Goal: Task Accomplishment & Management: Use online tool/utility

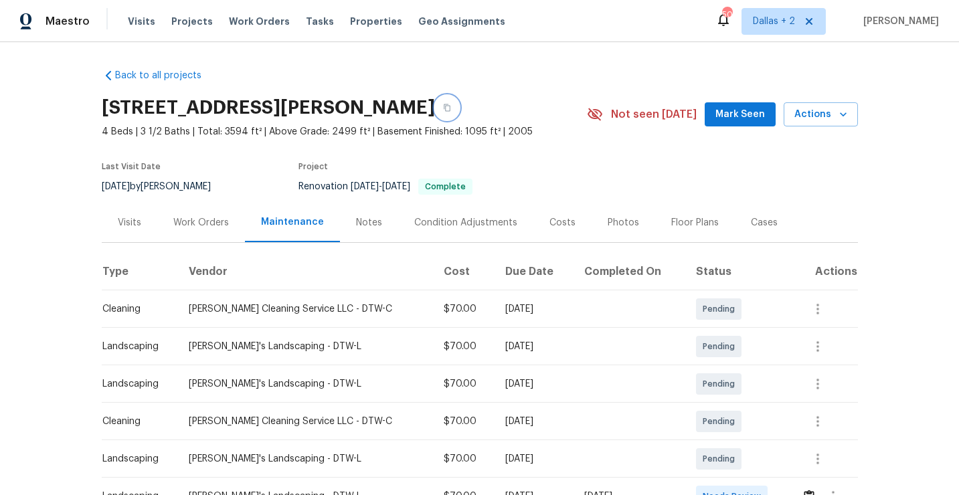
click at [458, 113] on button "button" at bounding box center [447, 108] width 24 height 24
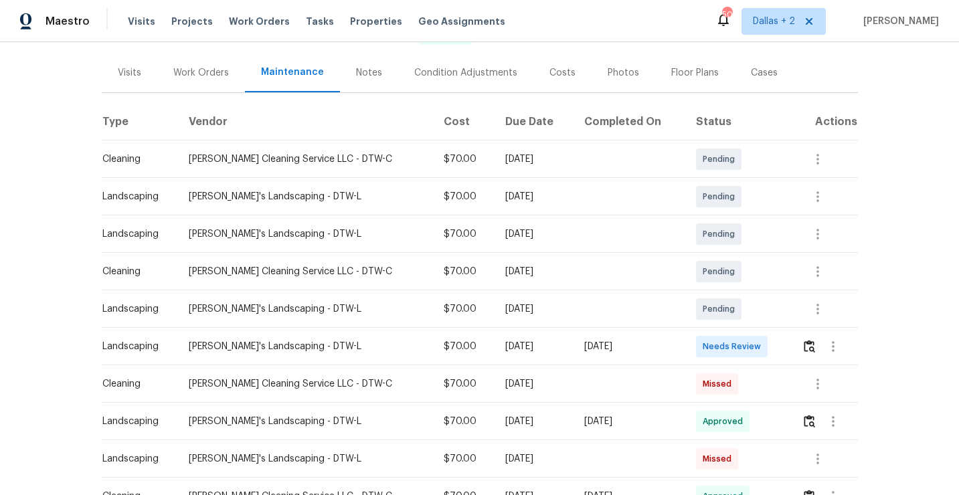
scroll to position [173, 0]
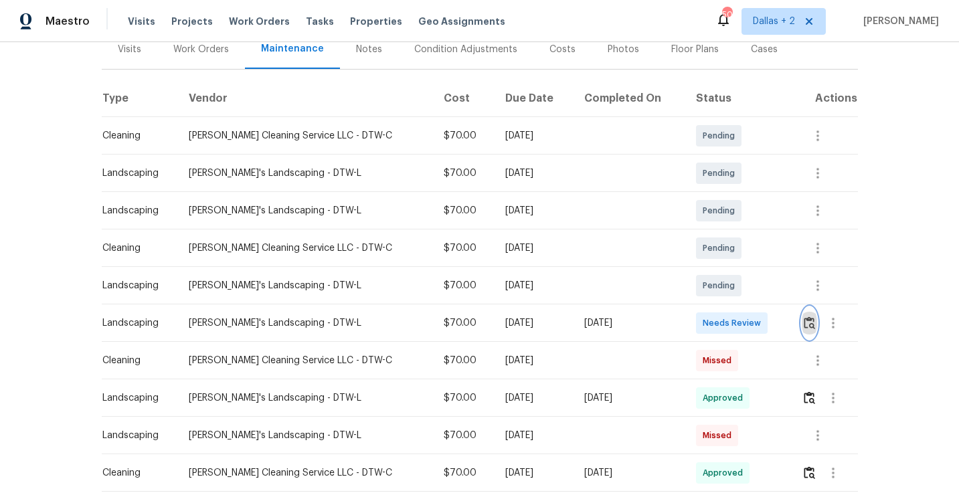
click at [807, 323] on img "button" at bounding box center [809, 322] width 11 height 13
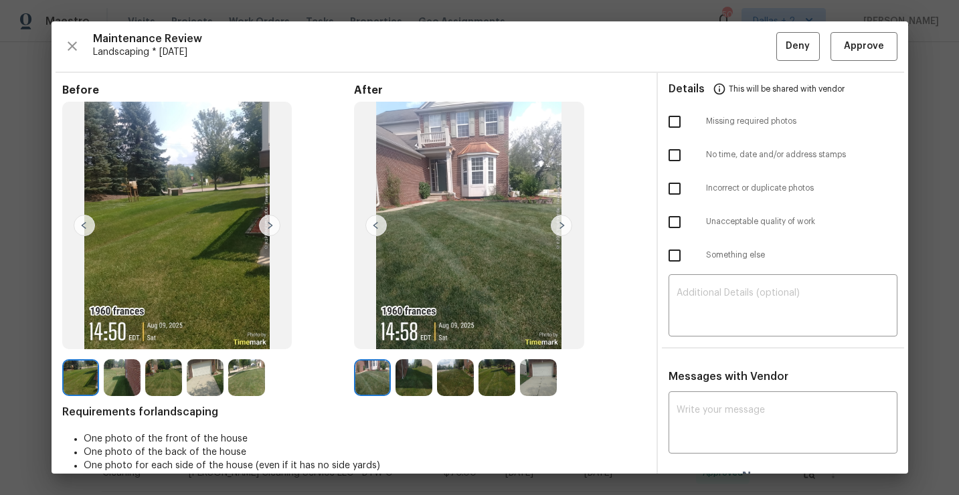
click at [114, 375] on img at bounding box center [122, 377] width 37 height 37
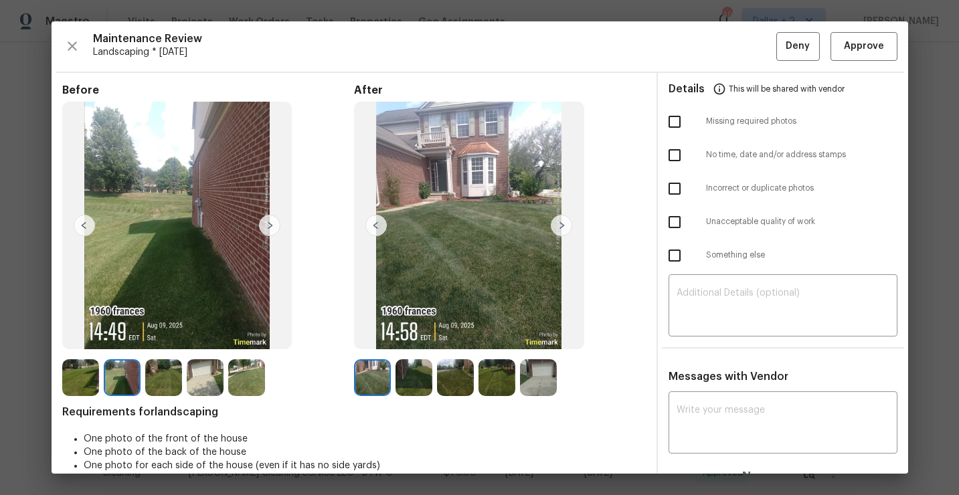
click at [161, 374] on img at bounding box center [163, 377] width 37 height 37
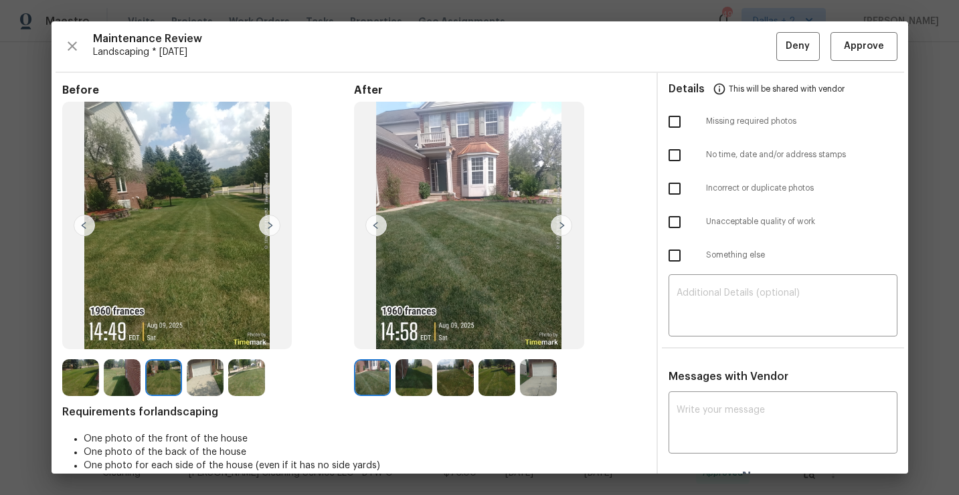
click at [195, 379] on img at bounding box center [205, 377] width 37 height 37
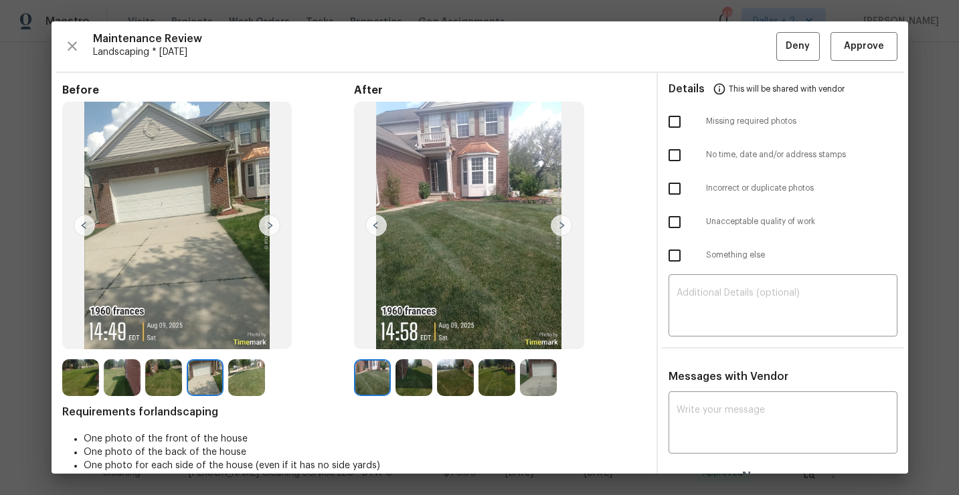
click at [401, 370] on img at bounding box center [413, 377] width 37 height 37
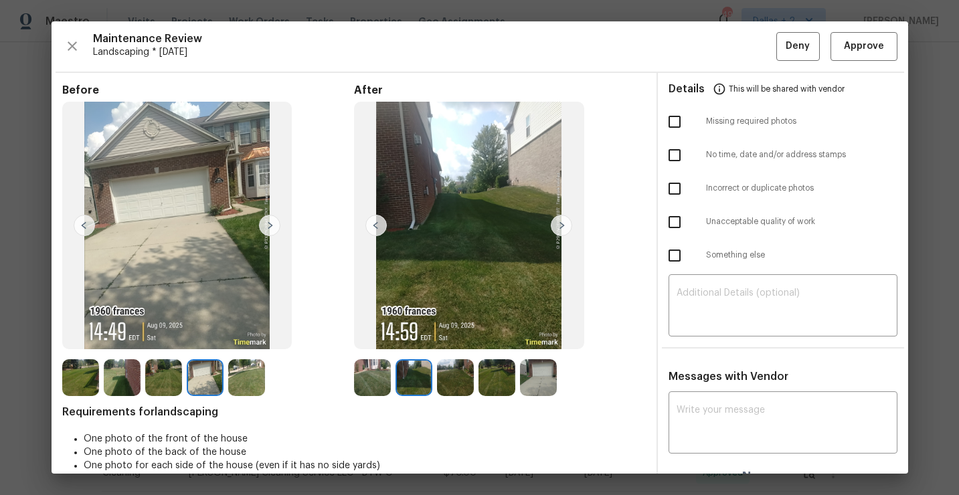
click at [452, 376] on img at bounding box center [455, 377] width 37 height 37
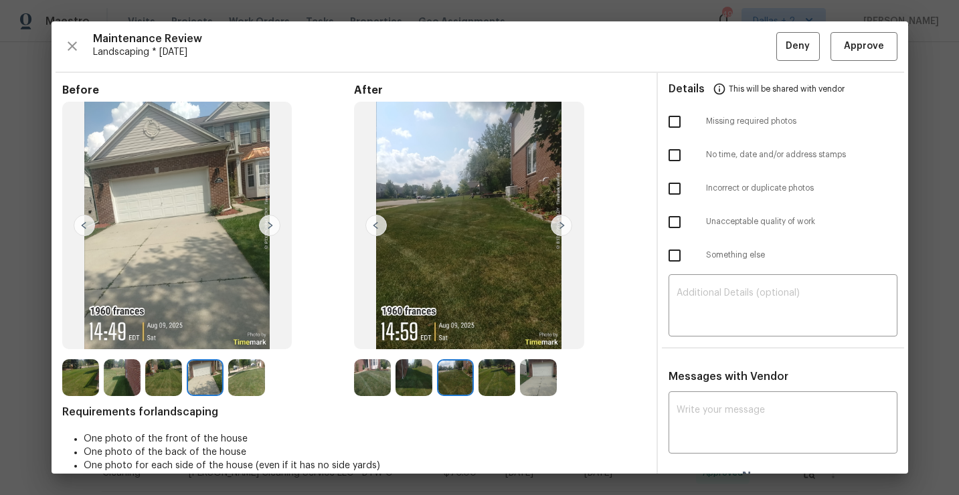
click at [503, 376] on img at bounding box center [496, 377] width 37 height 37
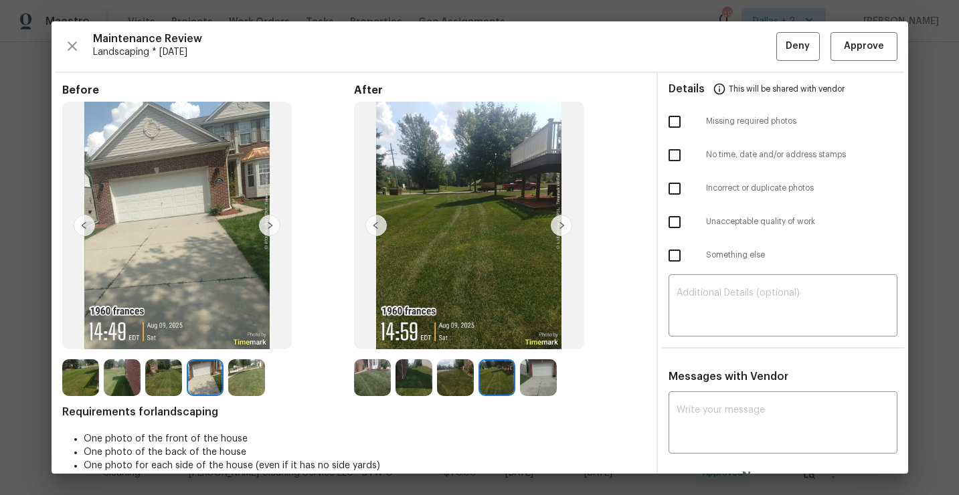
click at [523, 376] on img at bounding box center [538, 377] width 37 height 37
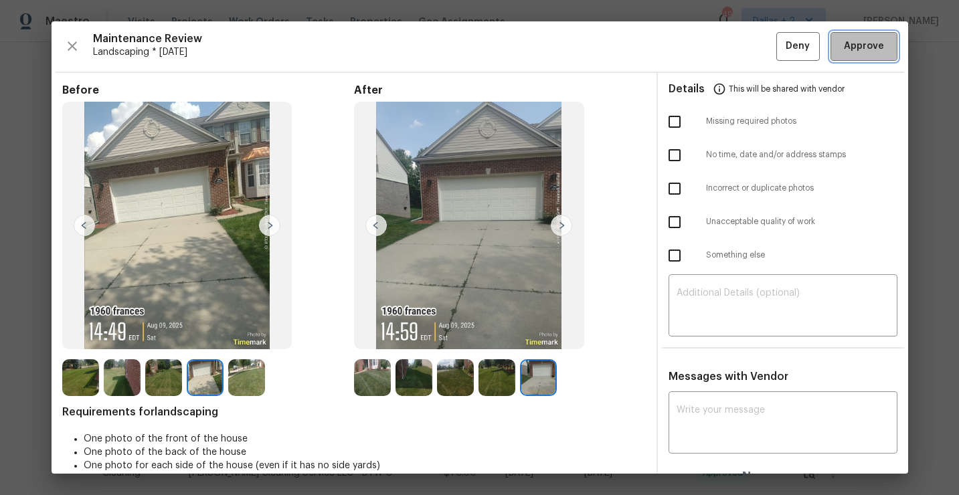
click at [864, 44] on span "Approve" at bounding box center [864, 46] width 40 height 17
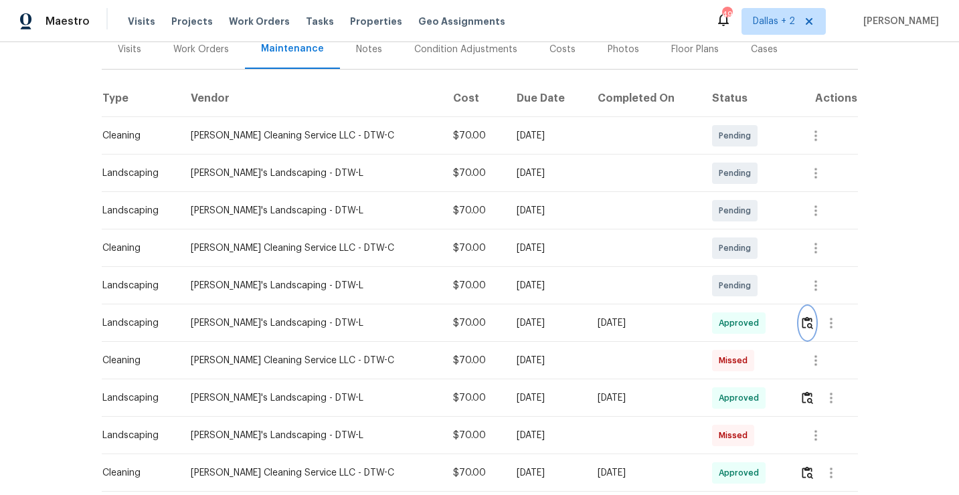
scroll to position [0, 0]
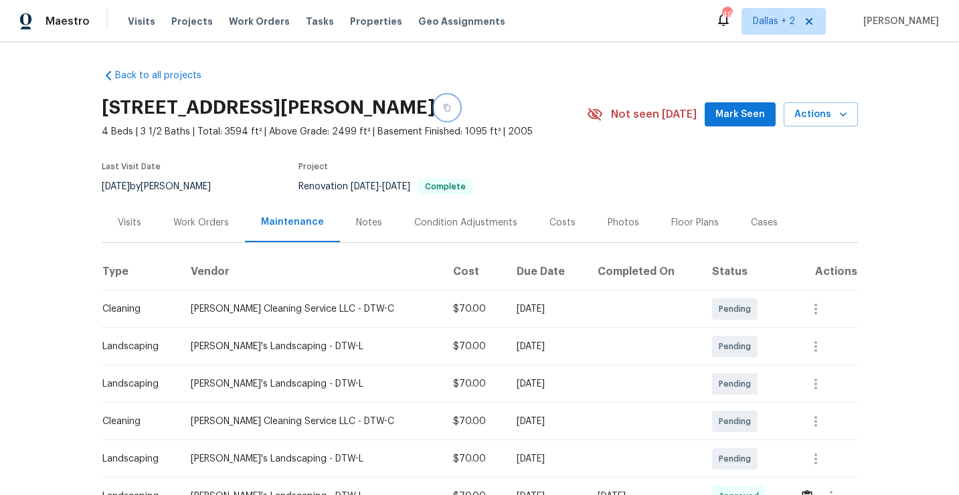
click at [451, 107] on icon "button" at bounding box center [447, 108] width 8 height 8
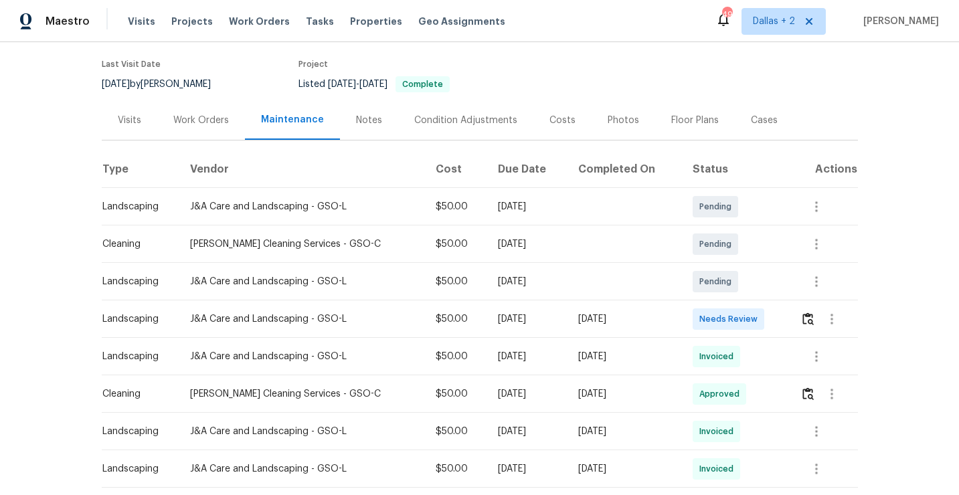
scroll to position [161, 0]
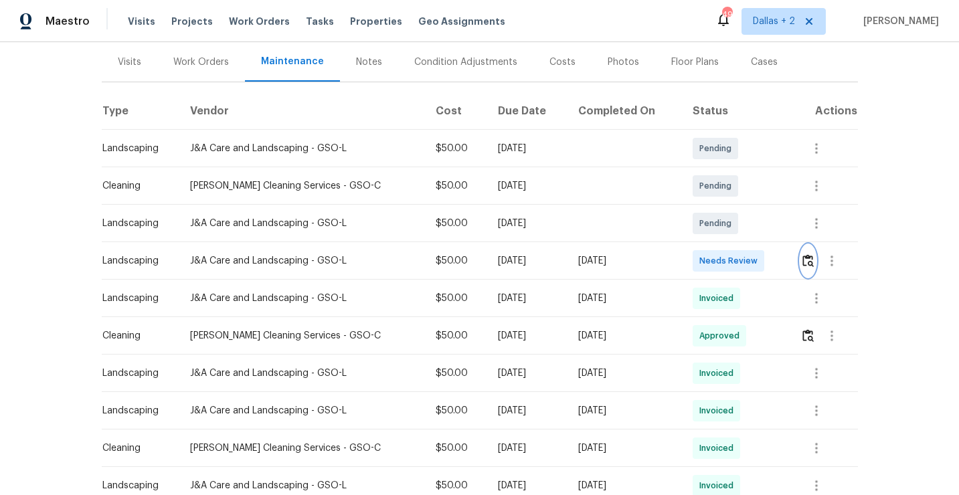
click at [808, 266] on img "button" at bounding box center [807, 260] width 11 height 13
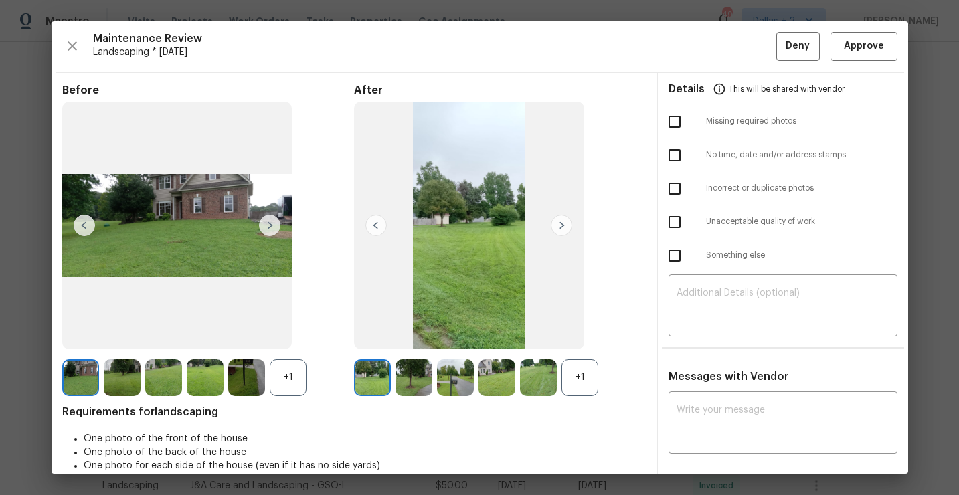
click at [591, 383] on div "+1" at bounding box center [579, 377] width 37 height 37
click at [296, 383] on div "+1" at bounding box center [288, 377] width 37 height 37
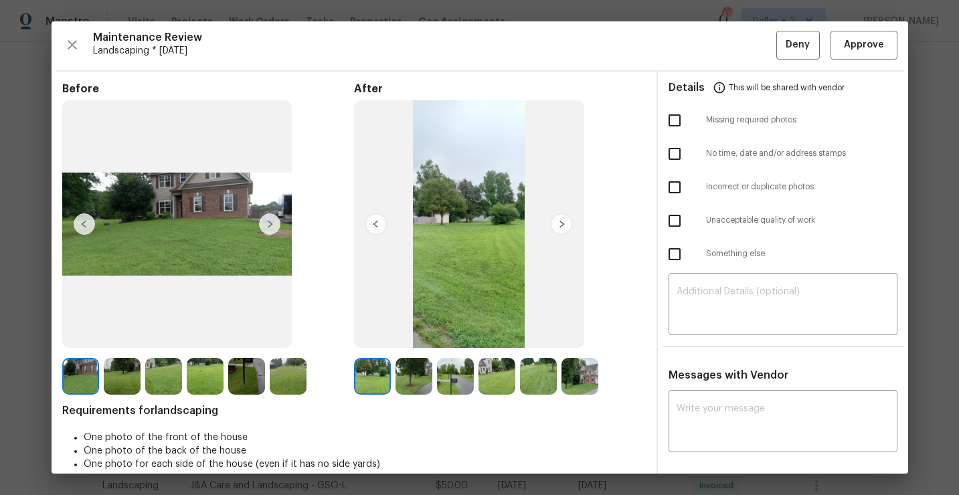
click at [457, 389] on img at bounding box center [455, 376] width 37 height 37
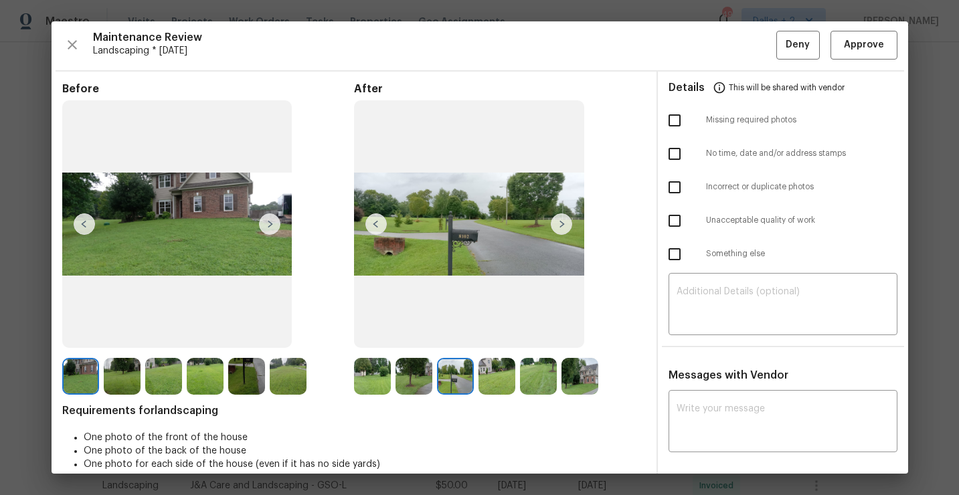
scroll to position [0, 0]
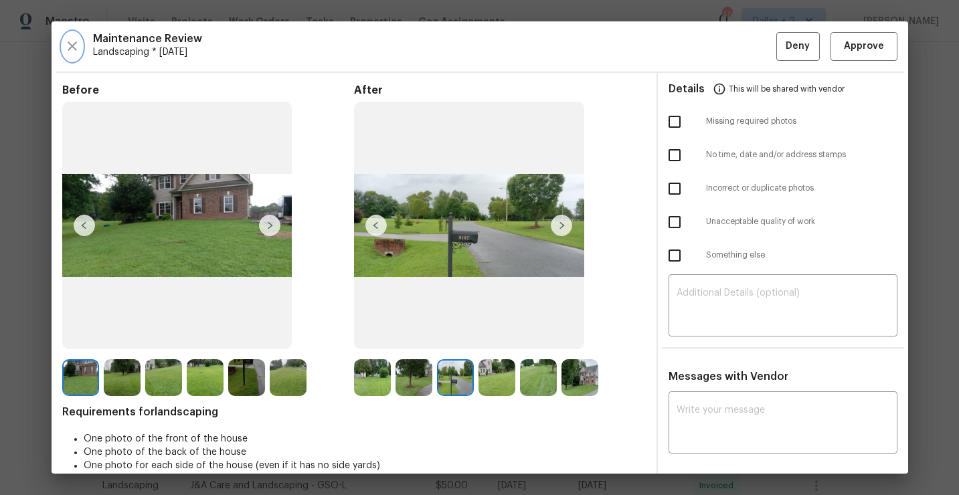
click at [74, 39] on icon "button" at bounding box center [72, 46] width 16 height 16
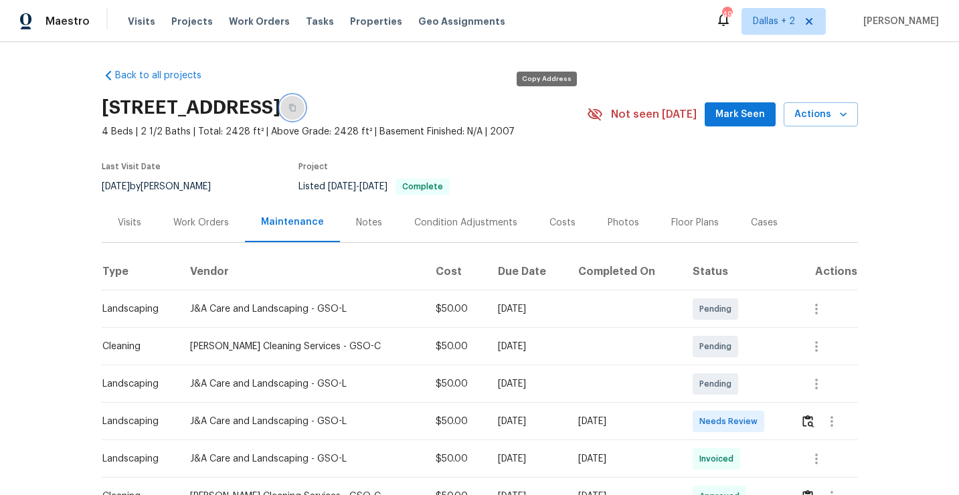
click at [304, 107] on button "button" at bounding box center [292, 108] width 24 height 24
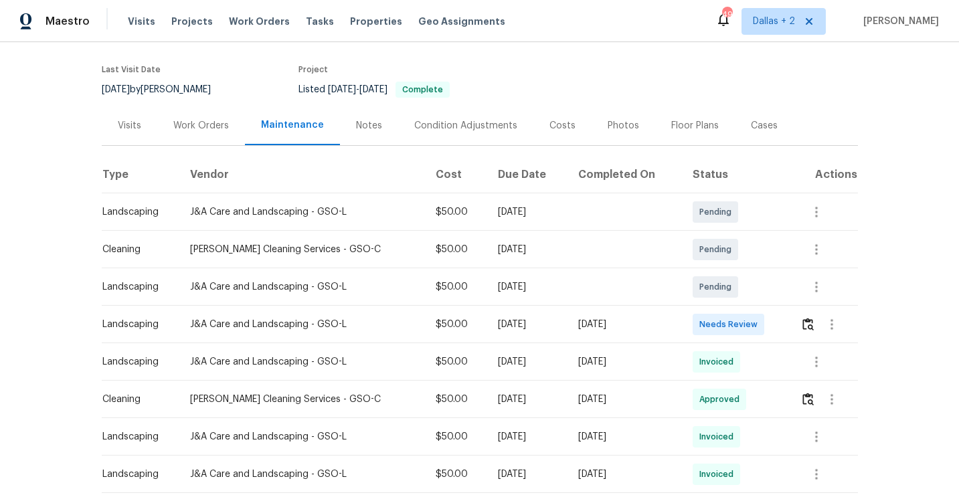
scroll to position [120, 0]
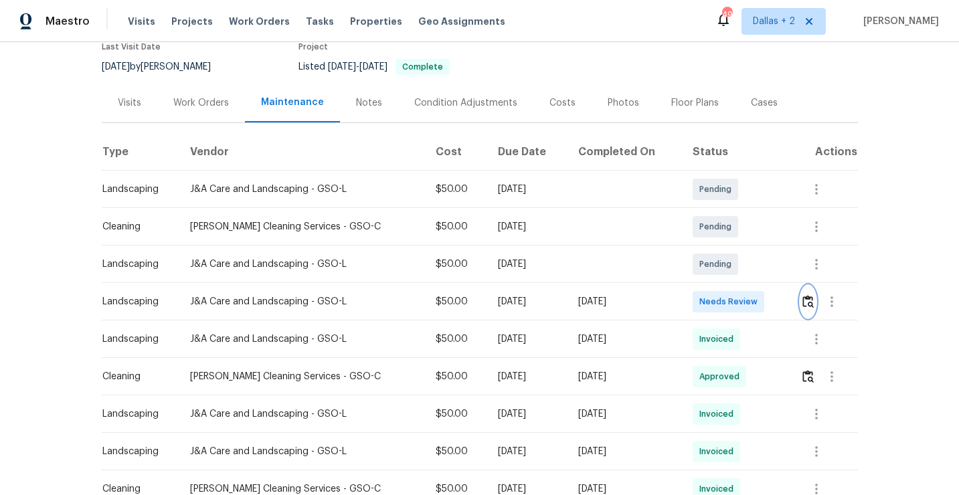
click at [808, 304] on img "button" at bounding box center [807, 301] width 11 height 13
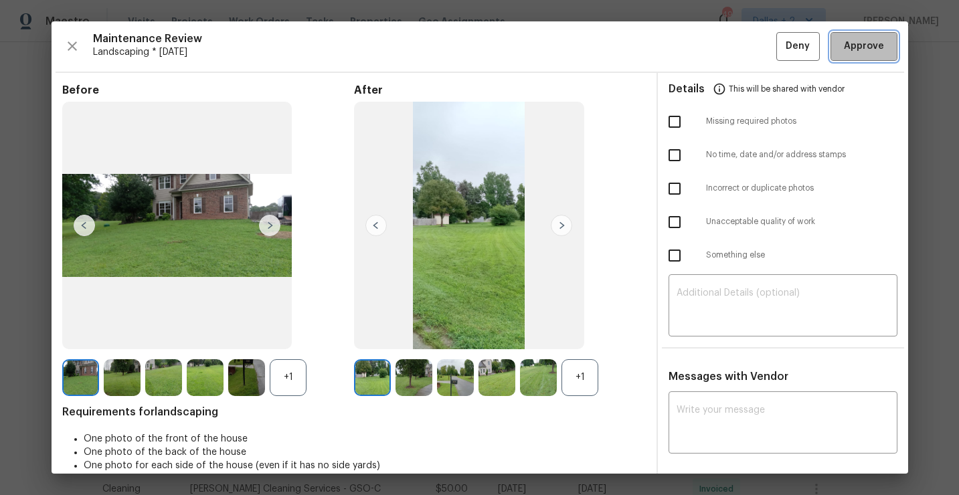
click at [845, 57] on button "Approve" at bounding box center [863, 46] width 67 height 29
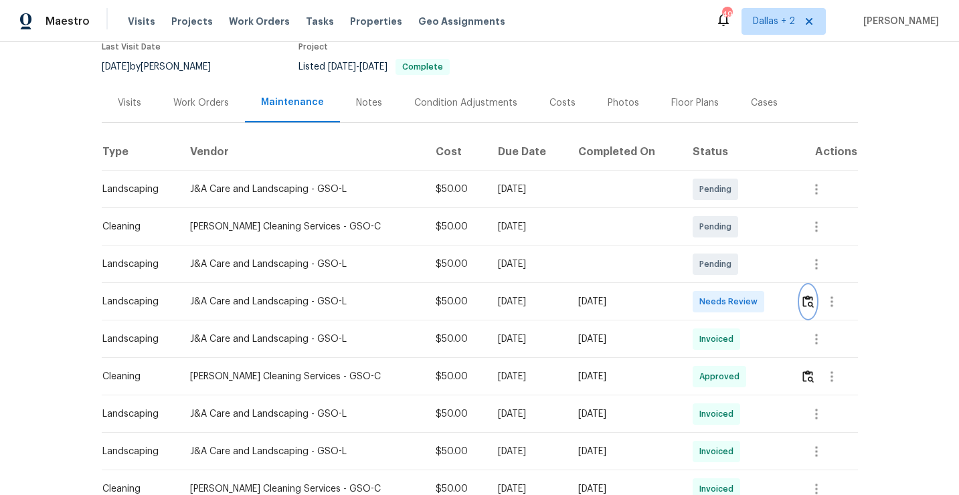
scroll to position [0, 0]
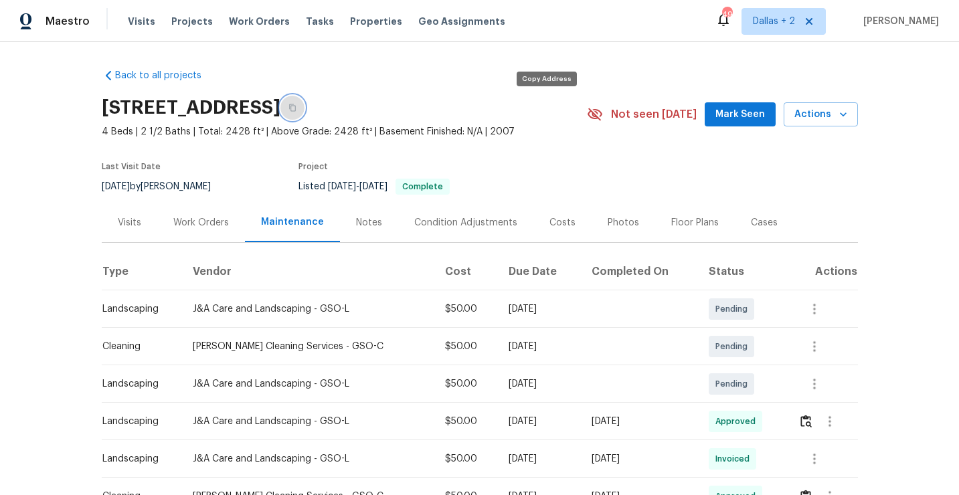
click at [304, 108] on button "button" at bounding box center [292, 108] width 24 height 24
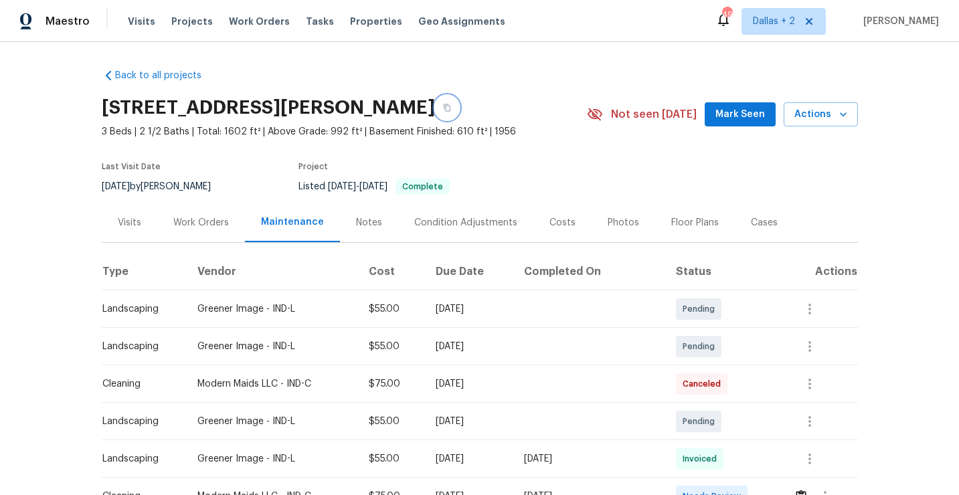
click at [451, 111] on icon "button" at bounding box center [447, 108] width 8 height 8
click at [459, 108] on button "button" at bounding box center [447, 108] width 24 height 24
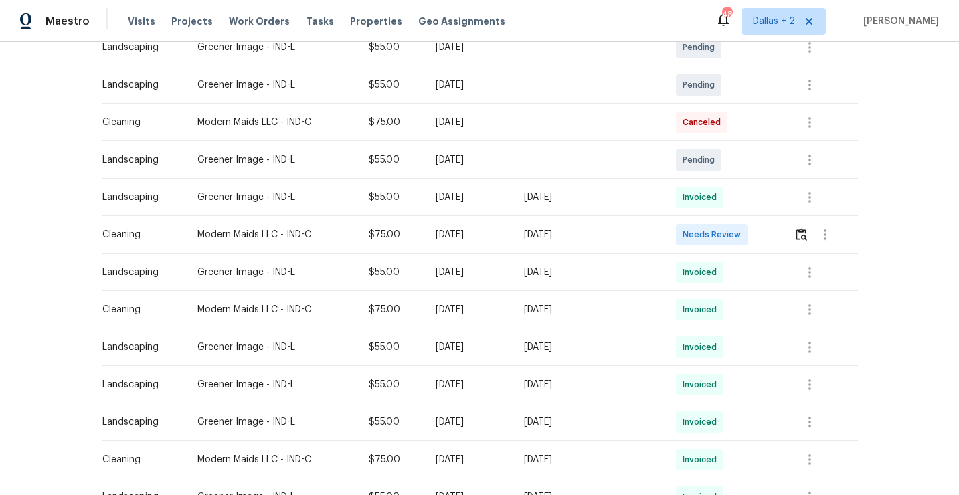
scroll to position [284, 0]
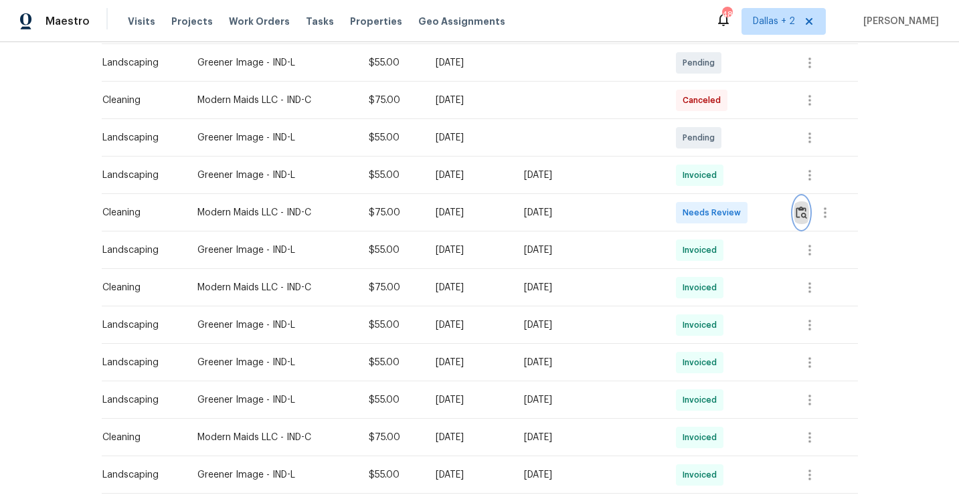
click at [804, 217] on img "button" at bounding box center [801, 212] width 11 height 13
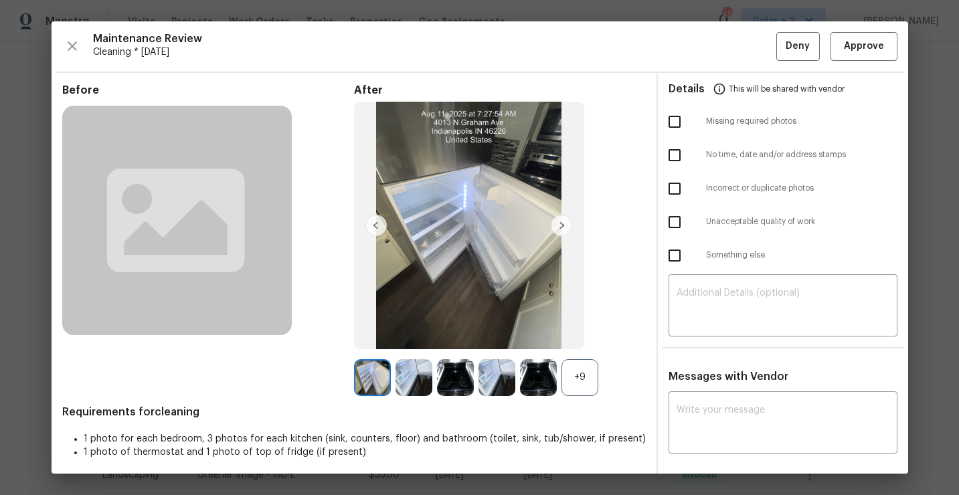
click at [578, 375] on div "+9" at bounding box center [579, 377] width 37 height 37
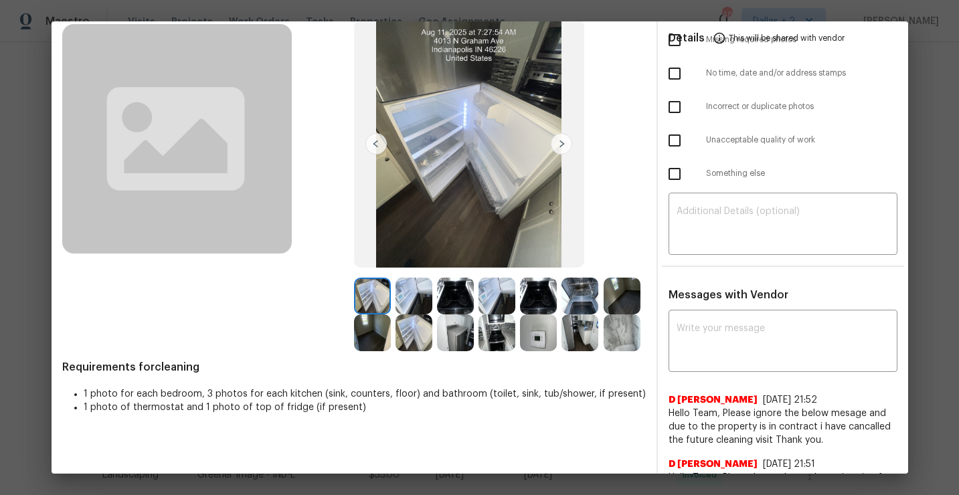
scroll to position [82, 0]
click at [367, 301] on img at bounding box center [372, 295] width 37 height 37
click at [552, 150] on img at bounding box center [561, 142] width 21 height 21
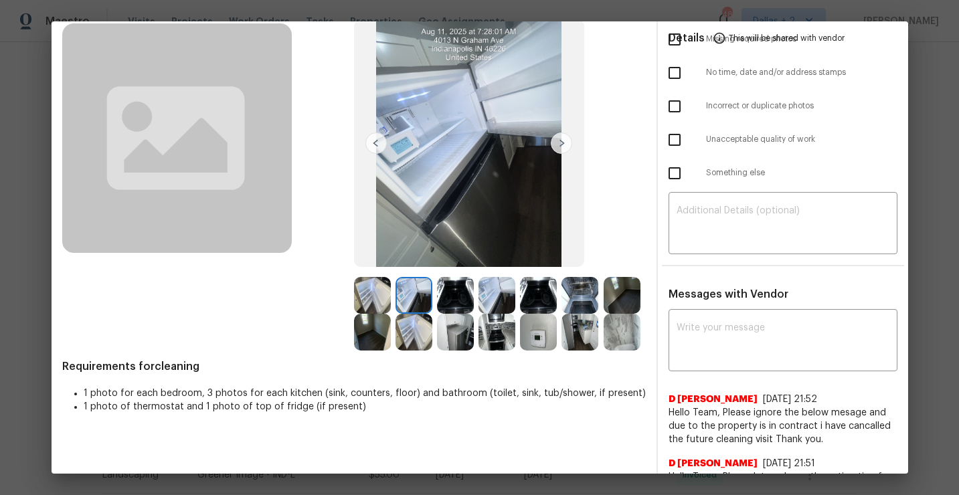
click at [564, 145] on img at bounding box center [561, 142] width 21 height 21
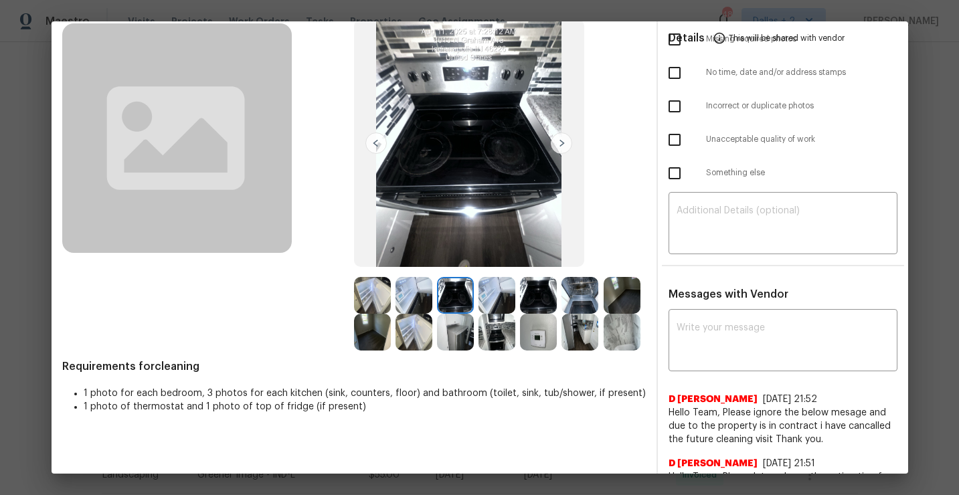
click at [564, 145] on img at bounding box center [561, 142] width 21 height 21
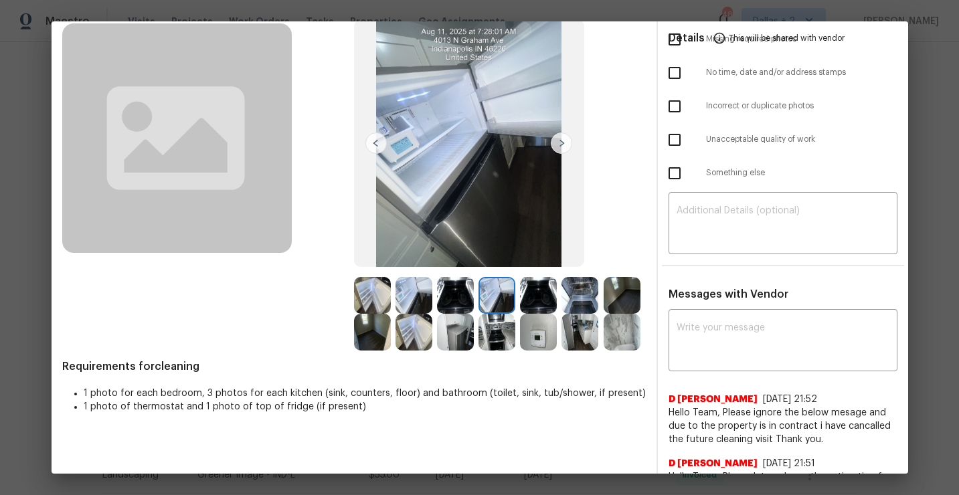
click at [564, 145] on img at bounding box center [561, 142] width 21 height 21
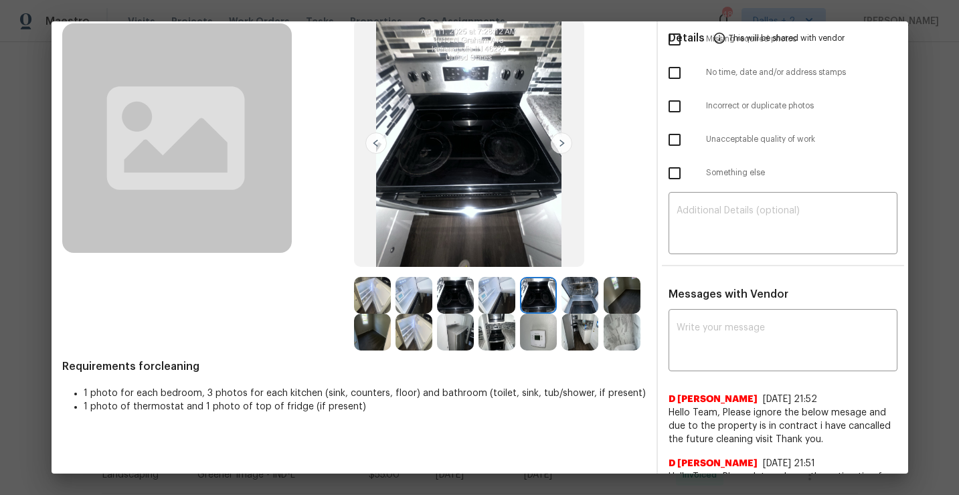
click at [538, 297] on img at bounding box center [538, 295] width 37 height 37
click at [575, 296] on img at bounding box center [579, 295] width 37 height 37
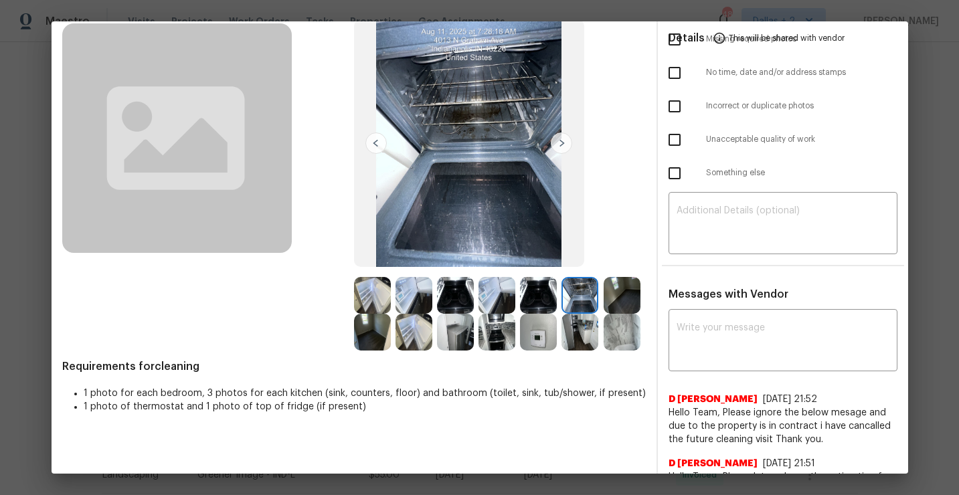
click at [624, 295] on img at bounding box center [622, 295] width 37 height 37
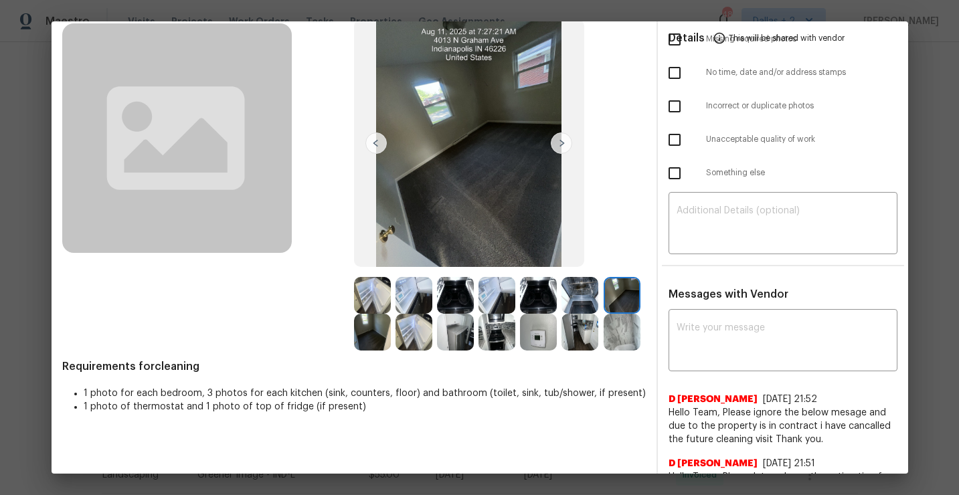
click at [457, 337] on img at bounding box center [455, 332] width 37 height 37
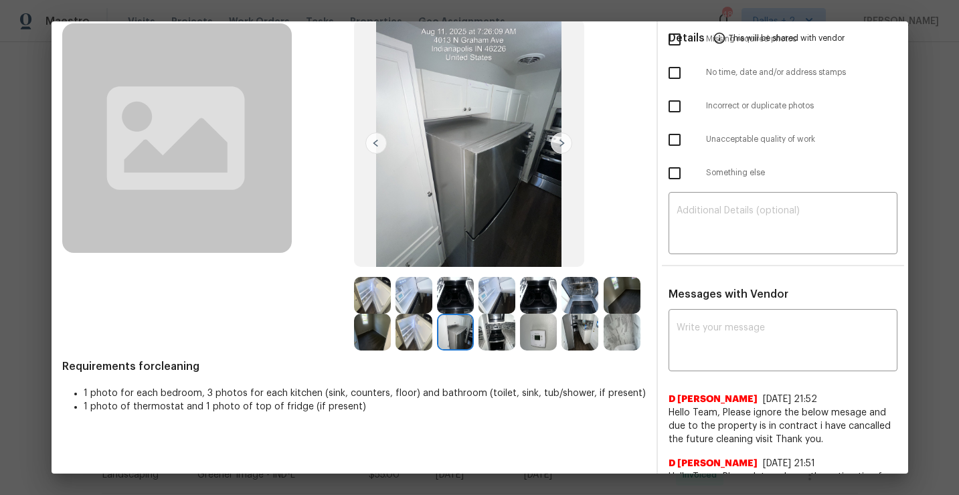
click at [458, 323] on img at bounding box center [455, 332] width 37 height 37
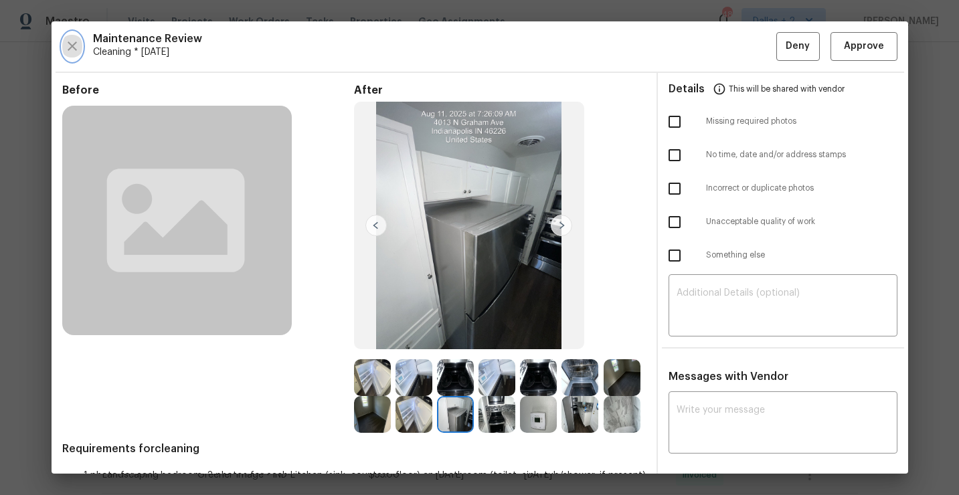
click at [67, 51] on icon "button" at bounding box center [72, 46] width 16 height 16
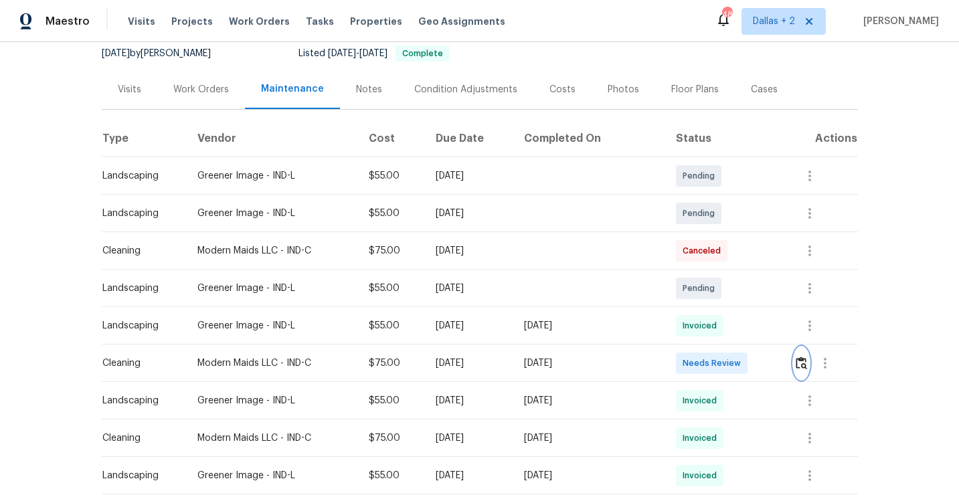
scroll to position [177, 0]
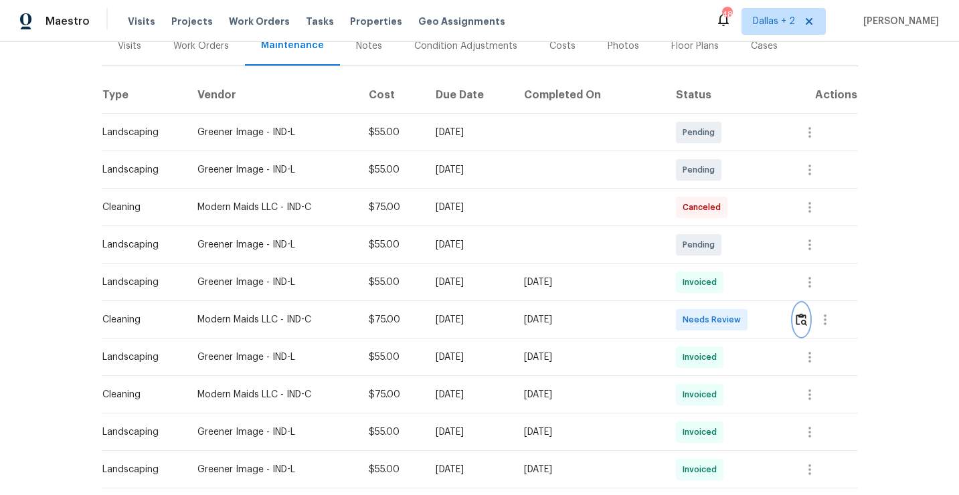
click at [800, 324] on img "button" at bounding box center [801, 319] width 11 height 13
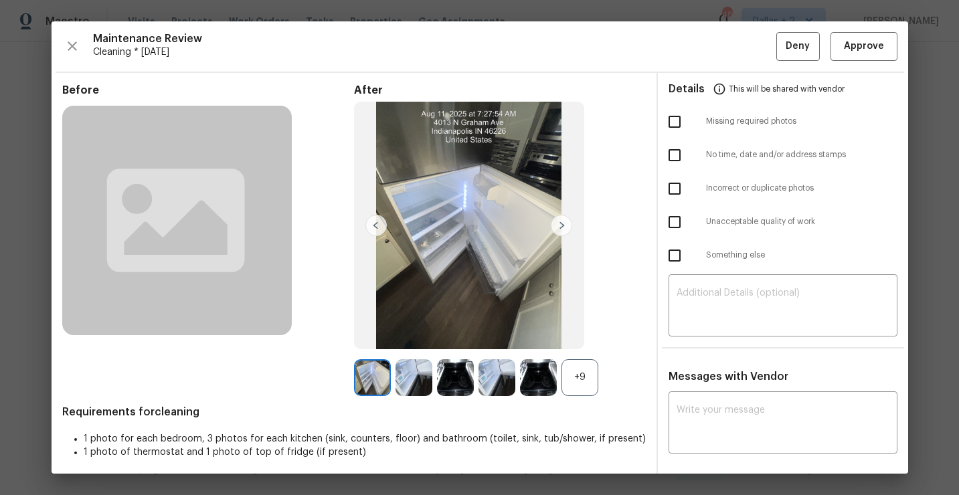
click at [588, 389] on div "+9" at bounding box center [579, 377] width 37 height 37
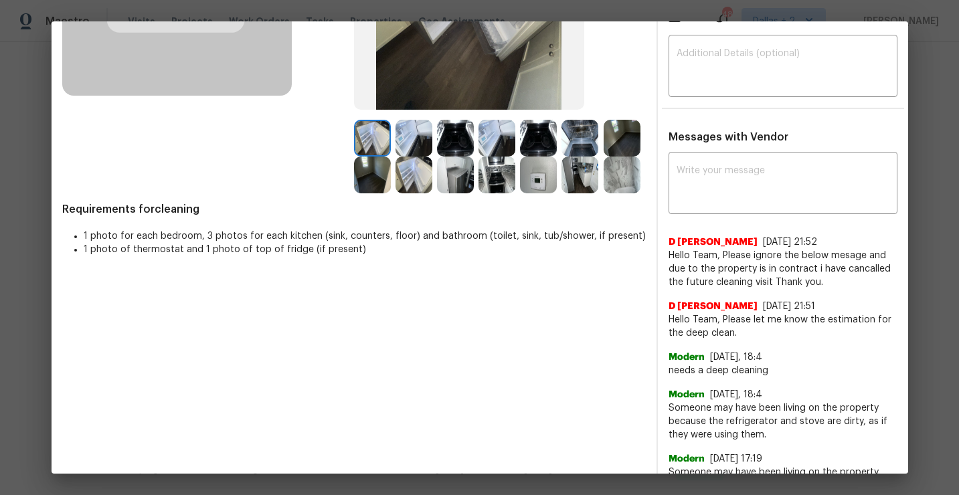
scroll to position [268, 0]
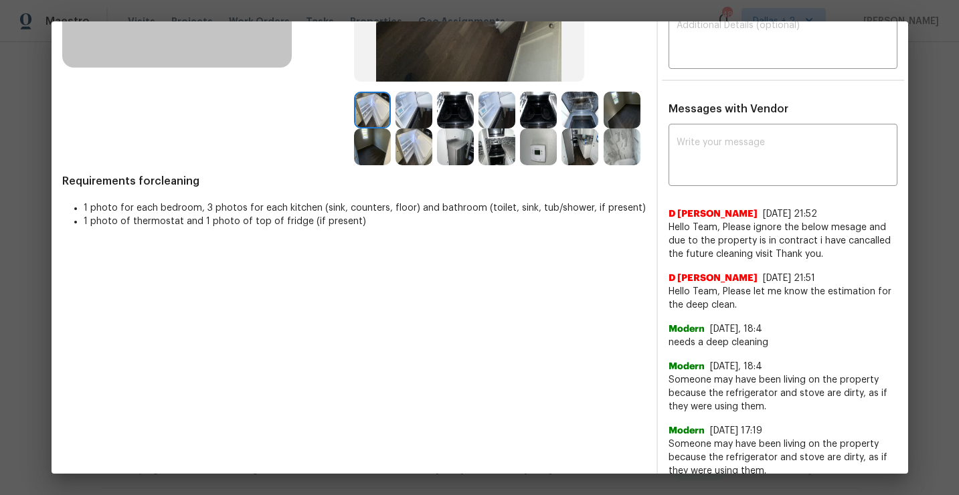
click at [526, 192] on div "Requirements for cleaning 1 photo for each bedroom, 3 photos for each kitchen (…" at bounding box center [353, 206] width 583 height 63
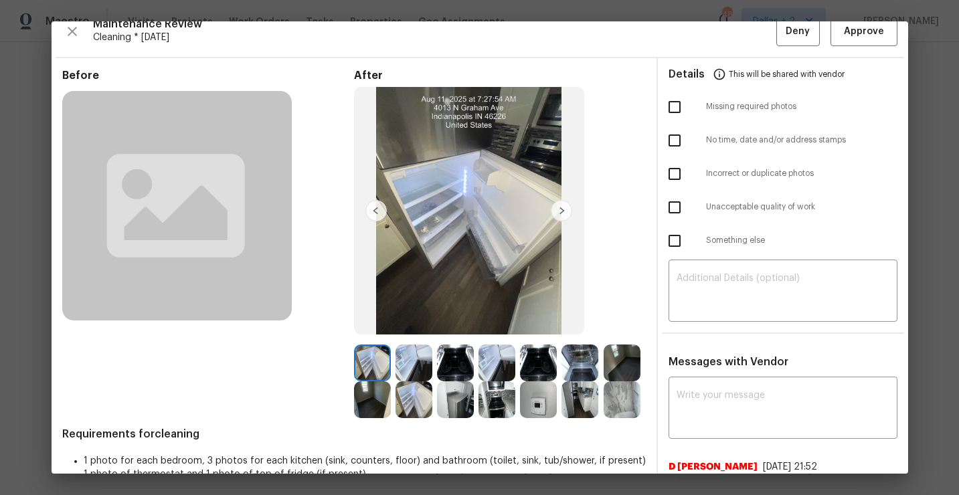
scroll to position [0, 0]
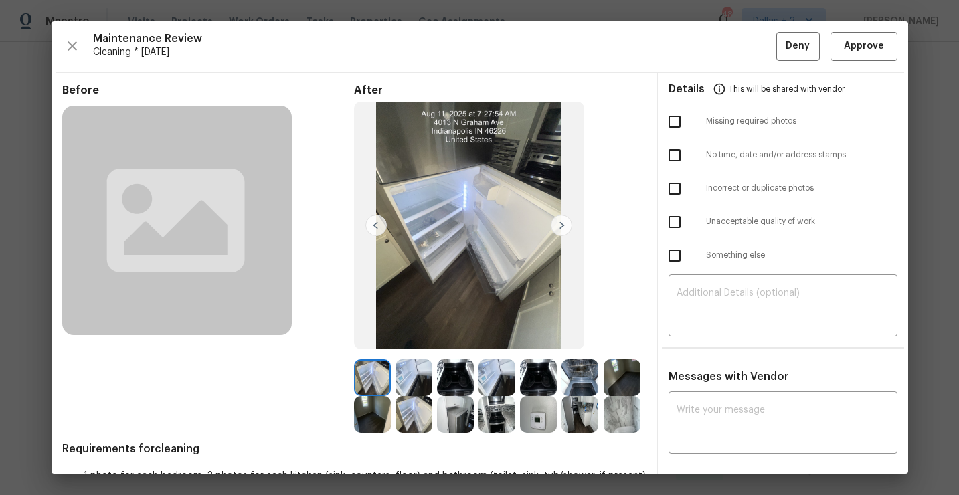
click at [82, 50] on div "Maintenance Review Cleaning * Mon, Aug 04 Deny Approve" at bounding box center [479, 46] width 835 height 29
click at [76, 50] on icon "button" at bounding box center [72, 46] width 16 height 16
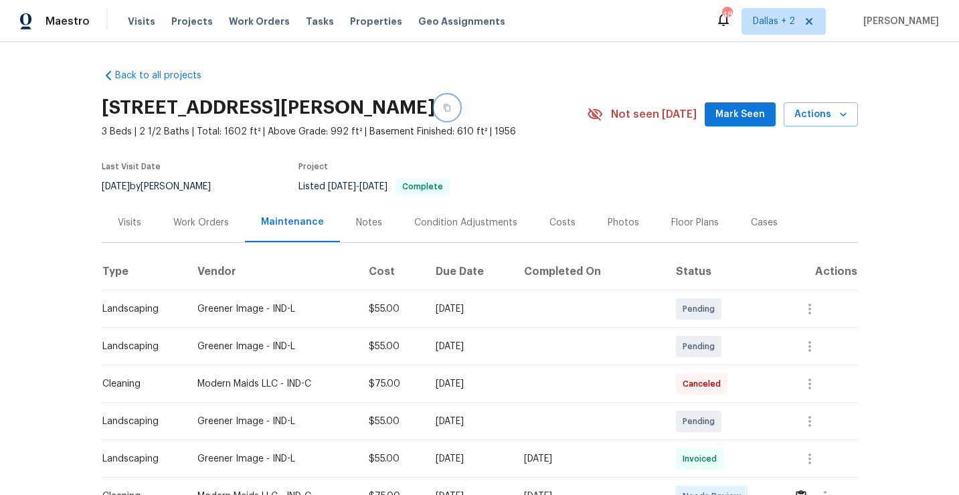
click at [451, 110] on icon "button" at bounding box center [447, 108] width 8 height 8
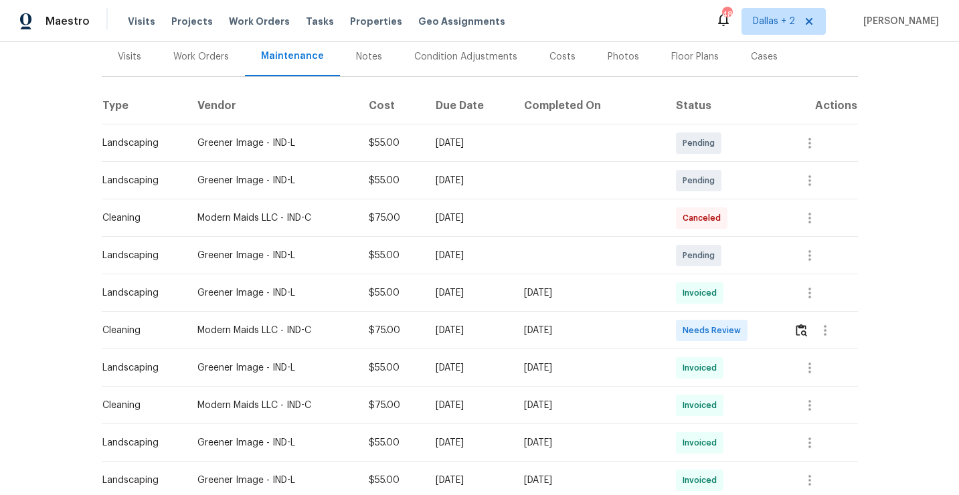
scroll to position [171, 0]
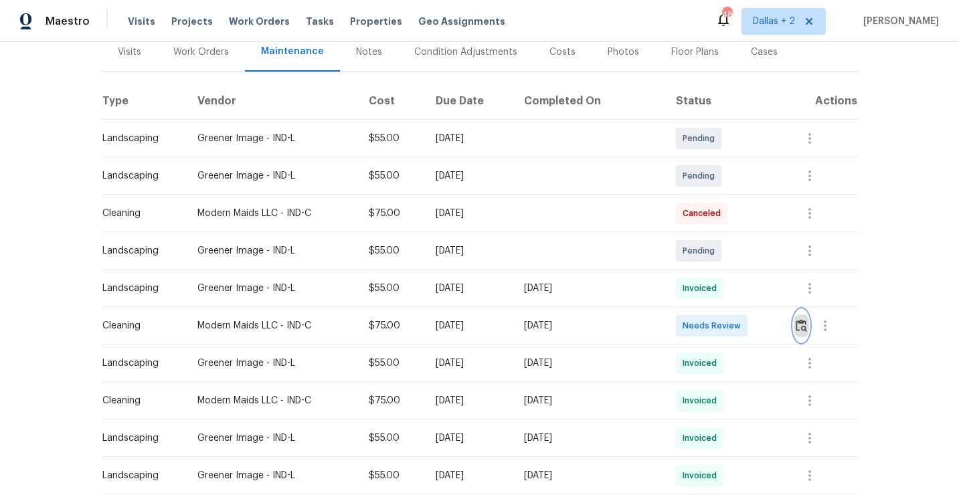
click at [803, 327] on img "button" at bounding box center [801, 325] width 11 height 13
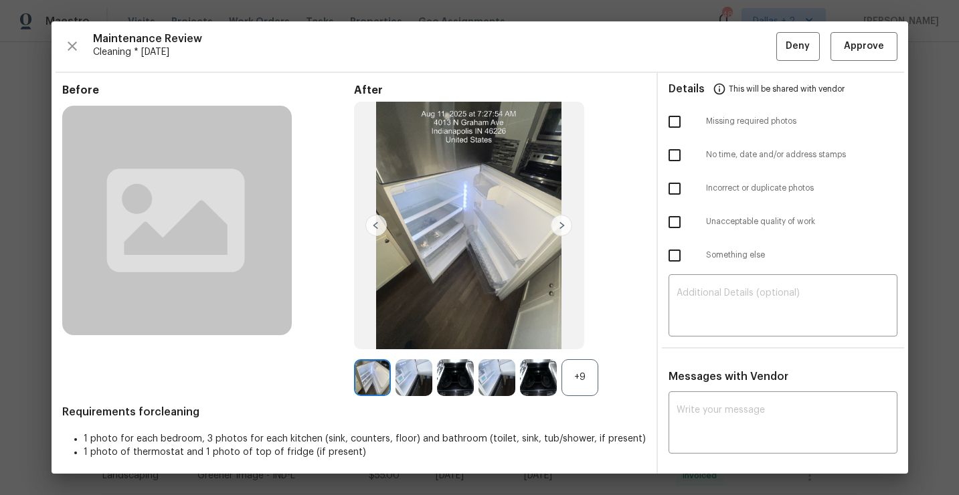
click at [579, 380] on div "+9" at bounding box center [579, 377] width 37 height 37
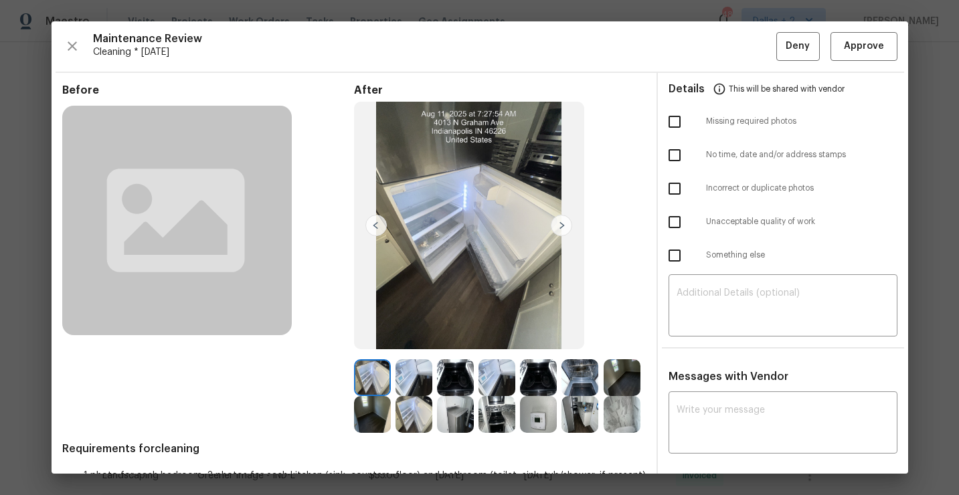
click at [620, 370] on img at bounding box center [622, 377] width 37 height 37
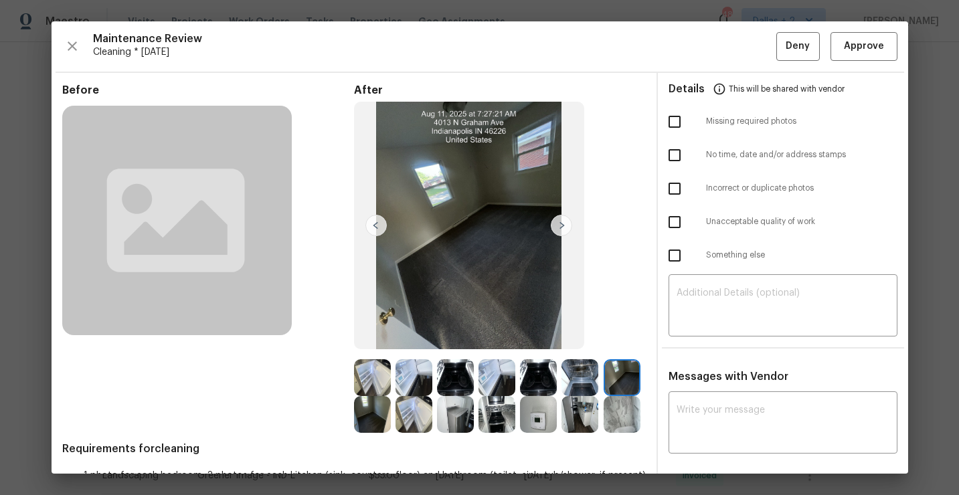
click at [464, 418] on img at bounding box center [455, 414] width 37 height 37
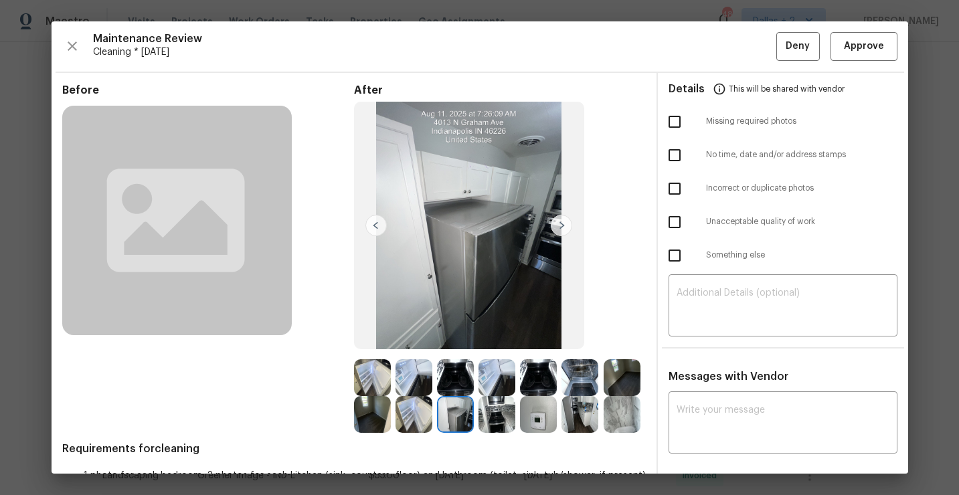
click at [502, 421] on img at bounding box center [496, 414] width 37 height 37
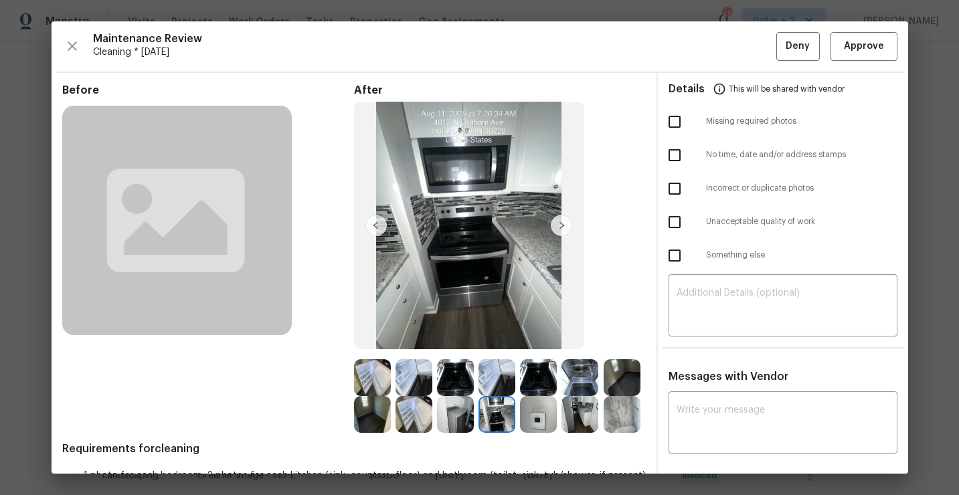
click at [533, 426] on img at bounding box center [538, 414] width 37 height 37
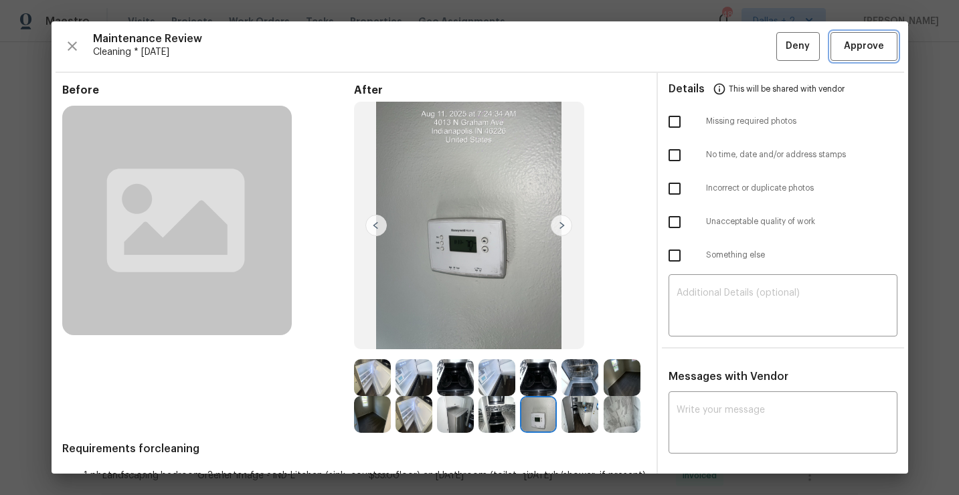
click at [858, 51] on span "Approve" at bounding box center [864, 46] width 40 height 17
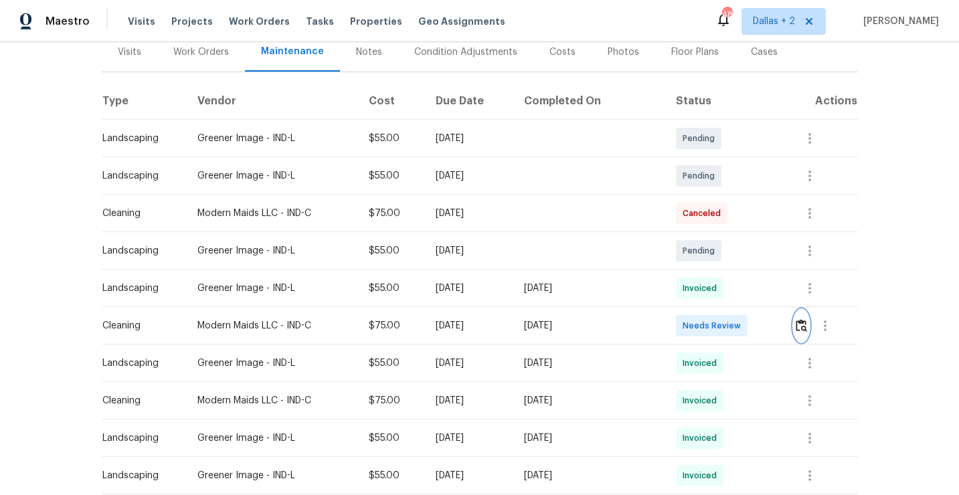
scroll to position [0, 0]
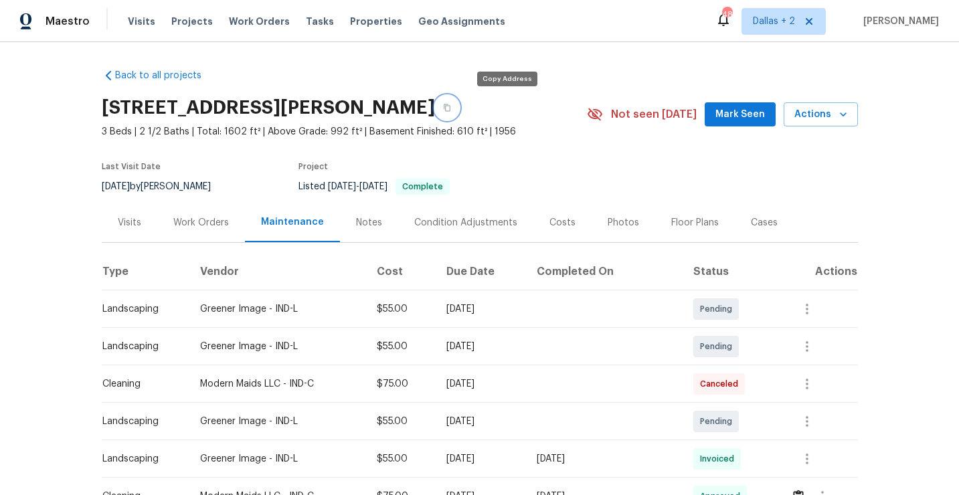
click at [459, 102] on button "button" at bounding box center [447, 108] width 24 height 24
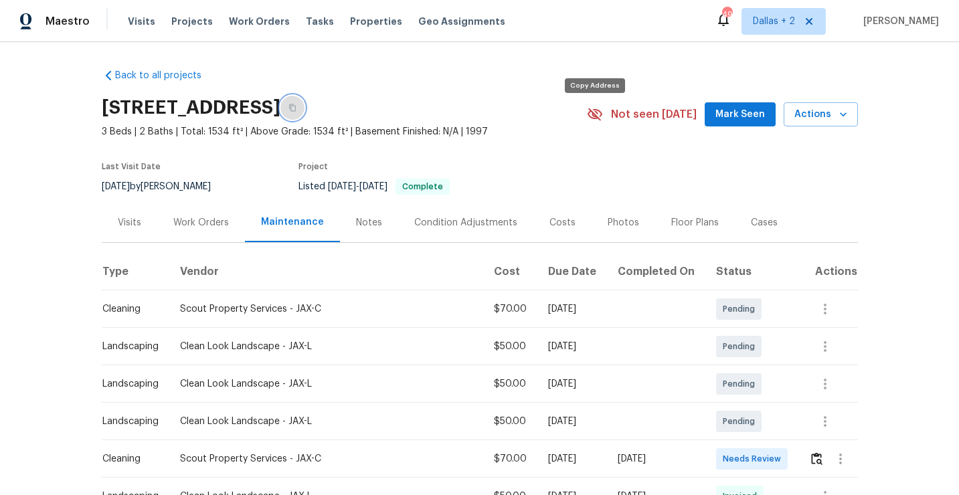
click at [304, 115] on button "button" at bounding box center [292, 108] width 24 height 24
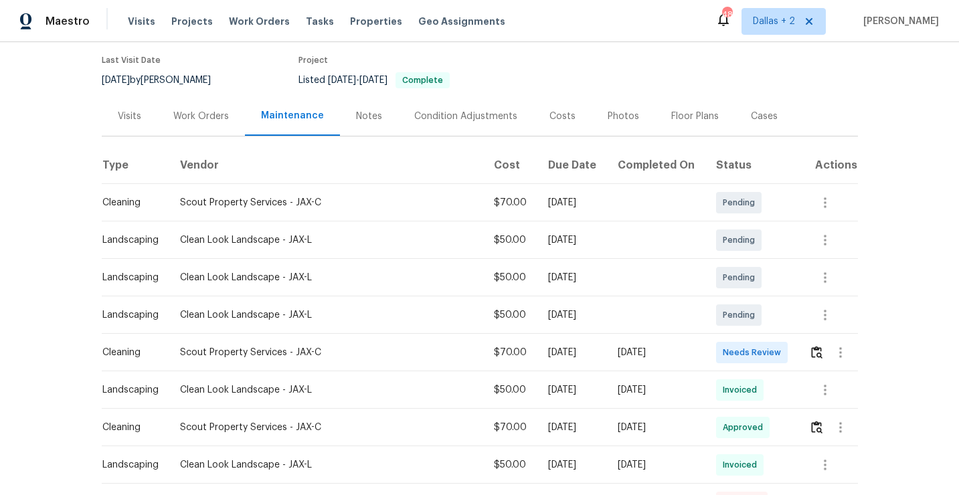
scroll to position [118, 0]
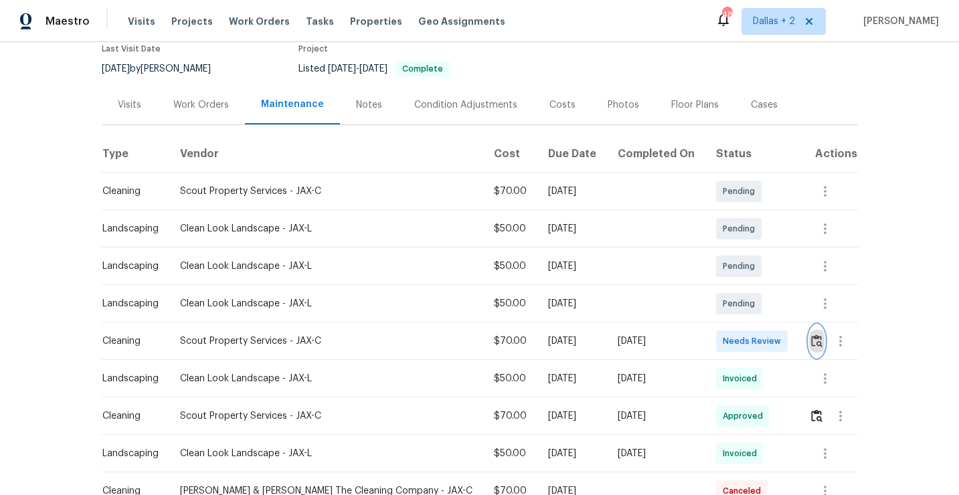
click at [815, 347] on img "button" at bounding box center [816, 341] width 11 height 13
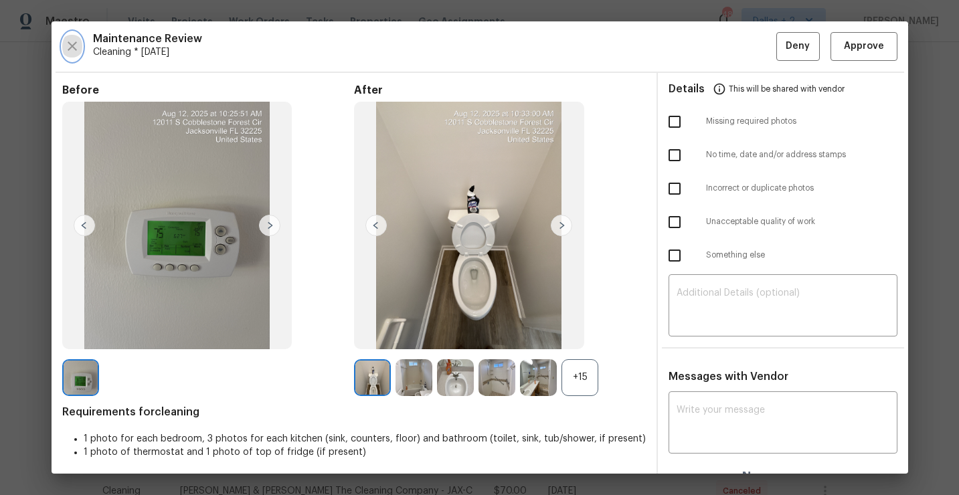
click at [73, 41] on icon "button" at bounding box center [72, 46] width 16 height 16
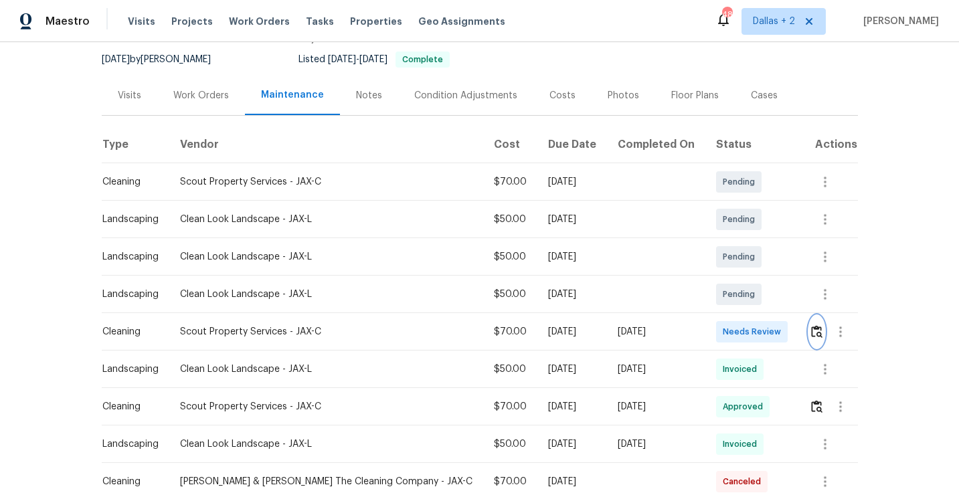
scroll to position [131, 0]
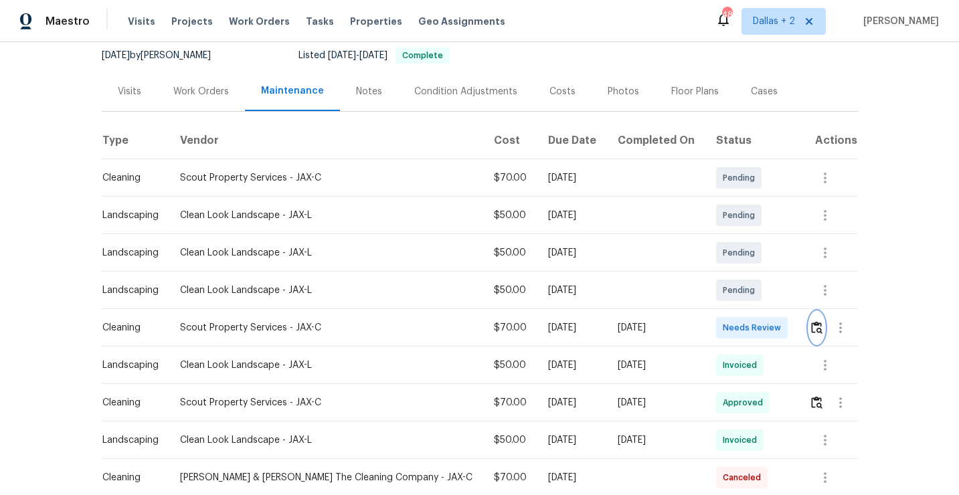
click at [811, 334] on img "button" at bounding box center [816, 327] width 11 height 13
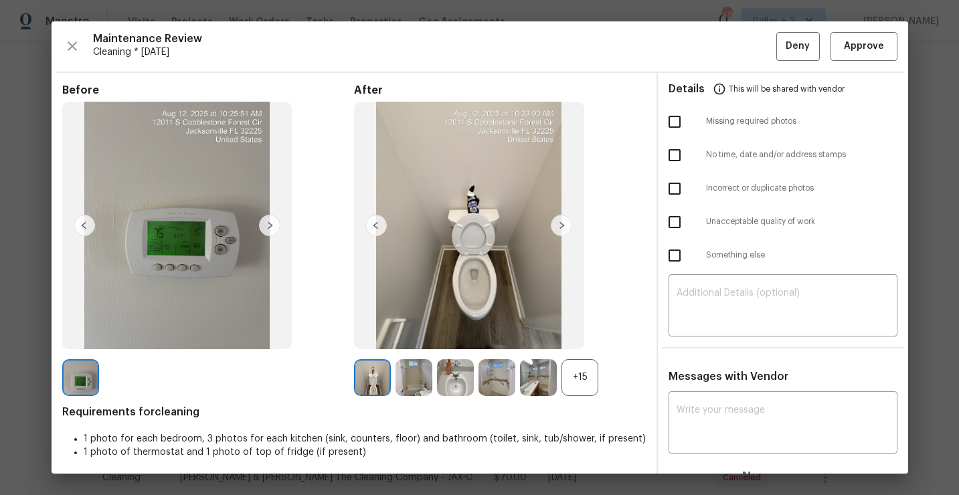
click at [590, 375] on div "+15" at bounding box center [579, 377] width 37 height 37
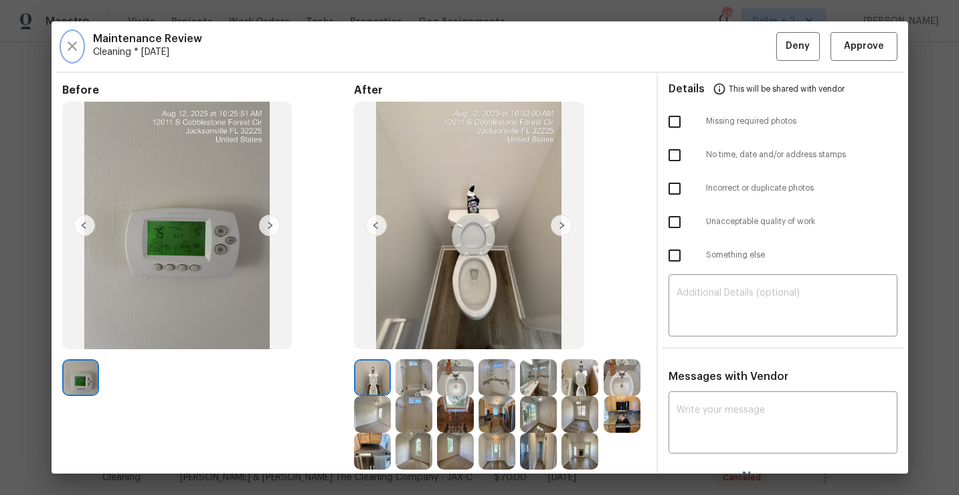
click at [72, 53] on icon "button" at bounding box center [72, 46] width 16 height 16
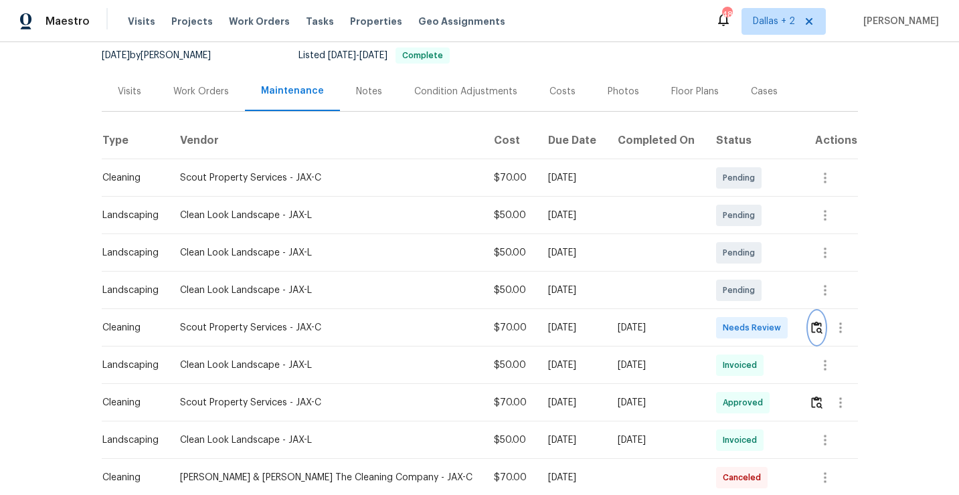
scroll to position [0, 0]
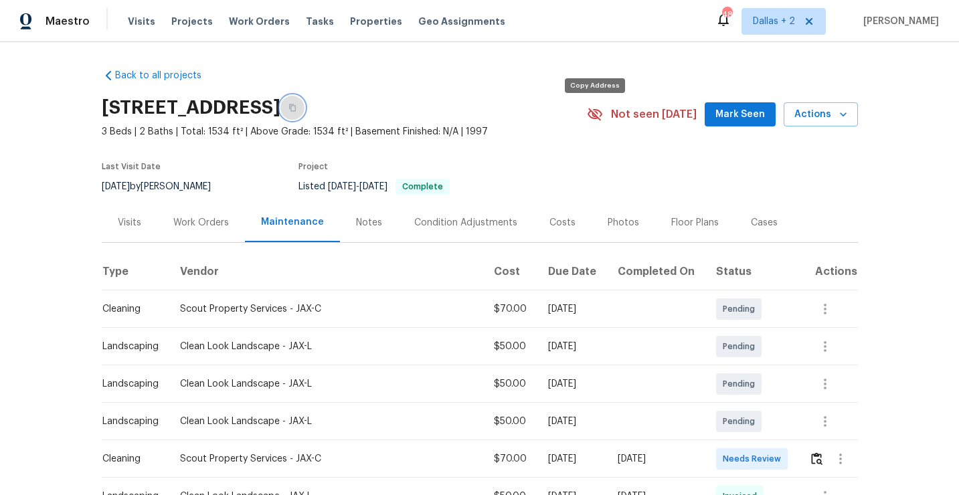
click at [296, 112] on icon "button" at bounding box center [292, 108] width 8 height 8
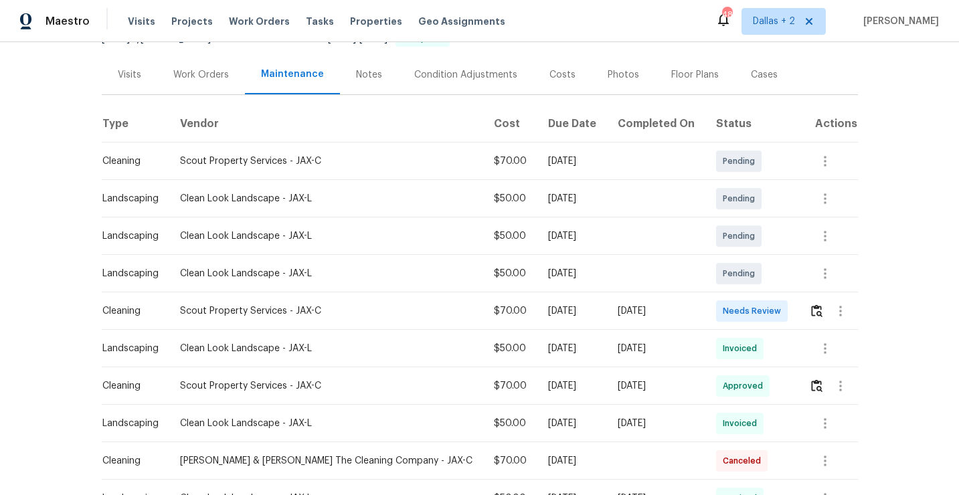
scroll to position [201, 0]
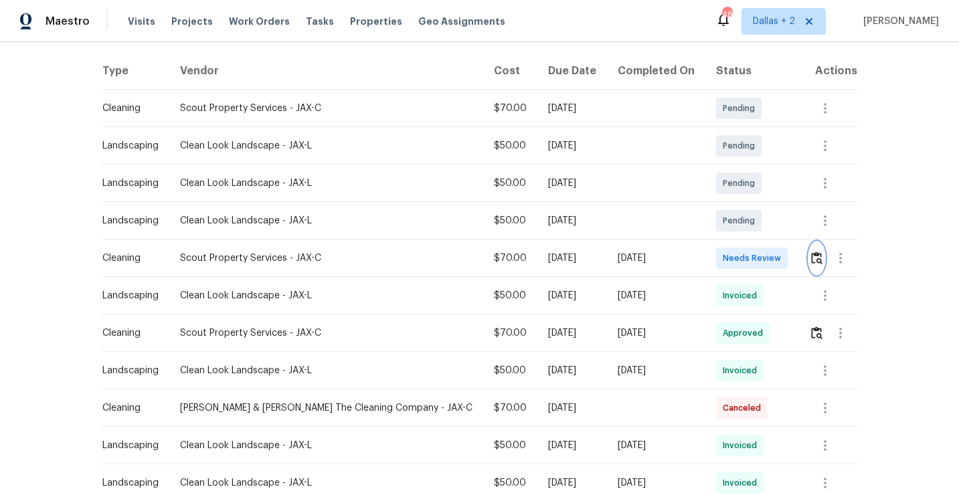
click at [809, 266] on button "button" at bounding box center [816, 258] width 15 height 32
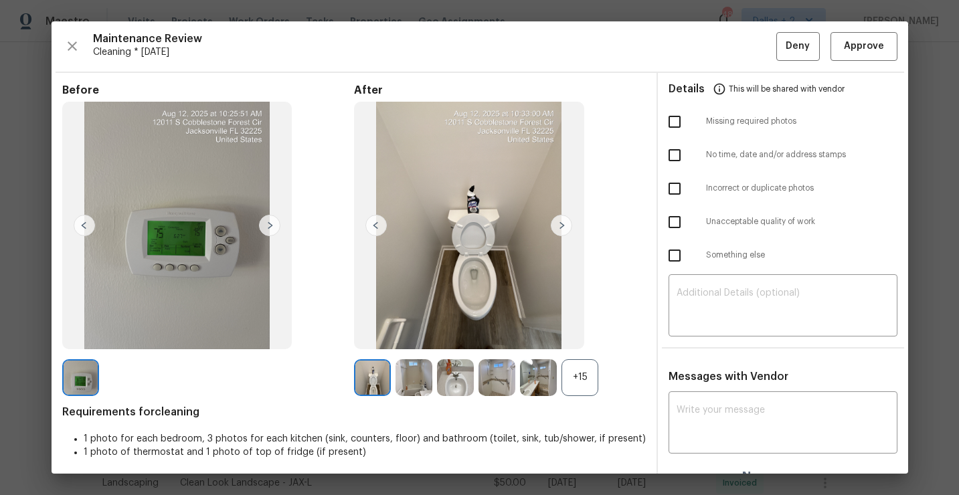
click at [238, 135] on img at bounding box center [177, 226] width 230 height 248
click at [238, 136] on img at bounding box center [177, 226] width 230 height 248
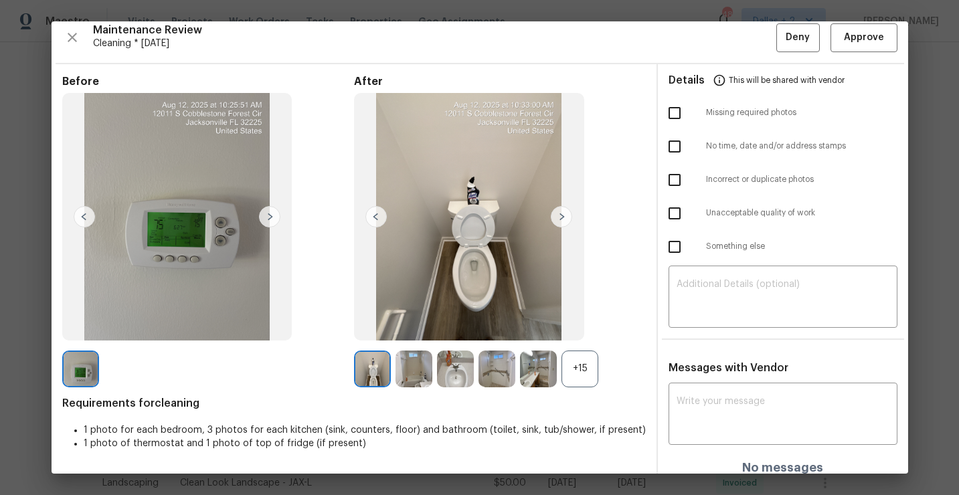
scroll to position [19, 0]
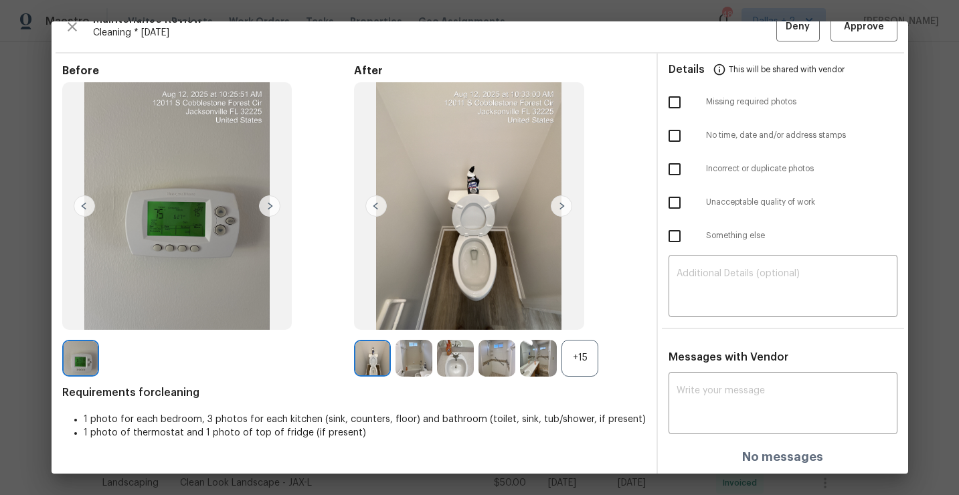
click at [357, 373] on img at bounding box center [372, 358] width 37 height 37
click at [581, 351] on div "+15" at bounding box center [579, 358] width 37 height 37
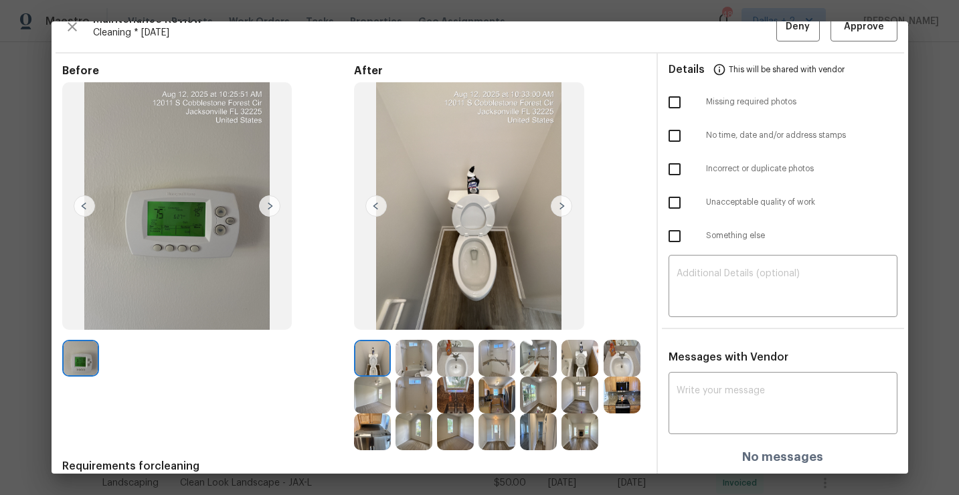
scroll to position [0, 0]
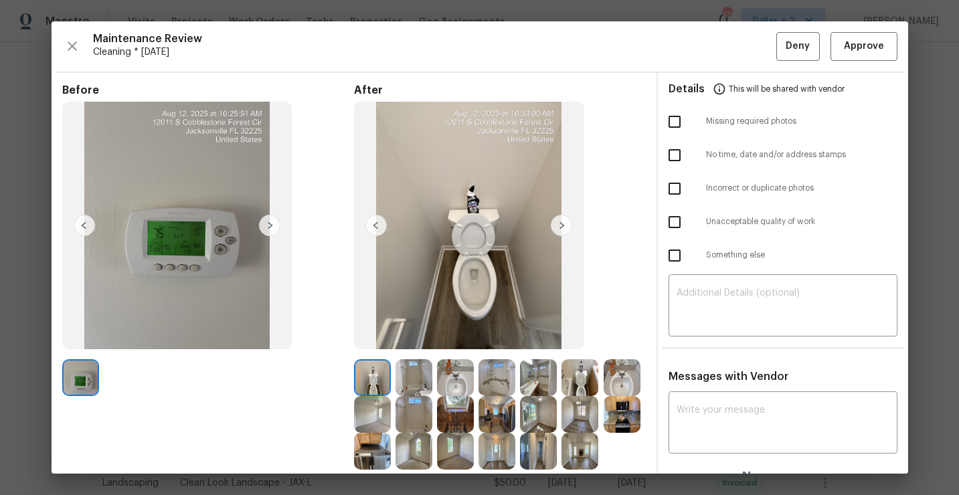
click at [69, 62] on div "Maintenance Review Cleaning * Mon, Aug 11 Deny Approve Before After Requirement…" at bounding box center [480, 247] width 856 height 452
click at [72, 54] on icon "button" at bounding box center [72, 46] width 16 height 16
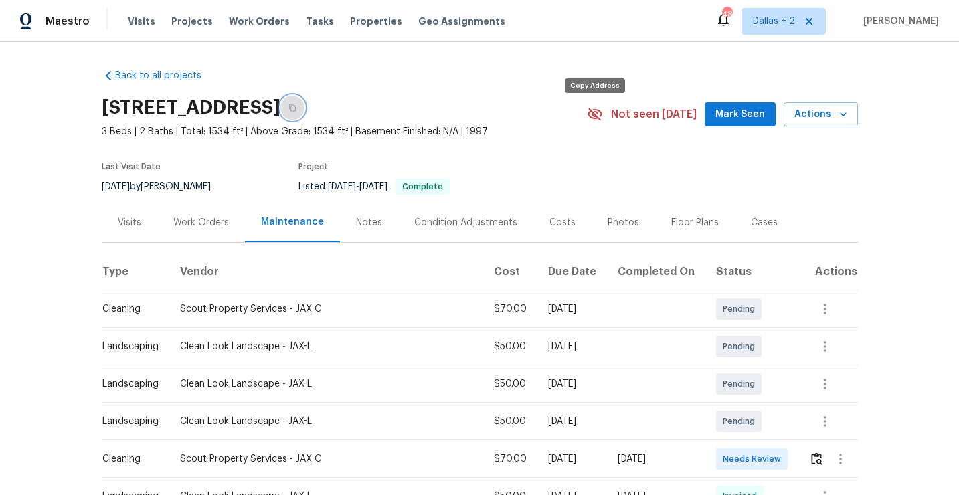
click at [304, 120] on button "button" at bounding box center [292, 108] width 24 height 24
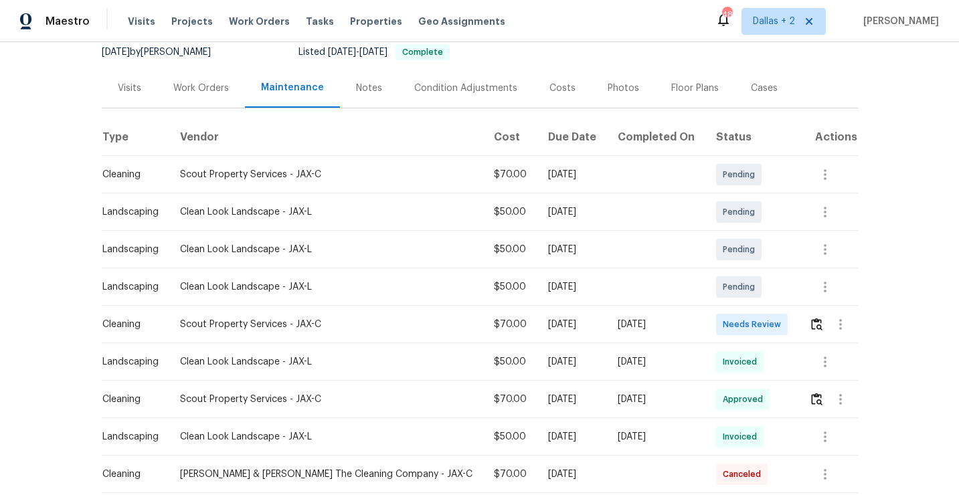
scroll to position [135, 0]
click at [820, 340] on button "button" at bounding box center [816, 324] width 15 height 32
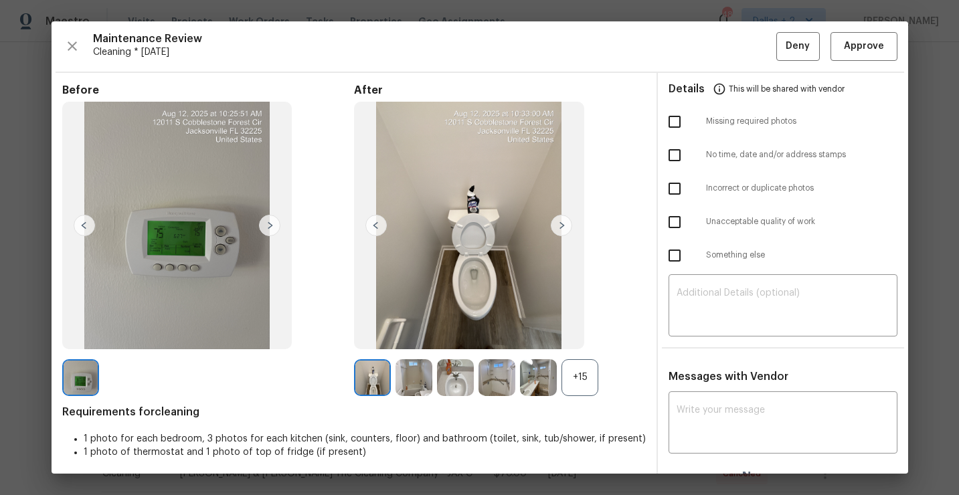
scroll to position [19, 0]
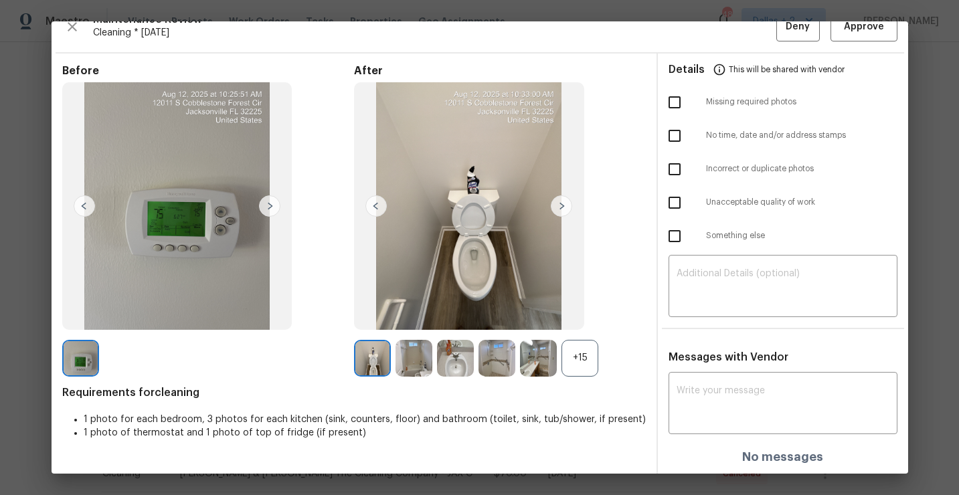
click at [573, 359] on div "+15" at bounding box center [579, 358] width 37 height 37
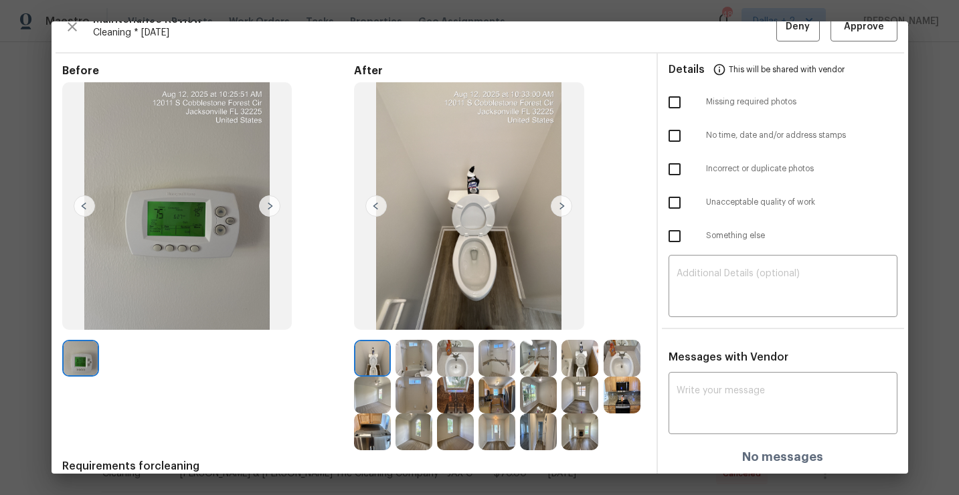
click at [565, 205] on img at bounding box center [561, 205] width 21 height 21
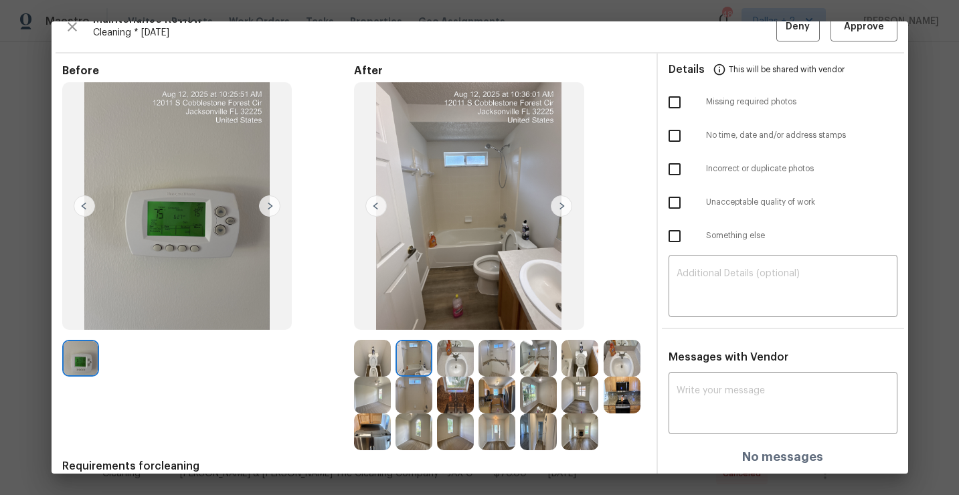
click at [565, 205] on img at bounding box center [561, 205] width 21 height 21
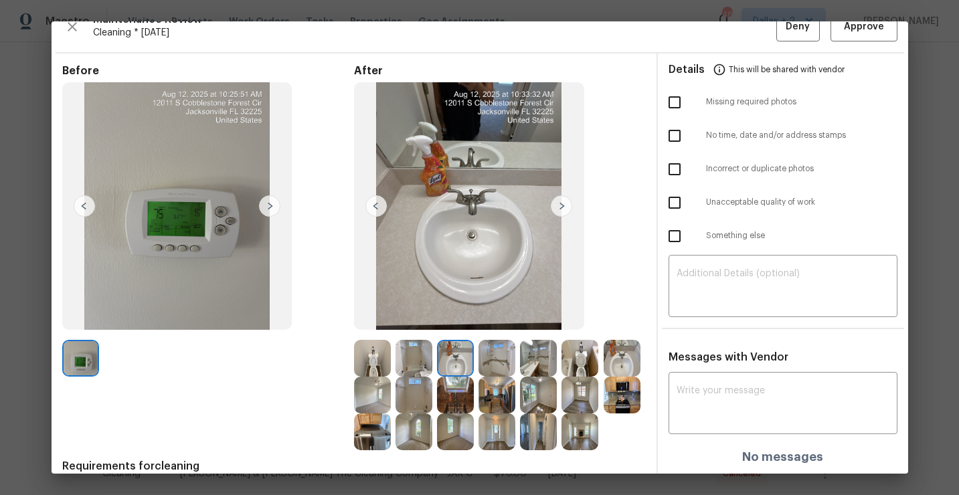
click at [565, 205] on img at bounding box center [561, 205] width 21 height 21
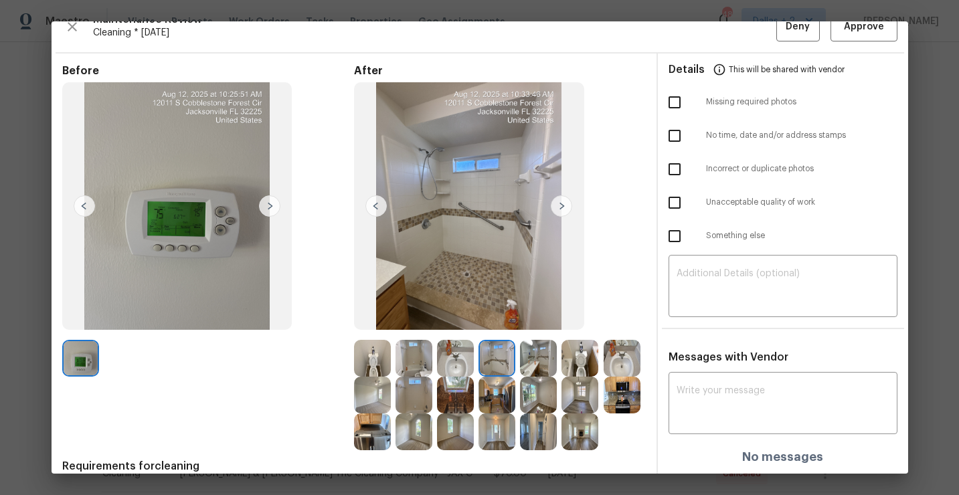
click at [502, 416] on img at bounding box center [496, 432] width 37 height 37
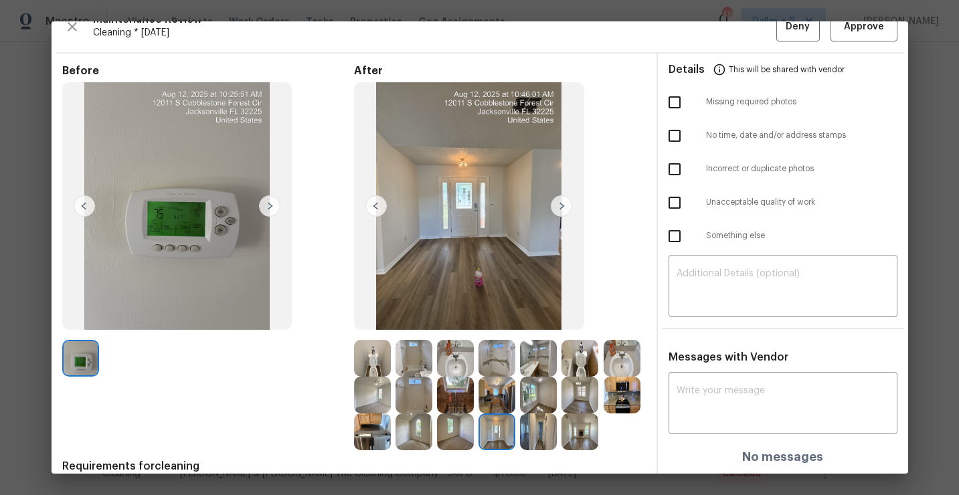
click at [502, 414] on img at bounding box center [496, 432] width 37 height 37
click at [502, 403] on img at bounding box center [496, 395] width 37 height 37
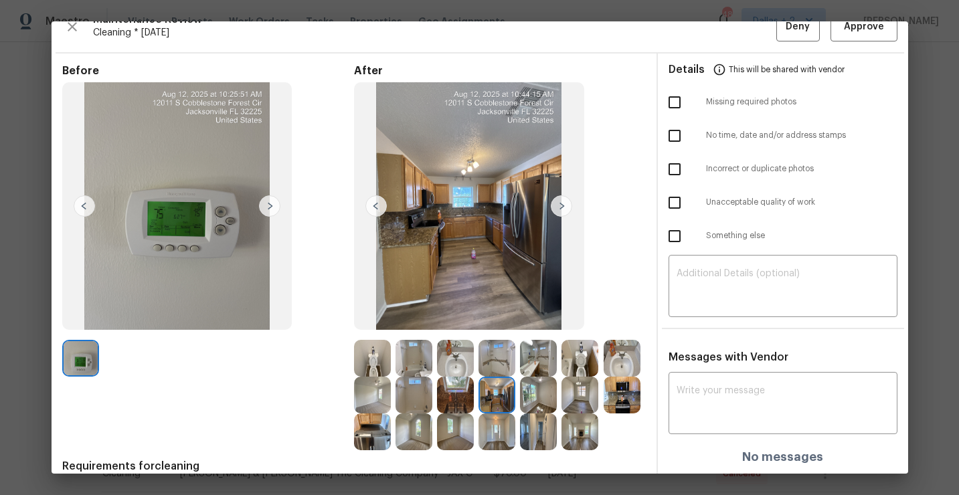
click at [358, 424] on img at bounding box center [372, 432] width 37 height 37
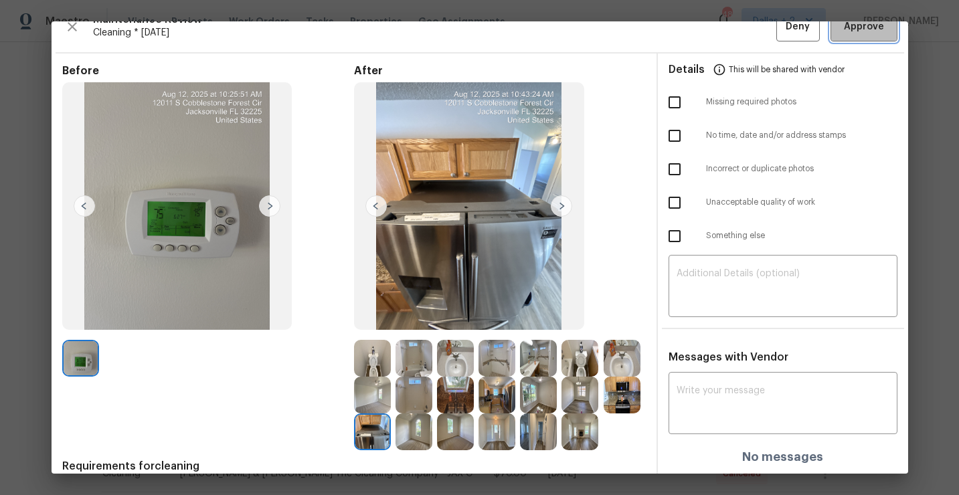
click at [844, 37] on button "Approve" at bounding box center [863, 27] width 67 height 29
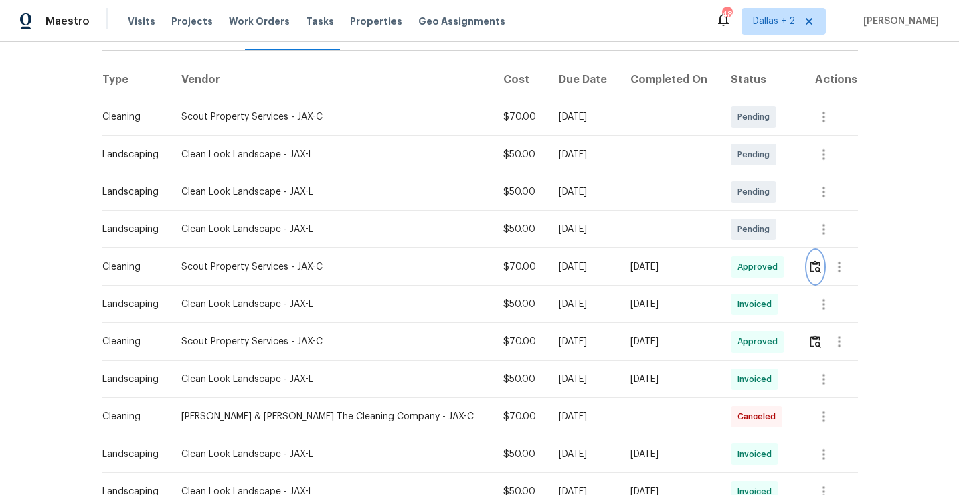
scroll to position [218, 0]
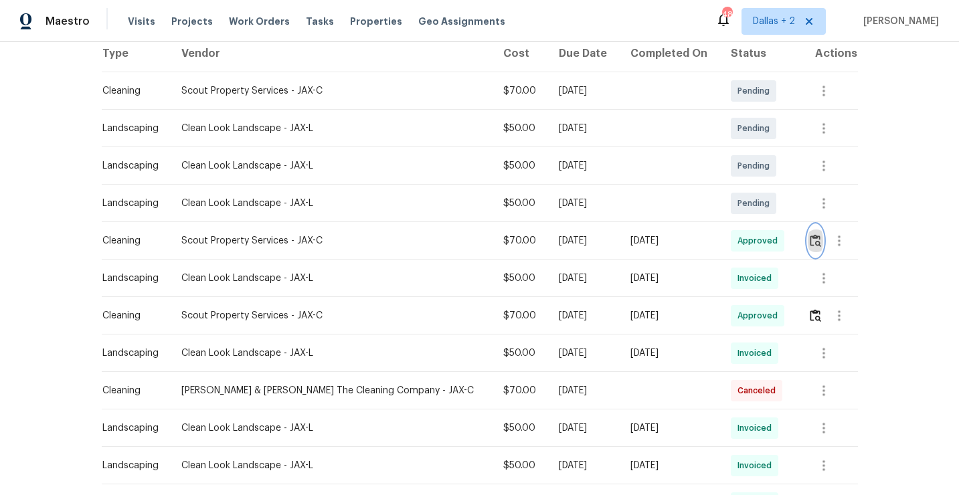
click at [813, 247] on img "button" at bounding box center [815, 240] width 11 height 13
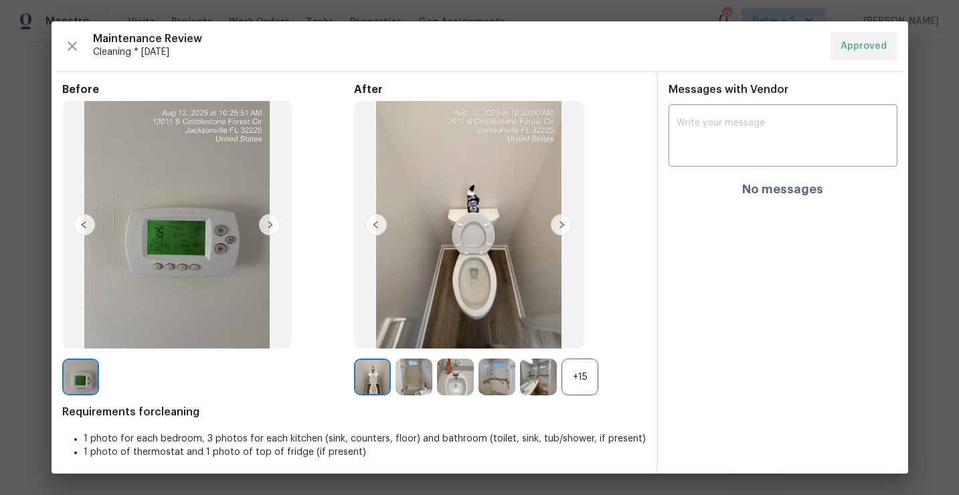
click at [595, 377] on div "+15" at bounding box center [579, 377] width 37 height 37
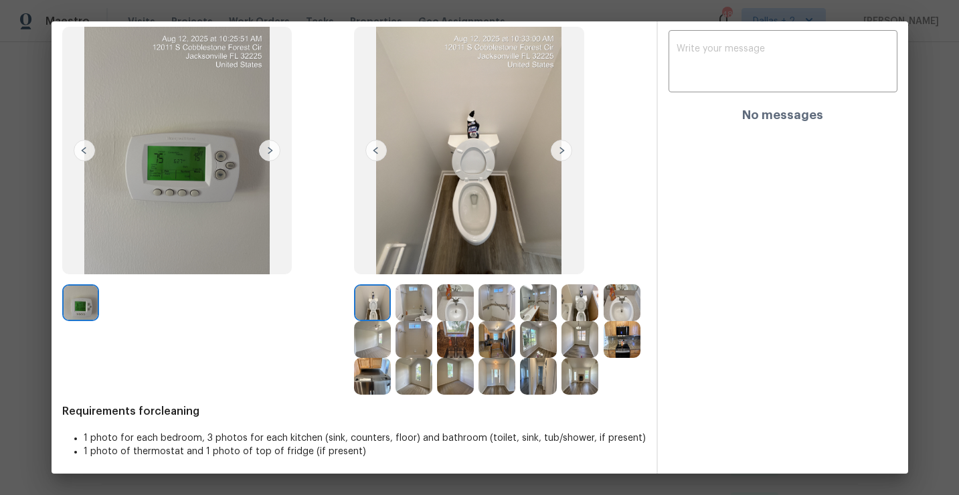
scroll to position [78, 0]
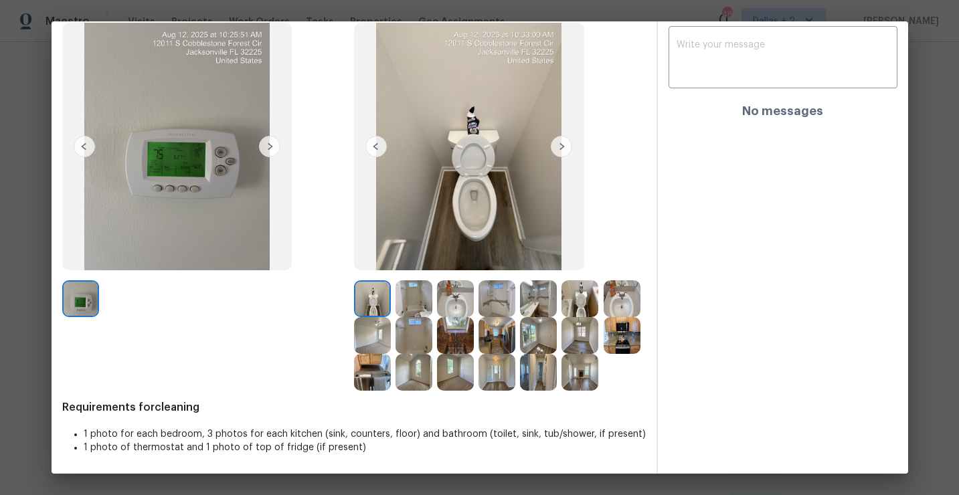
click at [363, 373] on img at bounding box center [372, 372] width 37 height 37
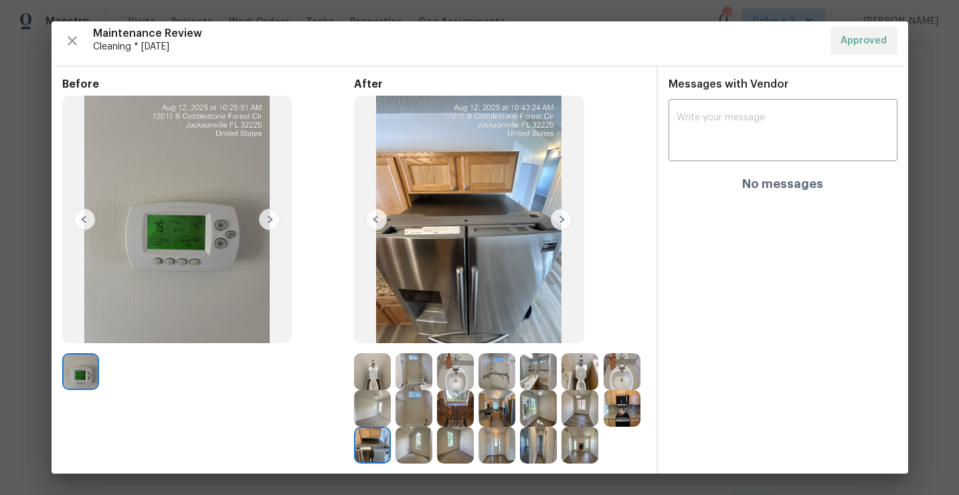
scroll to position [0, 0]
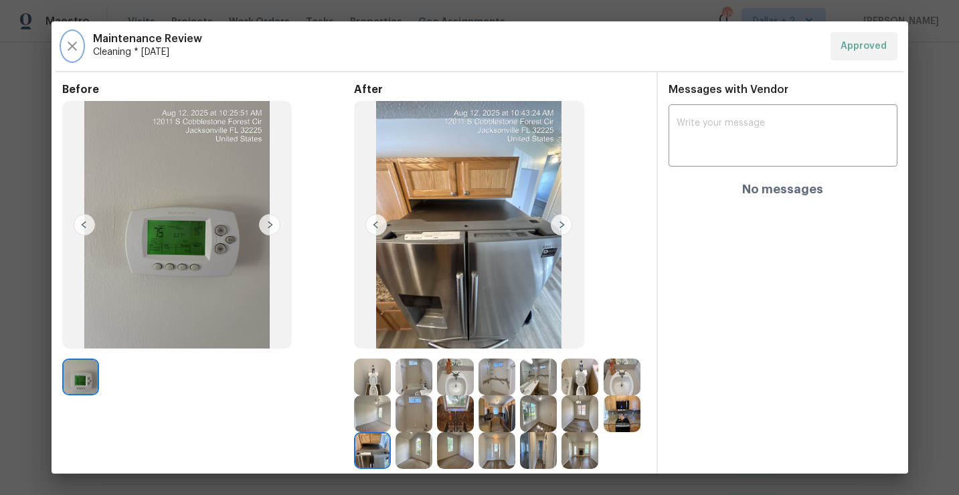
click at [68, 49] on icon "button" at bounding box center [72, 45] width 9 height 9
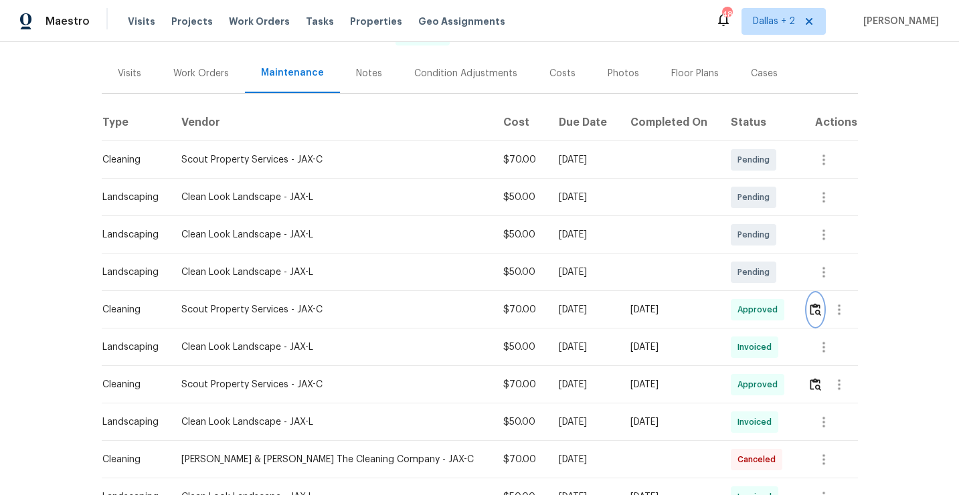
scroll to position [149, 0]
click at [810, 316] on img "button" at bounding box center [815, 309] width 11 height 13
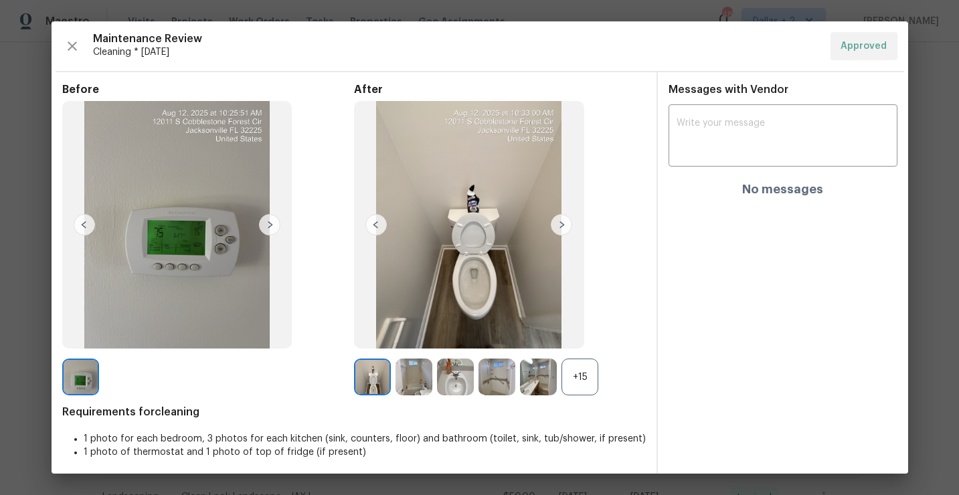
click at [589, 383] on div "+15" at bounding box center [579, 377] width 37 height 37
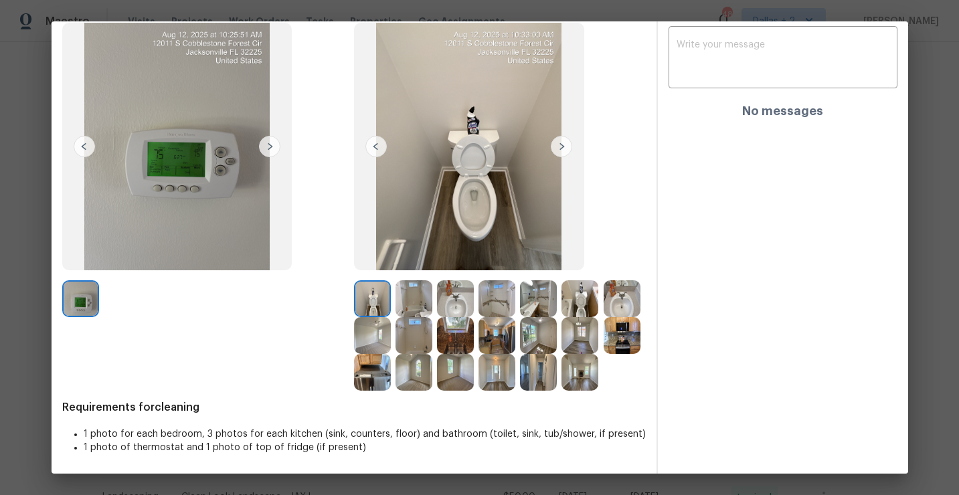
scroll to position [77, 0]
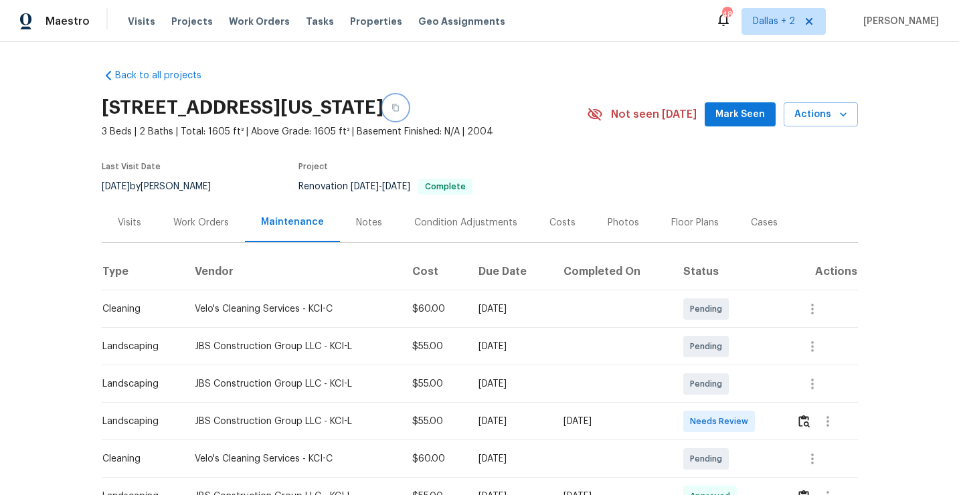
click at [407, 106] on button "button" at bounding box center [395, 108] width 24 height 24
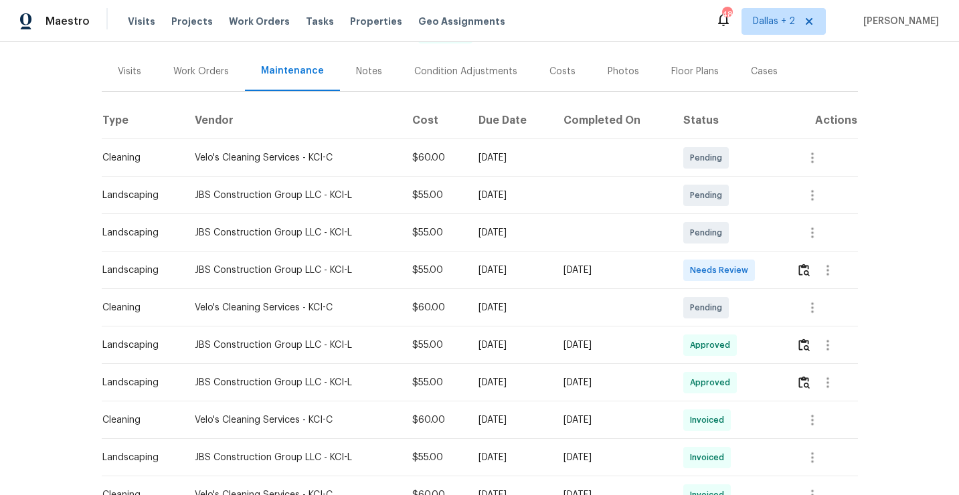
scroll to position [162, 0]
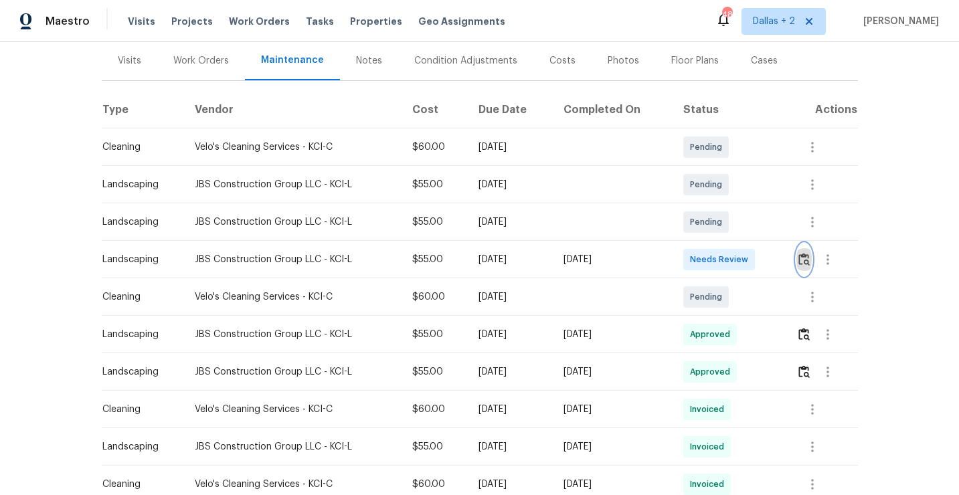
click at [806, 260] on img "button" at bounding box center [803, 259] width 11 height 13
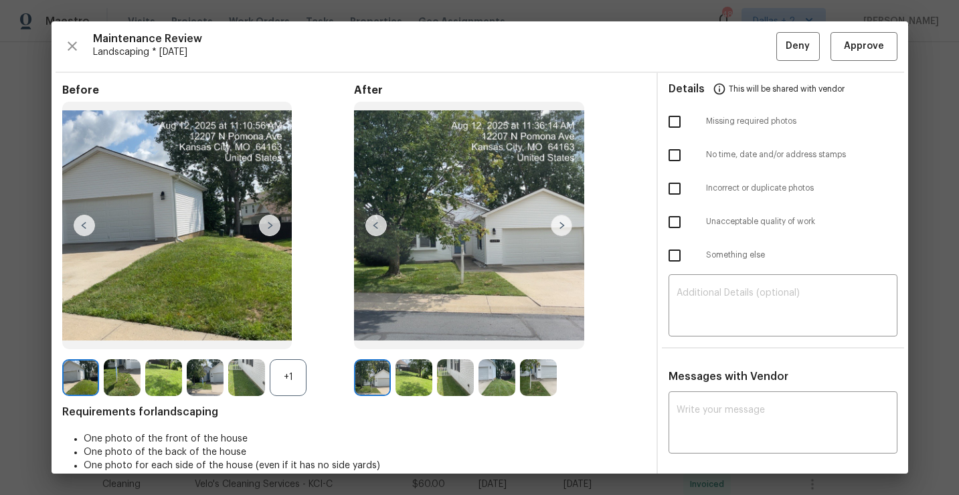
click at [290, 381] on div "+1" at bounding box center [288, 377] width 37 height 37
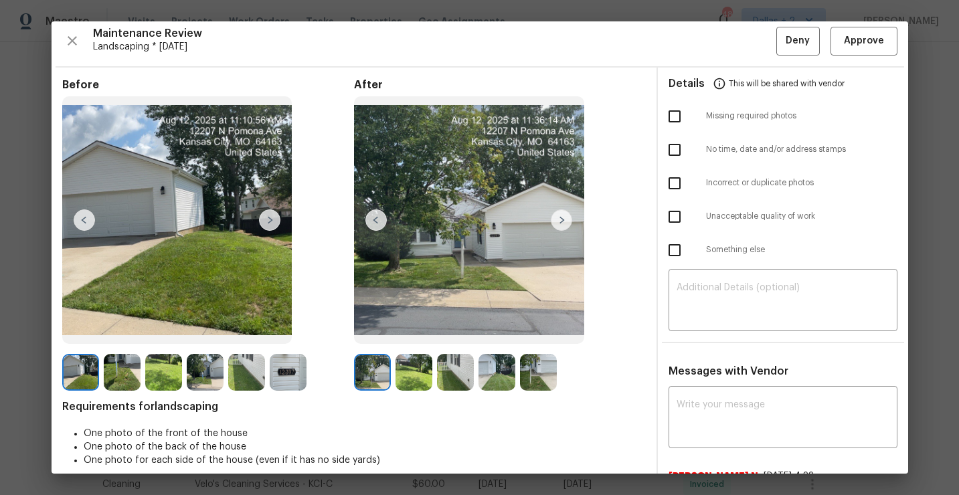
scroll to position [0, 0]
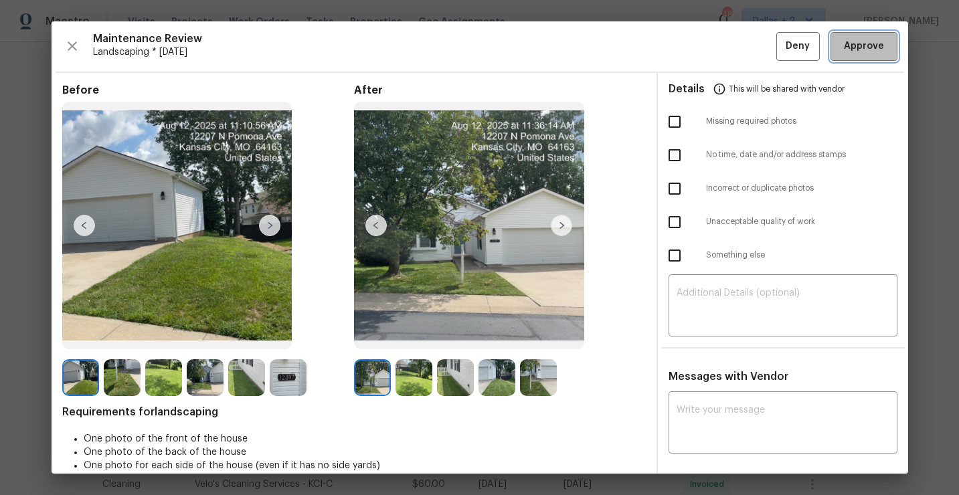
click at [854, 54] on span "Approve" at bounding box center [864, 46] width 40 height 17
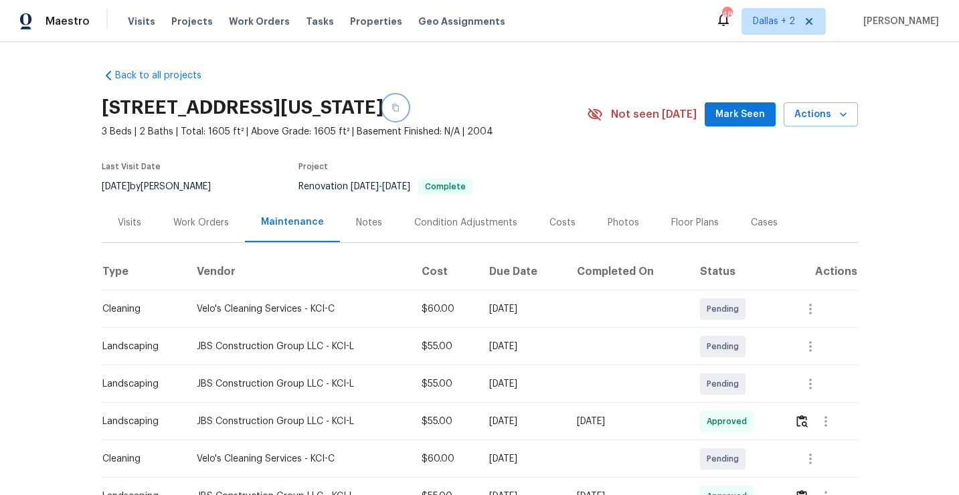
click at [399, 104] on icon "button" at bounding box center [395, 108] width 8 height 8
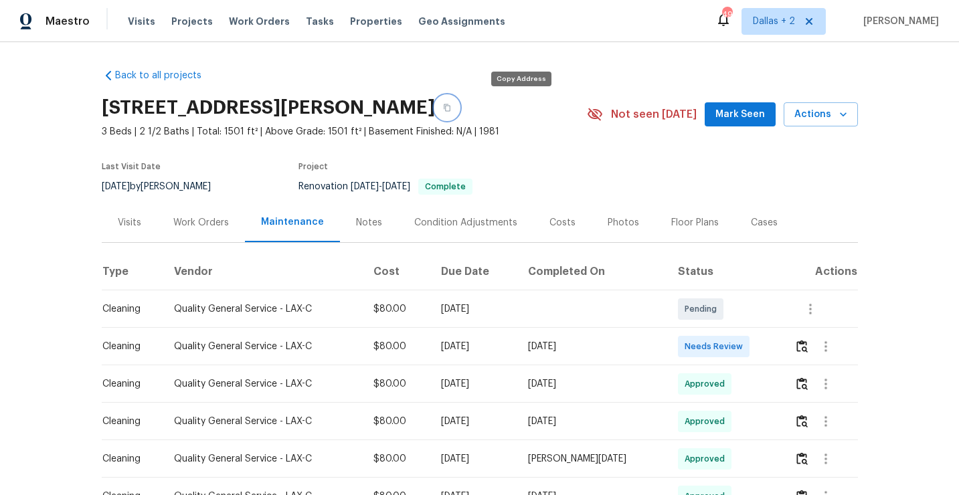
click at [451, 106] on icon "button" at bounding box center [447, 108] width 8 height 8
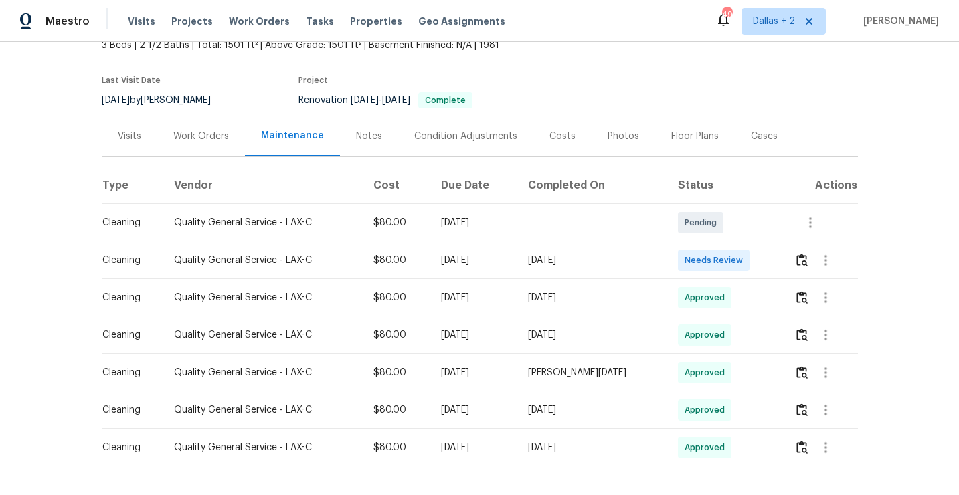
scroll to position [88, 0]
click at [801, 265] on img "button" at bounding box center [801, 258] width 11 height 13
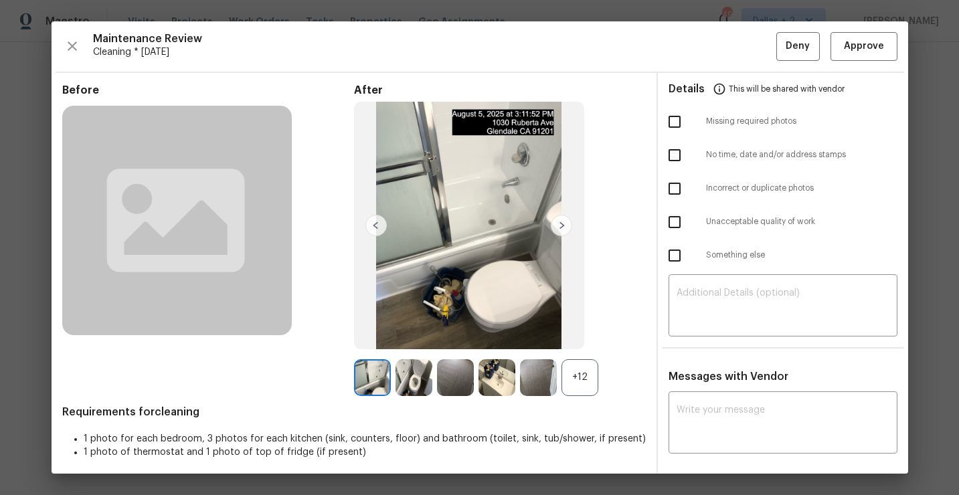
click at [576, 375] on div "+12" at bounding box center [579, 377] width 37 height 37
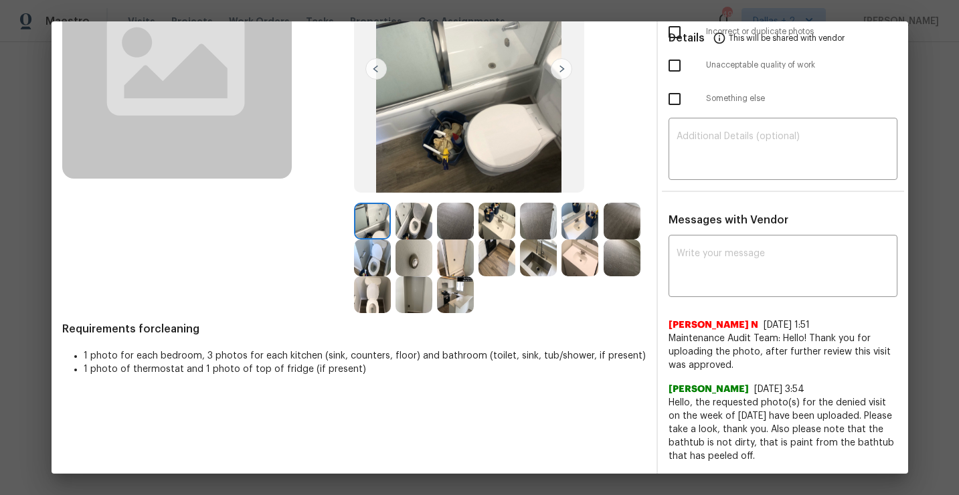
scroll to position [155, 0]
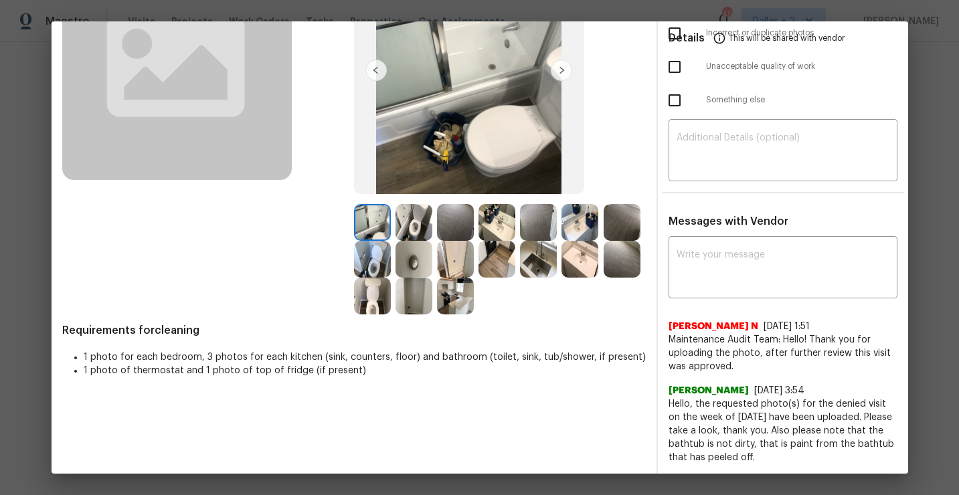
click at [430, 223] on img at bounding box center [413, 222] width 37 height 37
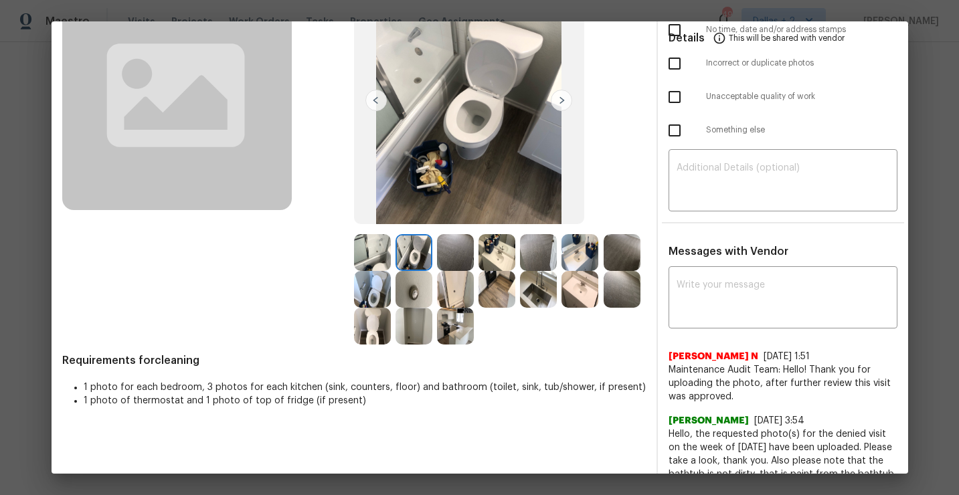
scroll to position [120, 0]
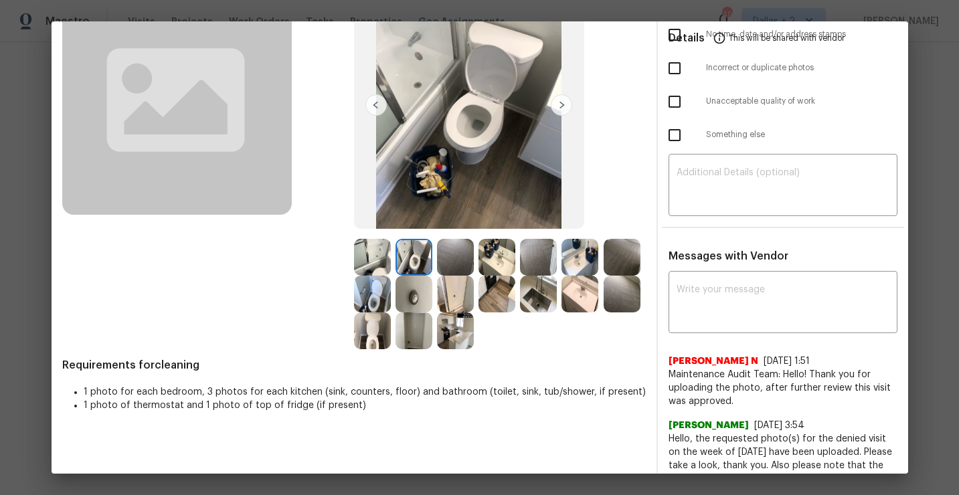
click at [419, 333] on img at bounding box center [413, 330] width 37 height 37
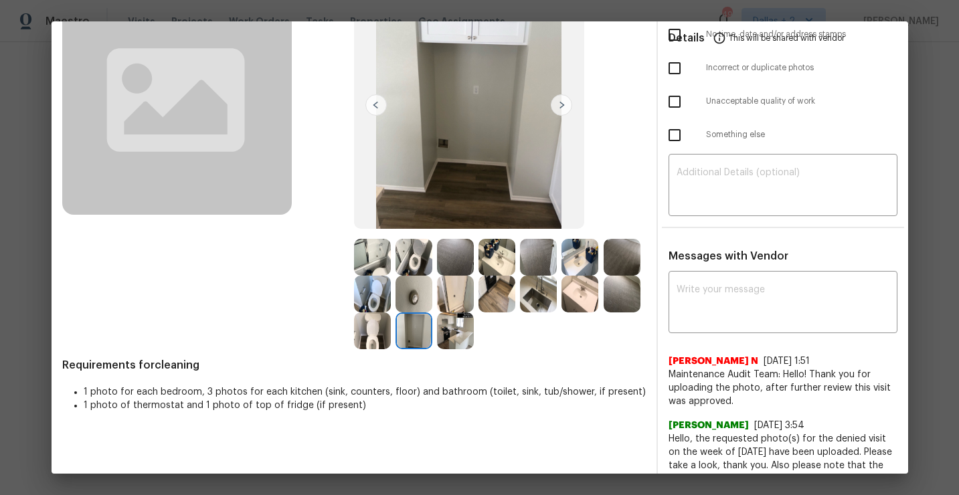
click at [541, 304] on img at bounding box center [538, 294] width 37 height 37
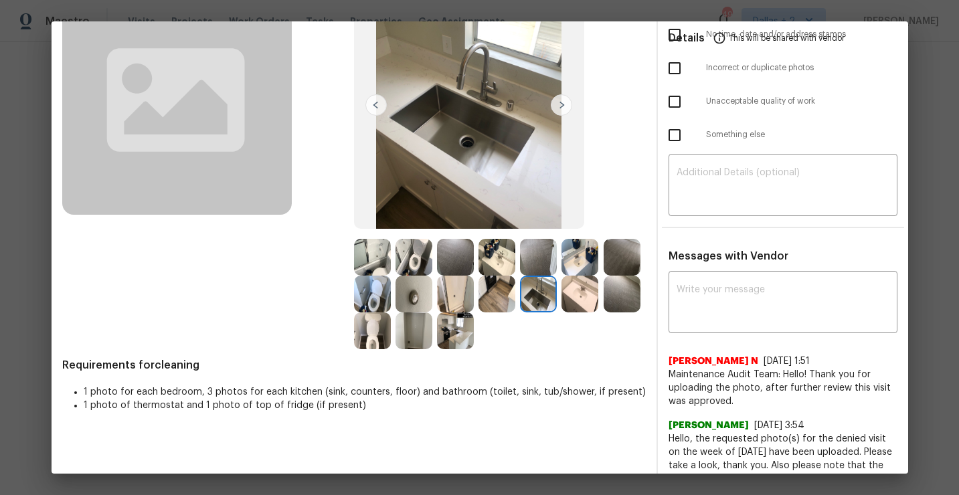
click at [377, 256] on img at bounding box center [372, 257] width 37 height 37
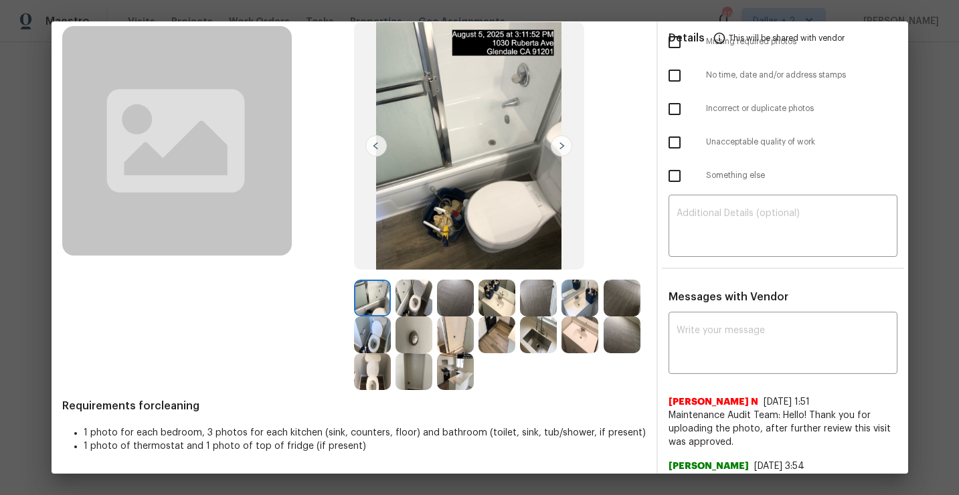
scroll to position [82, 0]
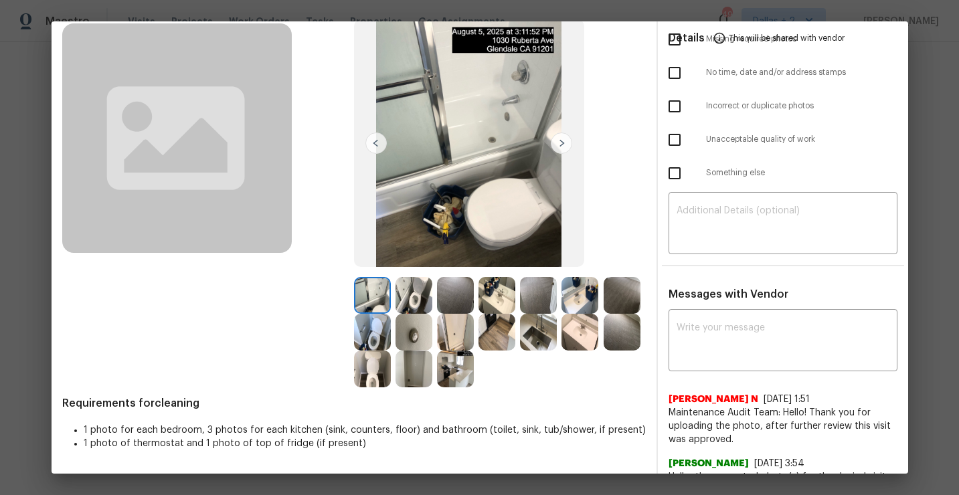
click at [417, 287] on img at bounding box center [413, 295] width 37 height 37
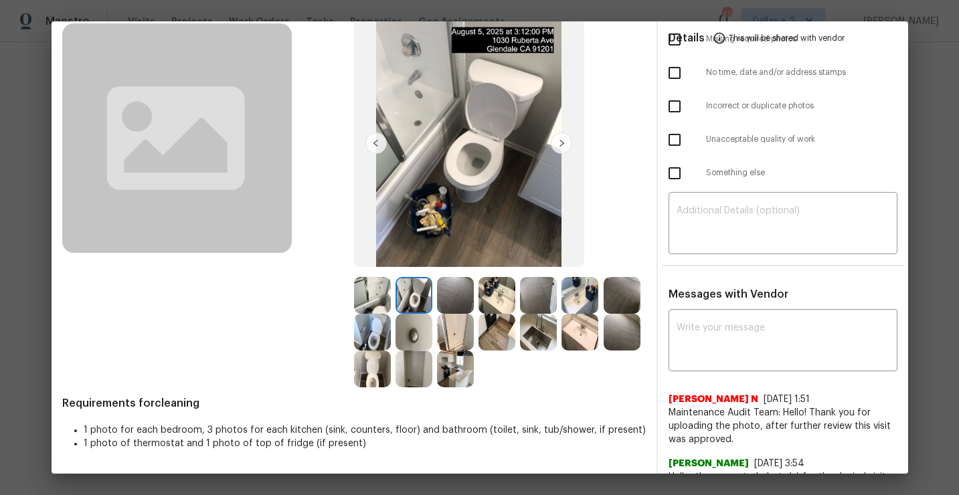
click at [456, 289] on img at bounding box center [455, 295] width 37 height 37
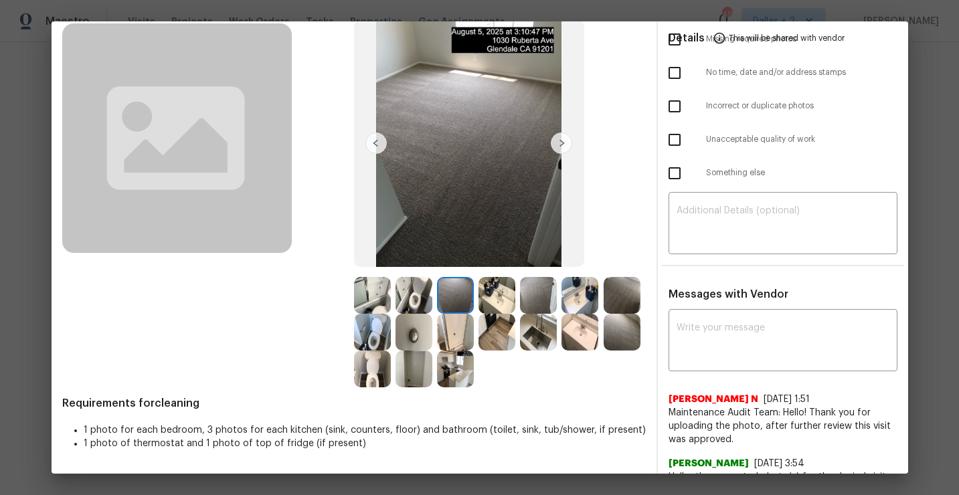
click at [492, 299] on img at bounding box center [496, 295] width 37 height 37
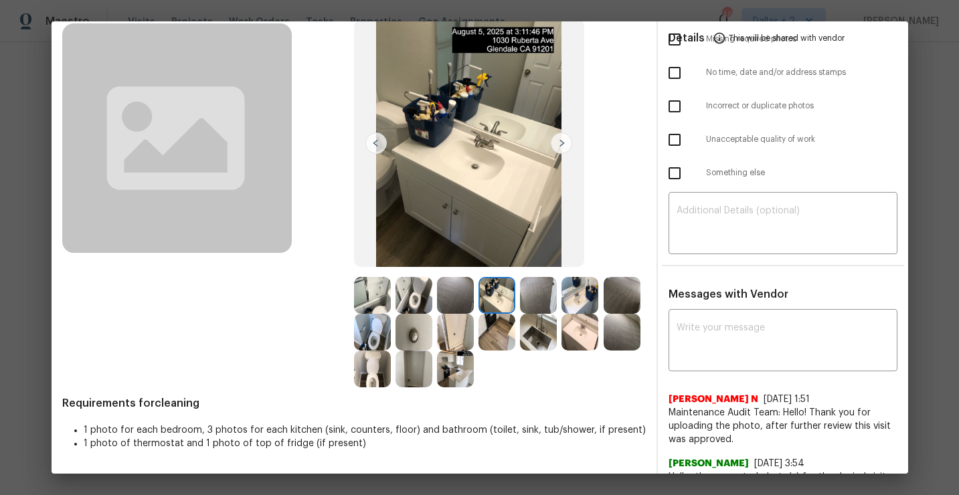
click at [459, 340] on img at bounding box center [455, 332] width 37 height 37
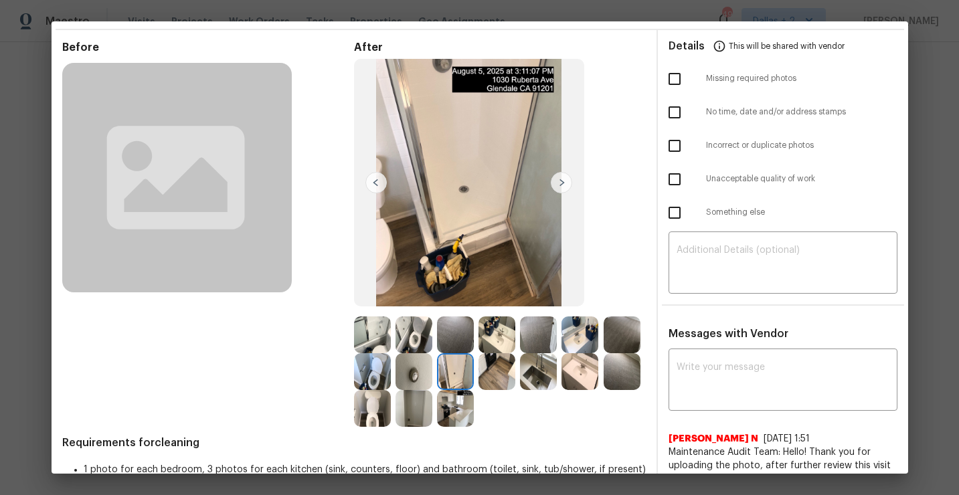
scroll to position [58, 0]
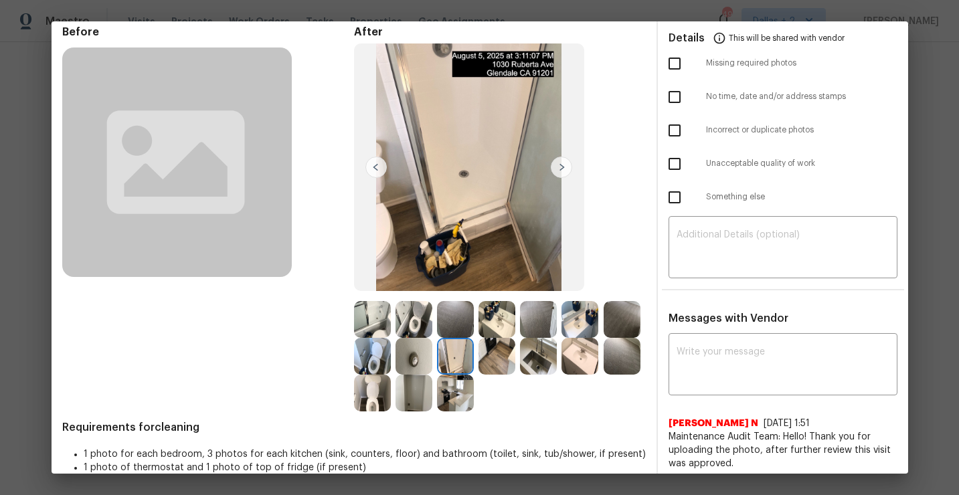
click at [513, 329] on img at bounding box center [496, 319] width 37 height 37
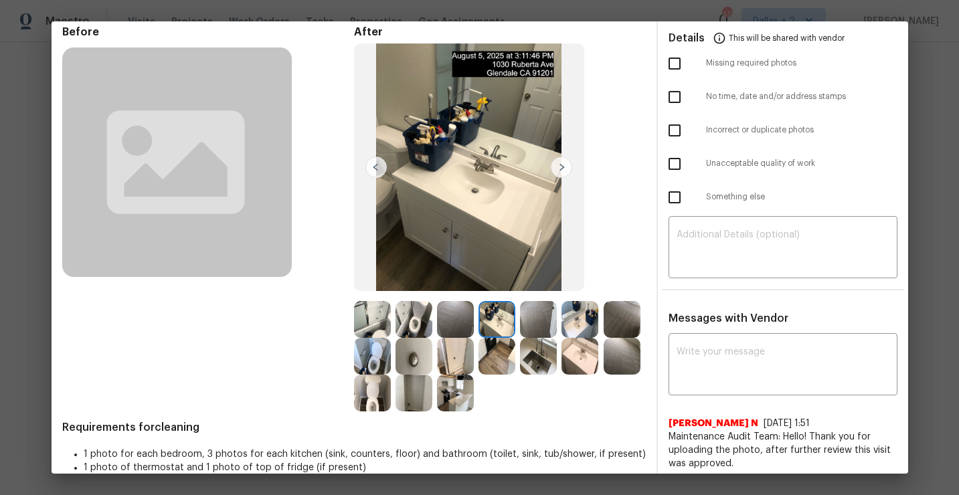
click at [496, 365] on img at bounding box center [496, 356] width 37 height 37
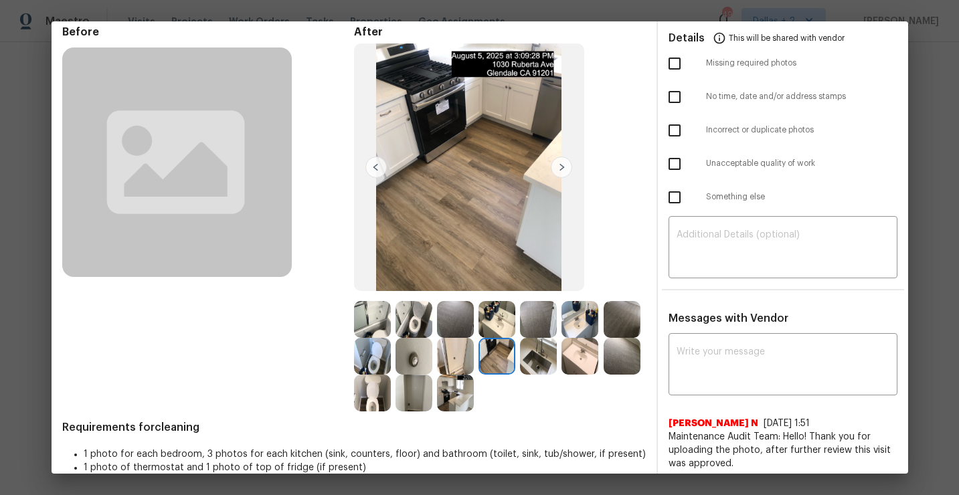
scroll to position [0, 0]
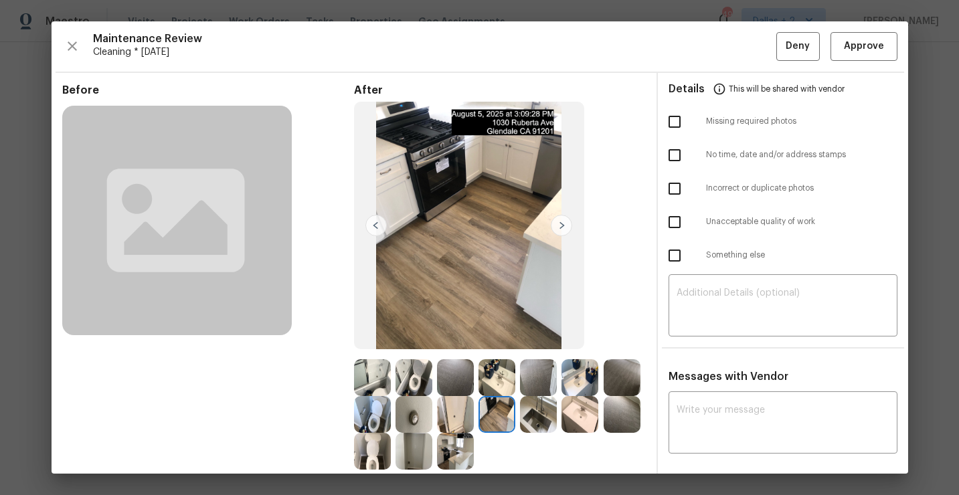
click at [541, 417] on img at bounding box center [538, 414] width 37 height 37
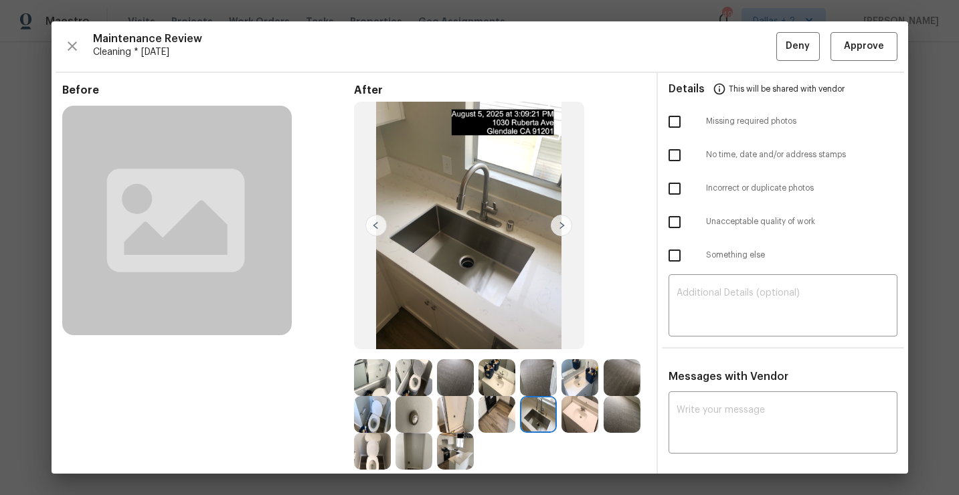
click at [586, 420] on img at bounding box center [579, 414] width 37 height 37
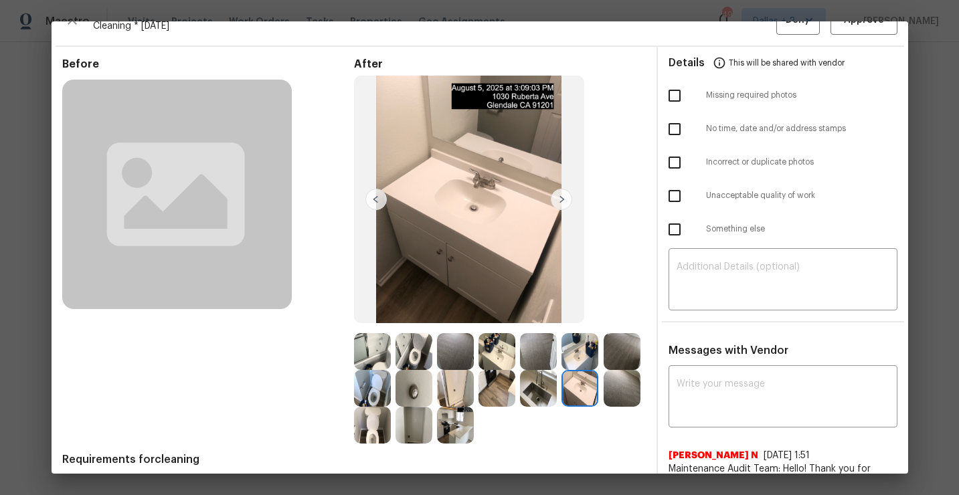
scroll to position [42, 0]
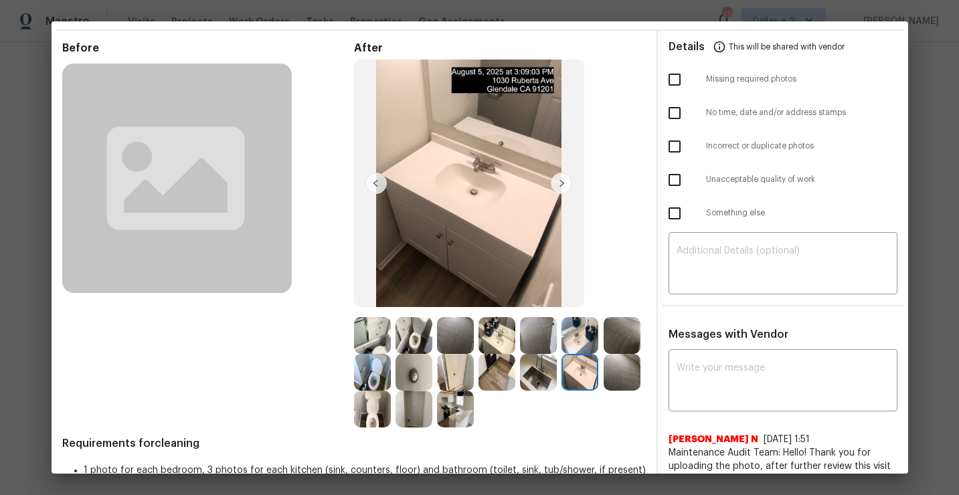
click at [419, 417] on img at bounding box center [413, 409] width 37 height 37
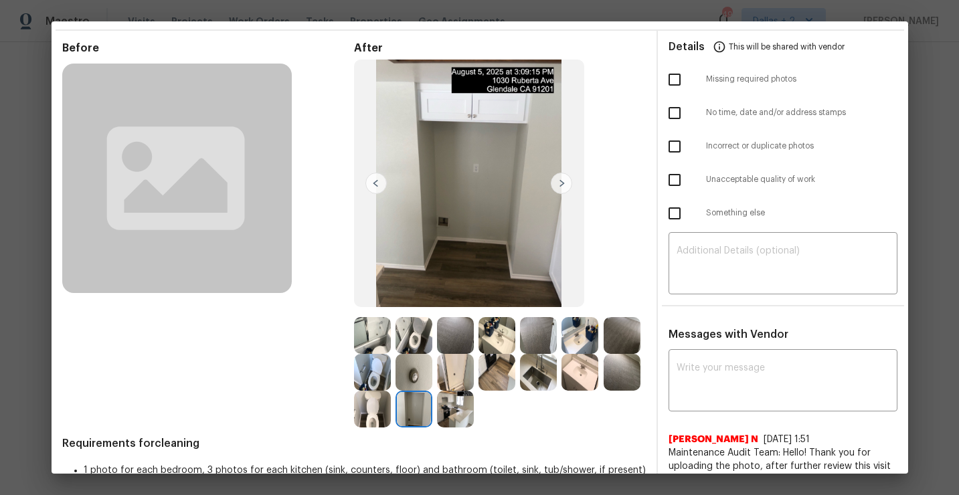
click at [460, 411] on img at bounding box center [455, 409] width 37 height 37
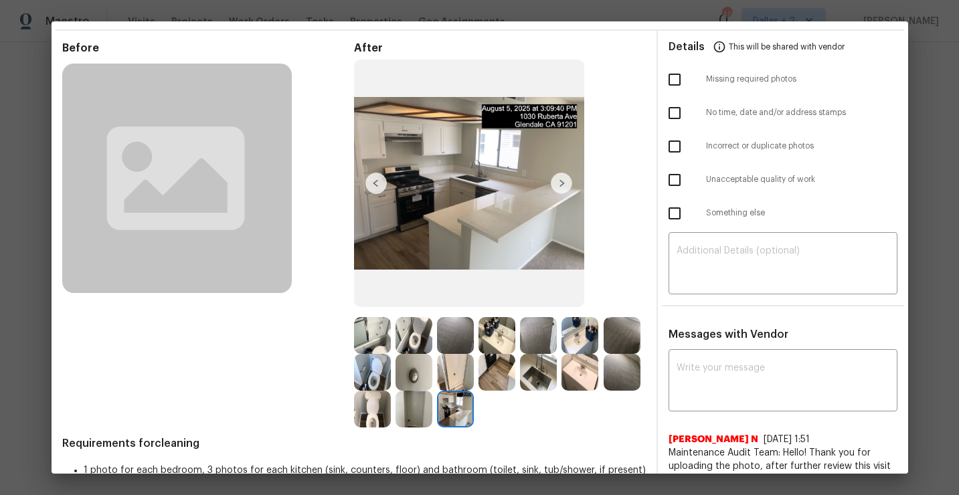
click at [533, 341] on img at bounding box center [538, 335] width 37 height 37
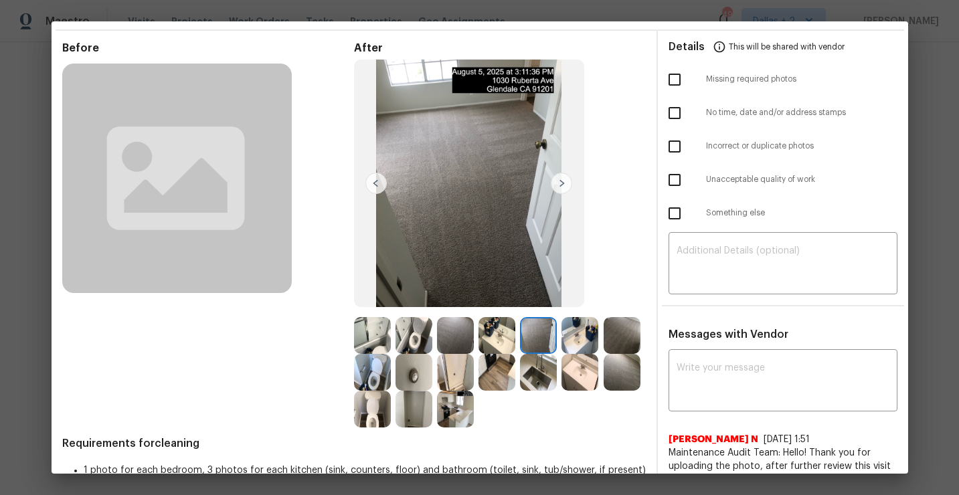
click at [586, 338] on img at bounding box center [579, 335] width 37 height 37
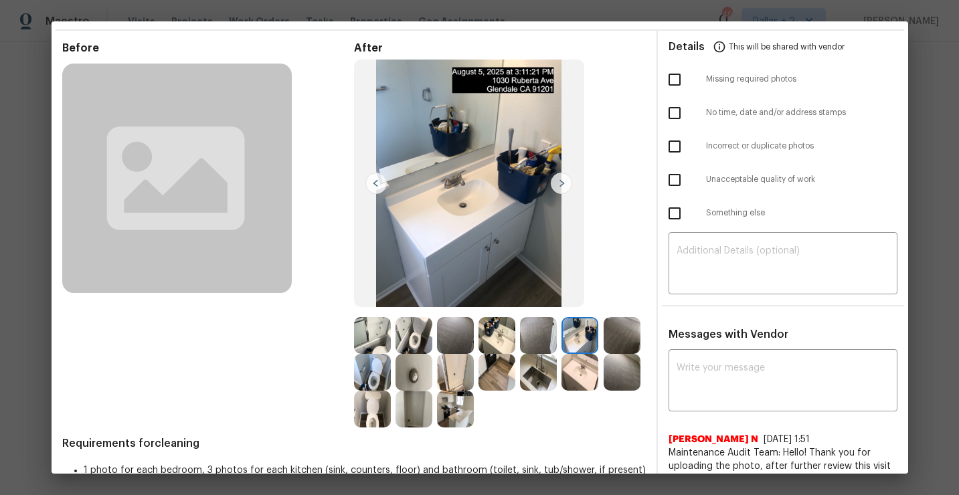
click at [487, 336] on img at bounding box center [496, 335] width 37 height 37
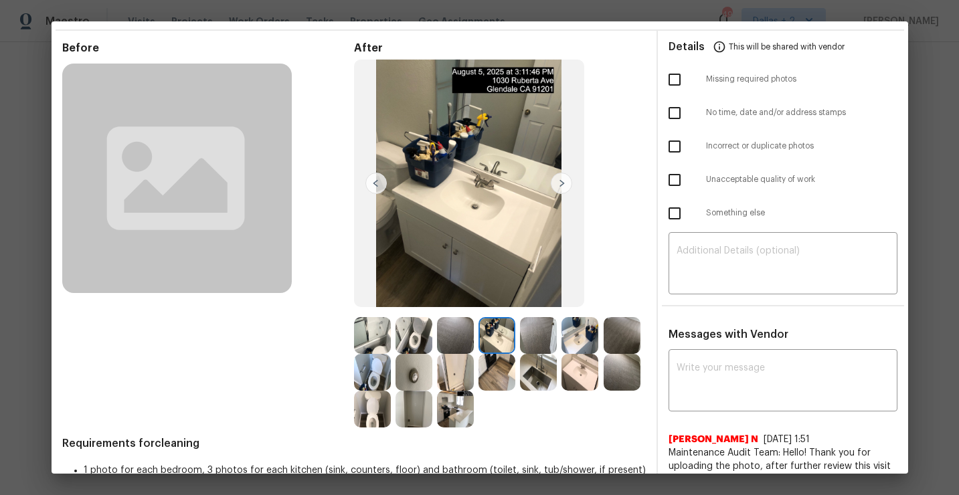
click at [542, 333] on img at bounding box center [538, 335] width 37 height 37
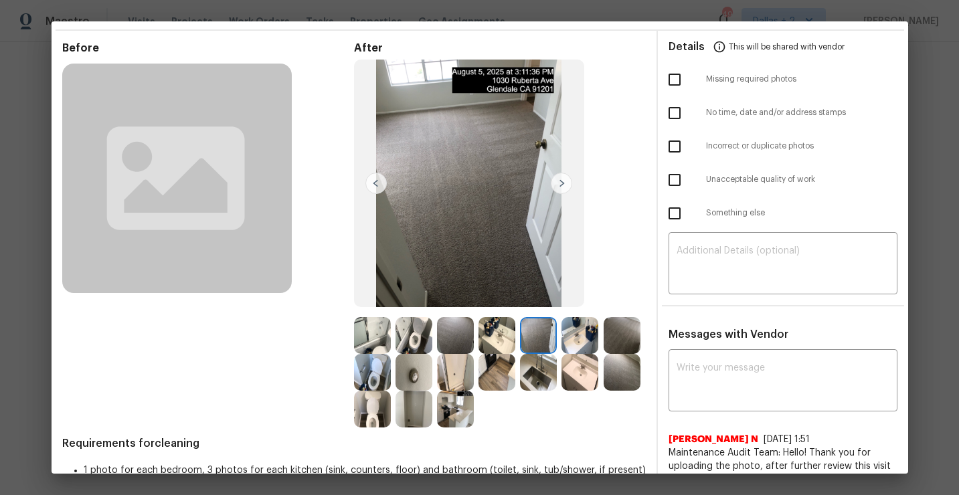
click at [363, 331] on img at bounding box center [372, 335] width 37 height 37
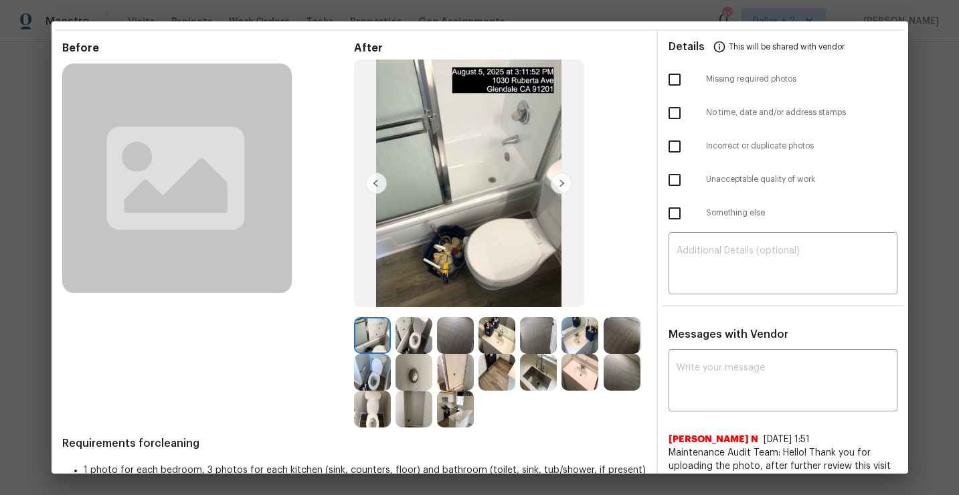
click at [567, 183] on img at bounding box center [561, 183] width 21 height 21
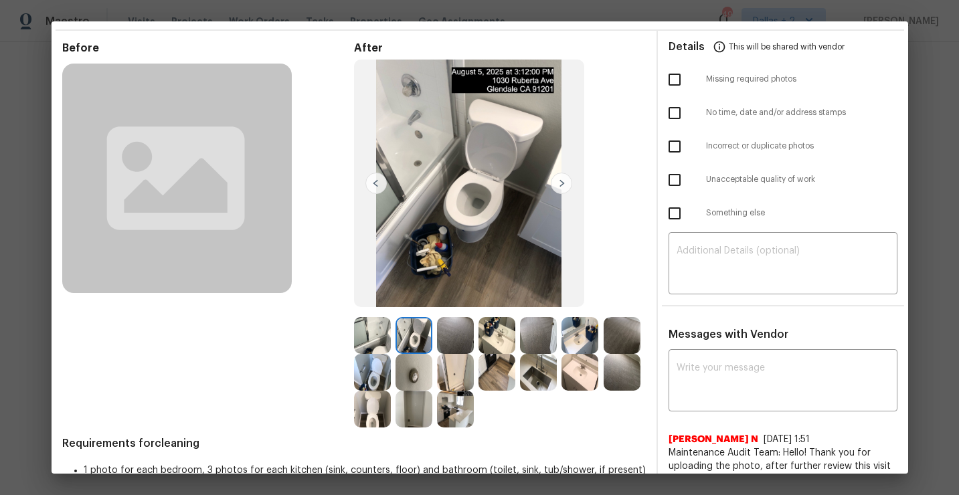
click at [565, 183] on img at bounding box center [561, 183] width 21 height 21
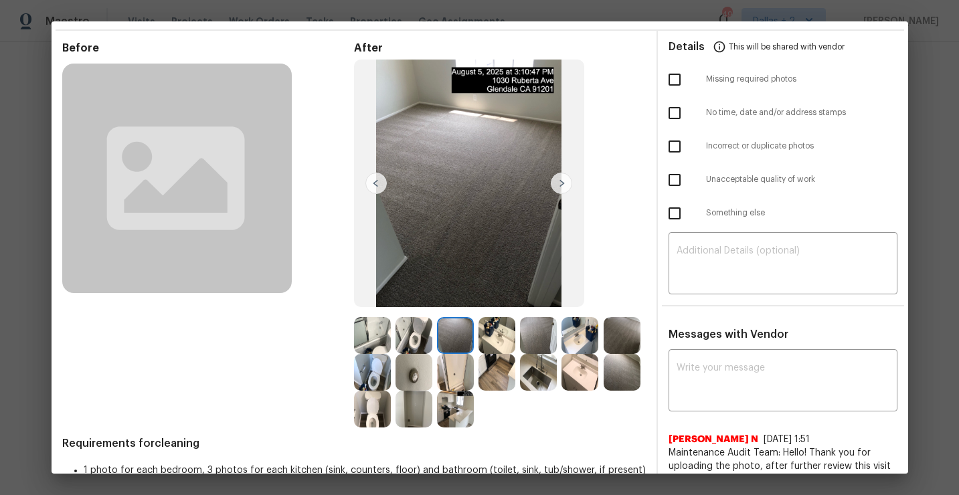
click at [565, 184] on img at bounding box center [561, 183] width 21 height 21
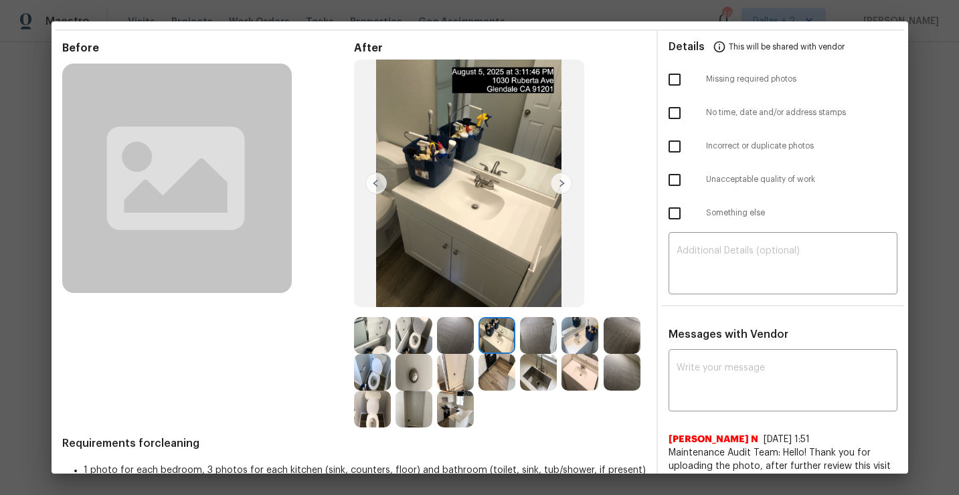
click at [565, 184] on img at bounding box center [561, 183] width 21 height 21
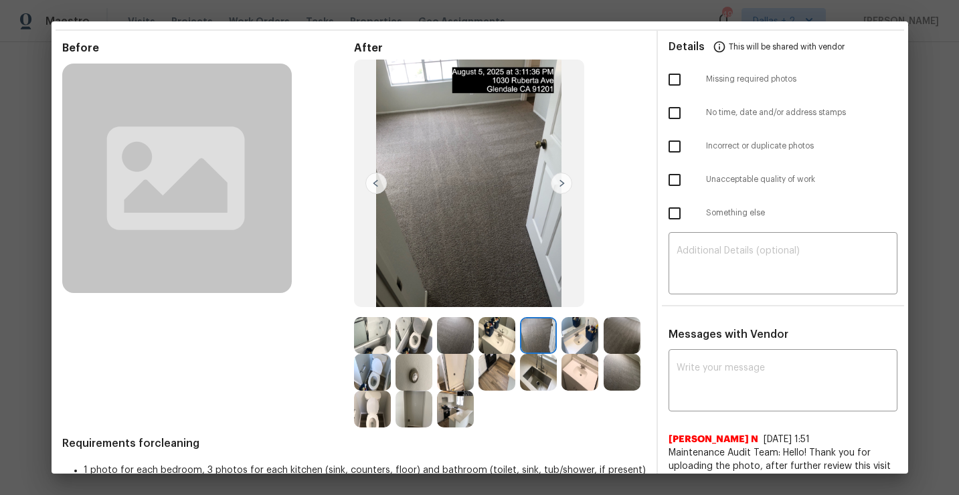
click at [565, 184] on img at bounding box center [561, 183] width 21 height 21
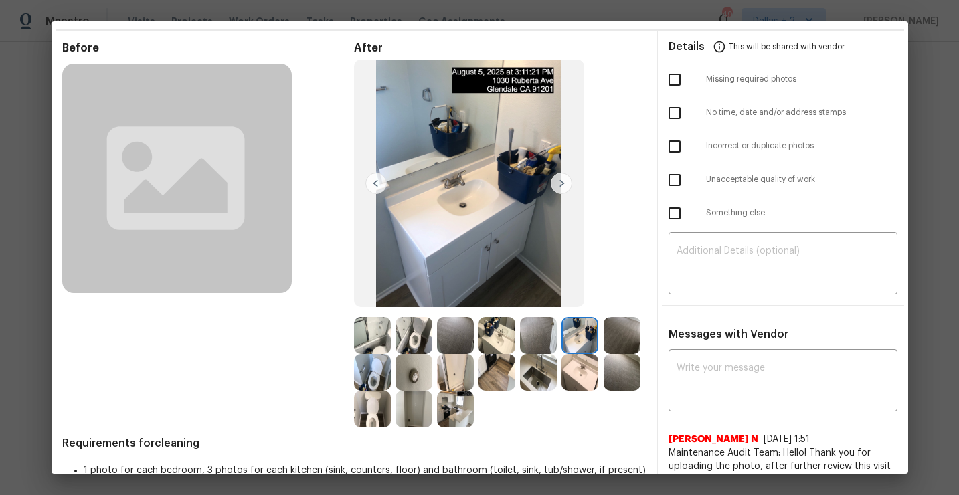
click at [565, 184] on img at bounding box center [561, 183] width 21 height 21
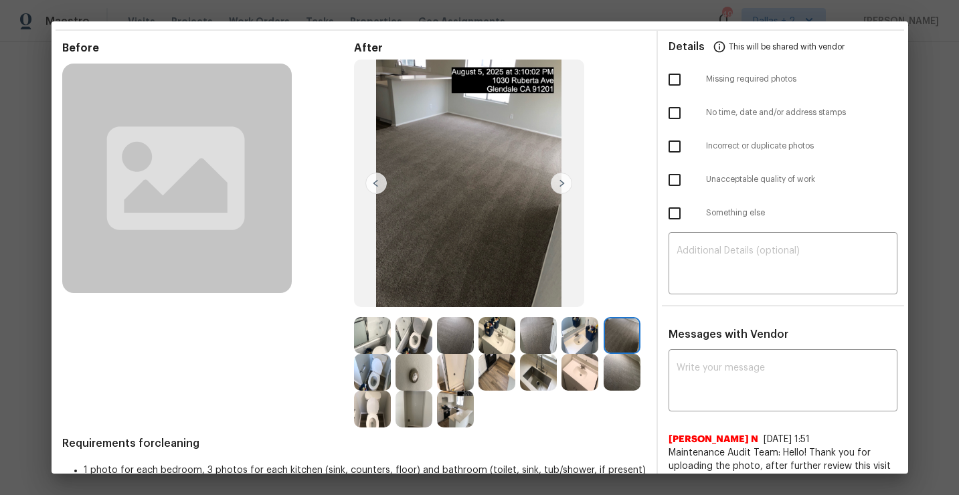
click at [565, 184] on img at bounding box center [561, 183] width 21 height 21
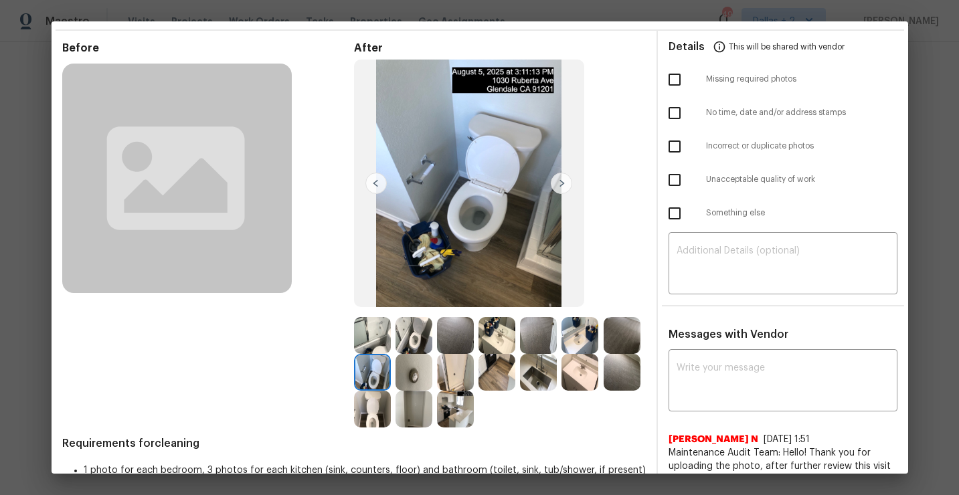
click at [408, 374] on img at bounding box center [413, 372] width 37 height 37
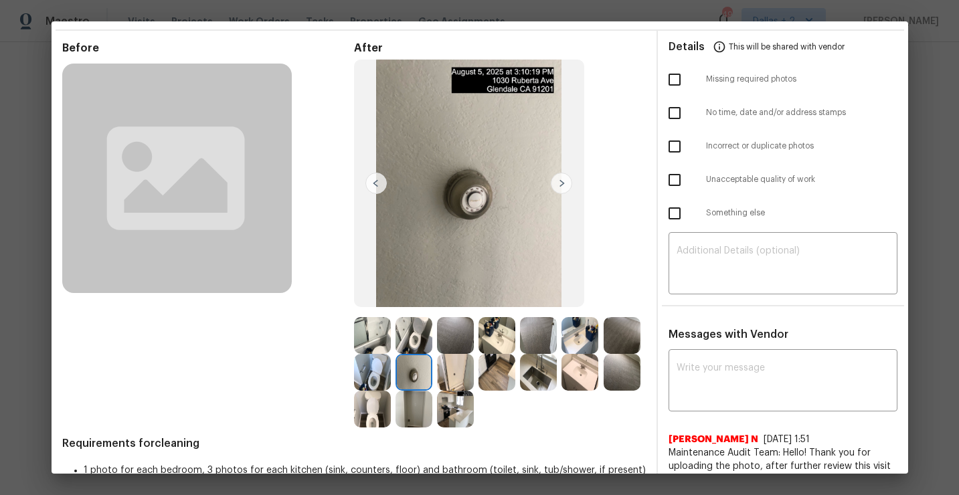
click at [449, 375] on img at bounding box center [455, 372] width 37 height 37
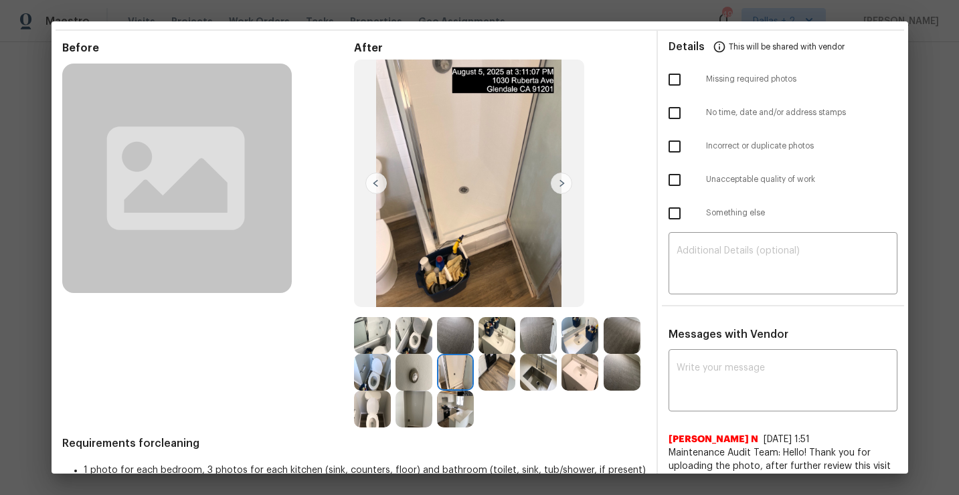
click at [494, 373] on img at bounding box center [496, 372] width 37 height 37
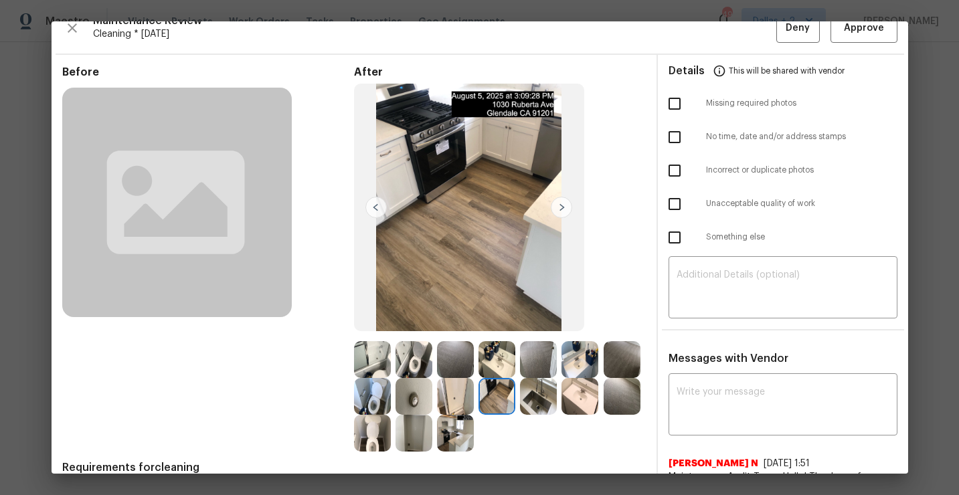
scroll to position [0, 0]
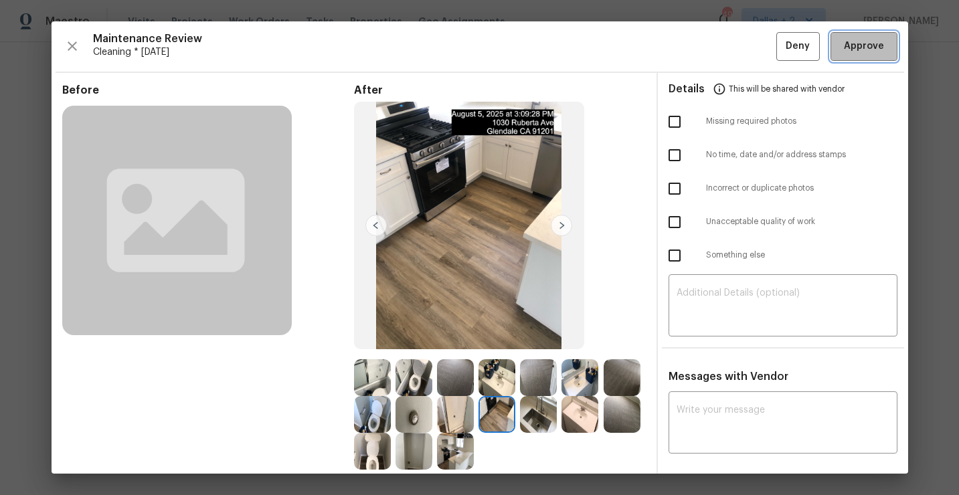
click at [852, 50] on span "Approve" at bounding box center [864, 46] width 40 height 17
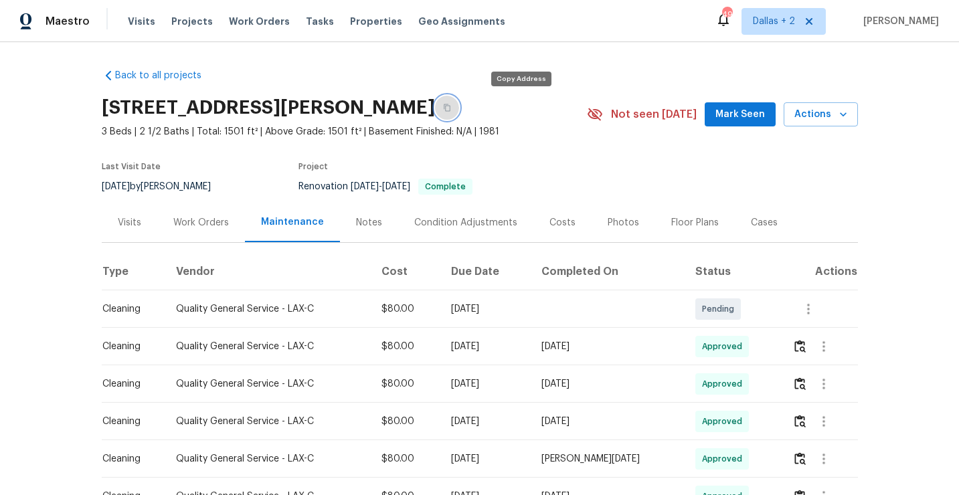
click at [459, 104] on button "button" at bounding box center [447, 108] width 24 height 24
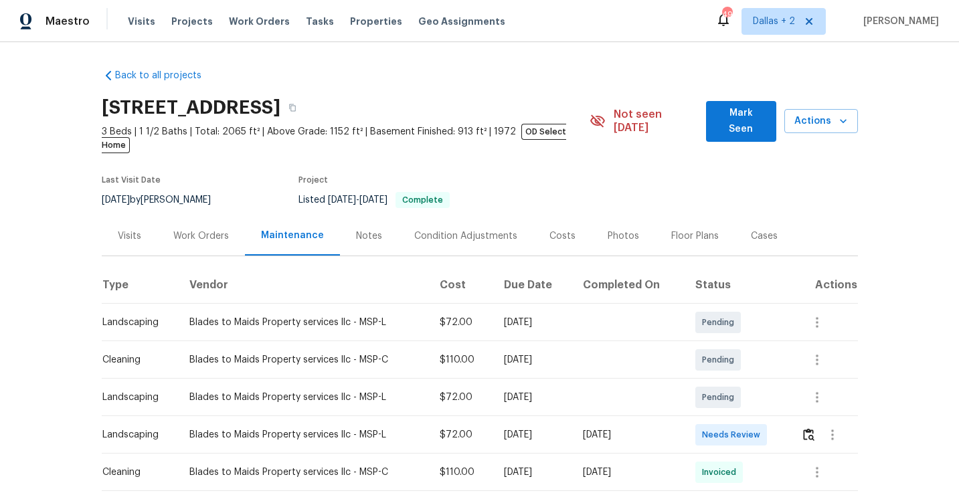
click at [511, 115] on div "9405 Olympia St, Golden Valley, MN 55427" at bounding box center [346, 107] width 488 height 35
click at [296, 110] on icon "button" at bounding box center [292, 108] width 8 height 8
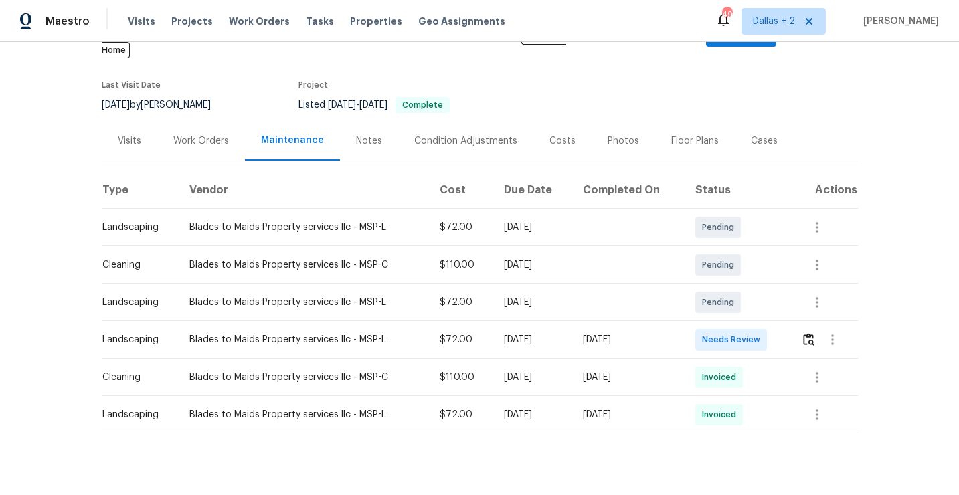
scroll to position [101, 0]
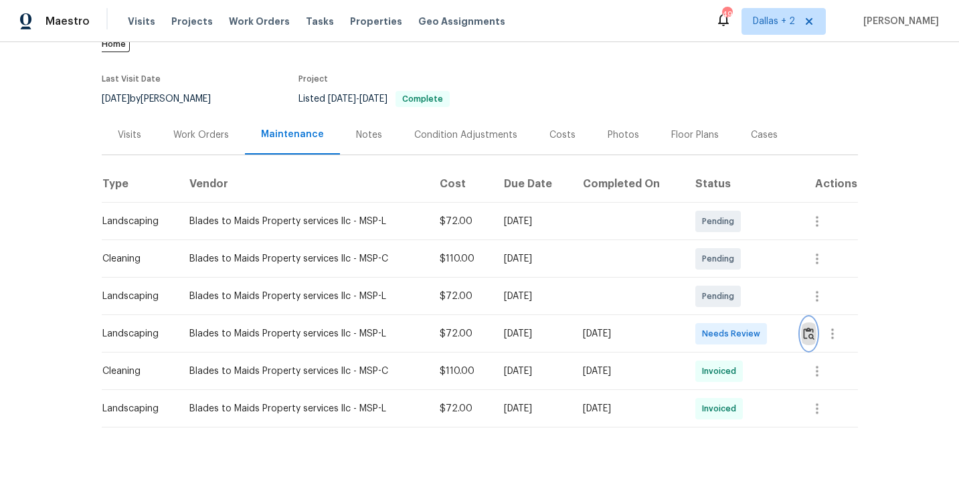
click at [813, 327] on img "button" at bounding box center [808, 333] width 11 height 13
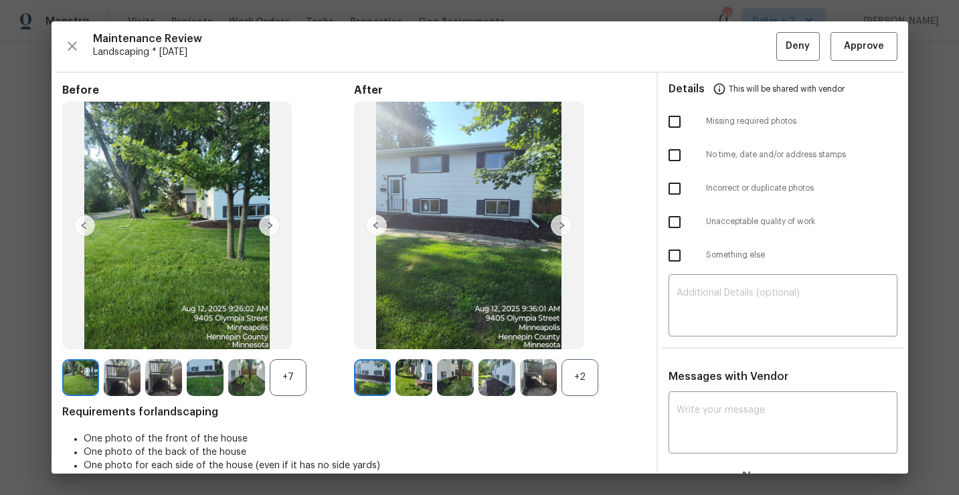
click at [577, 363] on div "+2" at bounding box center [579, 377] width 37 height 37
click at [296, 369] on div "+7" at bounding box center [288, 377] width 37 height 37
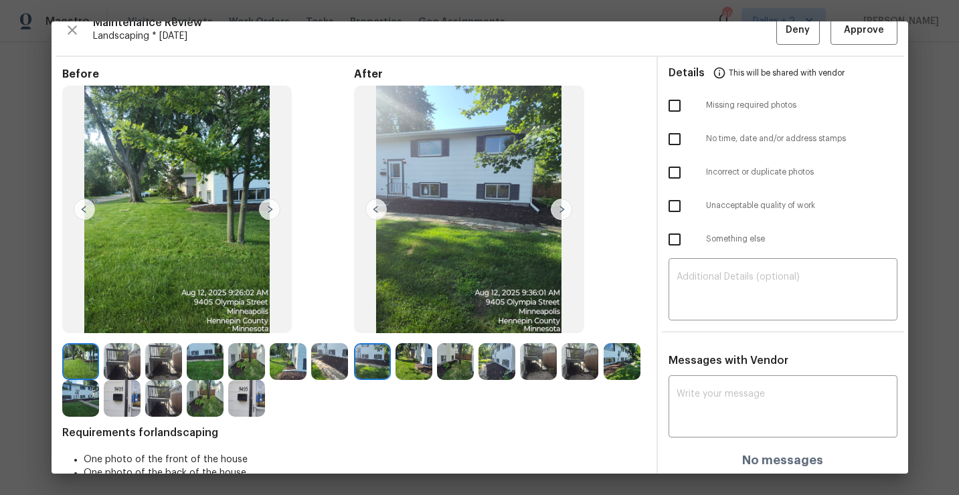
scroll to position [17, 0]
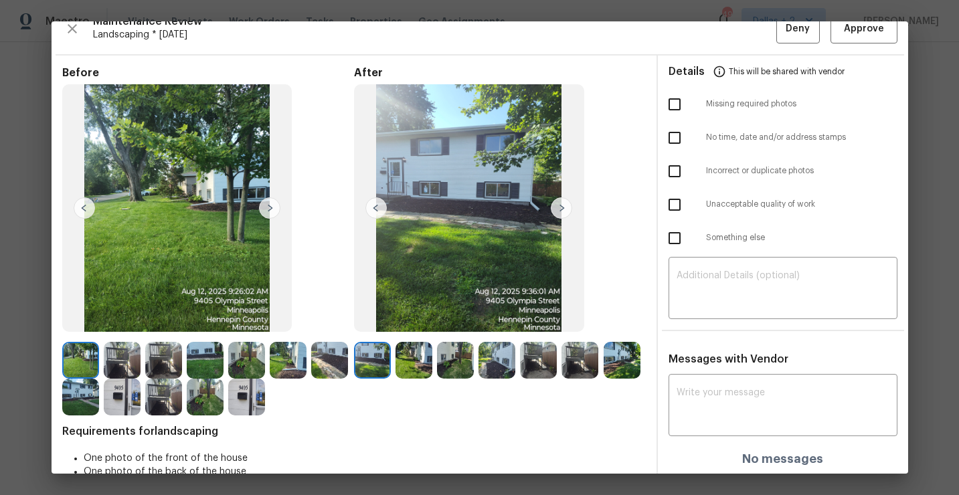
click at [331, 367] on img at bounding box center [329, 360] width 37 height 37
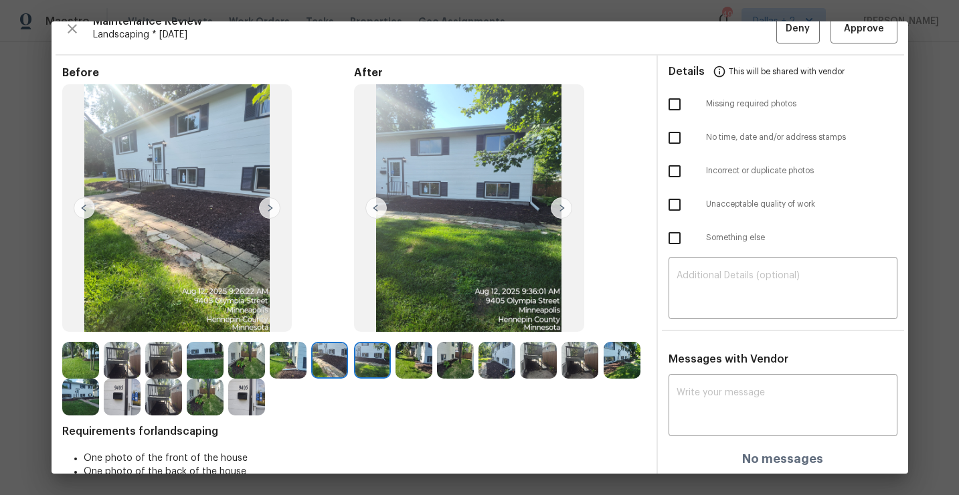
click at [360, 365] on img at bounding box center [372, 360] width 37 height 37
click at [498, 358] on img at bounding box center [496, 360] width 37 height 37
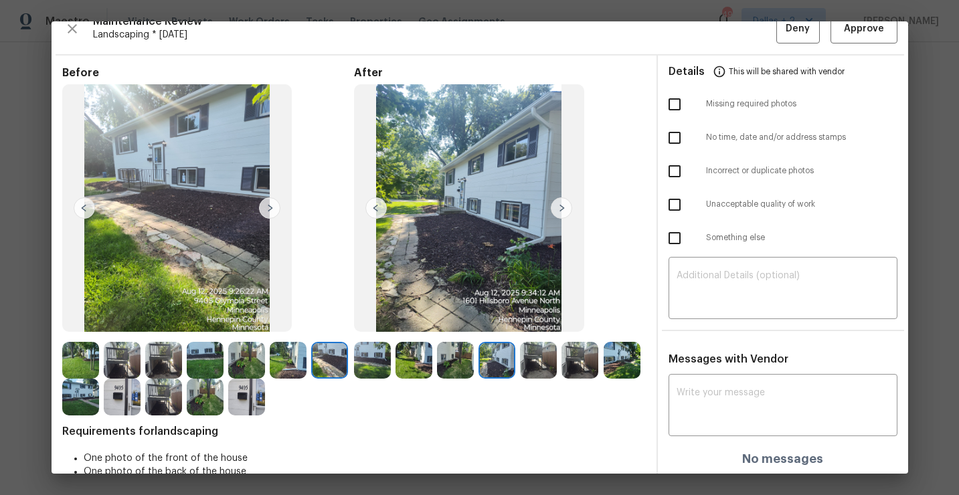
scroll to position [0, 0]
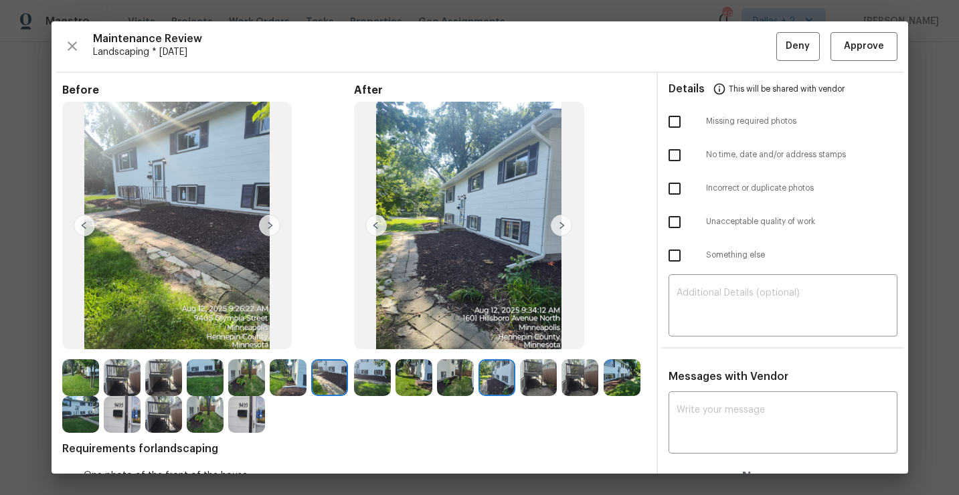
click at [547, 379] on img at bounding box center [538, 377] width 37 height 37
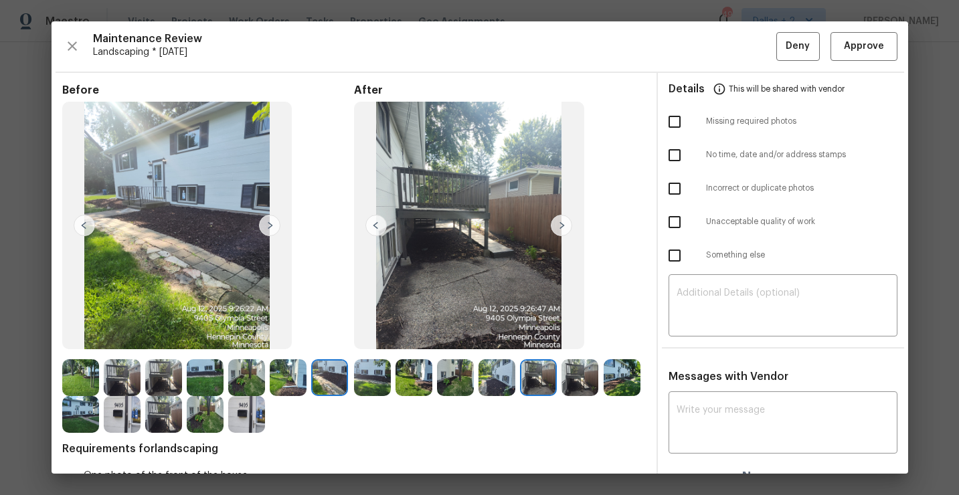
click at [572, 381] on img at bounding box center [579, 377] width 37 height 37
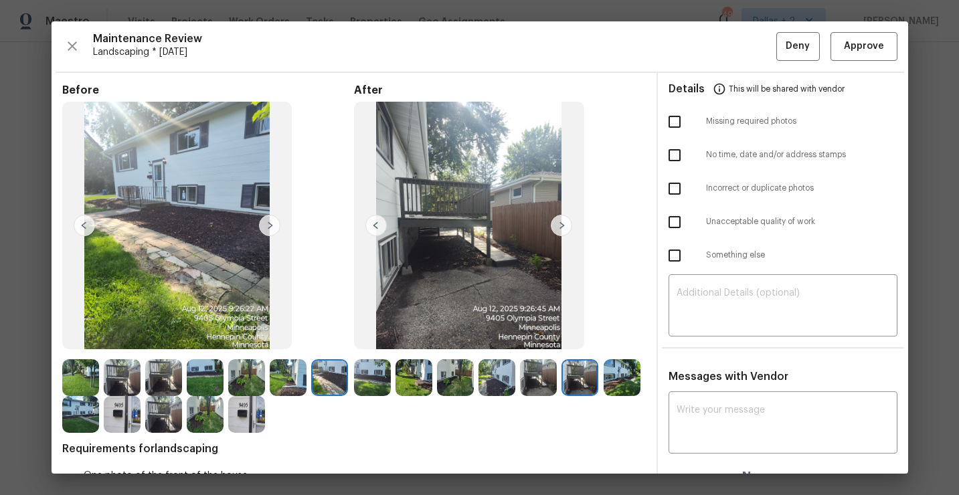
click at [616, 385] on img at bounding box center [622, 377] width 37 height 37
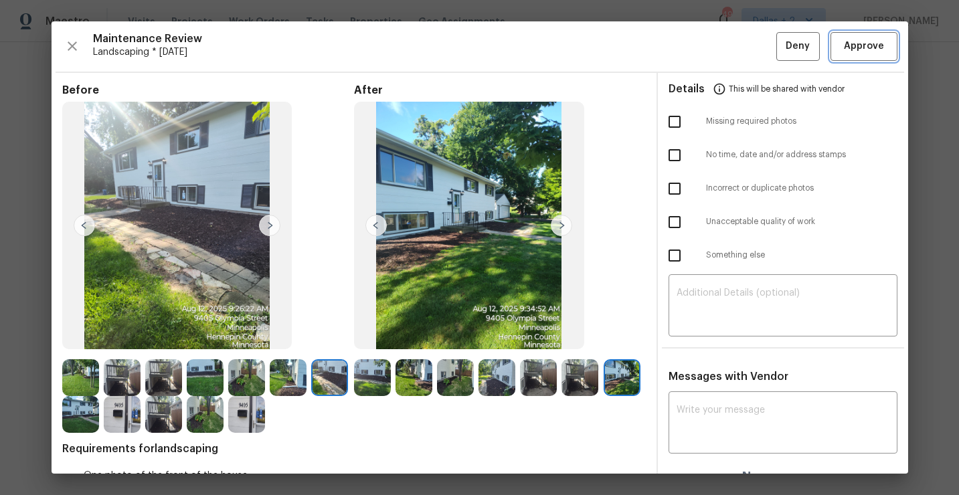
click at [848, 51] on span "Approve" at bounding box center [864, 46] width 40 height 17
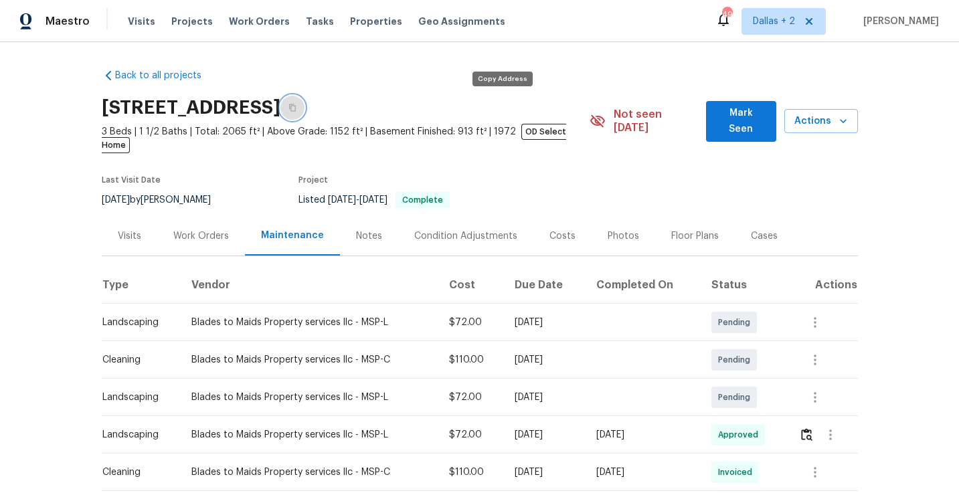
click at [296, 110] on icon "button" at bounding box center [292, 108] width 8 height 8
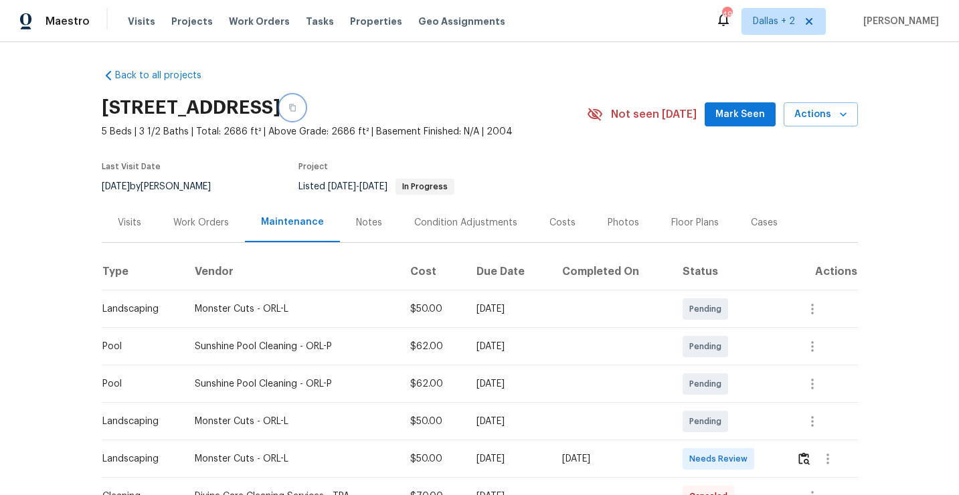
click at [296, 106] on icon "button" at bounding box center [292, 107] width 7 height 7
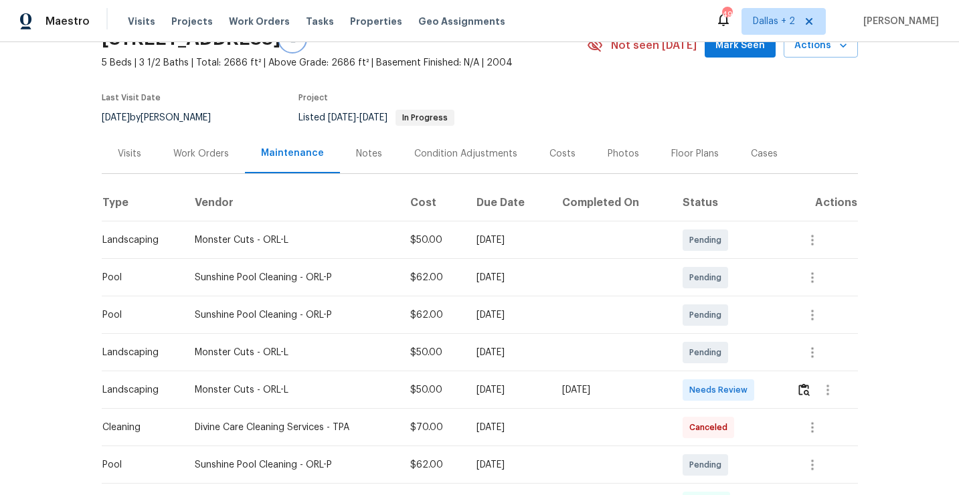
scroll to position [94, 0]
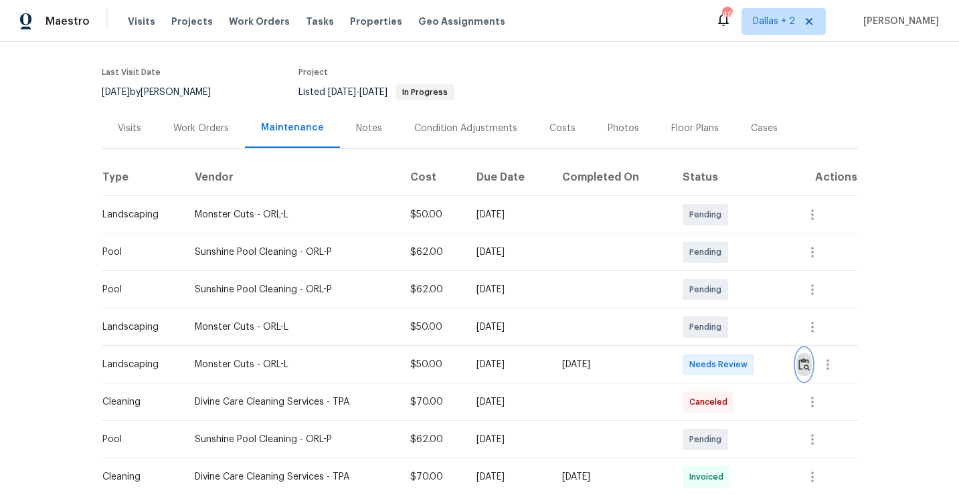
click at [805, 358] on img "button" at bounding box center [803, 364] width 11 height 13
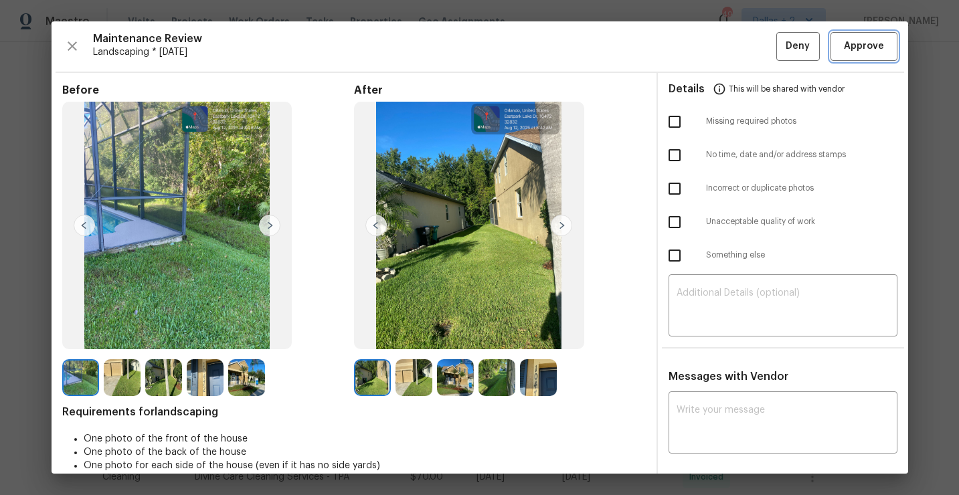
click at [858, 51] on span "Approve" at bounding box center [864, 46] width 40 height 17
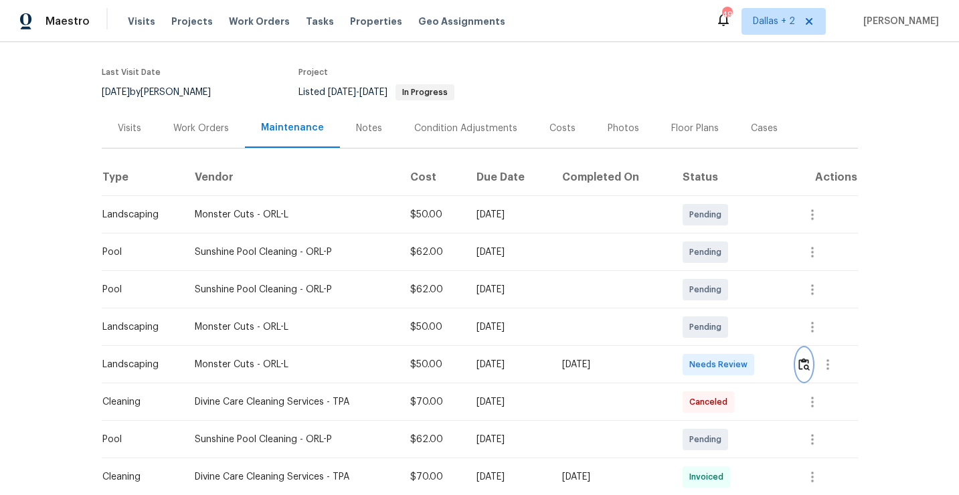
scroll to position [0, 0]
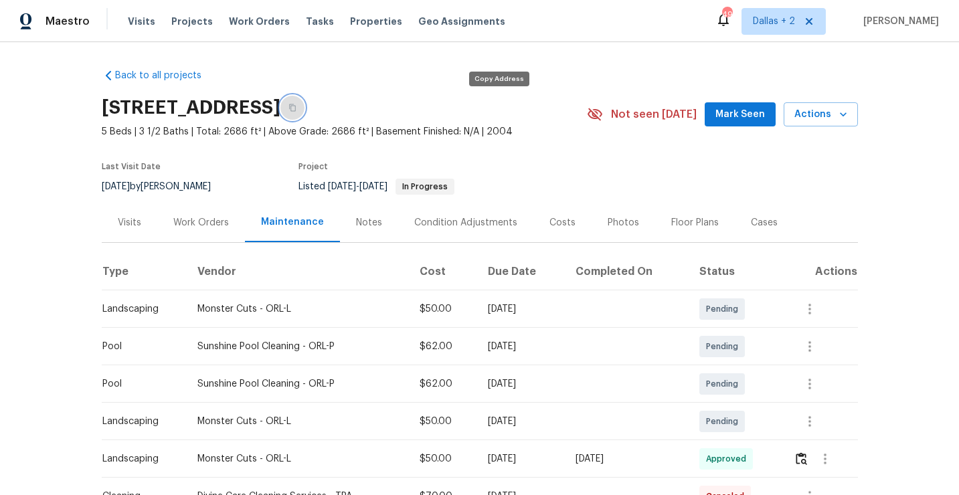
click at [304, 110] on button "button" at bounding box center [292, 108] width 24 height 24
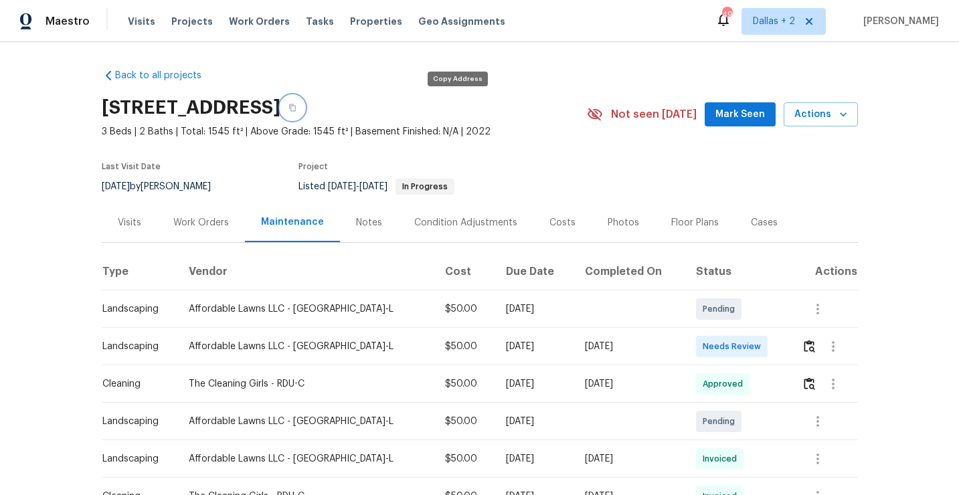
click at [304, 111] on button "button" at bounding box center [292, 108] width 24 height 24
click at [808, 349] on img "button" at bounding box center [809, 346] width 11 height 13
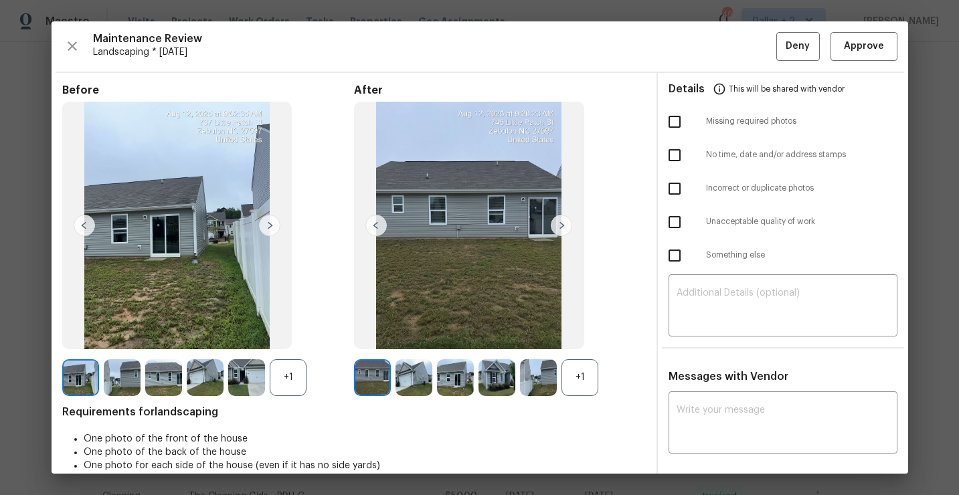
click at [577, 375] on div "+1" at bounding box center [579, 377] width 37 height 37
click at [276, 385] on div "+1" at bounding box center [288, 377] width 37 height 37
click at [262, 225] on img at bounding box center [269, 225] width 21 height 21
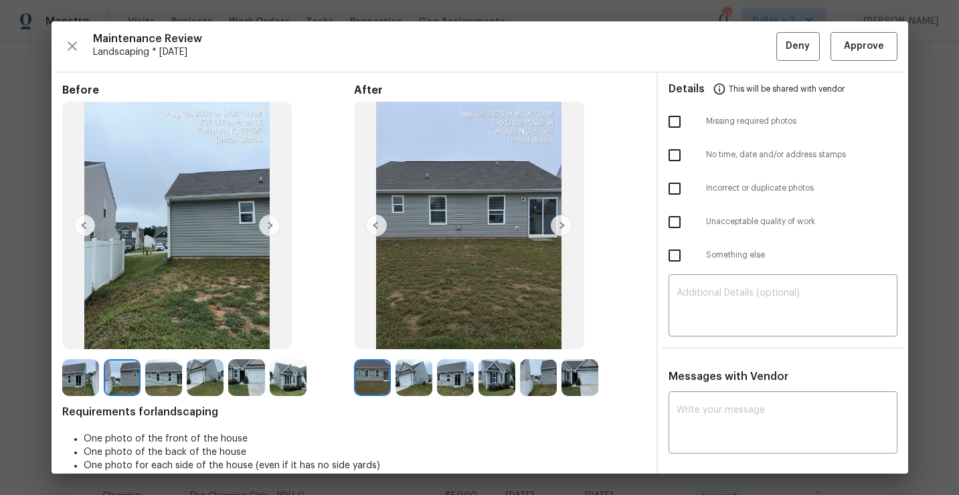
click at [560, 221] on img at bounding box center [561, 225] width 21 height 21
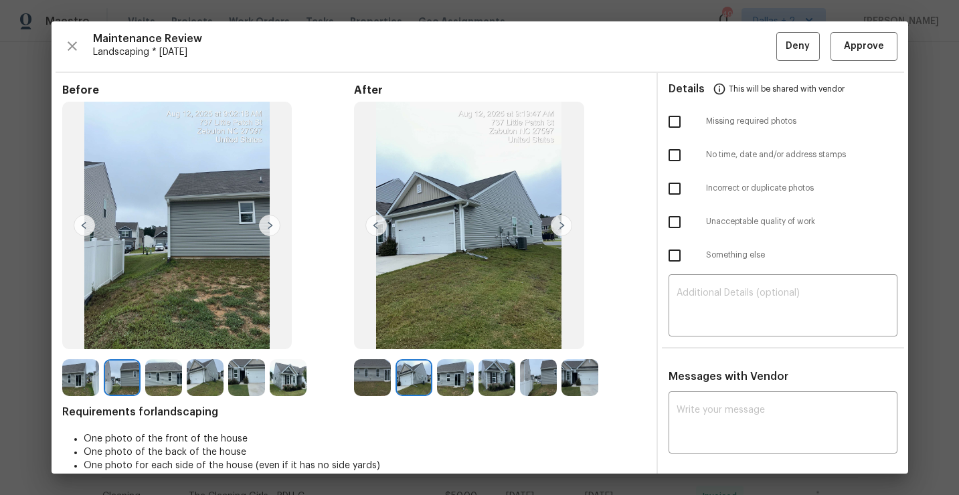
click at [456, 375] on img at bounding box center [455, 377] width 37 height 37
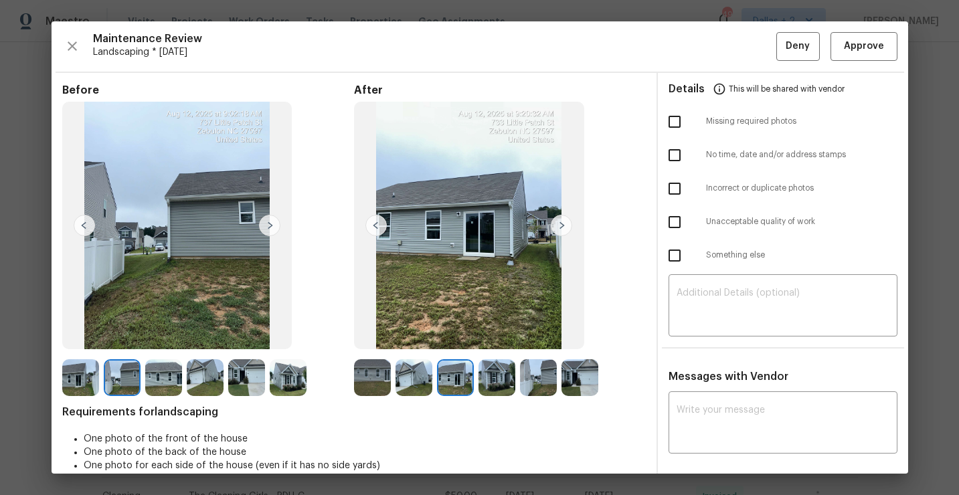
click at [492, 373] on img at bounding box center [496, 377] width 37 height 37
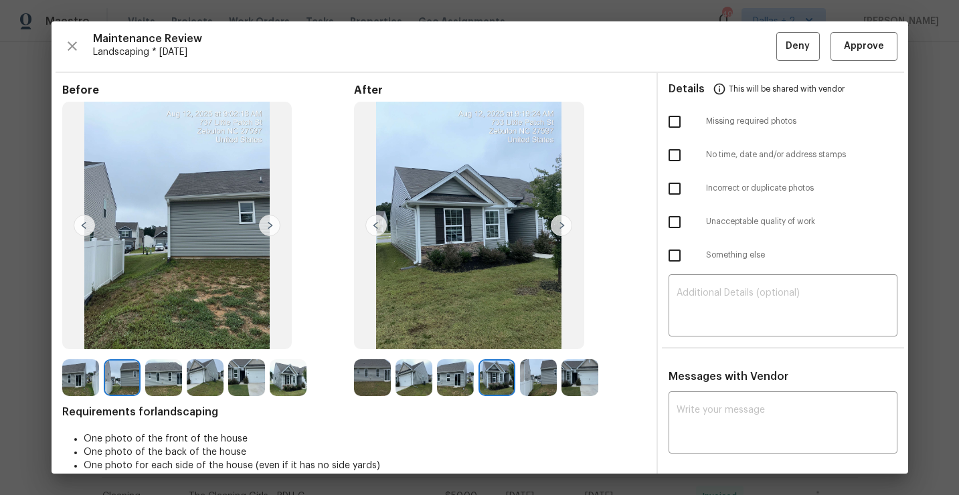
click at [547, 381] on img at bounding box center [538, 377] width 37 height 37
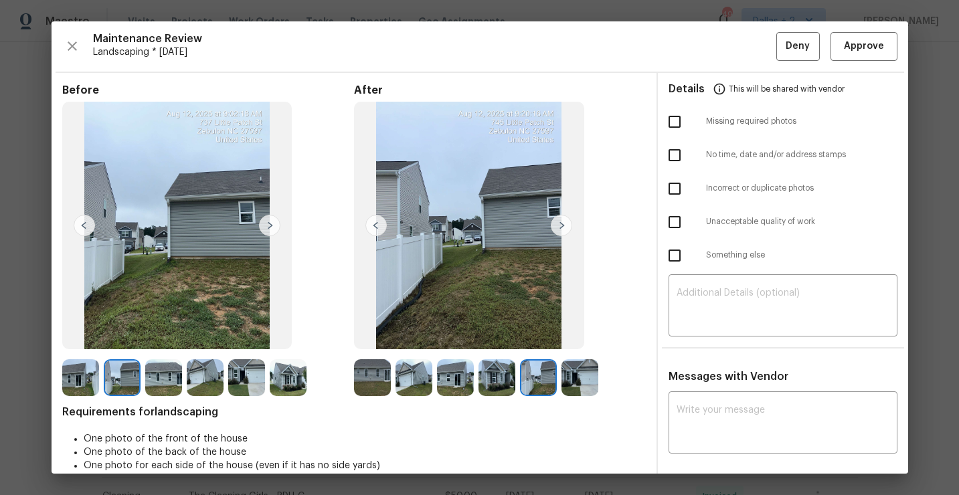
click at [533, 370] on img at bounding box center [538, 377] width 37 height 37
click at [585, 385] on img at bounding box center [579, 377] width 37 height 37
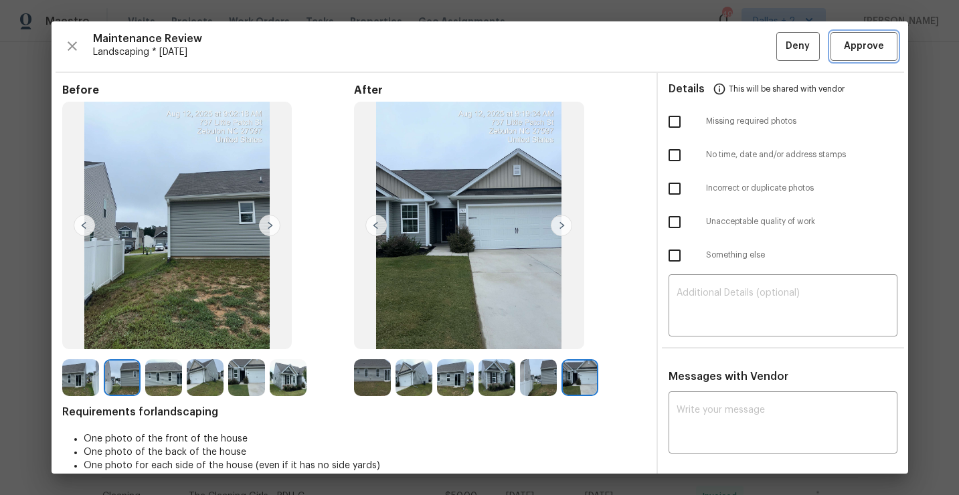
click at [864, 52] on span "Approve" at bounding box center [864, 46] width 40 height 17
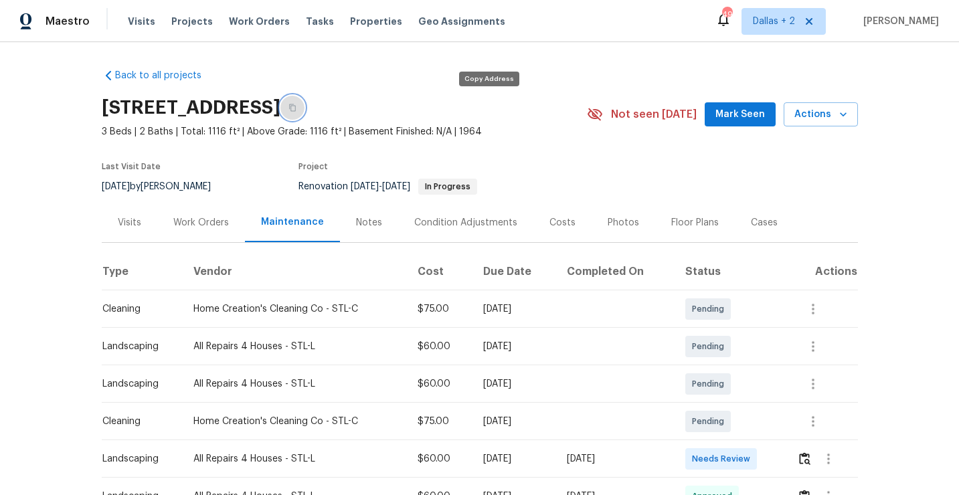
click at [304, 112] on button "button" at bounding box center [292, 108] width 24 height 24
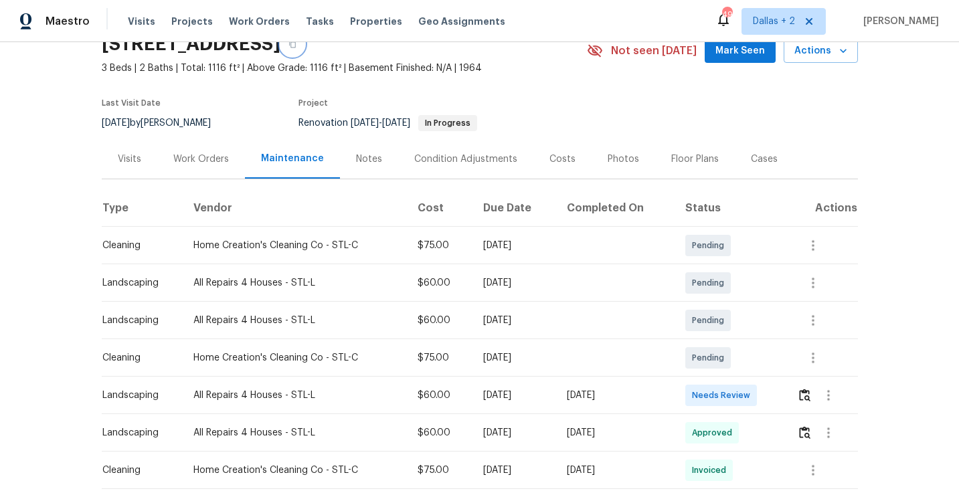
scroll to position [70, 0]
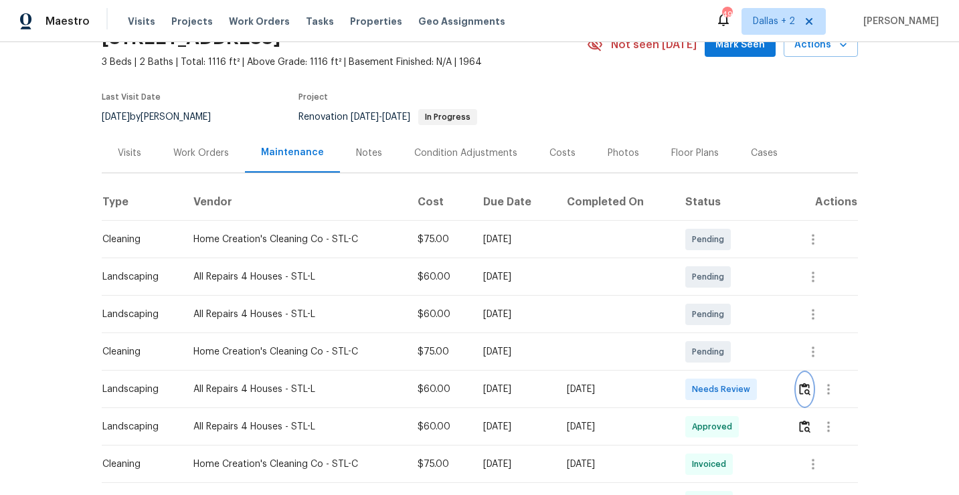
click at [804, 389] on img "button" at bounding box center [804, 389] width 11 height 13
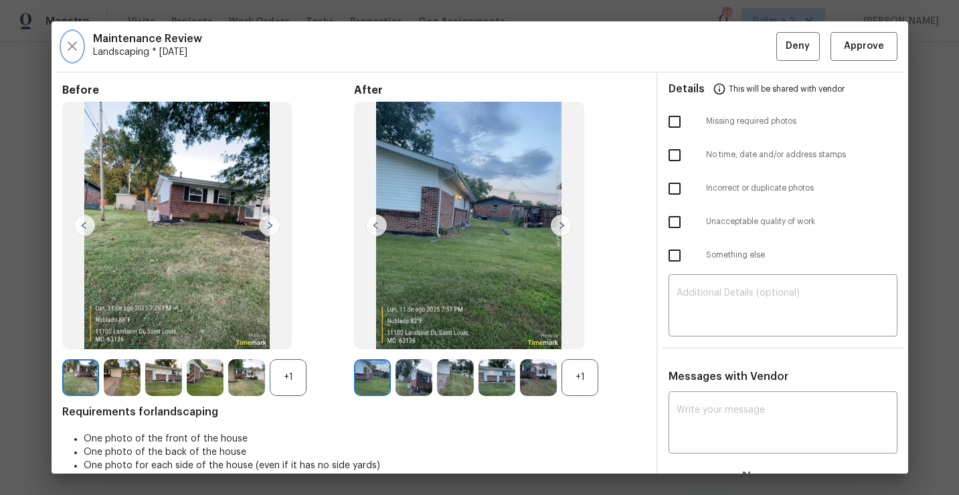
click at [68, 41] on icon "button" at bounding box center [72, 46] width 16 height 16
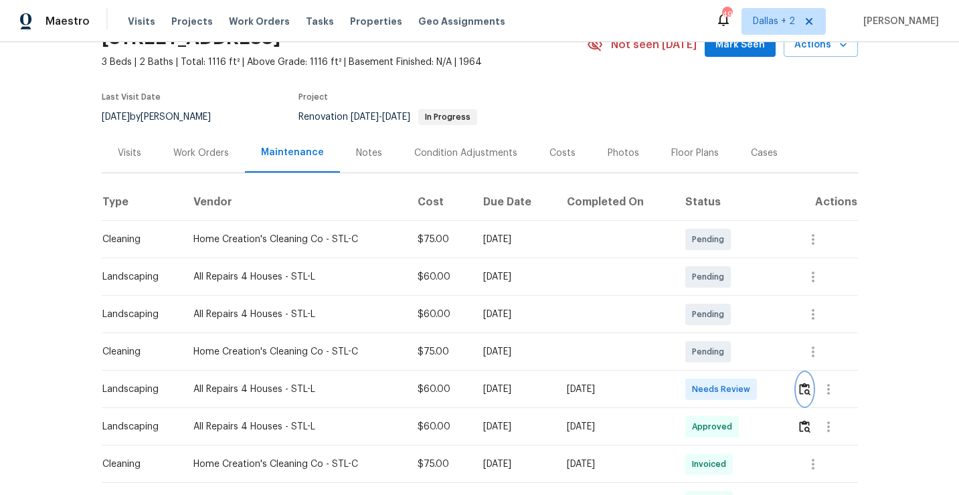
scroll to position [0, 0]
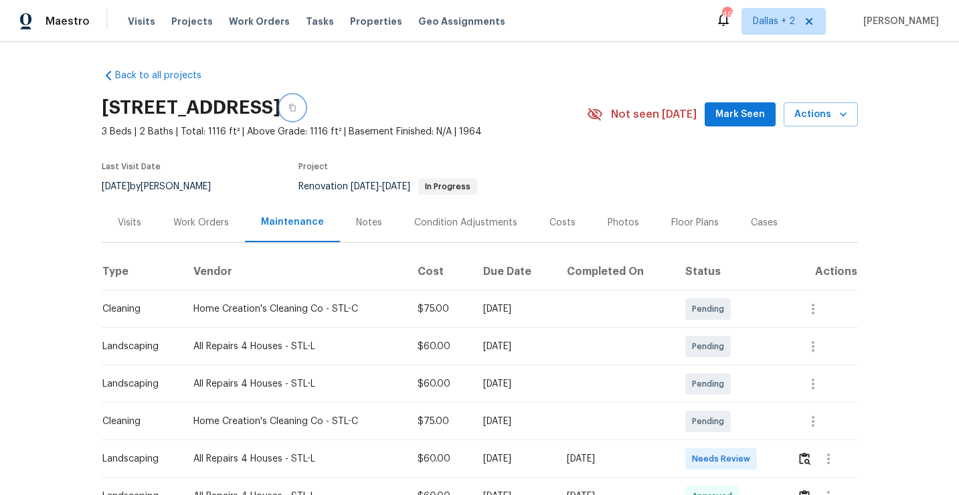
click at [296, 110] on icon "button" at bounding box center [292, 107] width 7 height 7
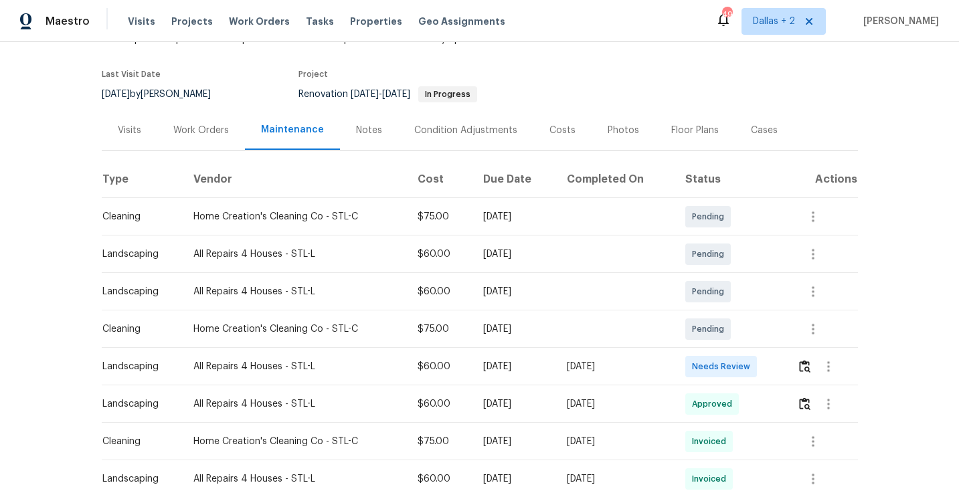
scroll to position [100, 0]
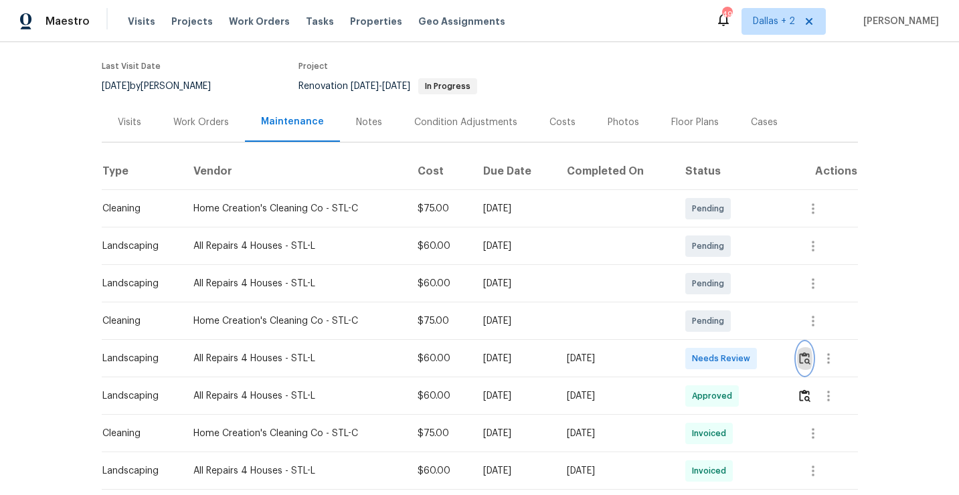
click at [807, 357] on img "button" at bounding box center [804, 358] width 11 height 13
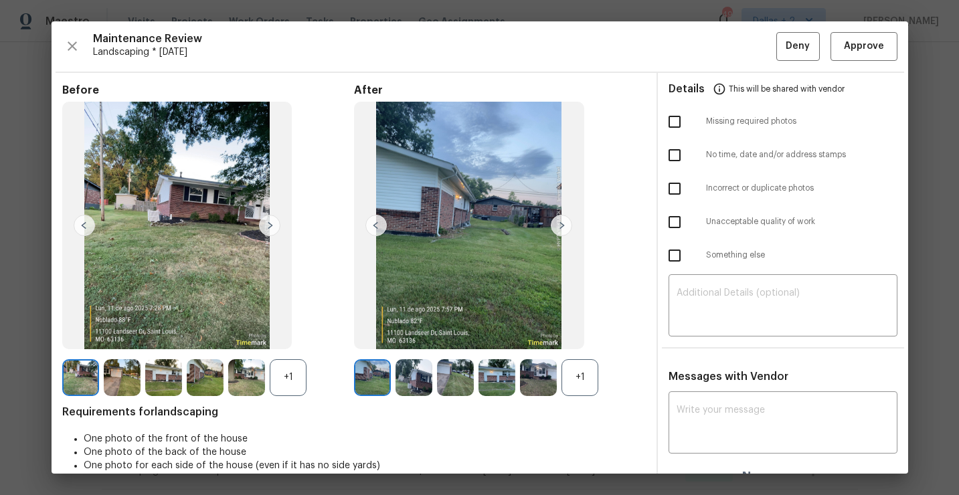
click at [579, 393] on div "+1" at bounding box center [579, 377] width 37 height 37
click at [292, 389] on div "+1" at bounding box center [288, 377] width 37 height 37
click at [88, 383] on img at bounding box center [80, 377] width 37 height 37
click at [110, 379] on img at bounding box center [122, 377] width 37 height 37
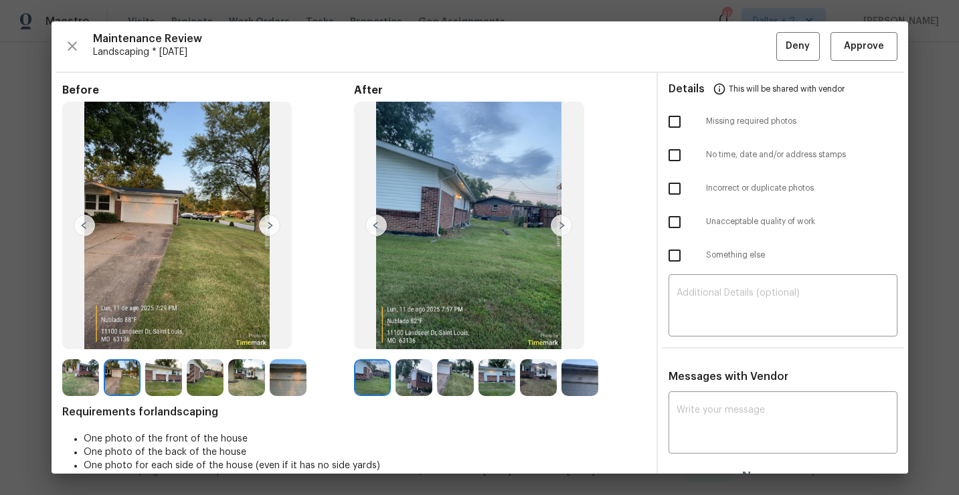
click at [587, 373] on img at bounding box center [579, 377] width 37 height 37
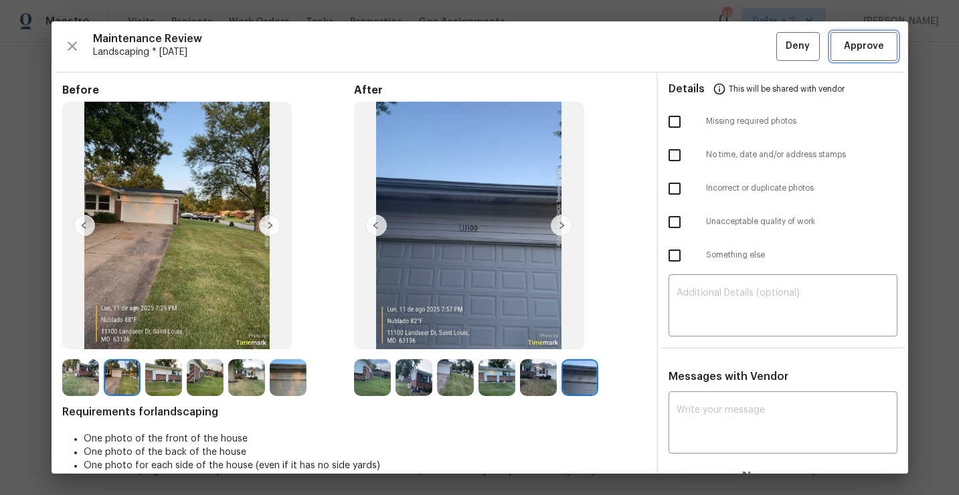
click at [847, 54] on button "Approve" at bounding box center [863, 46] width 67 height 29
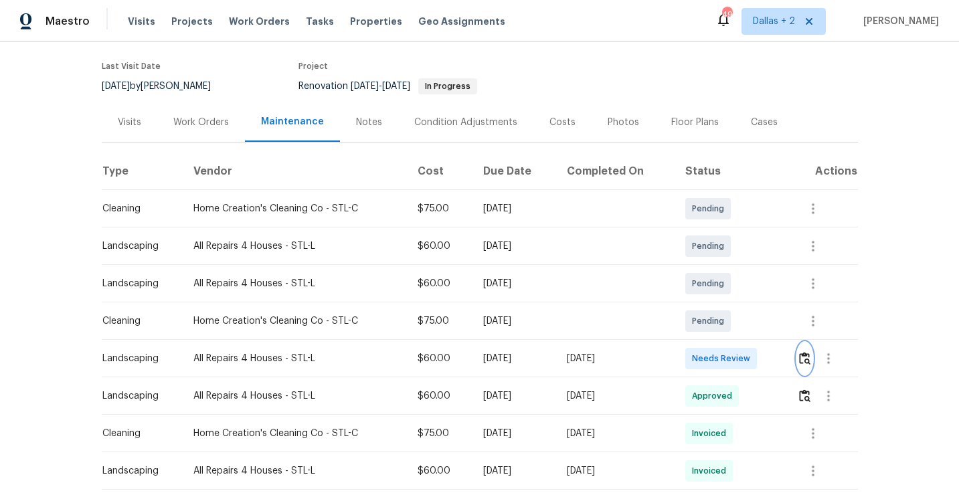
scroll to position [0, 0]
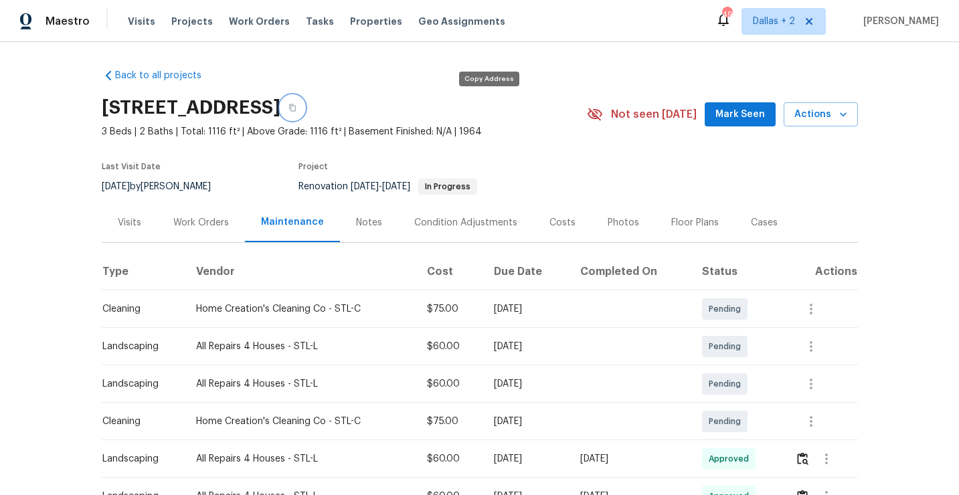
click at [296, 108] on icon "button" at bounding box center [292, 108] width 8 height 8
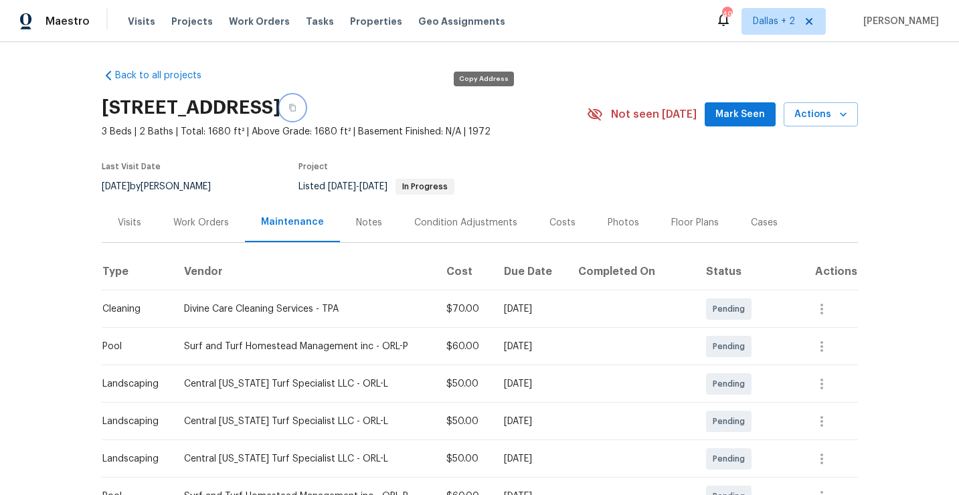
click at [296, 108] on icon "button" at bounding box center [292, 108] width 8 height 8
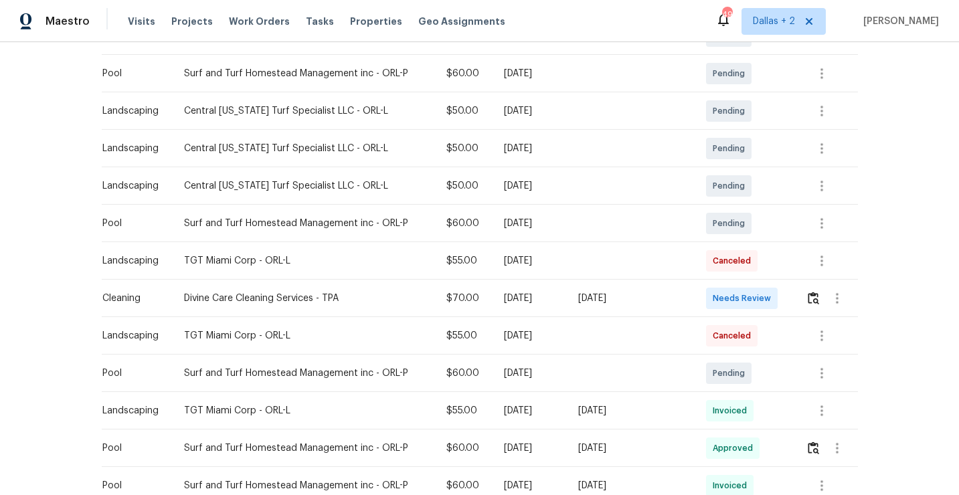
scroll to position [276, 0]
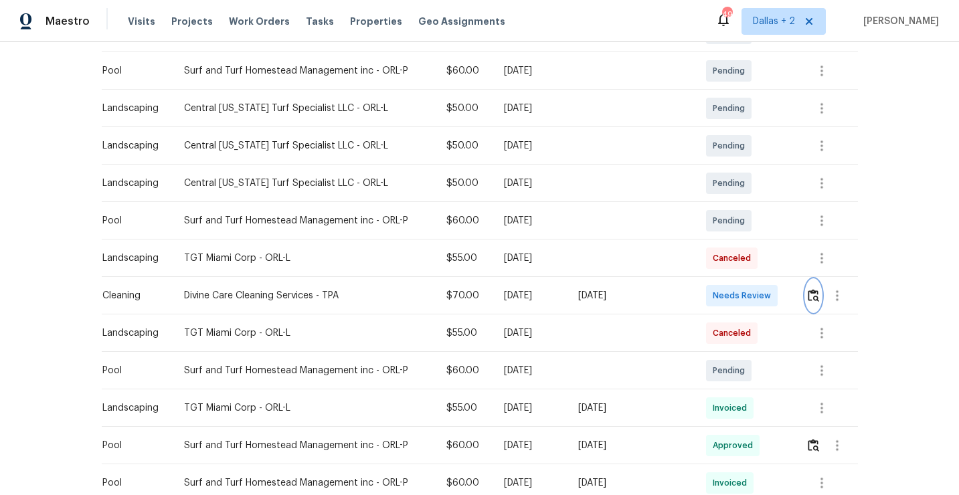
click at [810, 293] on img "button" at bounding box center [813, 295] width 11 height 13
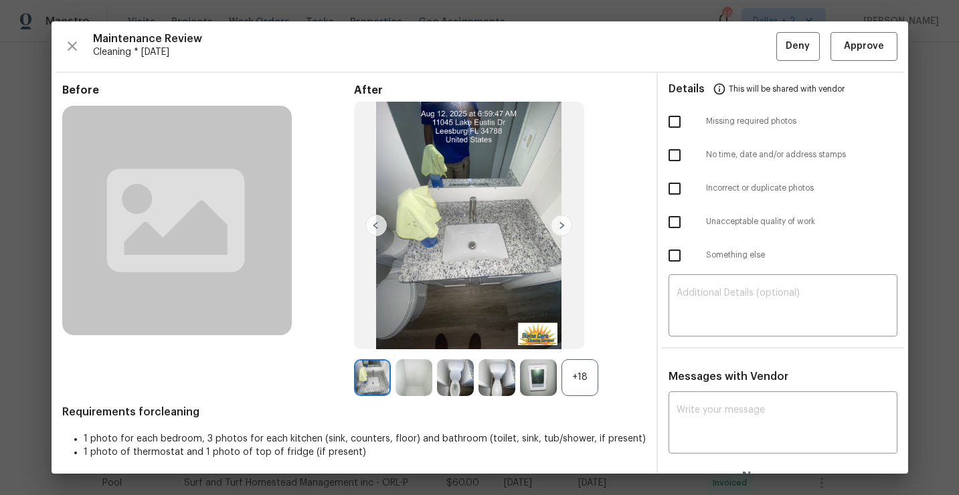
click at [579, 388] on div "+18" at bounding box center [579, 377] width 37 height 37
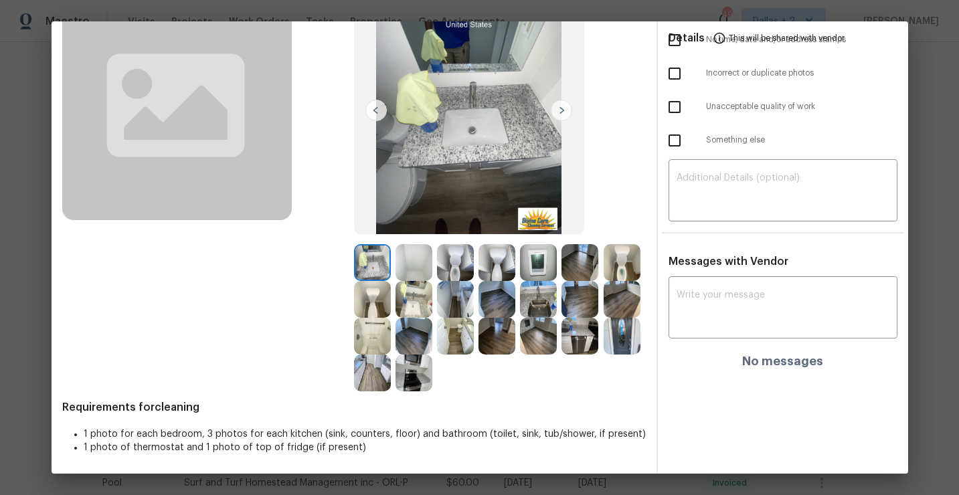
scroll to position [0, 0]
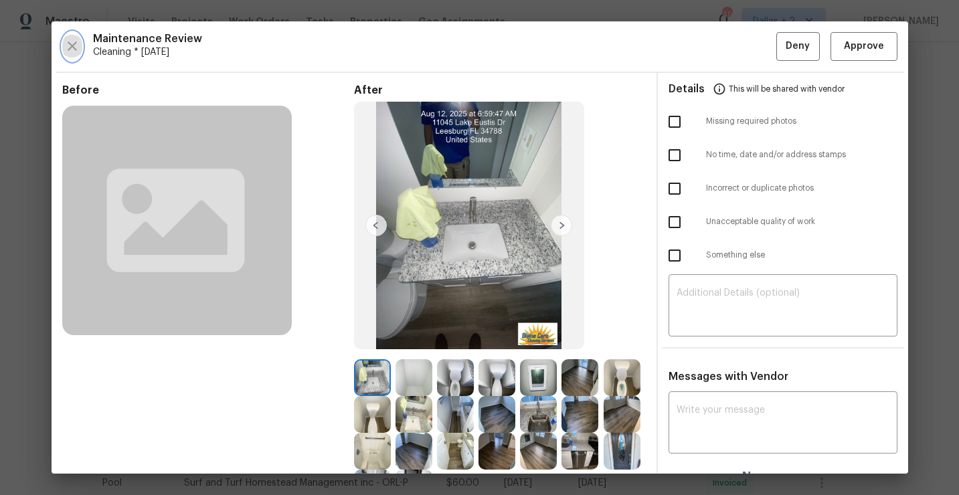
click at [72, 50] on icon "button" at bounding box center [72, 46] width 16 height 16
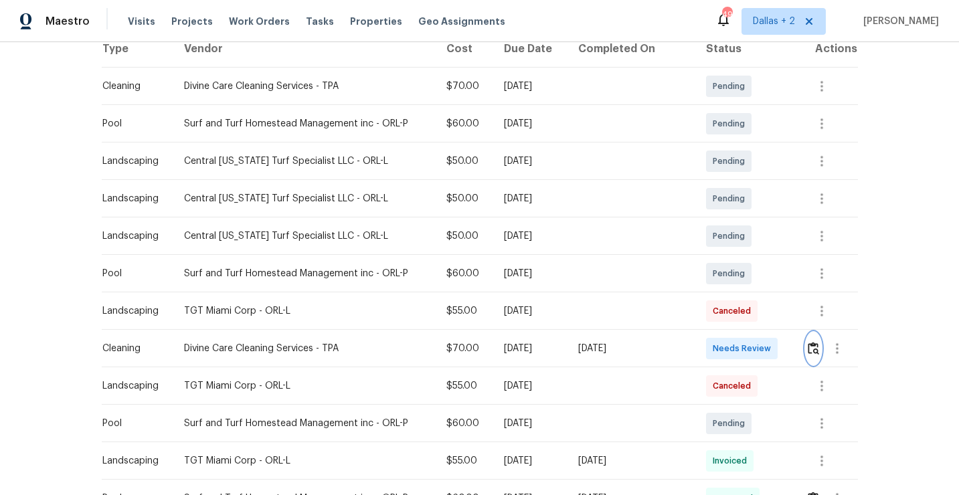
scroll to position [230, 0]
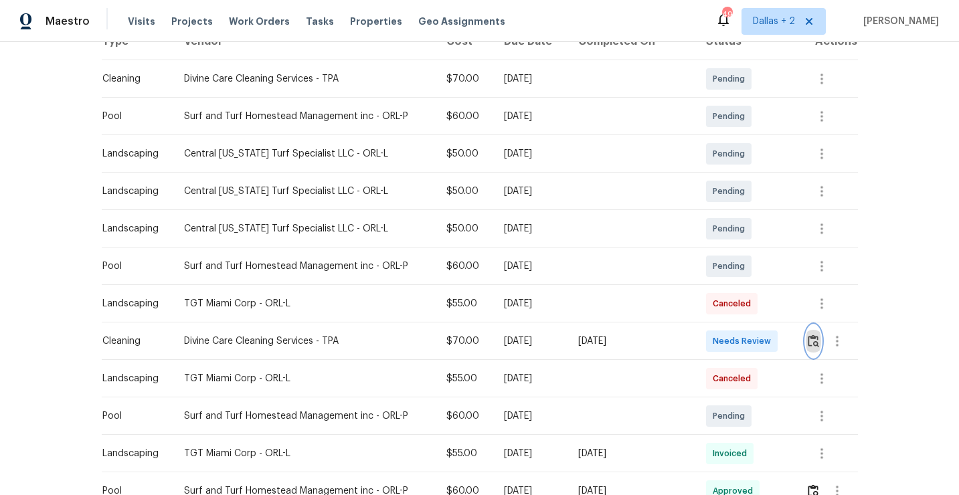
click at [814, 338] on img "button" at bounding box center [813, 341] width 11 height 13
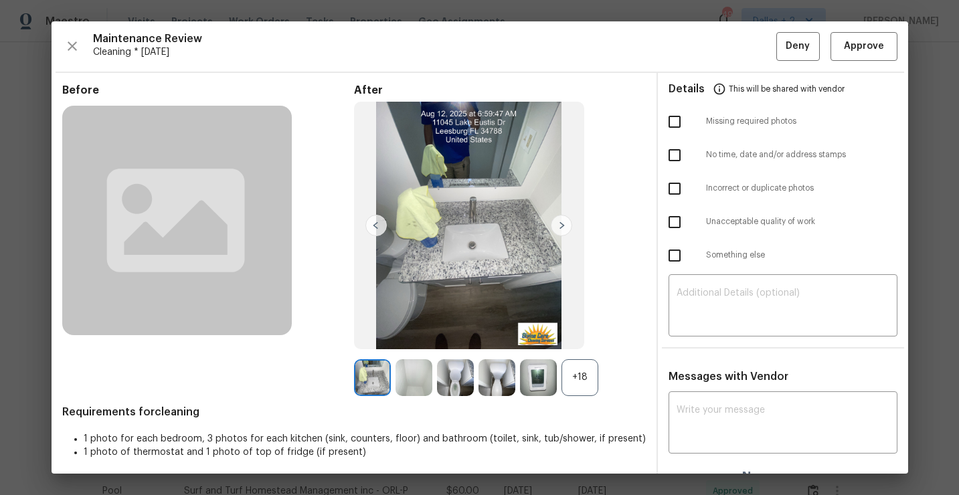
click at [579, 385] on div "+18" at bounding box center [579, 377] width 37 height 37
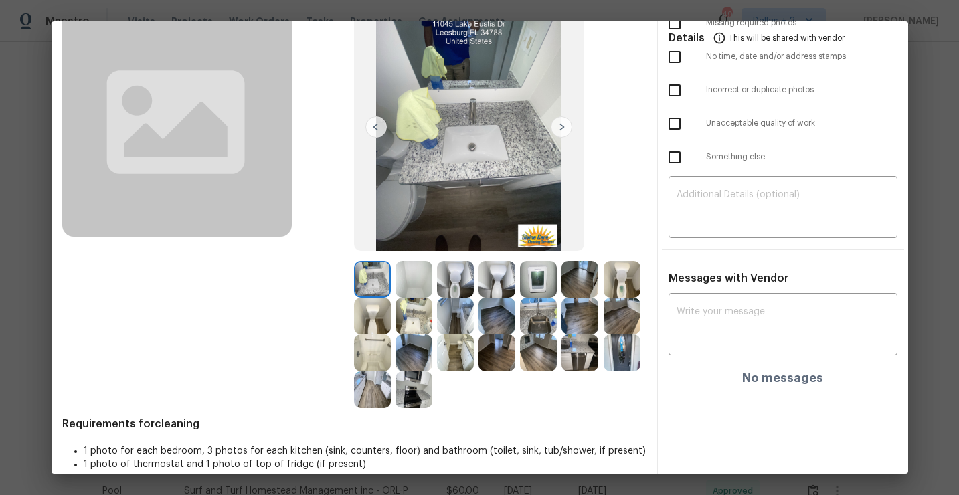
scroll to position [115, 0]
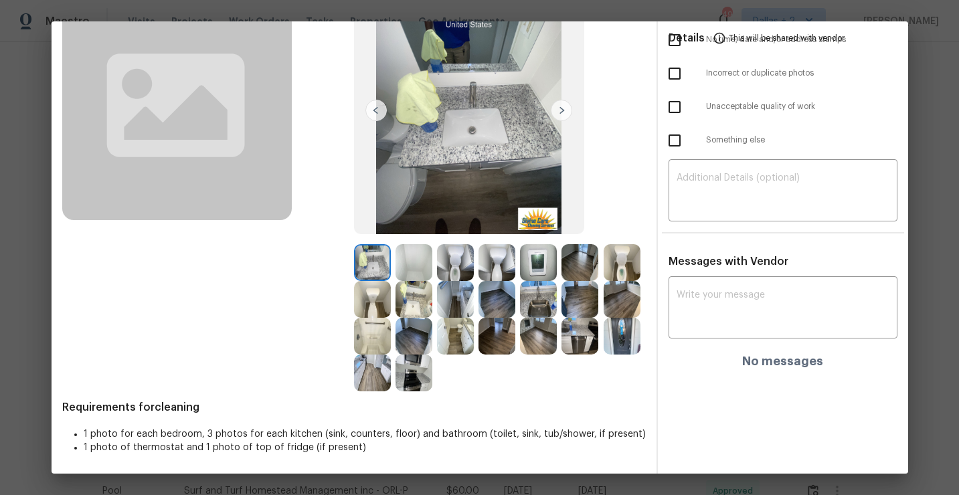
click at [539, 269] on img at bounding box center [538, 262] width 37 height 37
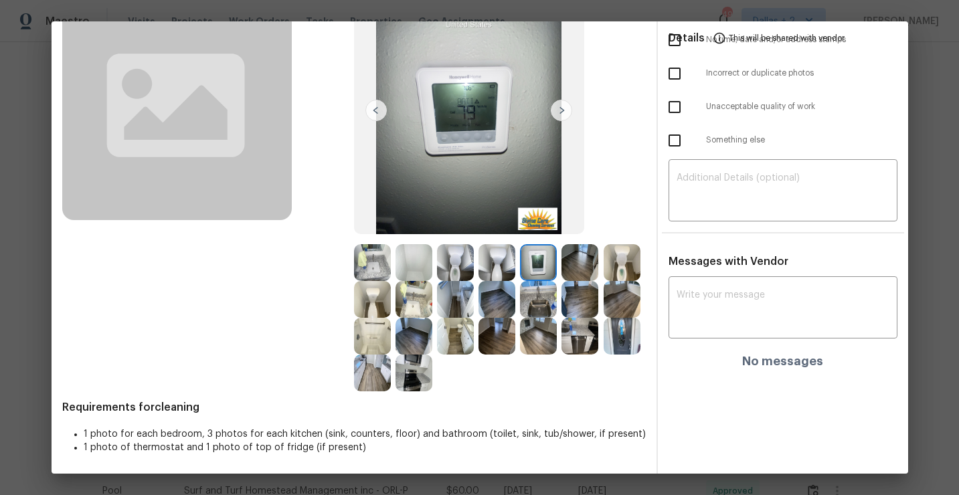
click at [629, 330] on img at bounding box center [622, 336] width 37 height 37
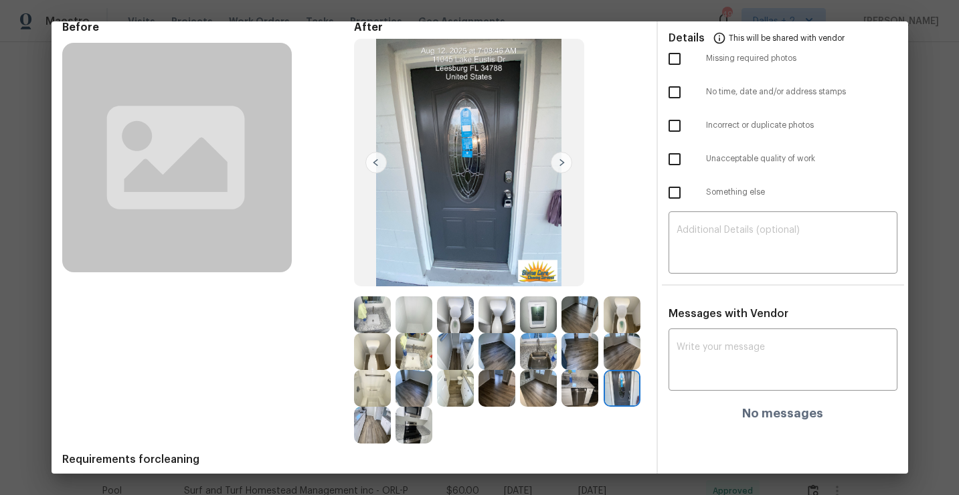
scroll to position [70, 0]
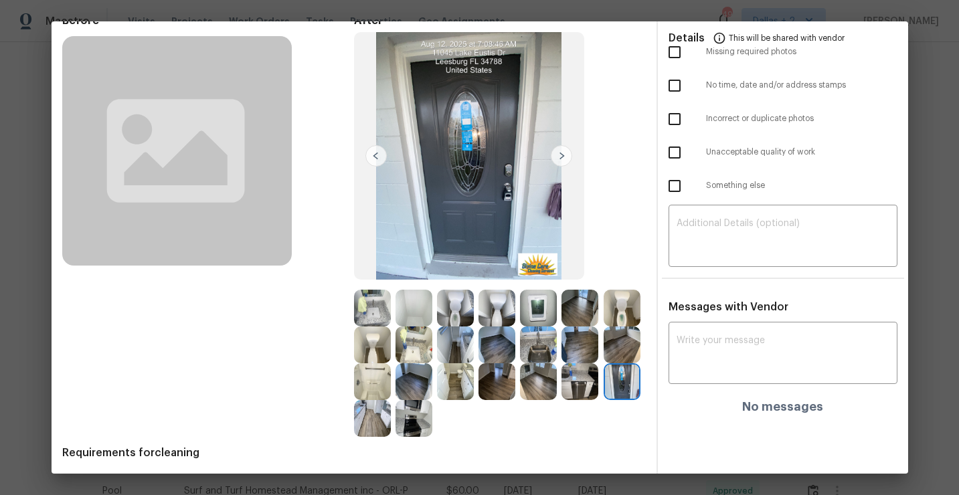
click at [432, 308] on div at bounding box center [415, 308] width 41 height 37
click at [414, 314] on img at bounding box center [413, 308] width 37 height 37
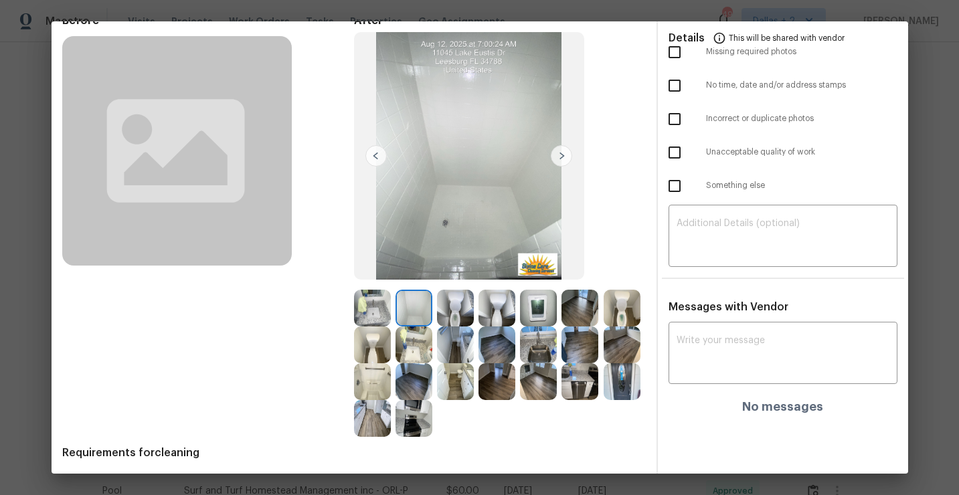
click at [560, 158] on img at bounding box center [561, 155] width 21 height 21
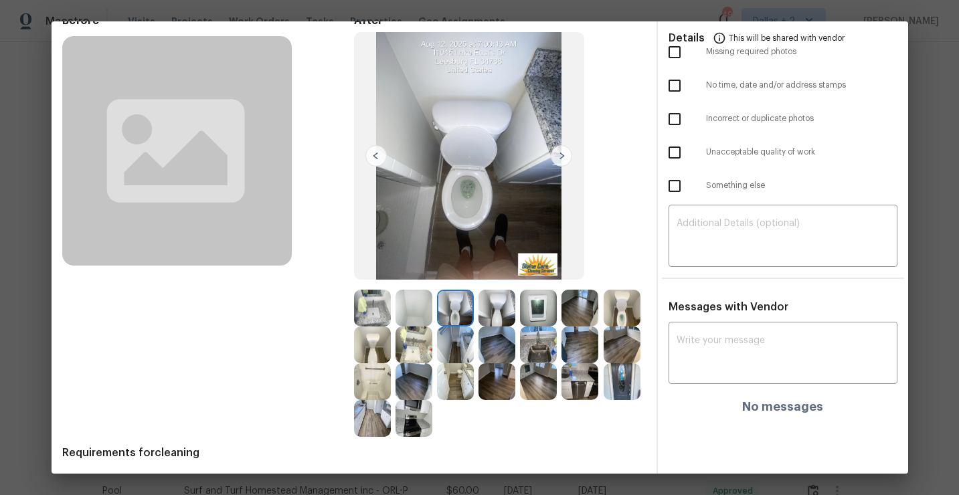
click at [575, 187] on img at bounding box center [469, 156] width 230 height 248
click at [561, 162] on img at bounding box center [561, 155] width 21 height 21
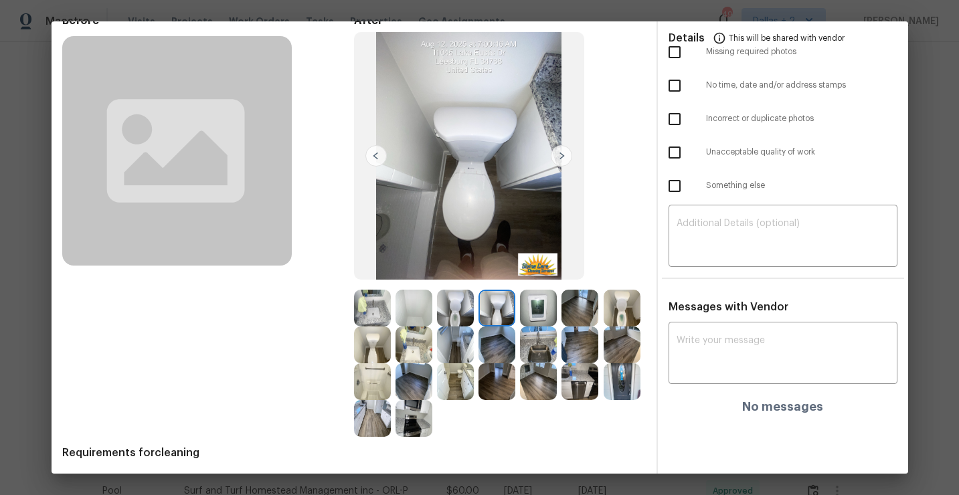
click at [561, 162] on img at bounding box center [561, 155] width 21 height 21
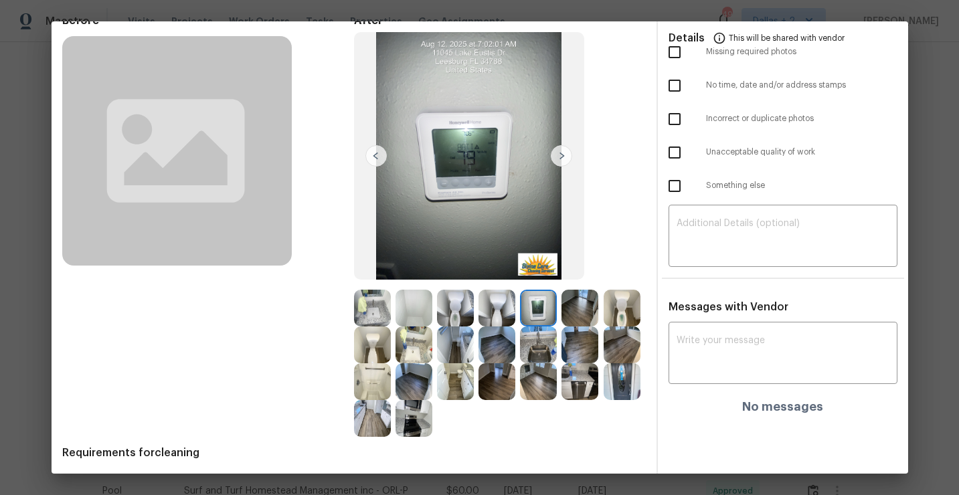
click at [561, 162] on img at bounding box center [561, 155] width 21 height 21
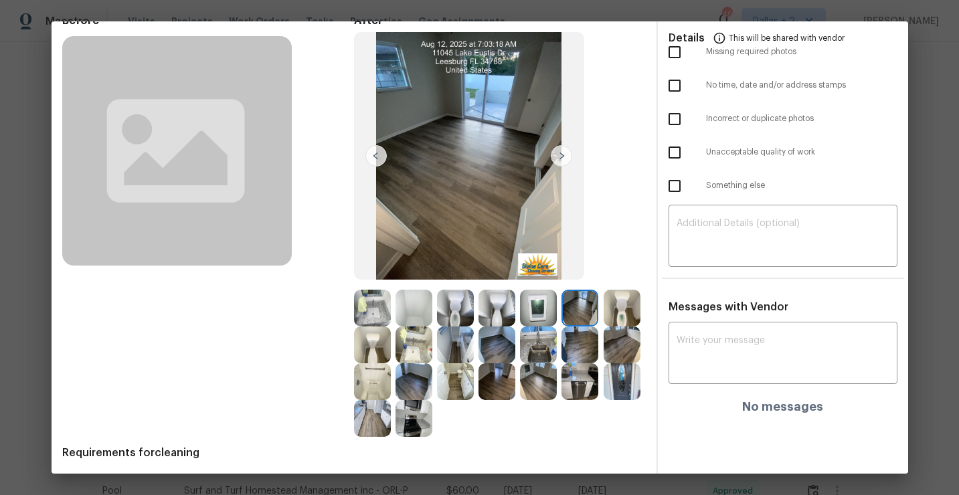
click at [561, 162] on img at bounding box center [561, 155] width 21 height 21
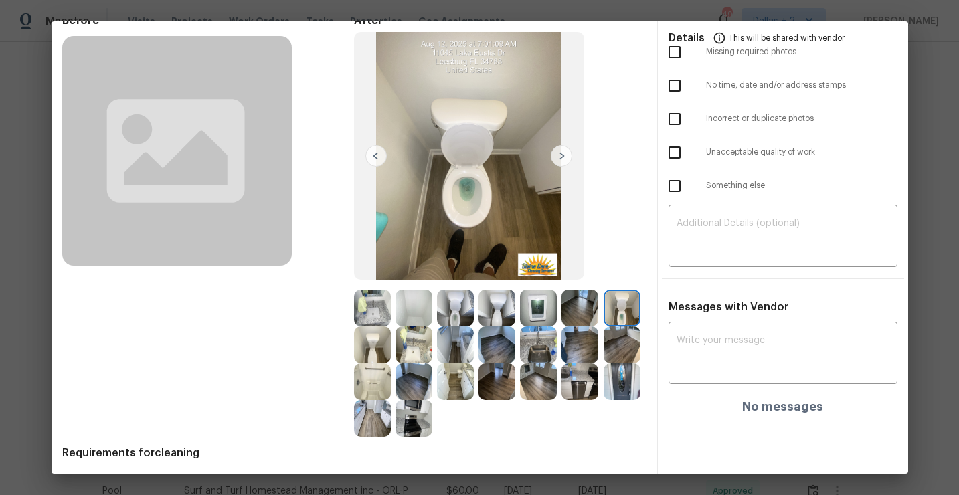
click at [561, 158] on img at bounding box center [561, 155] width 21 height 21
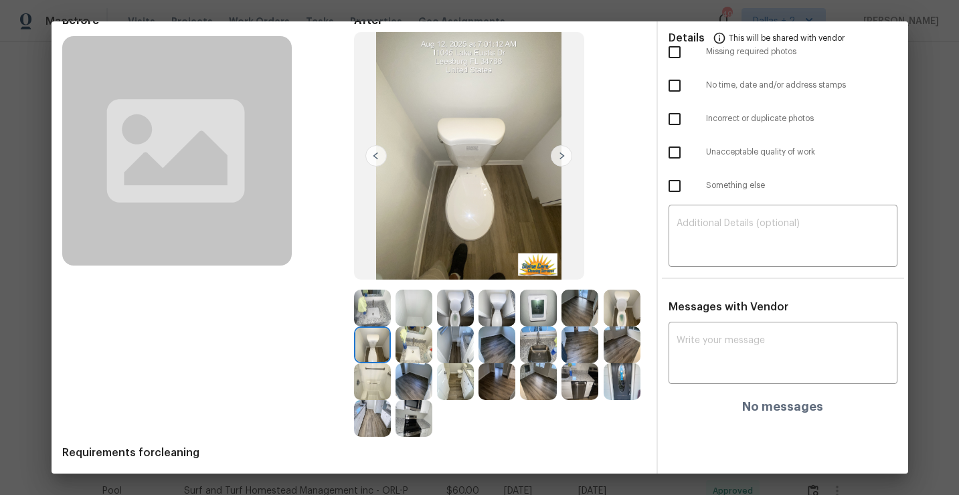
click at [624, 313] on img at bounding box center [622, 308] width 37 height 37
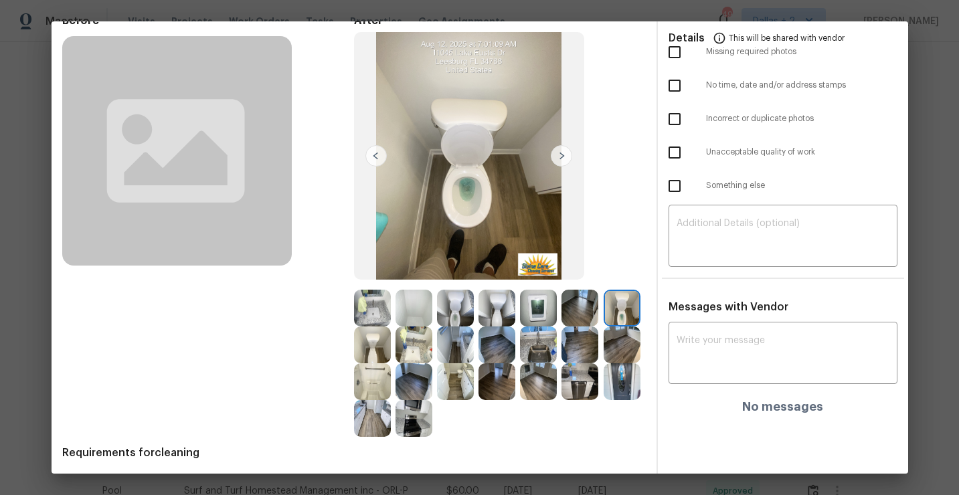
click at [559, 159] on img at bounding box center [561, 155] width 21 height 21
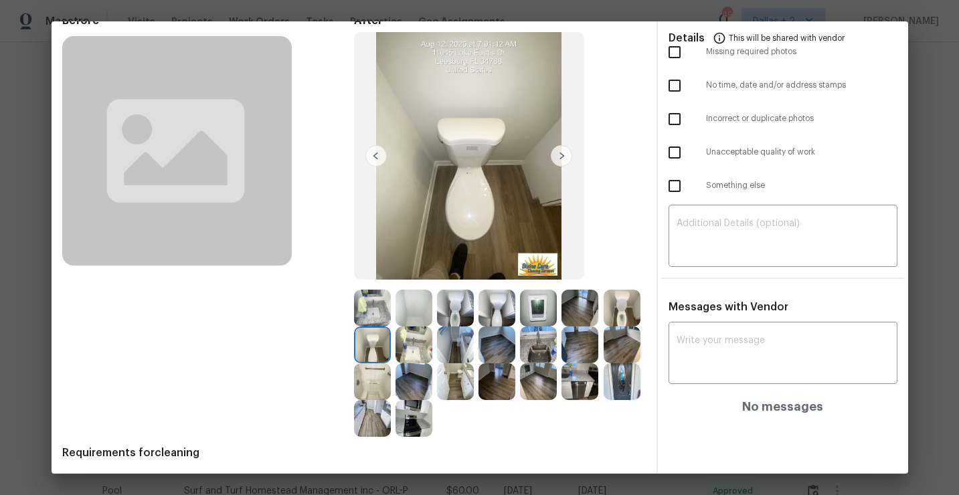
click at [559, 159] on img at bounding box center [561, 155] width 21 height 21
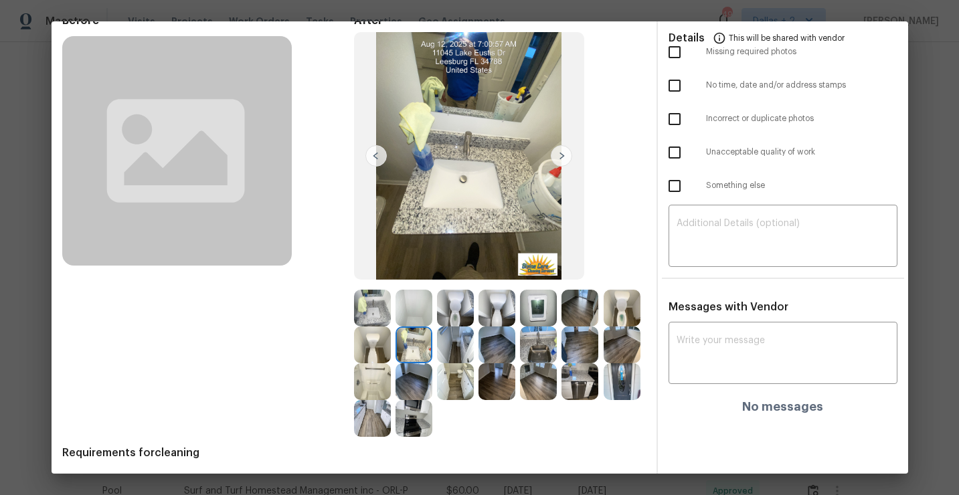
click at [452, 353] on img at bounding box center [455, 345] width 37 height 37
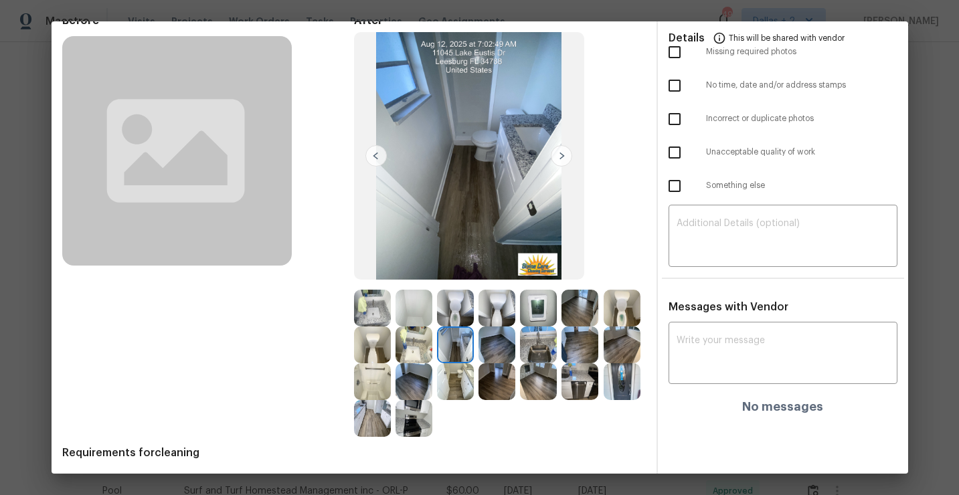
click at [499, 353] on img at bounding box center [496, 345] width 37 height 37
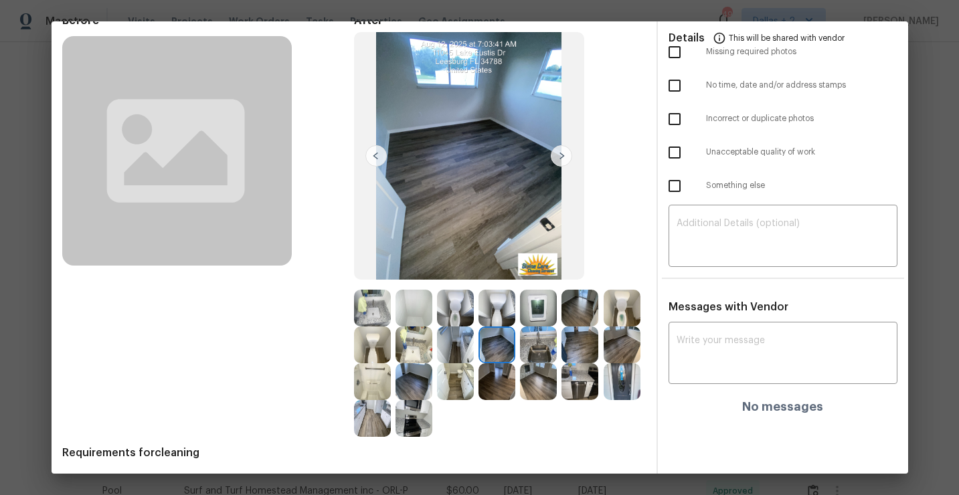
click at [541, 351] on img at bounding box center [538, 345] width 37 height 37
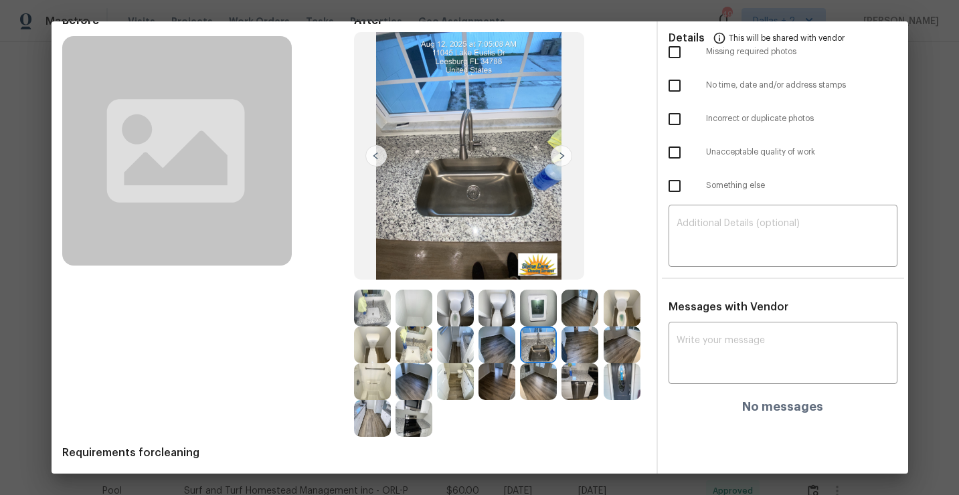
click at [583, 351] on img at bounding box center [579, 345] width 37 height 37
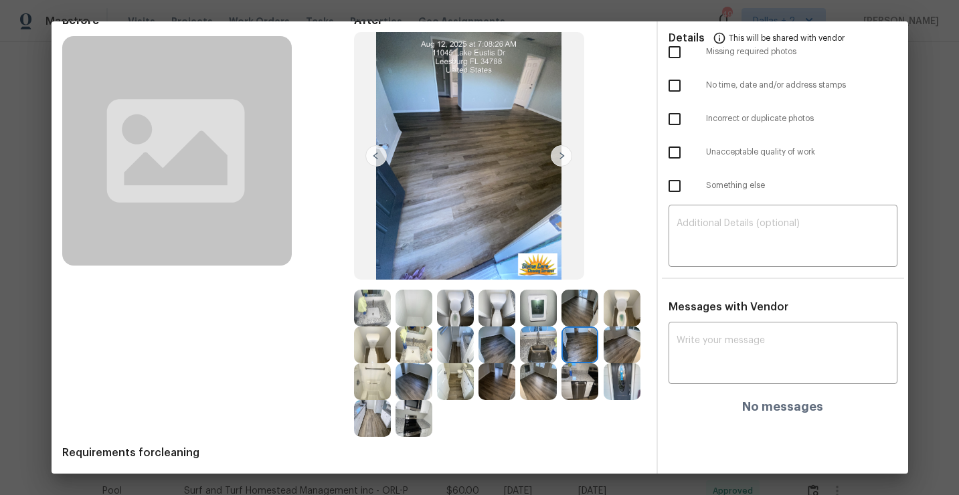
click at [616, 351] on img at bounding box center [622, 345] width 37 height 37
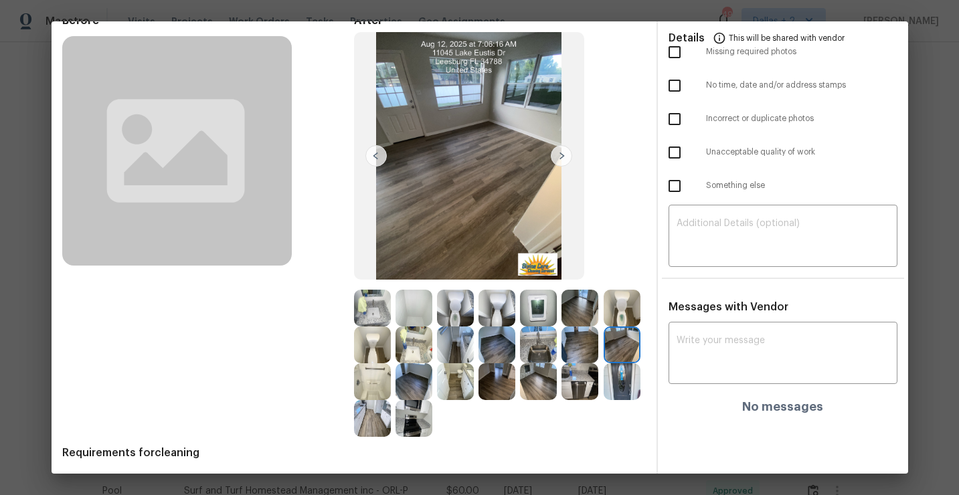
click at [561, 157] on img at bounding box center [561, 155] width 21 height 21
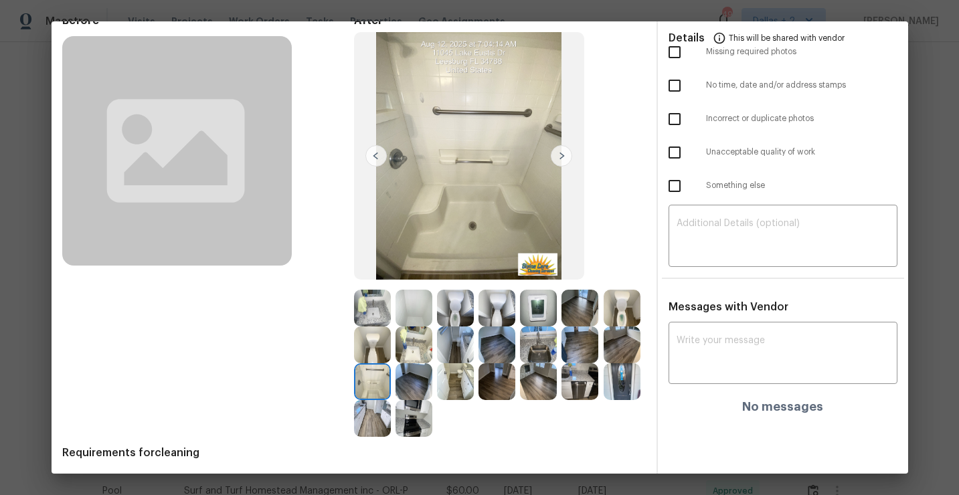
click at [561, 157] on img at bounding box center [561, 155] width 21 height 21
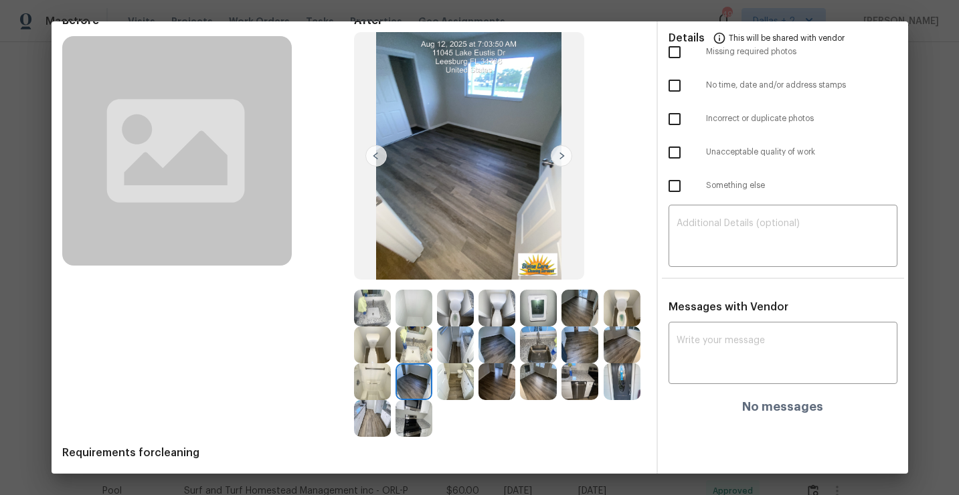
click at [561, 157] on img at bounding box center [561, 155] width 21 height 21
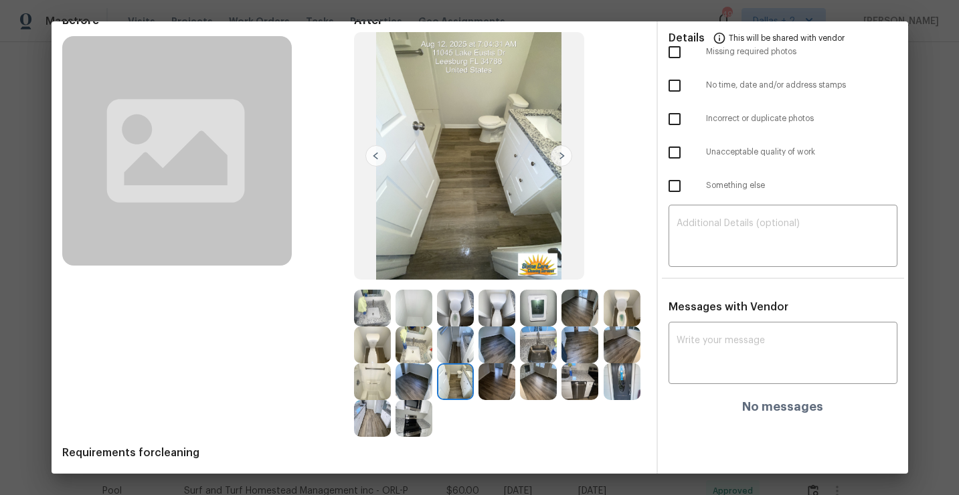
click at [561, 157] on img at bounding box center [561, 155] width 21 height 21
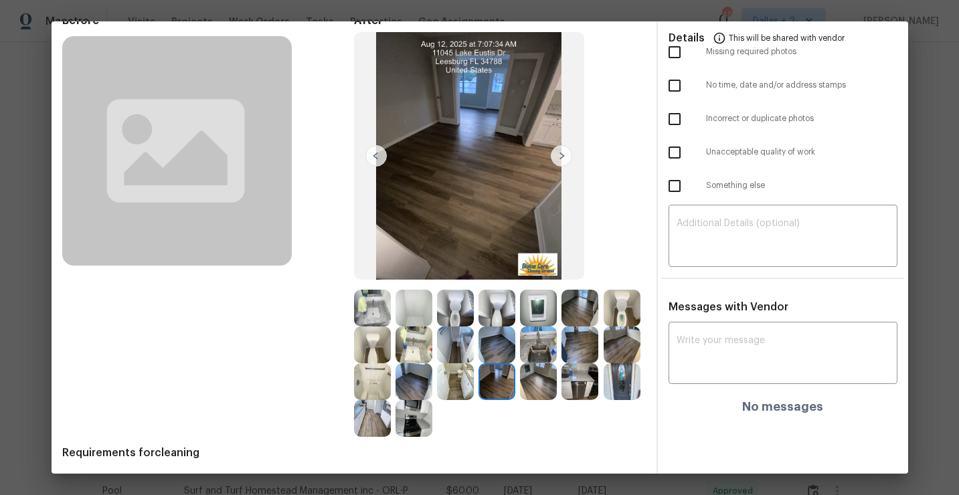
click at [561, 157] on img at bounding box center [561, 155] width 21 height 21
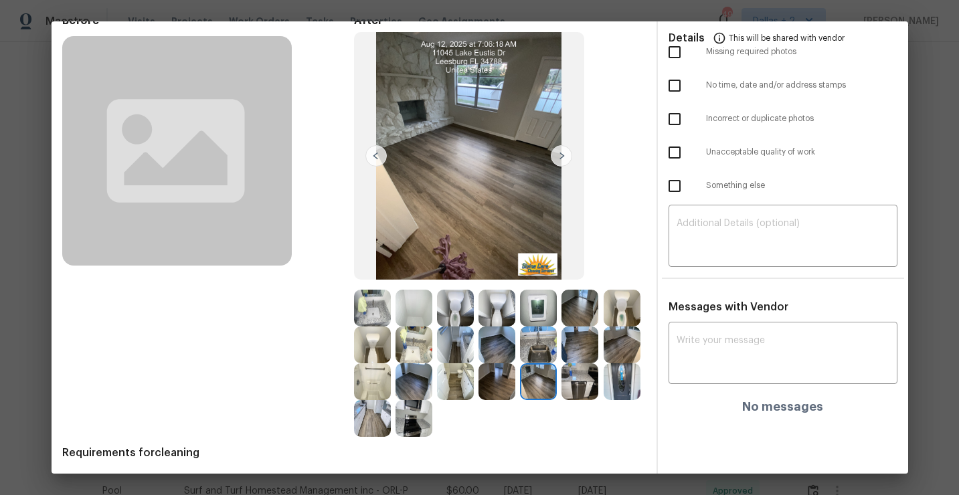
click at [561, 167] on img at bounding box center [469, 156] width 230 height 248
click at [563, 161] on img at bounding box center [561, 155] width 21 height 21
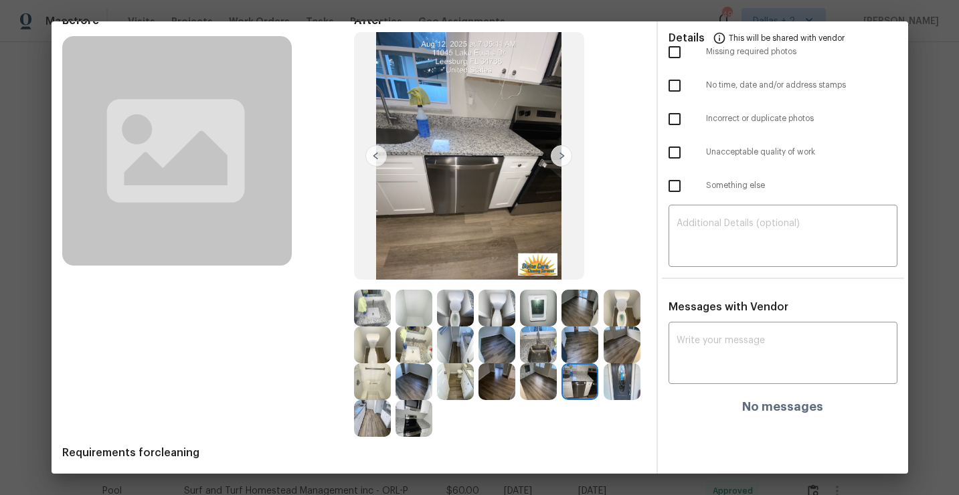
click at [583, 383] on img at bounding box center [579, 381] width 37 height 37
click at [612, 383] on img at bounding box center [622, 381] width 37 height 37
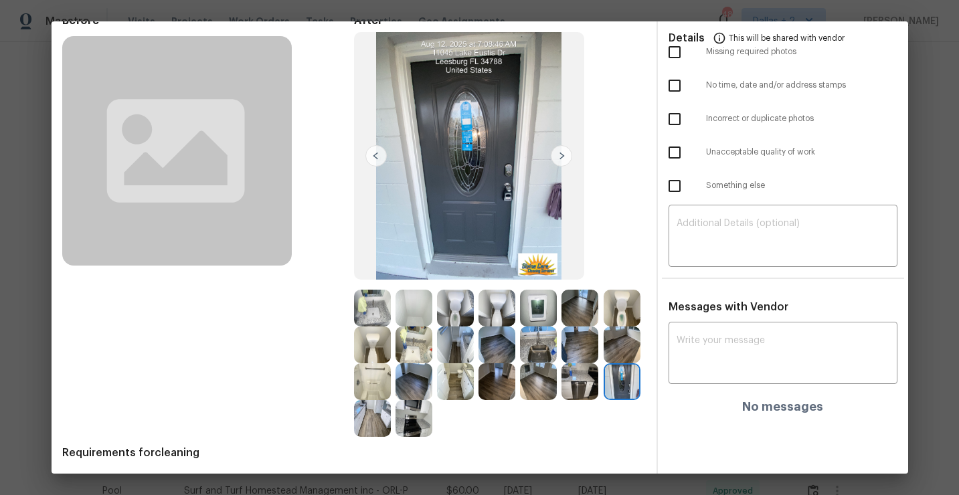
click at [374, 415] on img at bounding box center [372, 418] width 37 height 37
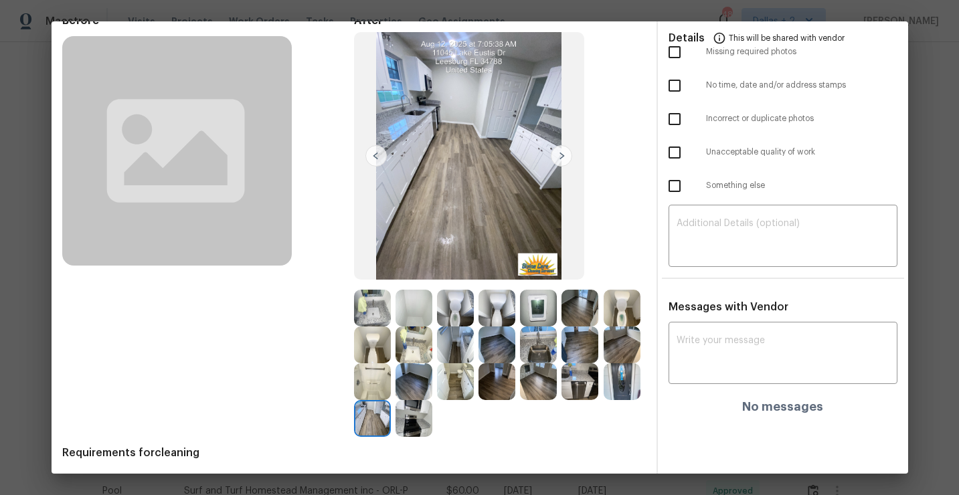
click at [419, 411] on img at bounding box center [413, 418] width 37 height 37
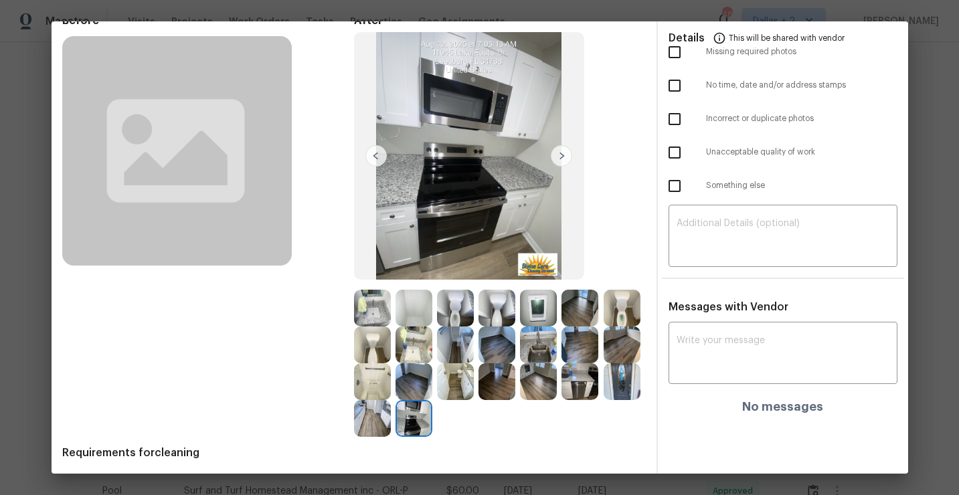
click at [376, 347] on img at bounding box center [372, 345] width 37 height 37
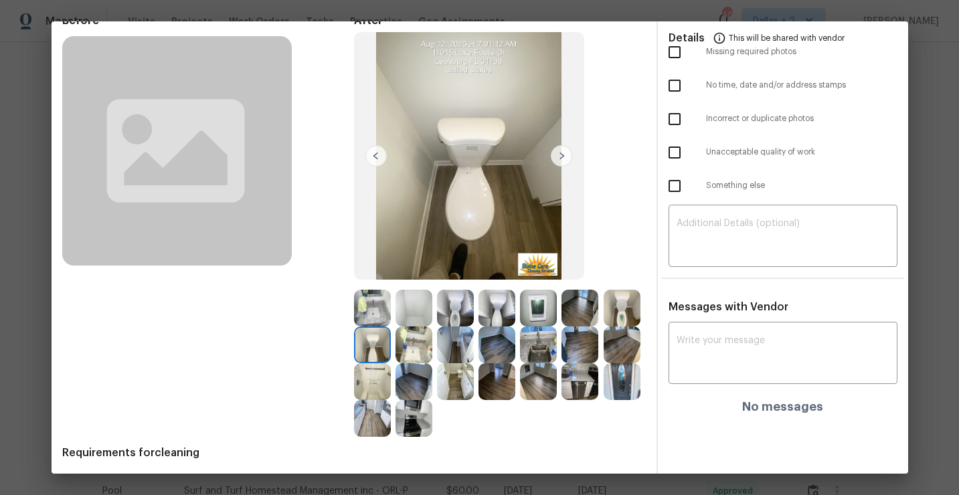
click at [415, 309] on img at bounding box center [413, 308] width 37 height 37
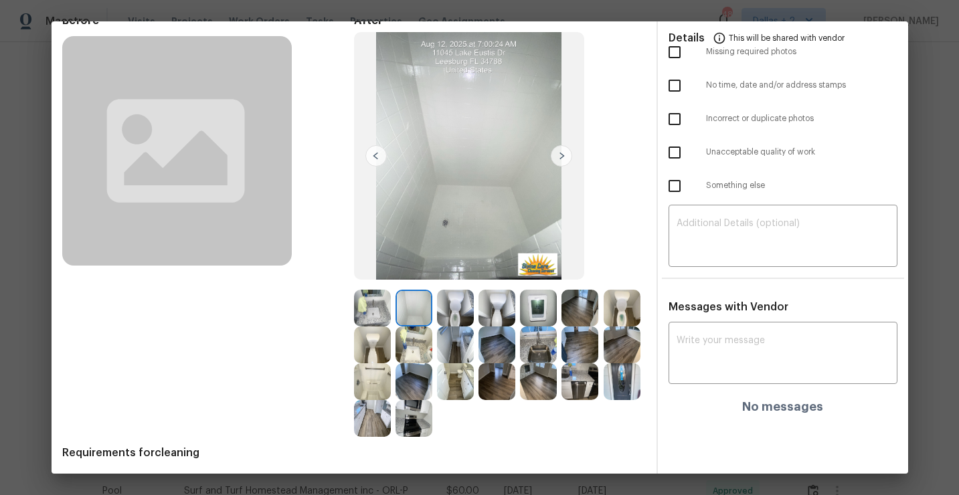
click at [460, 331] on img at bounding box center [455, 345] width 37 height 37
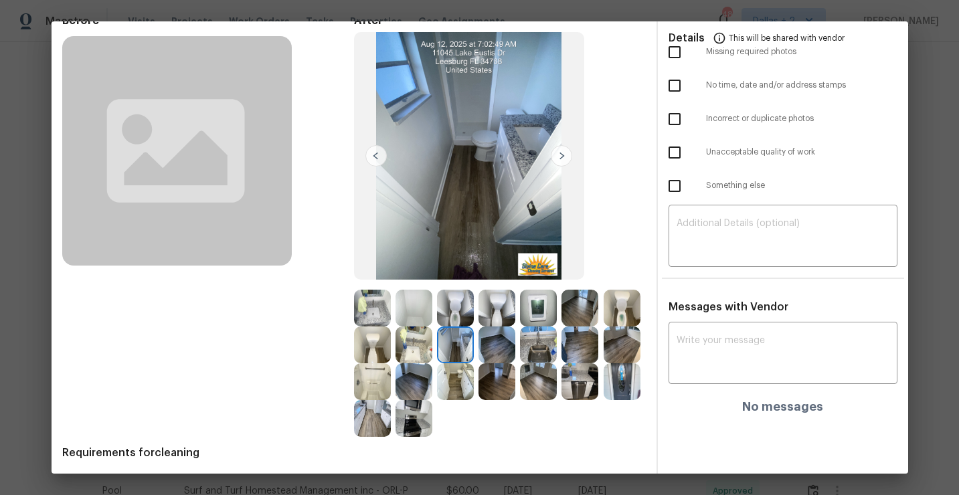
click at [537, 353] on img at bounding box center [538, 345] width 37 height 37
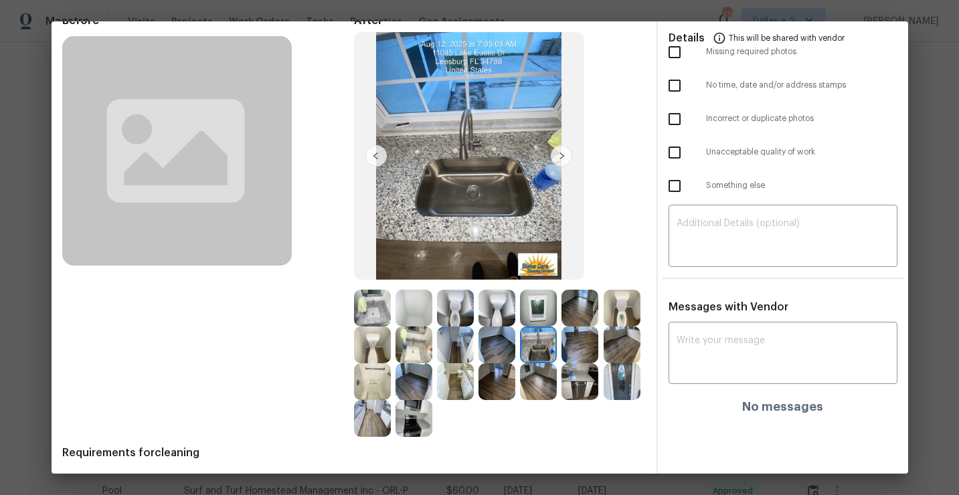
click at [583, 343] on img at bounding box center [579, 345] width 37 height 37
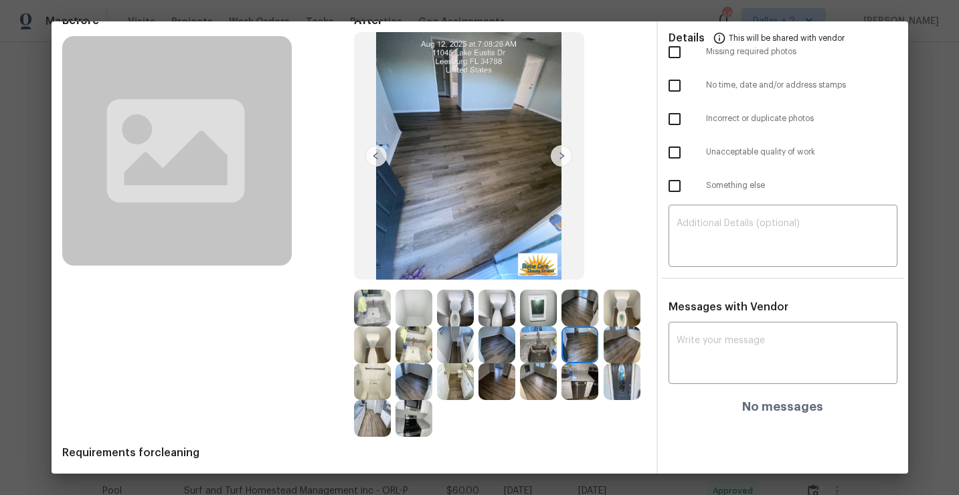
click at [614, 345] on img at bounding box center [622, 345] width 37 height 37
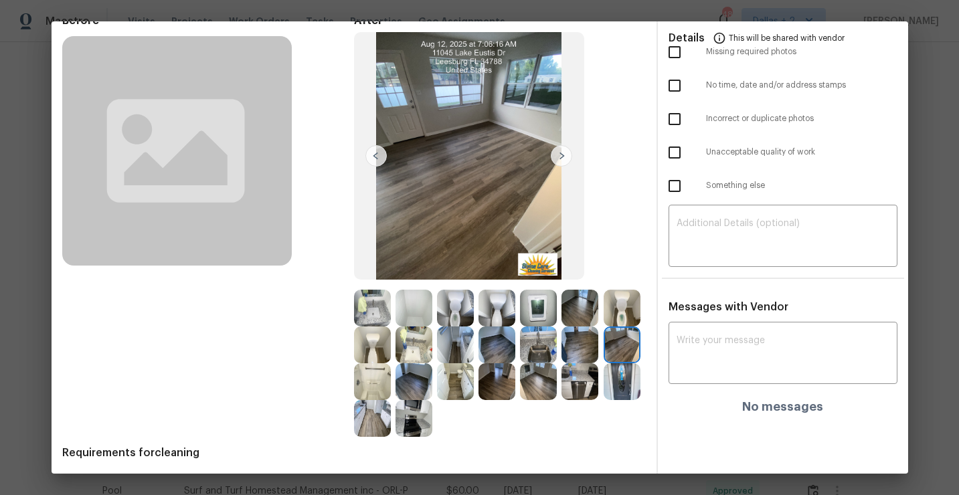
scroll to position [0, 0]
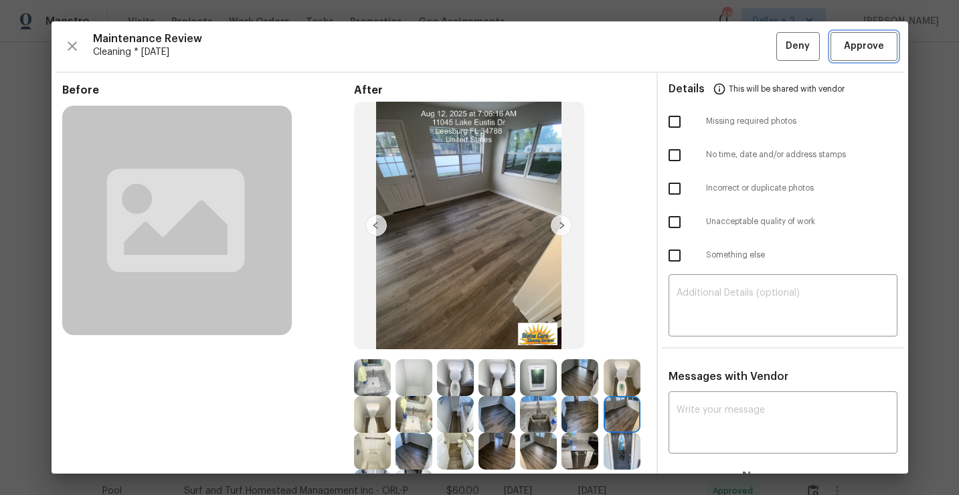
click at [840, 41] on button "Approve" at bounding box center [863, 46] width 67 height 29
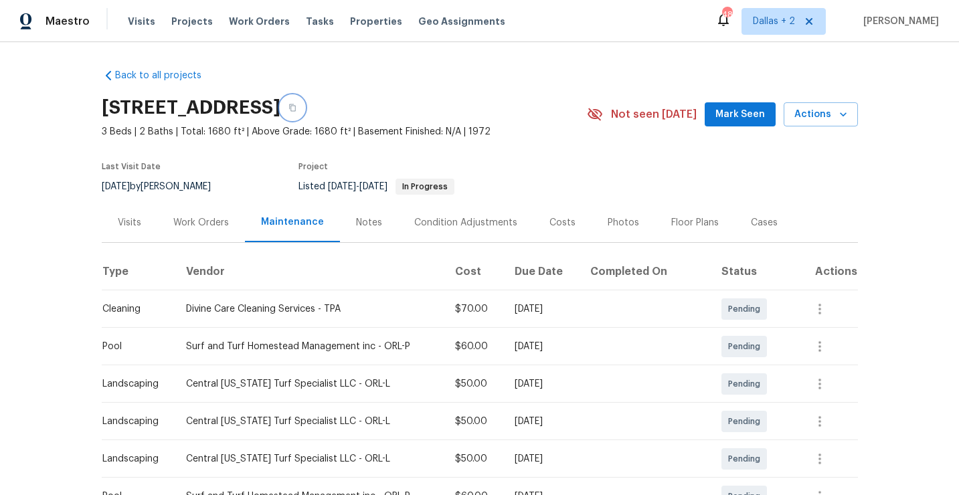
click at [304, 104] on button "button" at bounding box center [292, 108] width 24 height 24
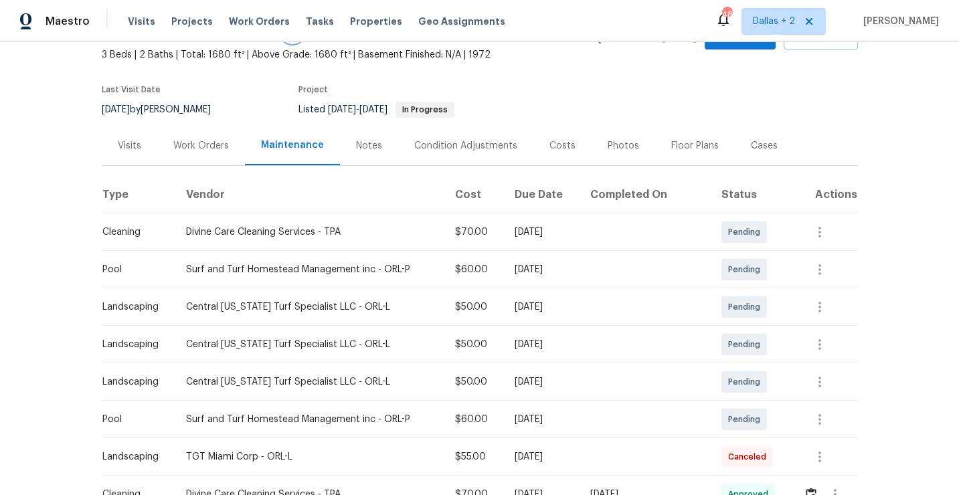
scroll to position [14, 0]
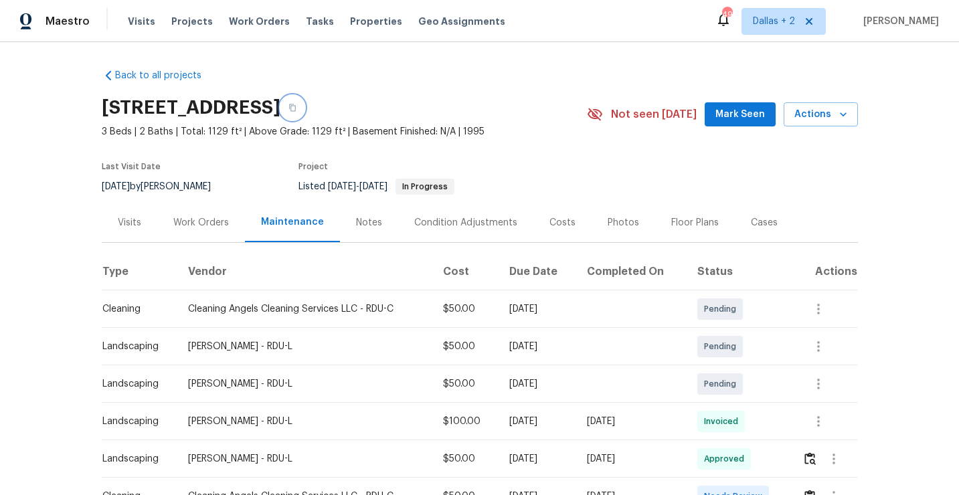
click at [304, 114] on button "button" at bounding box center [292, 108] width 24 height 24
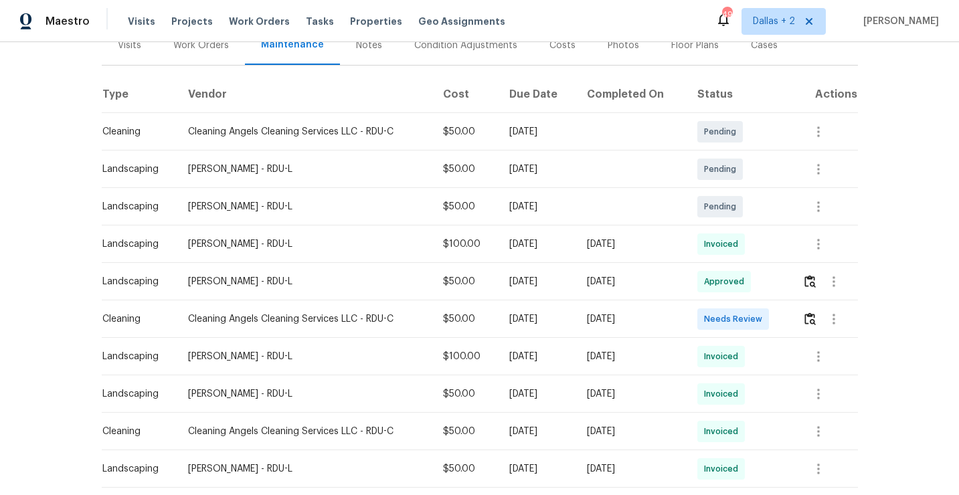
scroll to position [183, 0]
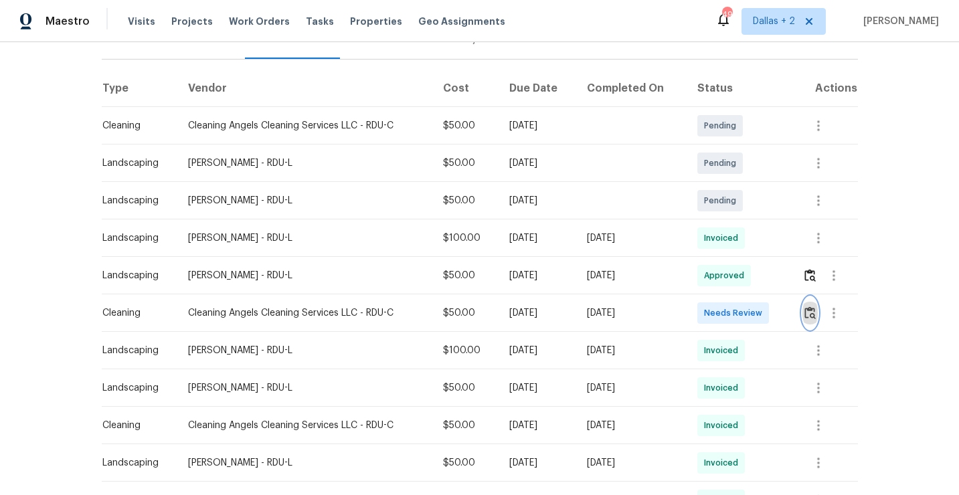
click at [812, 318] on img "button" at bounding box center [809, 312] width 11 height 13
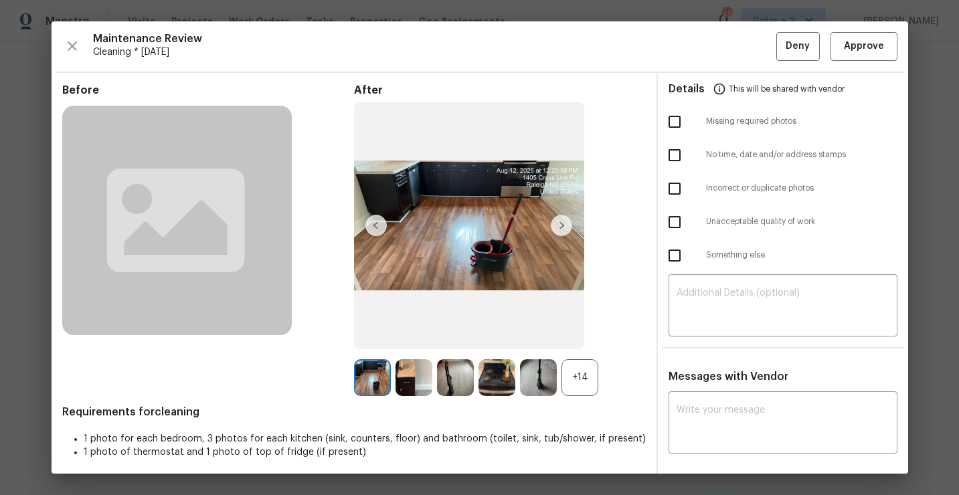
click at [586, 378] on div "+14" at bounding box center [579, 377] width 37 height 37
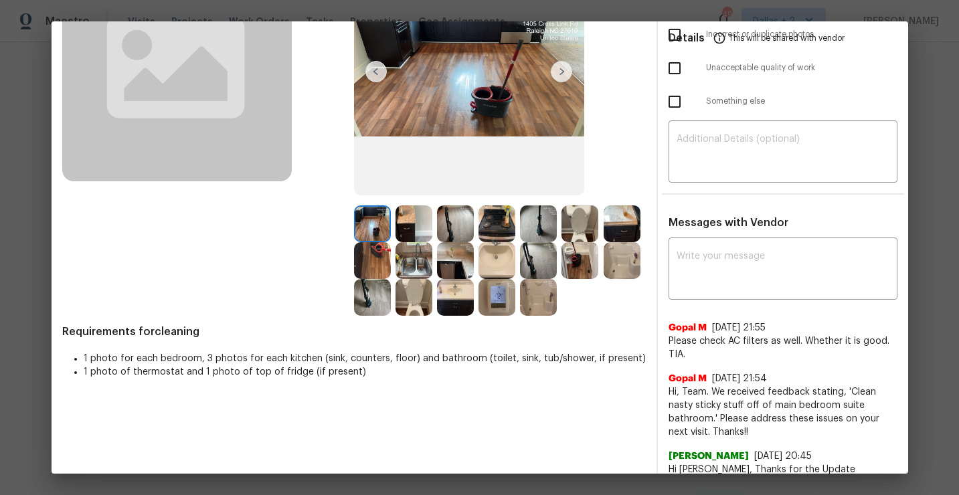
scroll to position [0, 0]
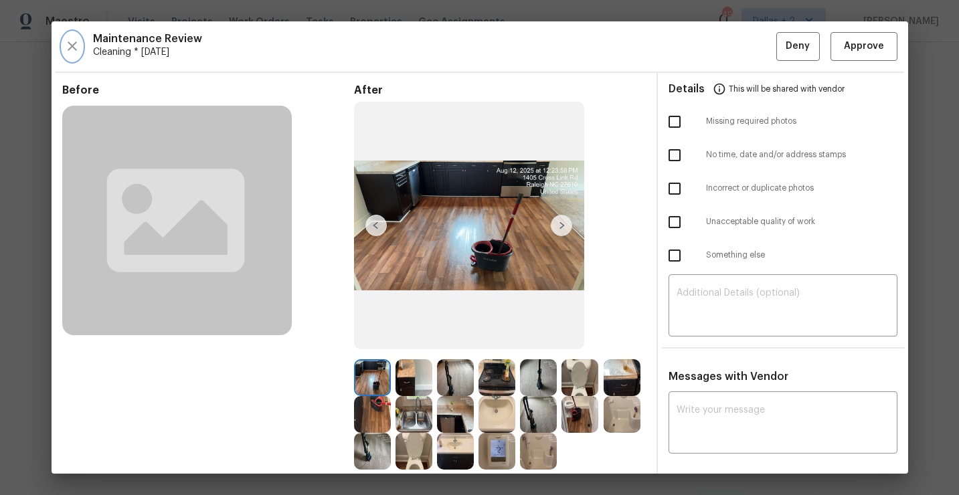
click at [77, 46] on icon "button" at bounding box center [72, 46] width 16 height 16
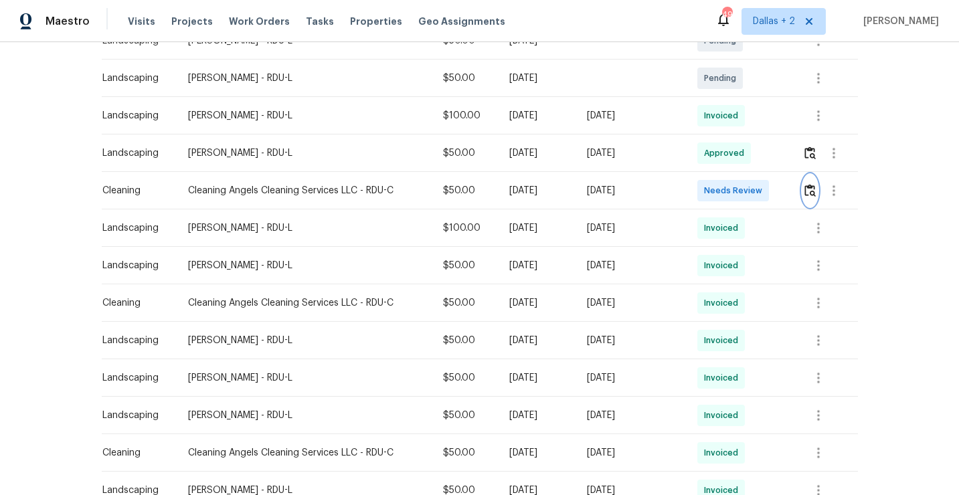
scroll to position [358, 0]
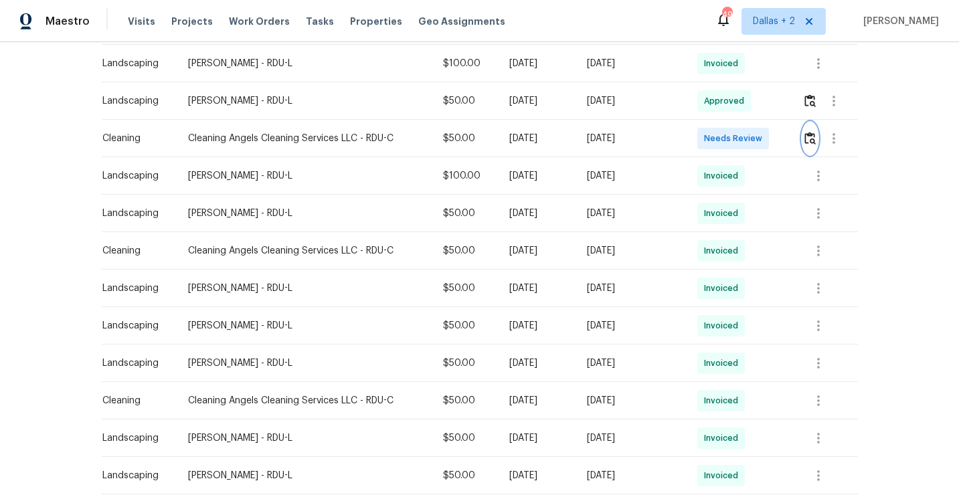
click at [815, 138] on img "button" at bounding box center [809, 138] width 11 height 13
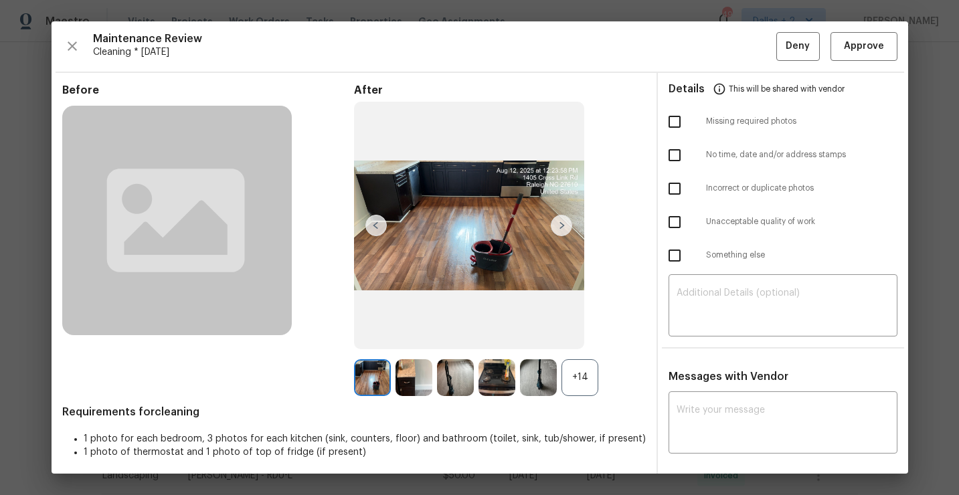
click at [582, 371] on div "+14" at bounding box center [579, 377] width 37 height 37
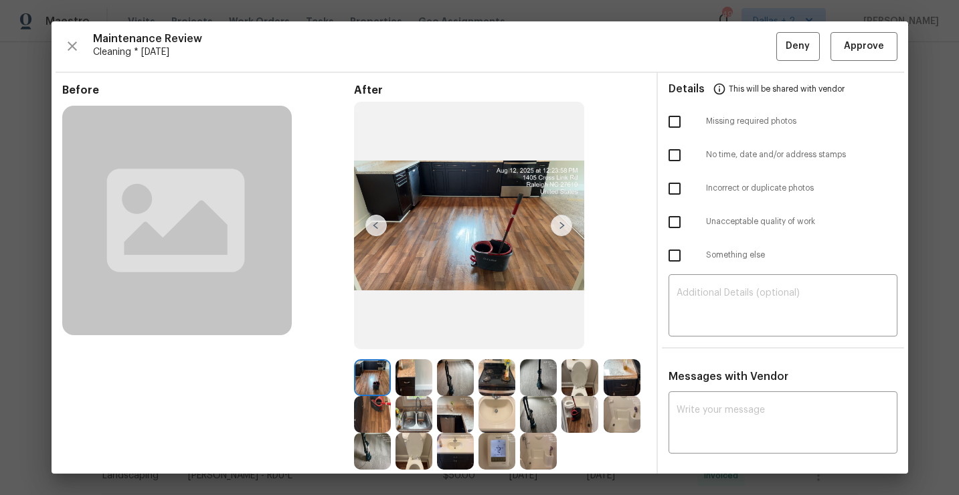
scroll to position [76, 0]
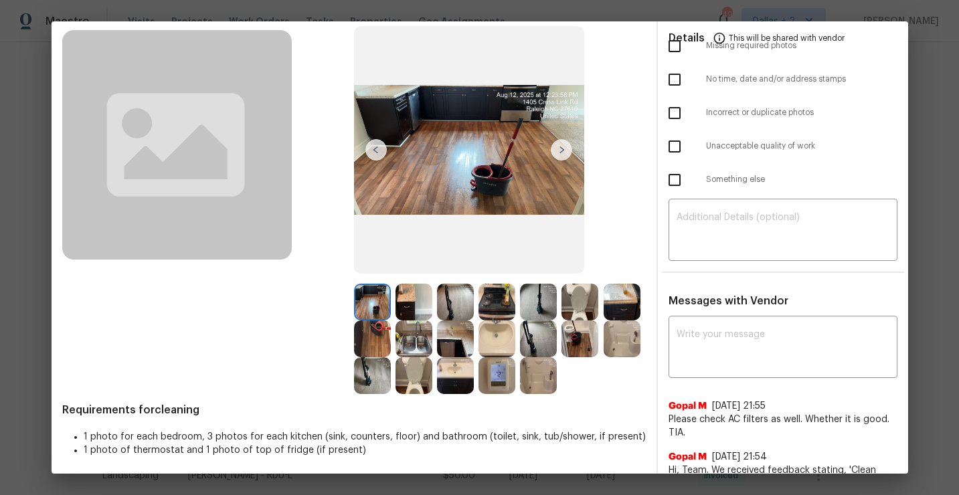
click at [411, 305] on img at bounding box center [413, 302] width 37 height 37
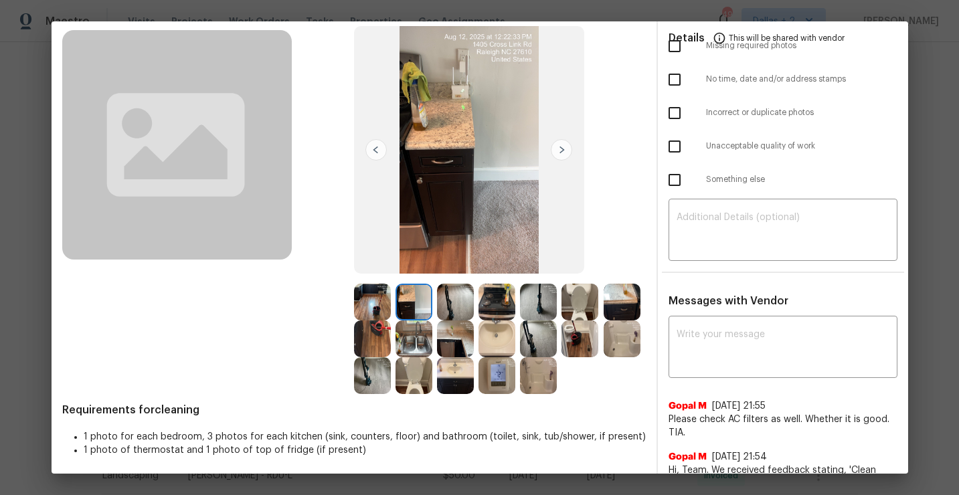
click at [441, 296] on img at bounding box center [455, 302] width 37 height 37
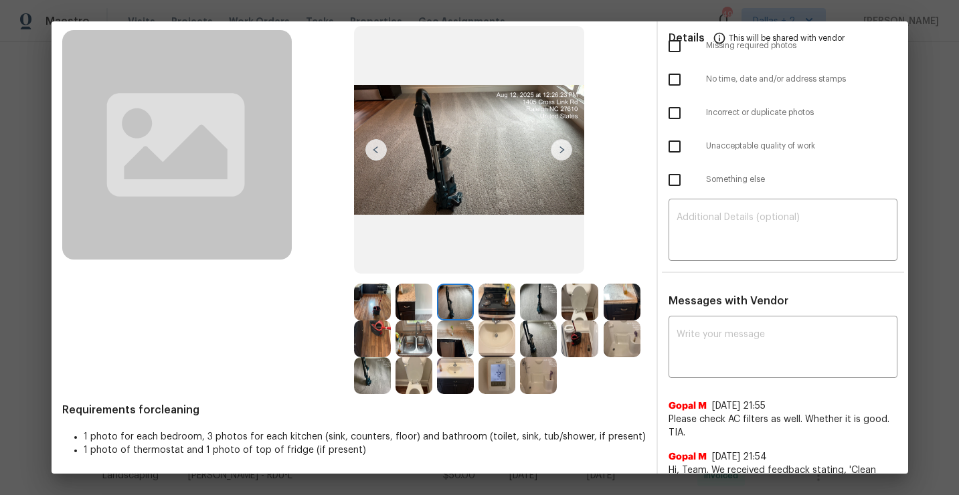
click at [478, 298] on img at bounding box center [496, 302] width 37 height 37
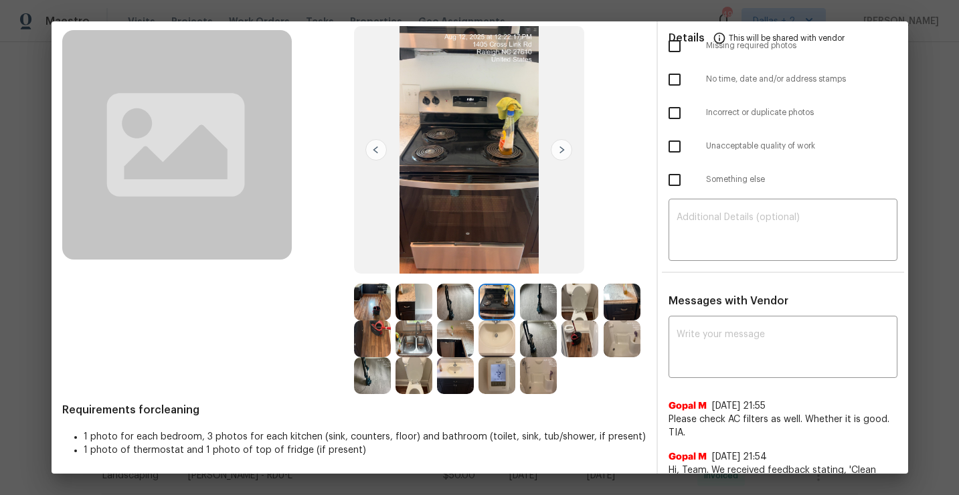
click at [537, 314] on img at bounding box center [538, 302] width 37 height 37
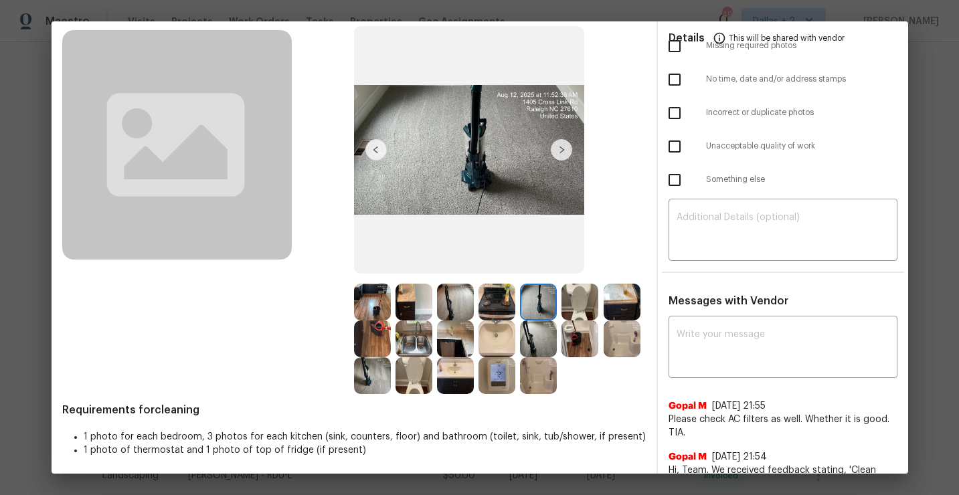
click at [581, 300] on img at bounding box center [579, 302] width 37 height 37
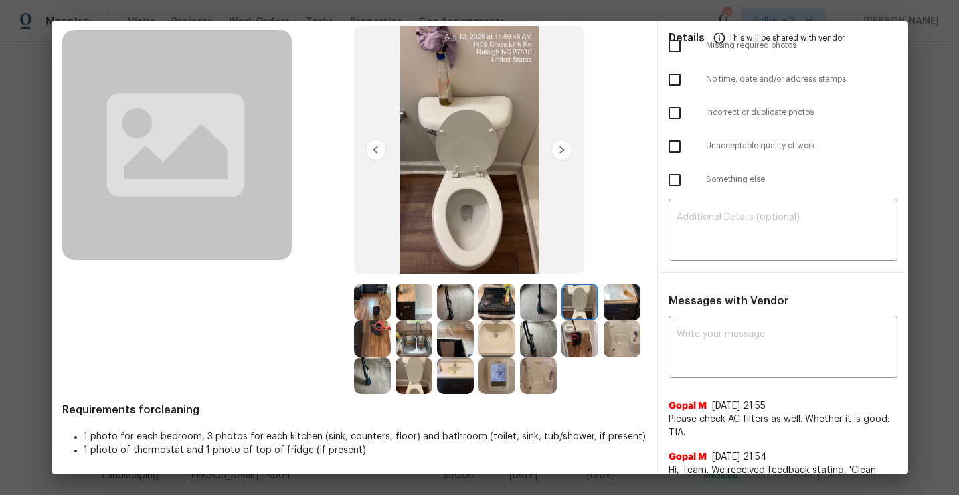
click at [620, 304] on img at bounding box center [622, 302] width 37 height 37
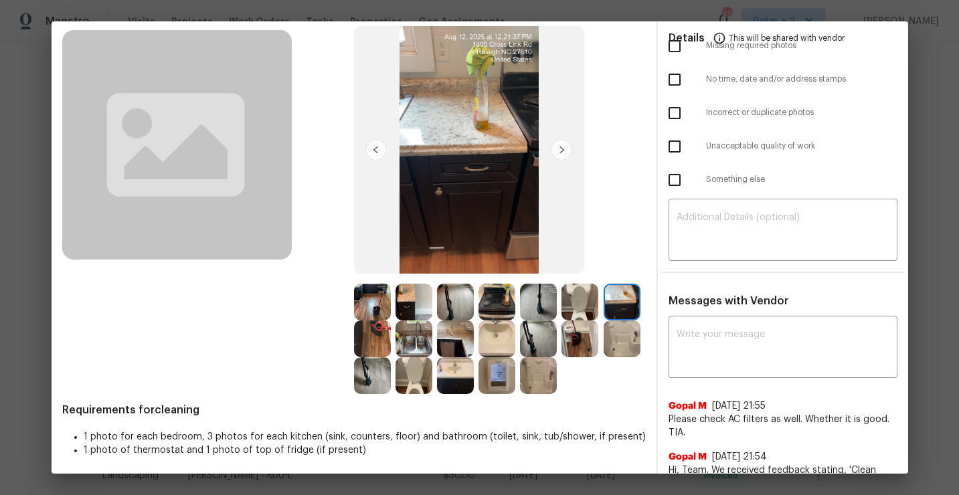
click at [379, 332] on img at bounding box center [372, 338] width 37 height 37
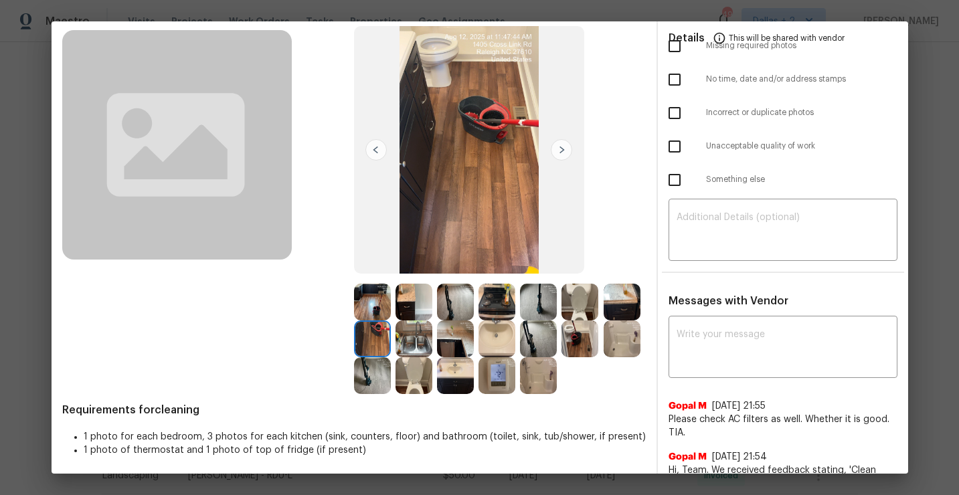
click at [417, 343] on img at bounding box center [413, 338] width 37 height 37
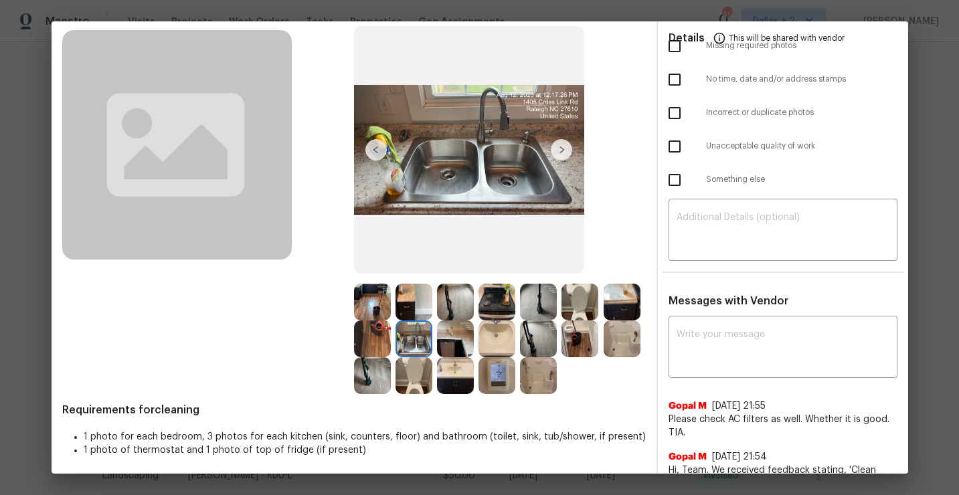
click at [447, 347] on img at bounding box center [455, 338] width 37 height 37
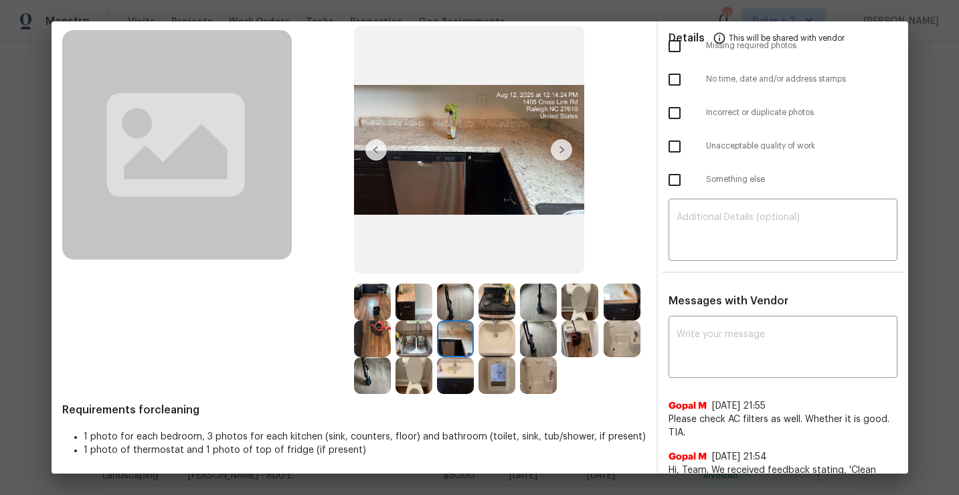
click at [490, 338] on img at bounding box center [496, 338] width 37 height 37
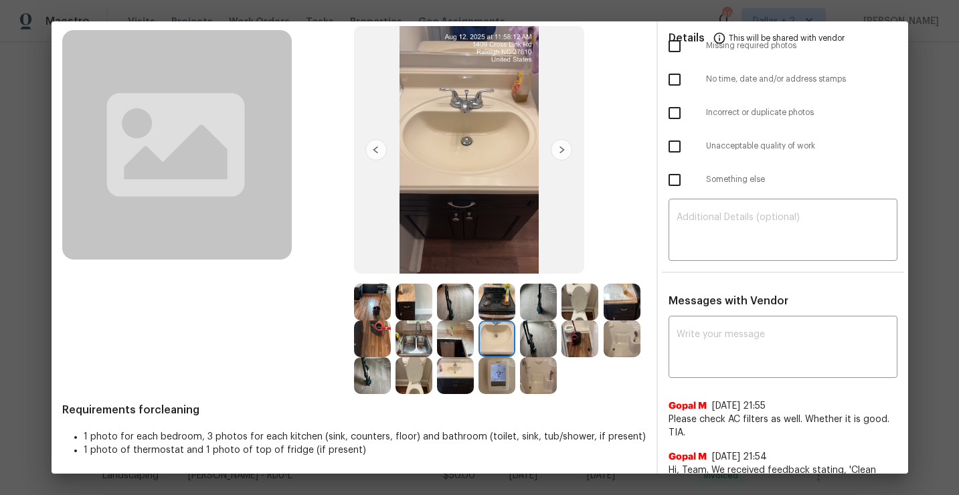
click at [490, 332] on img at bounding box center [496, 338] width 37 height 37
click at [538, 335] on img at bounding box center [538, 338] width 37 height 37
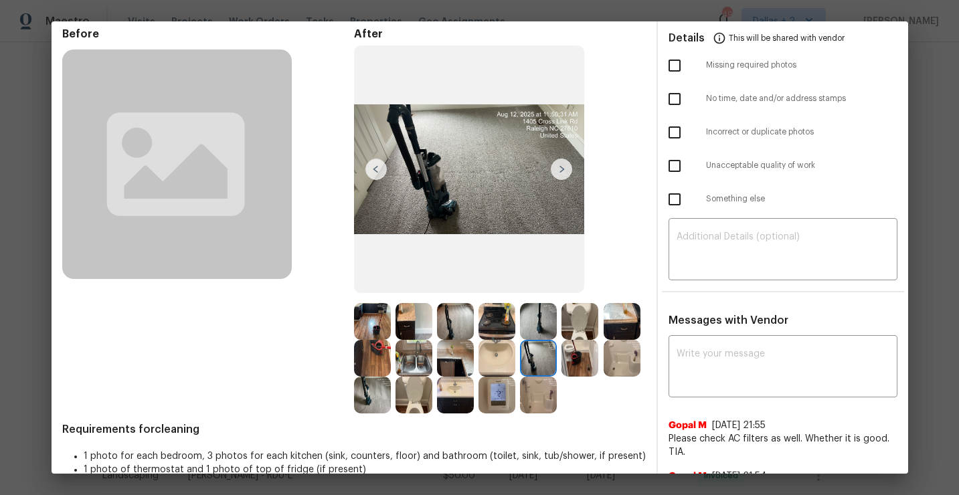
scroll to position [55, 0]
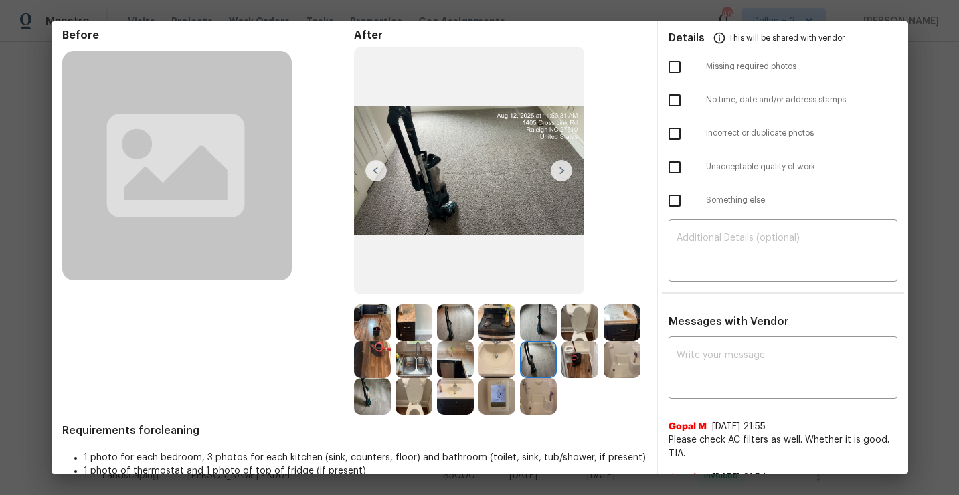
click at [578, 365] on img at bounding box center [579, 359] width 37 height 37
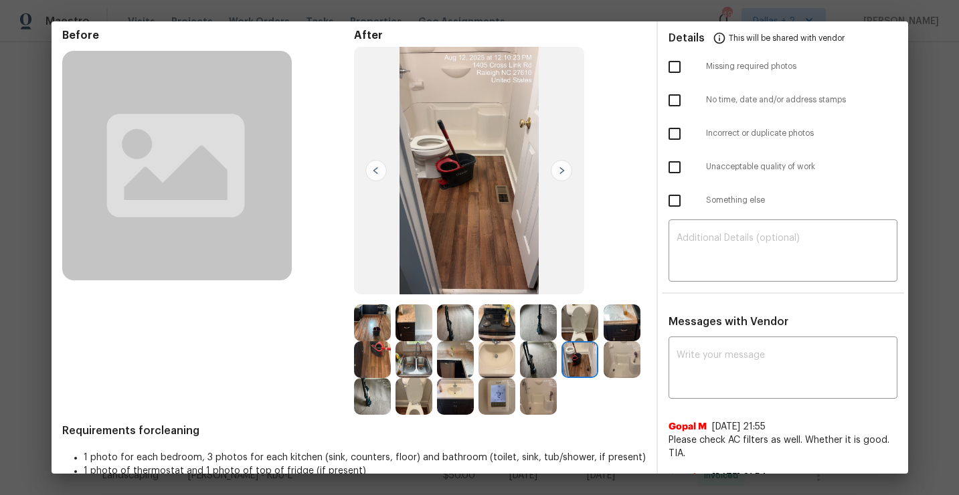
click at [626, 371] on img at bounding box center [622, 359] width 37 height 37
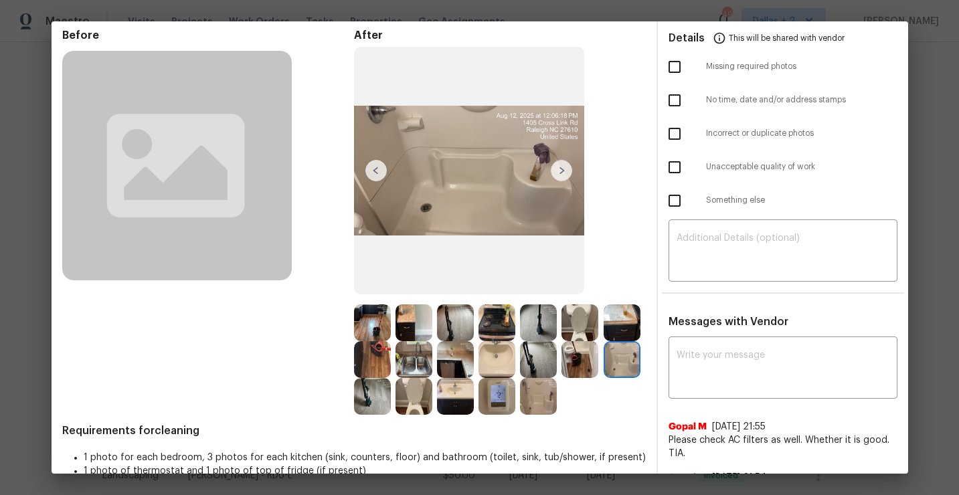
click at [402, 402] on img at bounding box center [413, 396] width 37 height 37
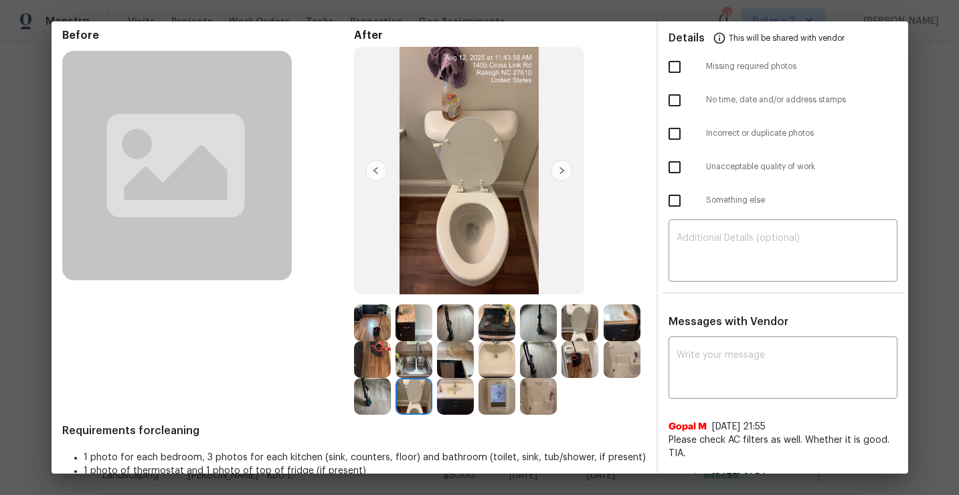
click at [441, 399] on img at bounding box center [455, 396] width 37 height 37
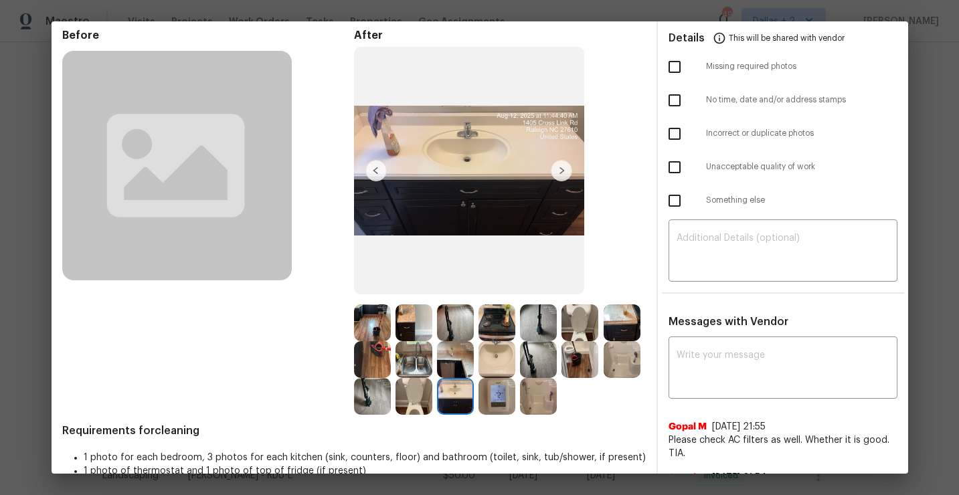
click at [487, 408] on img at bounding box center [496, 396] width 37 height 37
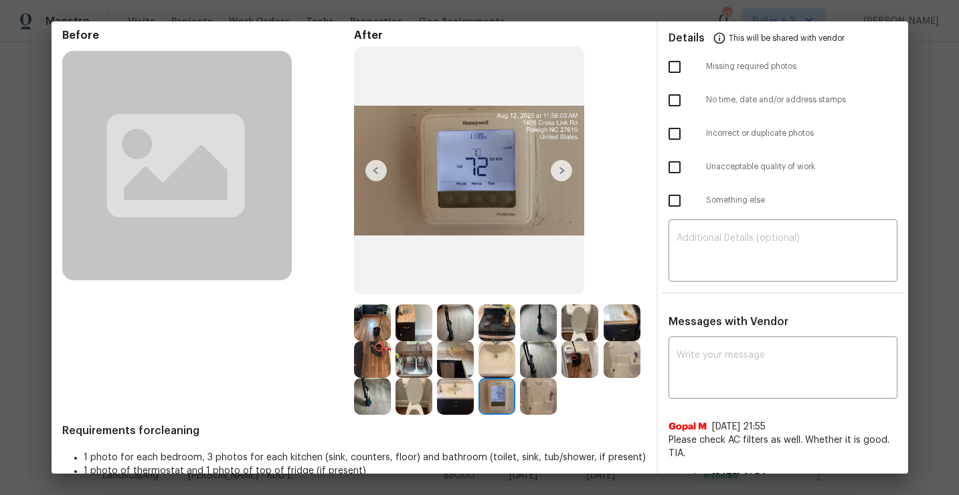
click at [519, 400] on div at bounding box center [498, 396] width 41 height 37
click at [383, 363] on img at bounding box center [372, 359] width 37 height 37
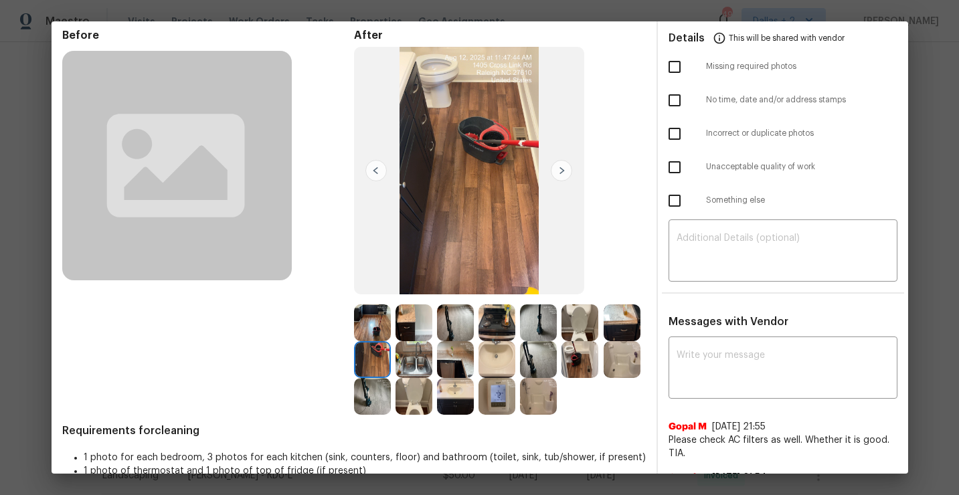
click at [405, 357] on img at bounding box center [413, 359] width 37 height 37
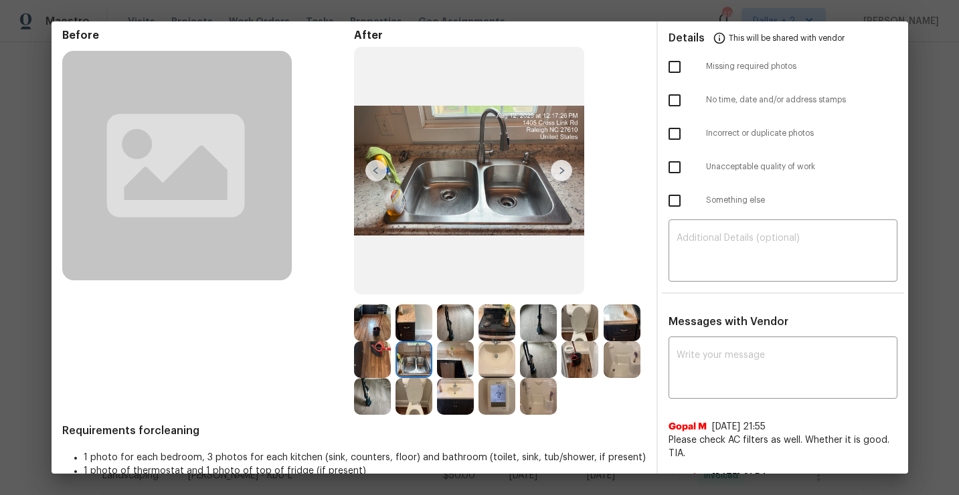
click at [378, 325] on img at bounding box center [372, 322] width 37 height 37
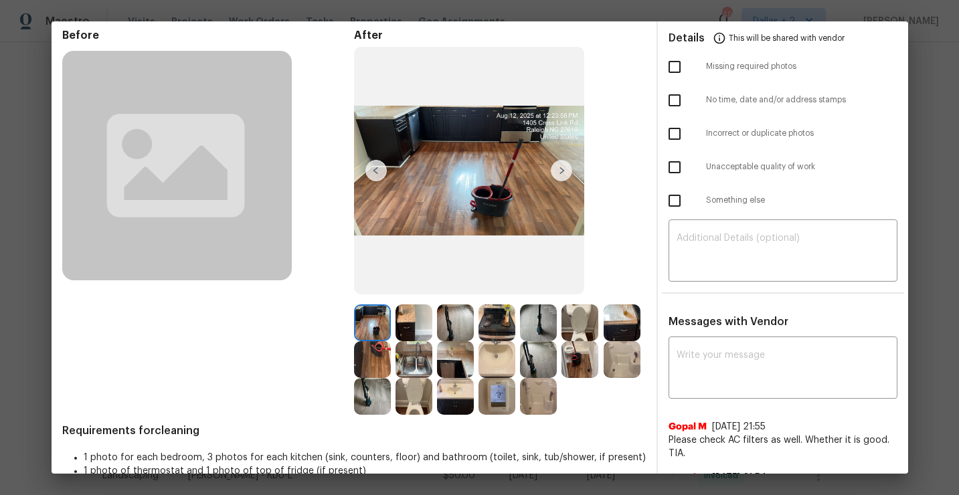
click at [426, 331] on img at bounding box center [413, 322] width 37 height 37
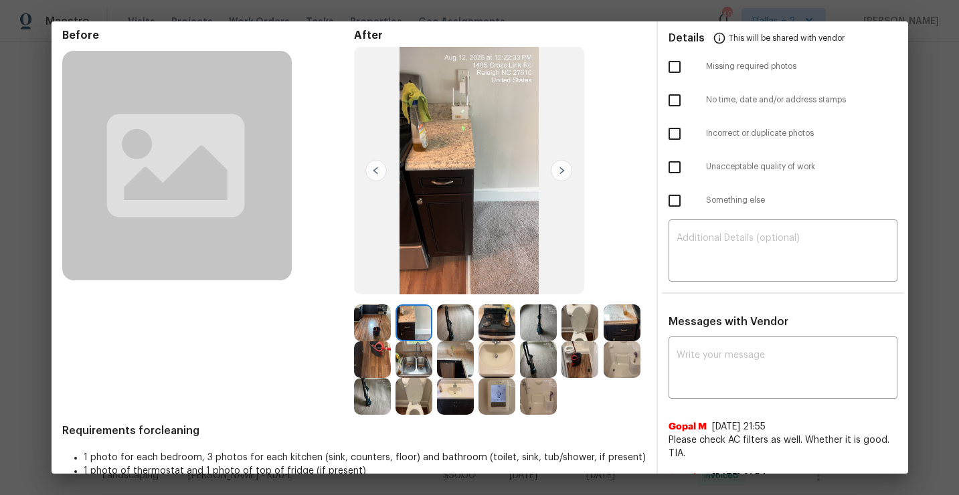
click at [459, 333] on img at bounding box center [455, 322] width 37 height 37
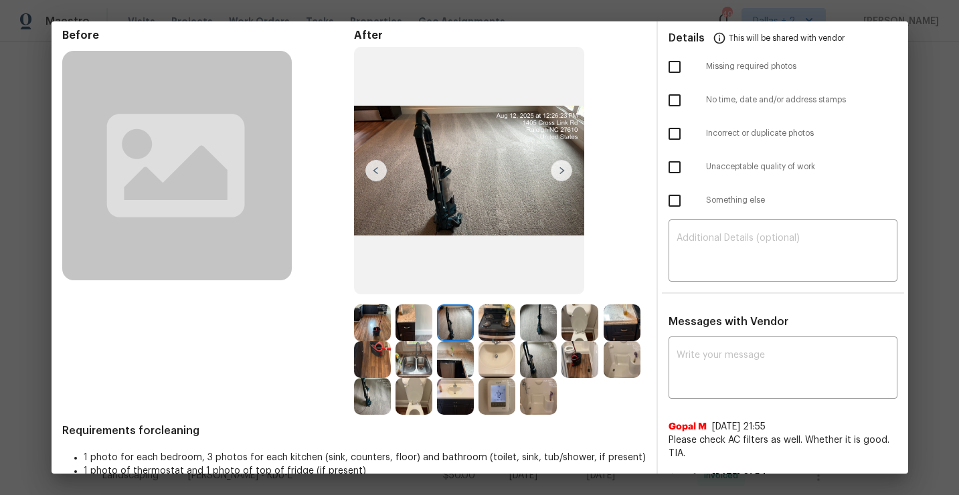
click at [498, 332] on img at bounding box center [496, 322] width 37 height 37
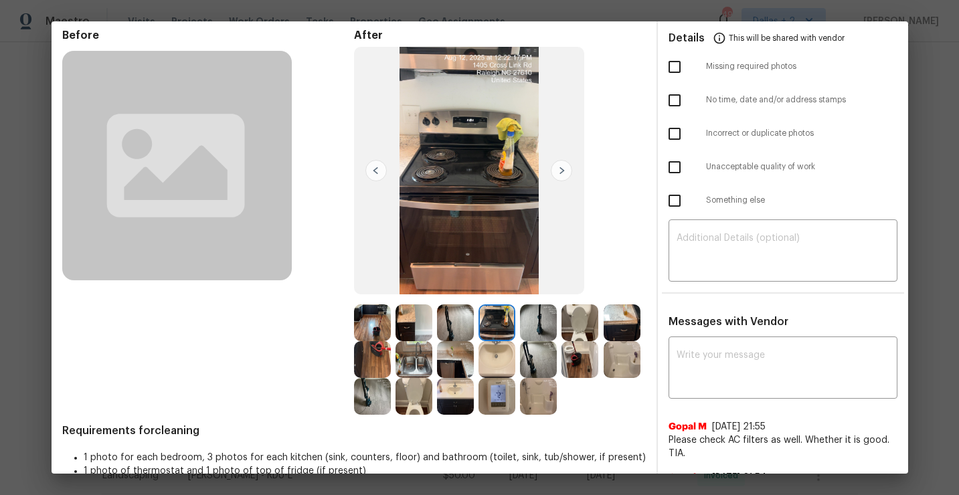
click at [530, 327] on img at bounding box center [538, 322] width 37 height 37
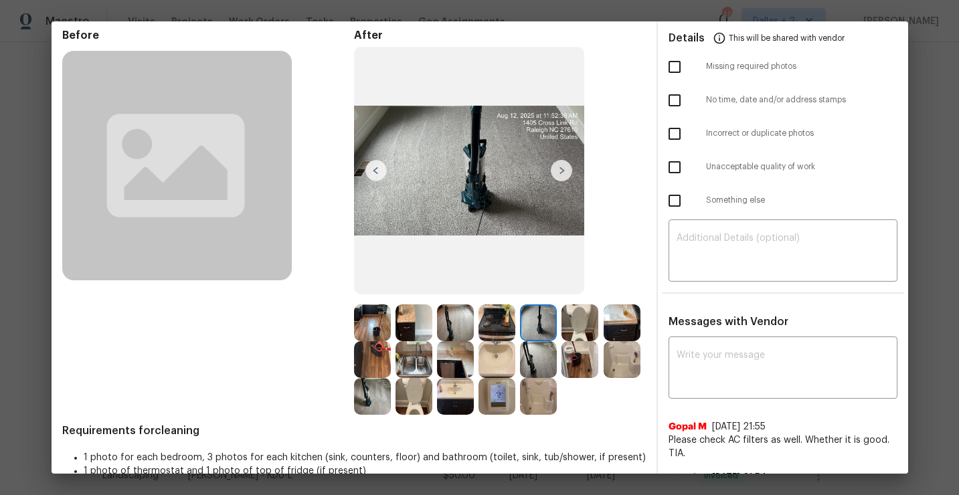
click at [573, 323] on img at bounding box center [579, 322] width 37 height 37
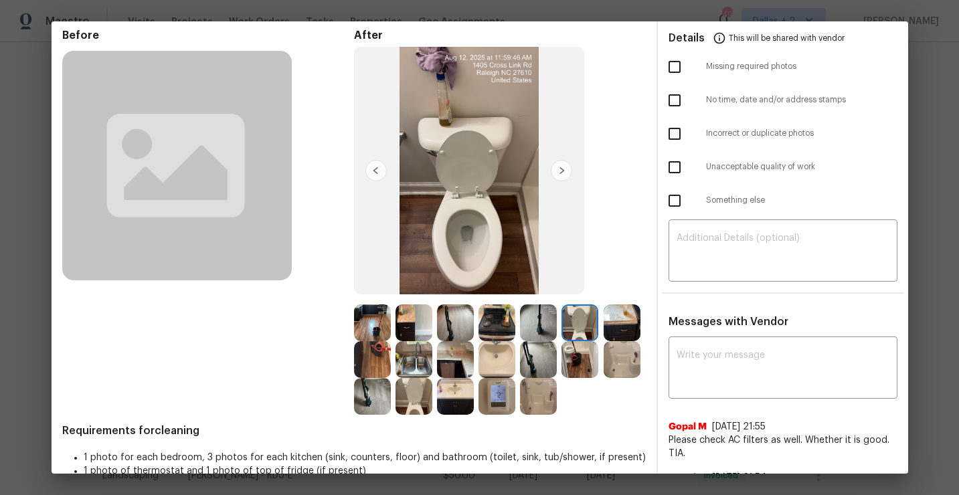
click at [619, 319] on img at bounding box center [622, 322] width 37 height 37
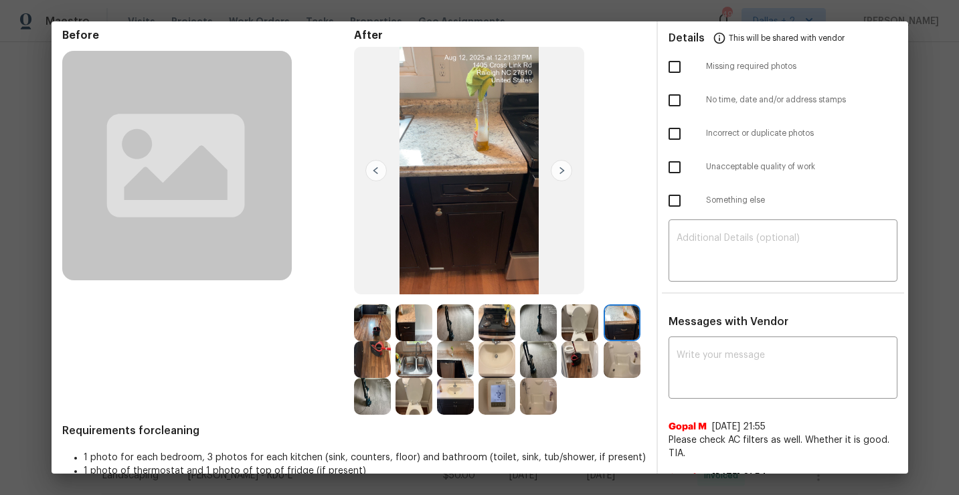
click at [377, 373] on img at bounding box center [372, 359] width 37 height 37
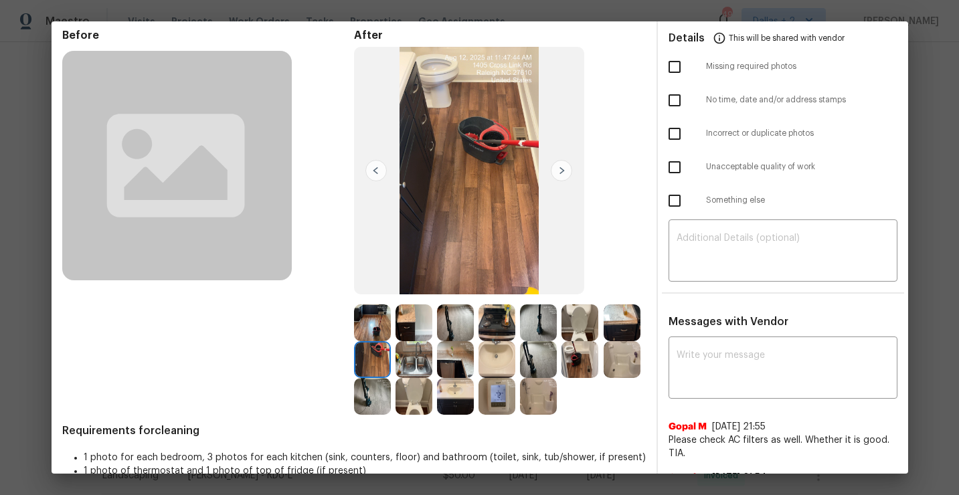
click at [408, 373] on img at bounding box center [413, 359] width 37 height 37
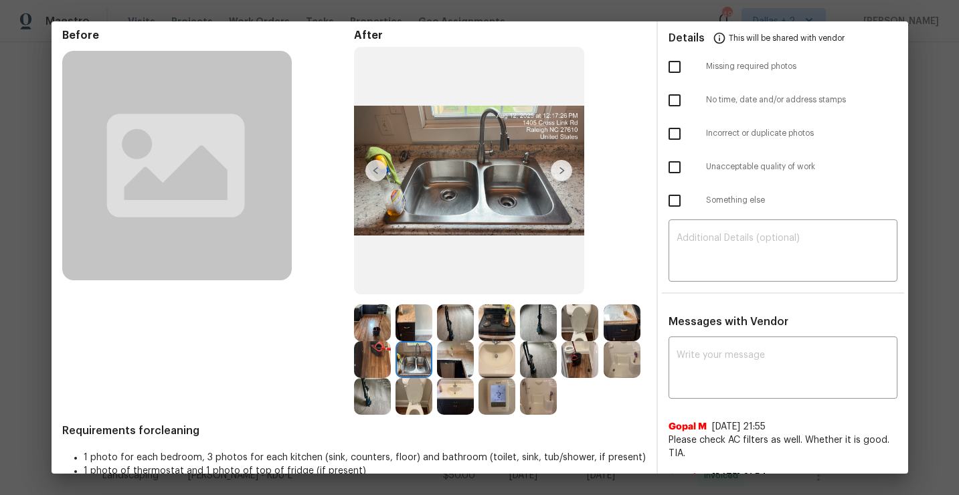
click at [454, 373] on img at bounding box center [455, 359] width 37 height 37
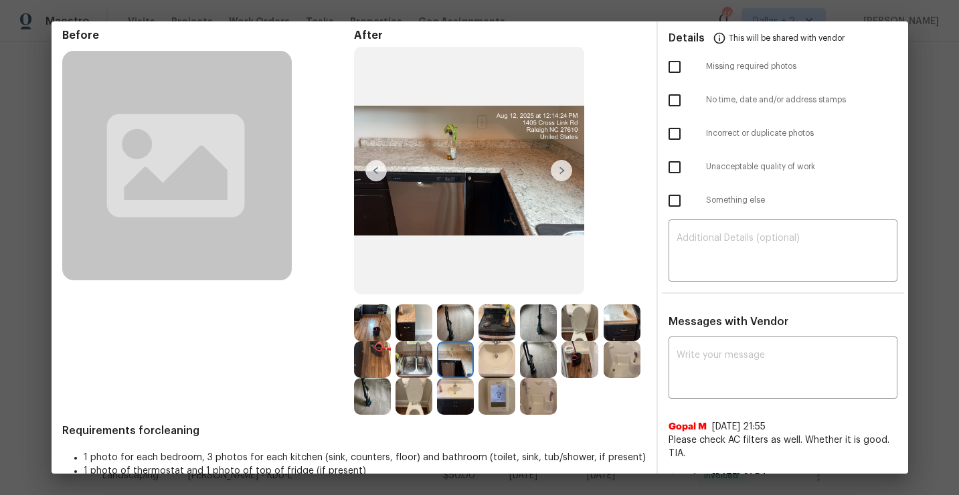
click at [488, 369] on img at bounding box center [496, 359] width 37 height 37
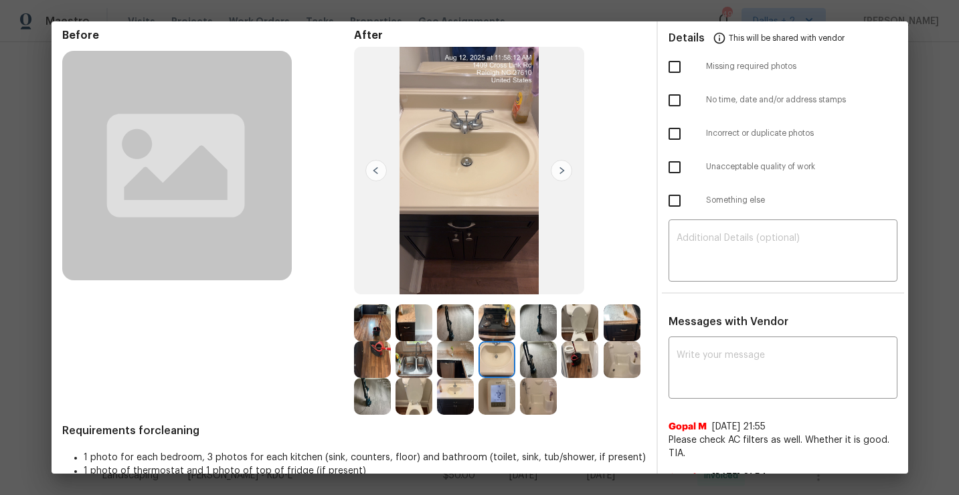
click at [519, 361] on div at bounding box center [498, 359] width 41 height 37
click at [555, 353] on img at bounding box center [538, 359] width 37 height 37
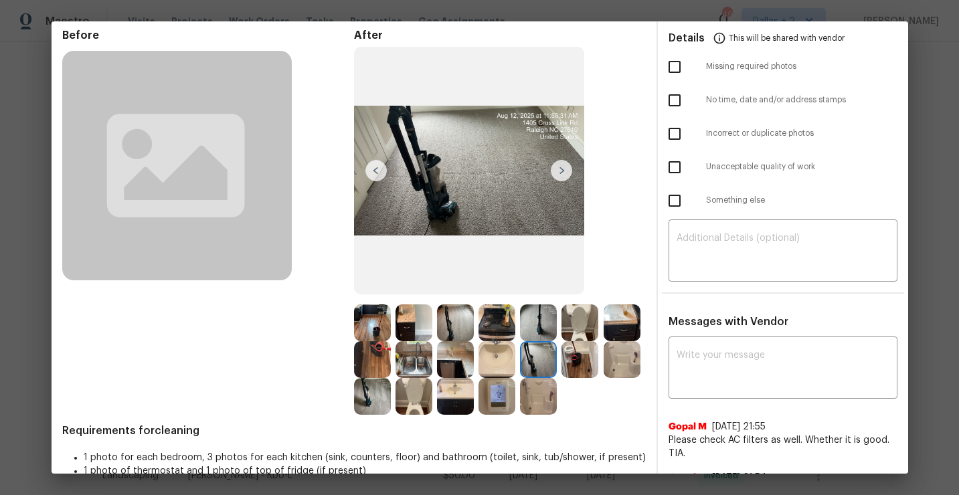
click at [521, 362] on img at bounding box center [538, 359] width 37 height 37
click at [517, 376] on div at bounding box center [498, 359] width 41 height 37
click at [575, 355] on img at bounding box center [579, 359] width 37 height 37
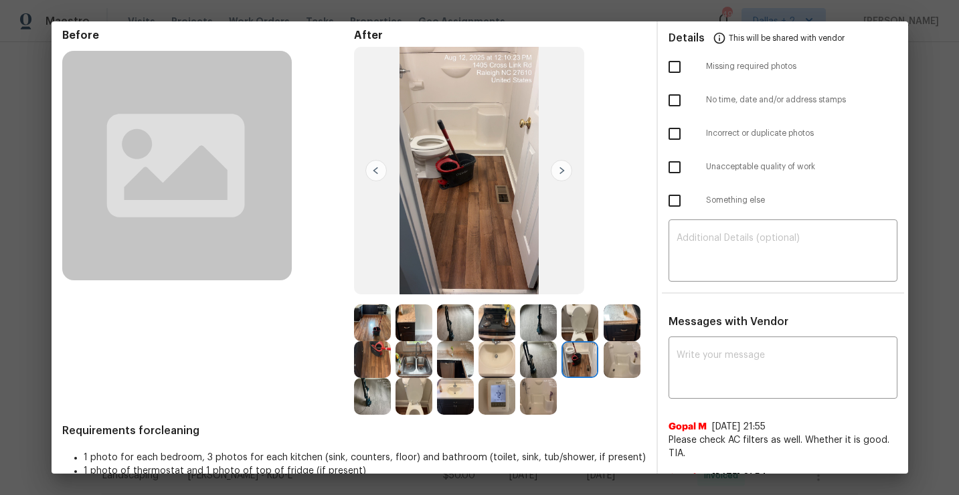
click at [610, 369] on img at bounding box center [622, 359] width 37 height 37
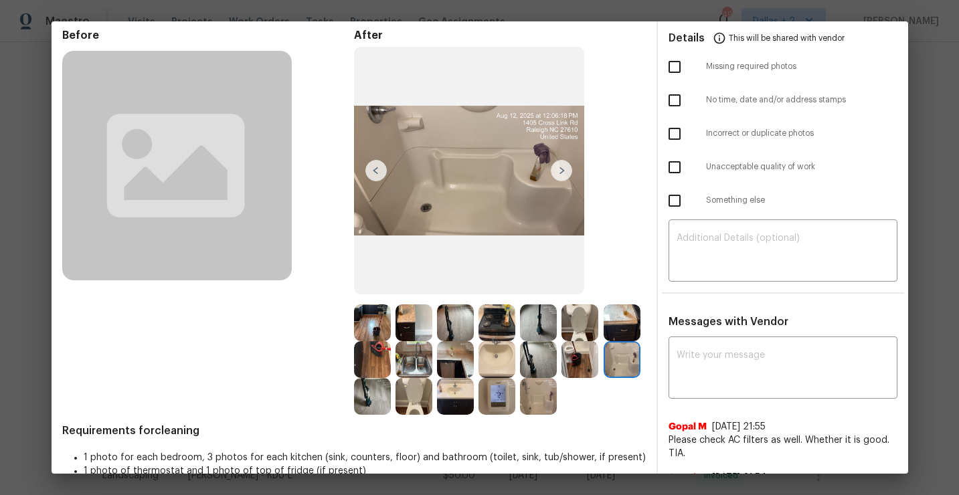
click at [376, 393] on img at bounding box center [372, 396] width 37 height 37
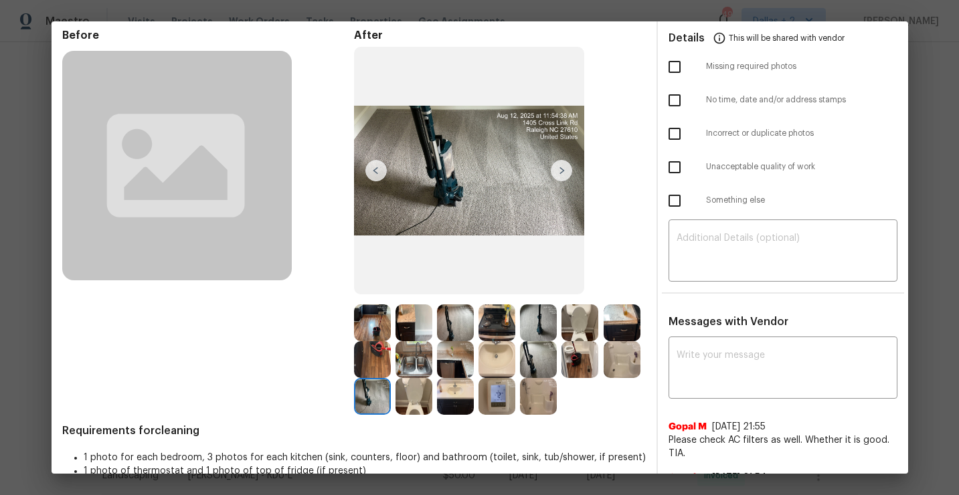
click at [416, 394] on img at bounding box center [413, 396] width 37 height 37
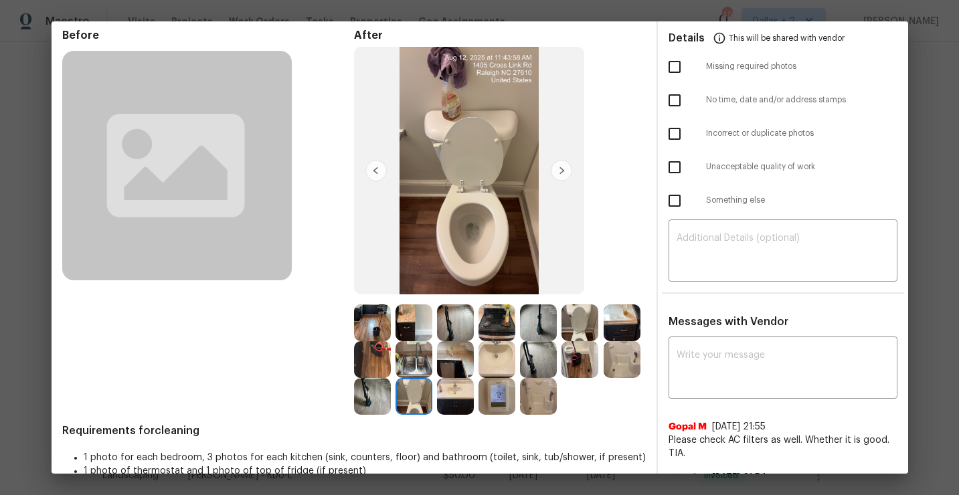
click at [456, 398] on img at bounding box center [455, 396] width 37 height 37
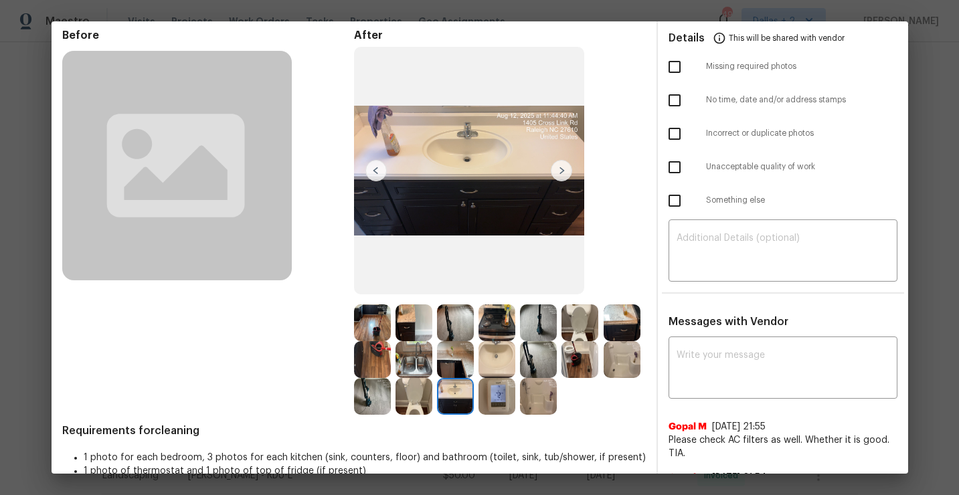
click at [495, 394] on img at bounding box center [496, 396] width 37 height 37
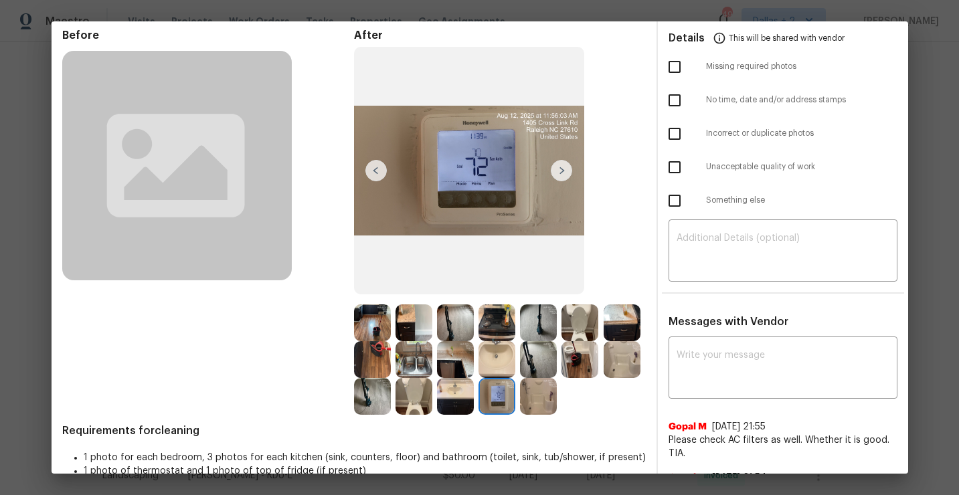
click at [523, 395] on img at bounding box center [538, 396] width 37 height 37
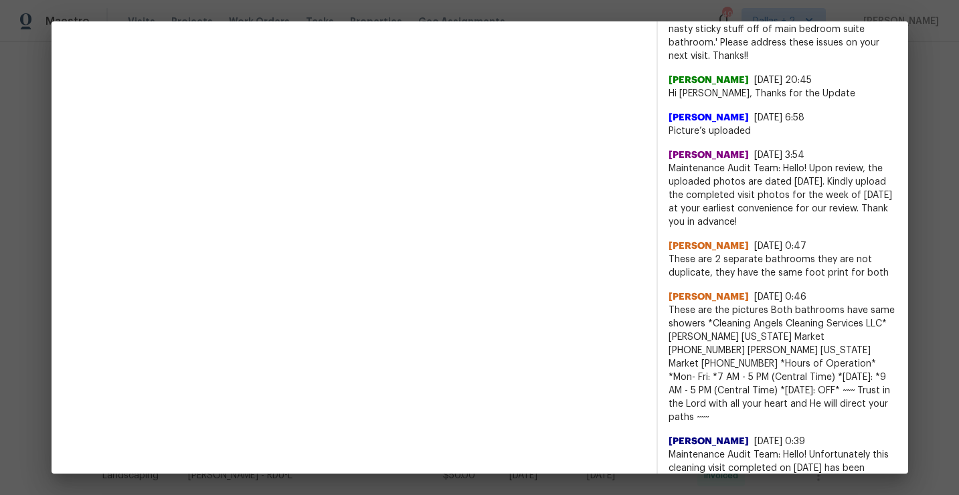
scroll to position [0, 0]
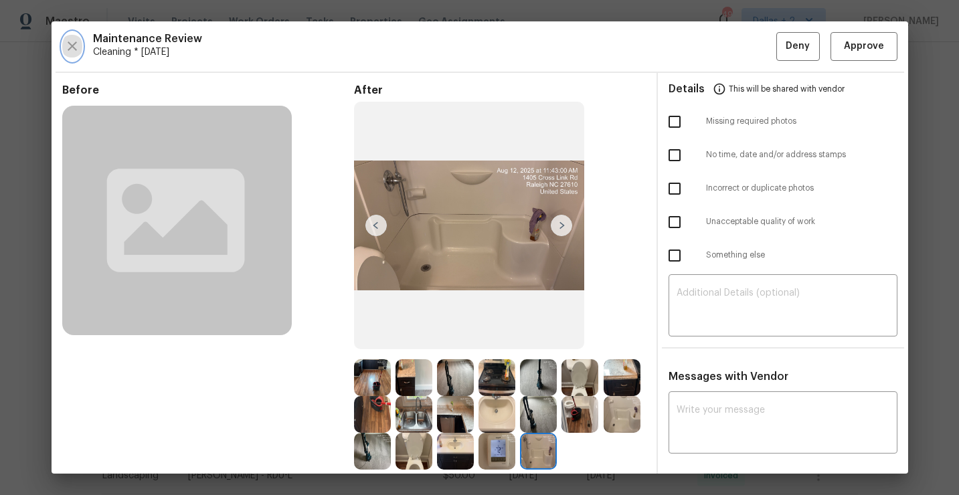
click at [71, 50] on icon "button" at bounding box center [72, 46] width 16 height 16
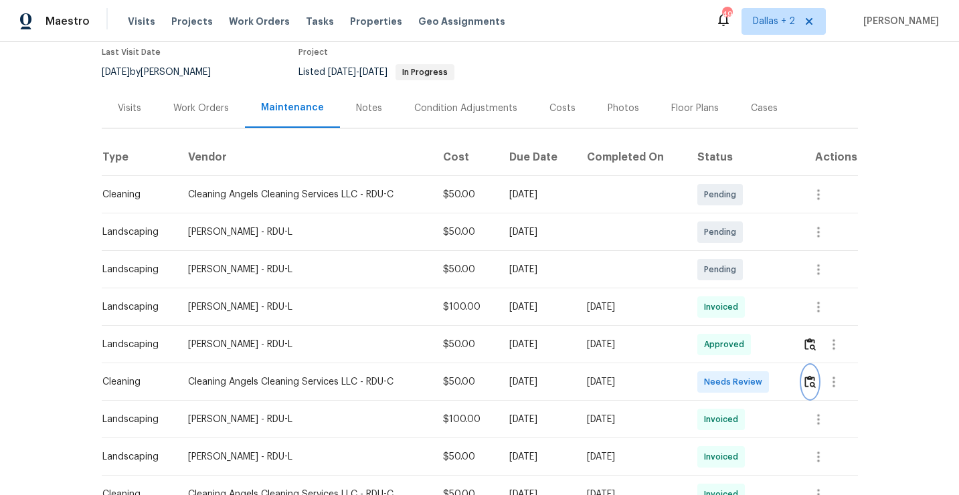
scroll to position [124, 0]
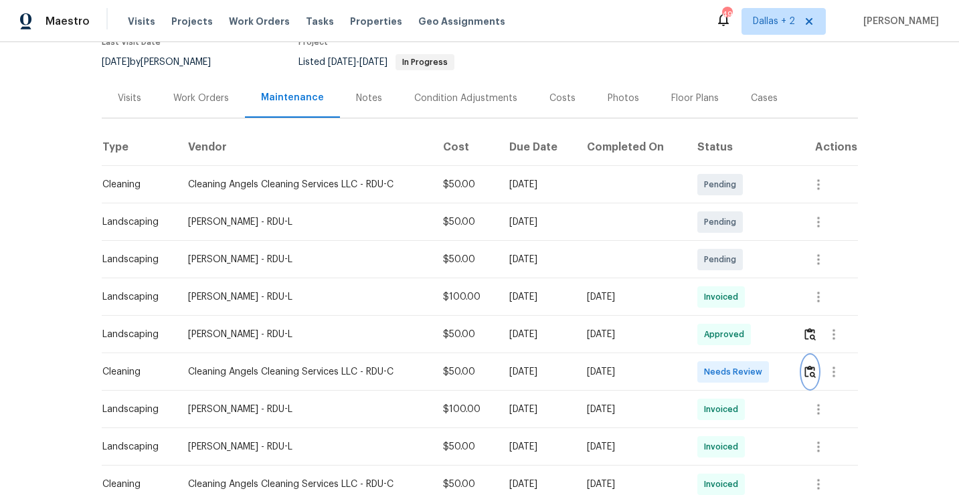
click at [818, 369] on button "button" at bounding box center [809, 372] width 15 height 32
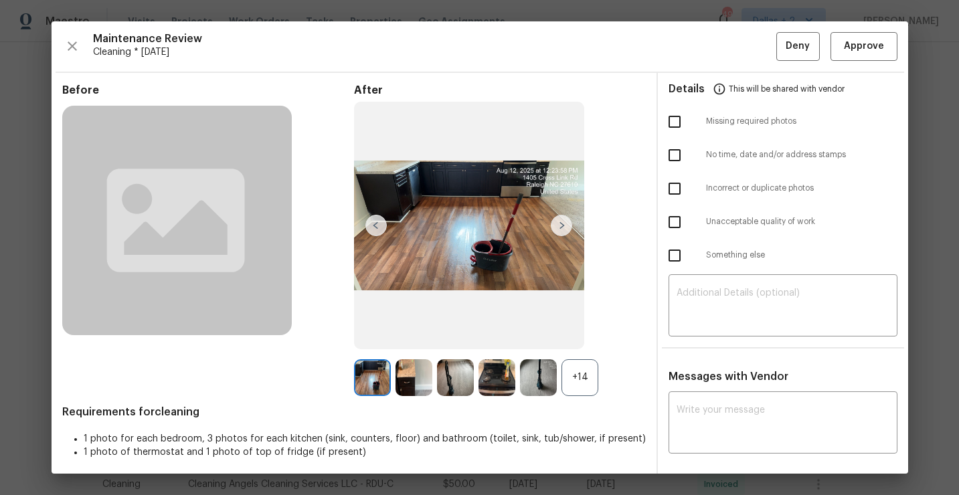
click at [589, 375] on div "+14" at bounding box center [579, 377] width 37 height 37
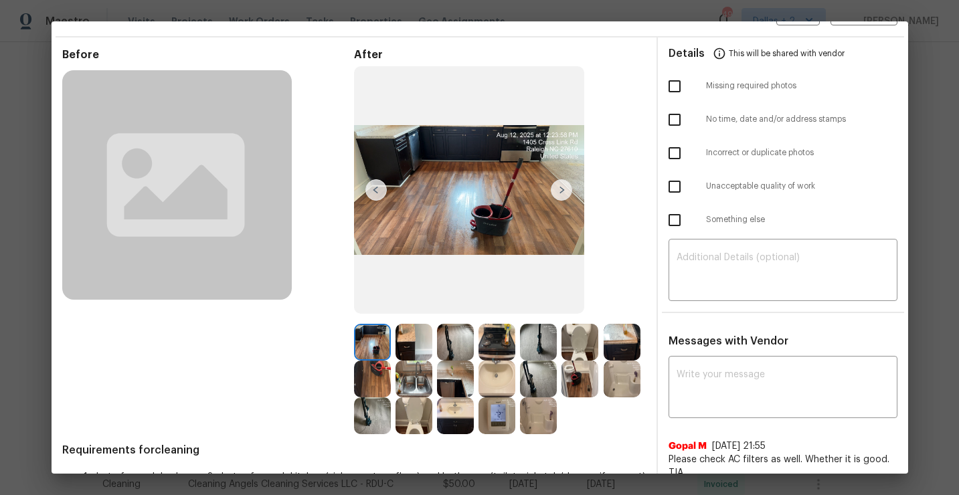
scroll to position [37, 0]
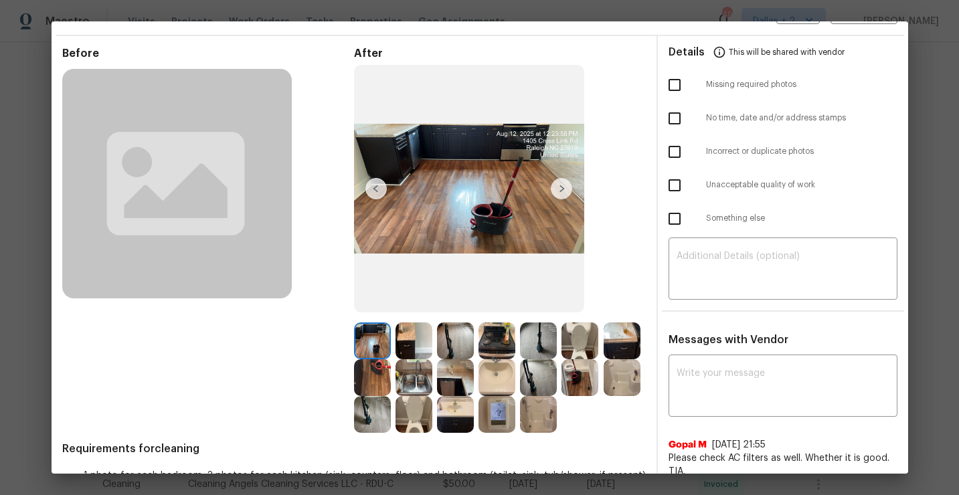
click at [369, 358] on img at bounding box center [372, 341] width 37 height 37
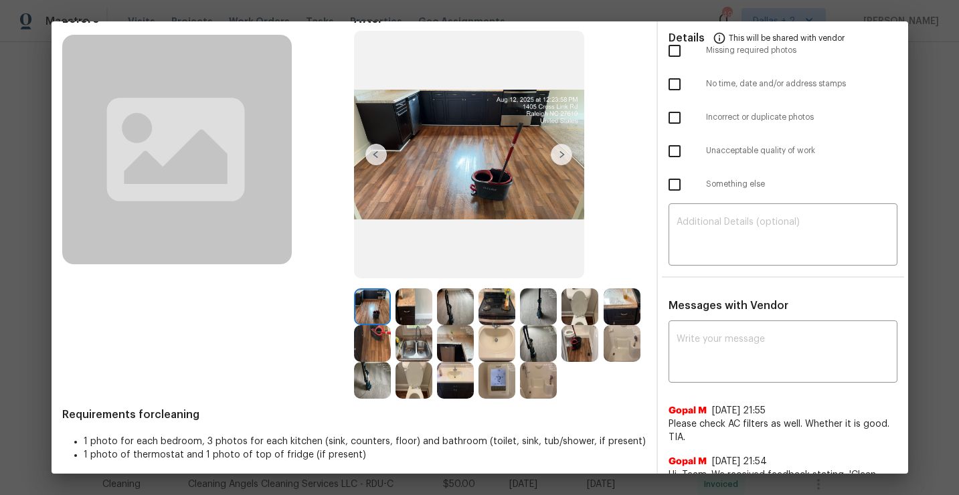
scroll to position [83, 0]
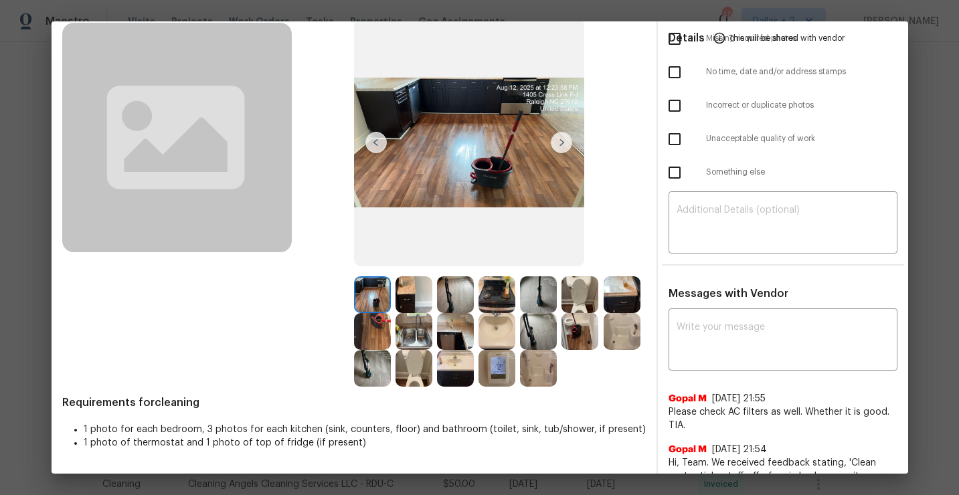
click at [411, 377] on img at bounding box center [413, 368] width 37 height 37
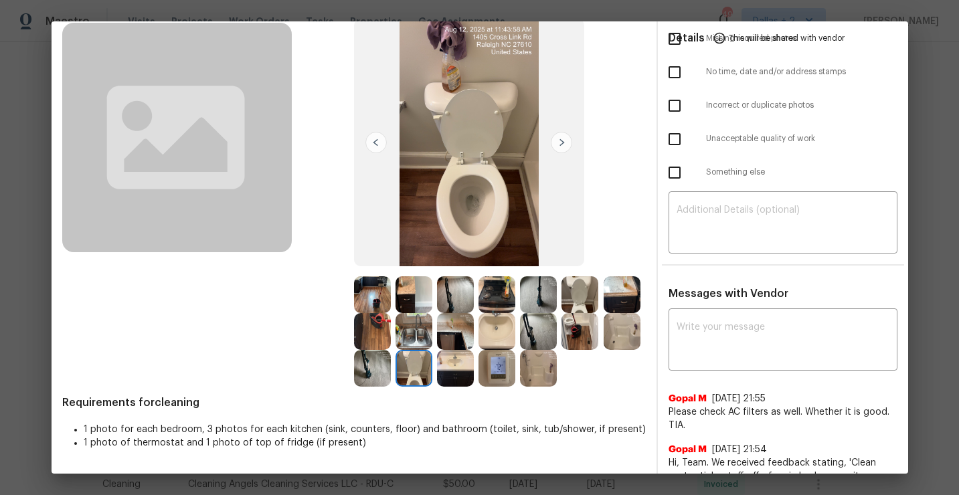
click at [506, 330] on img at bounding box center [496, 331] width 37 height 37
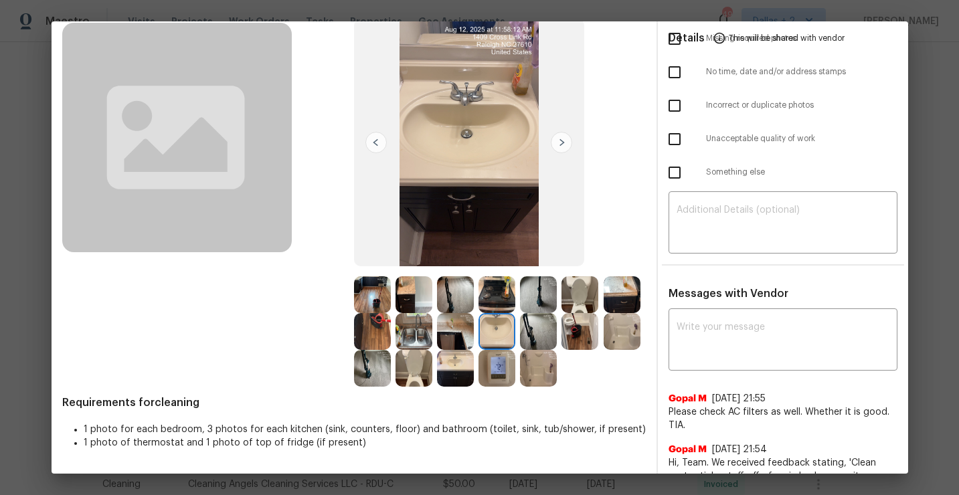
click at [532, 331] on img at bounding box center [538, 331] width 37 height 37
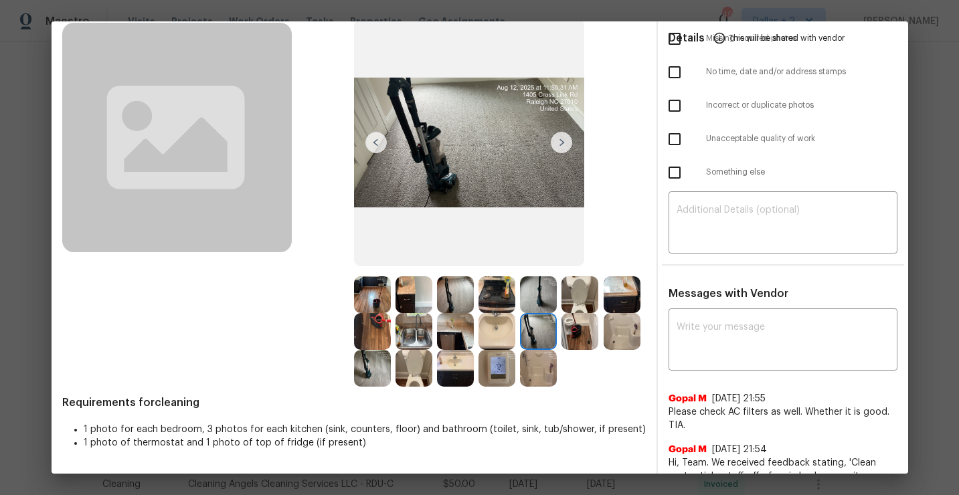
click at [567, 333] on img at bounding box center [579, 331] width 37 height 37
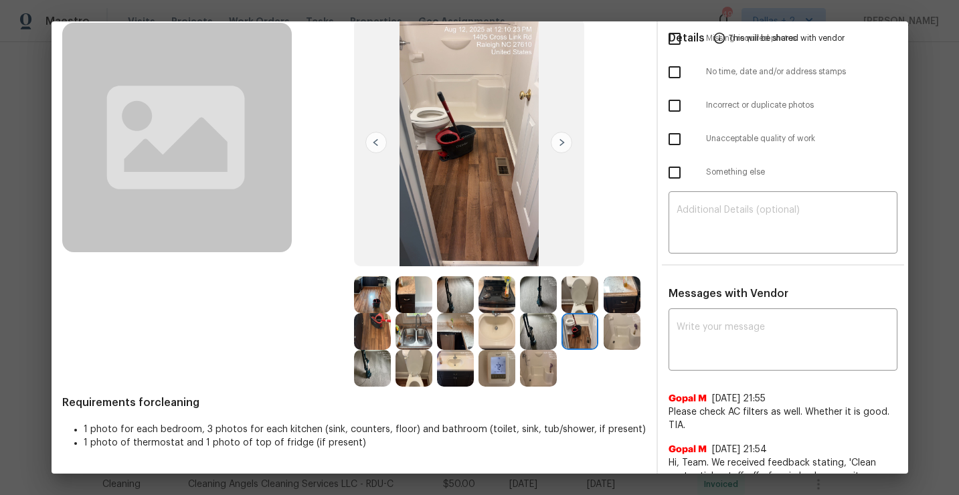
click at [610, 333] on img at bounding box center [622, 331] width 37 height 37
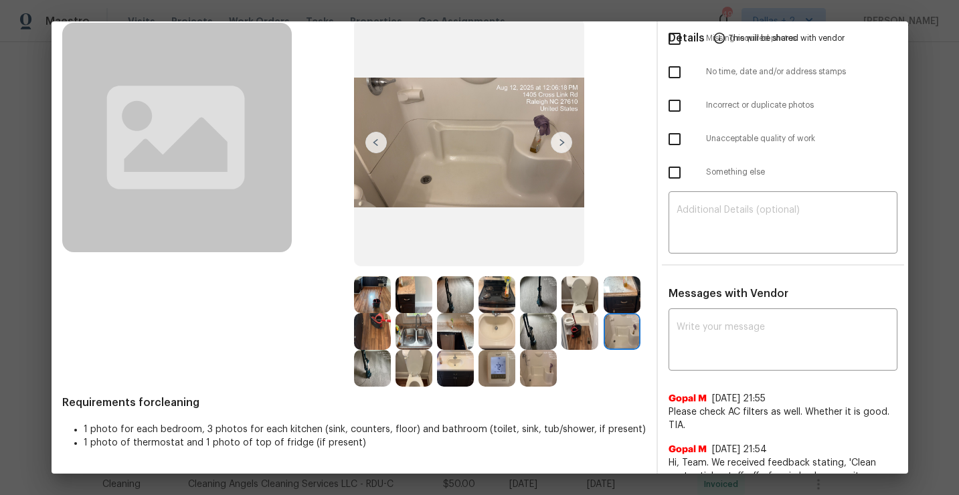
click at [525, 375] on img at bounding box center [538, 368] width 37 height 37
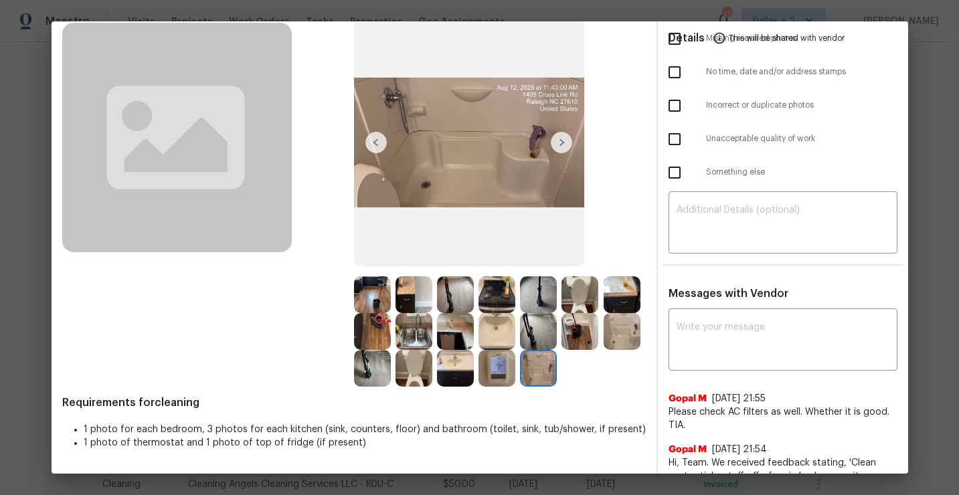
click at [488, 377] on img at bounding box center [496, 368] width 37 height 37
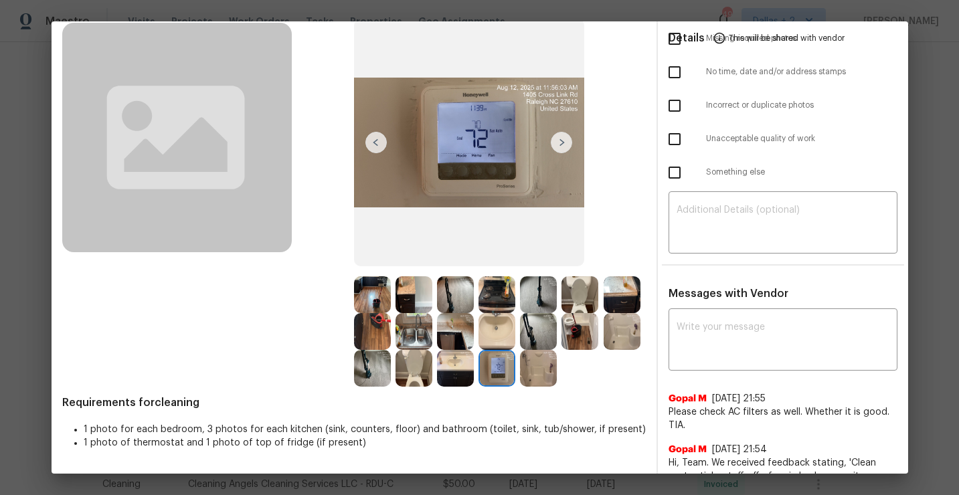
click at [451, 375] on img at bounding box center [455, 368] width 37 height 37
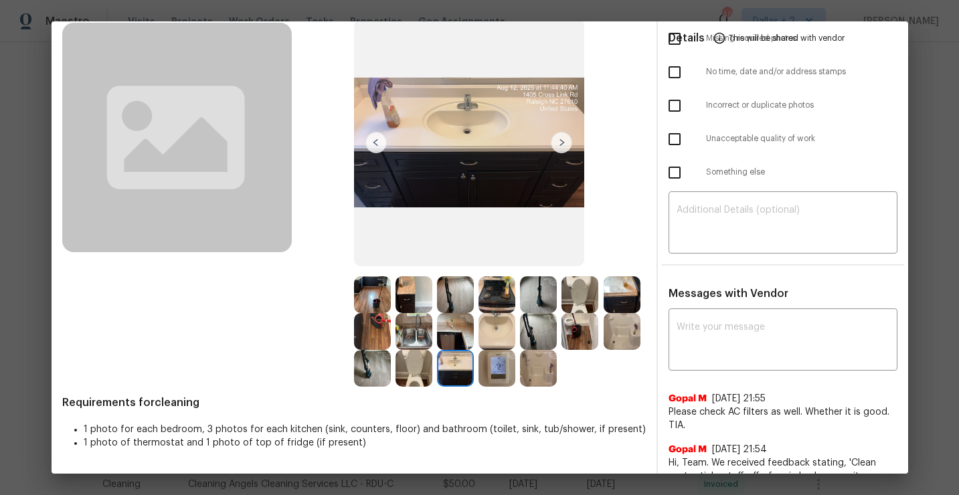
click at [403, 375] on img at bounding box center [413, 368] width 37 height 37
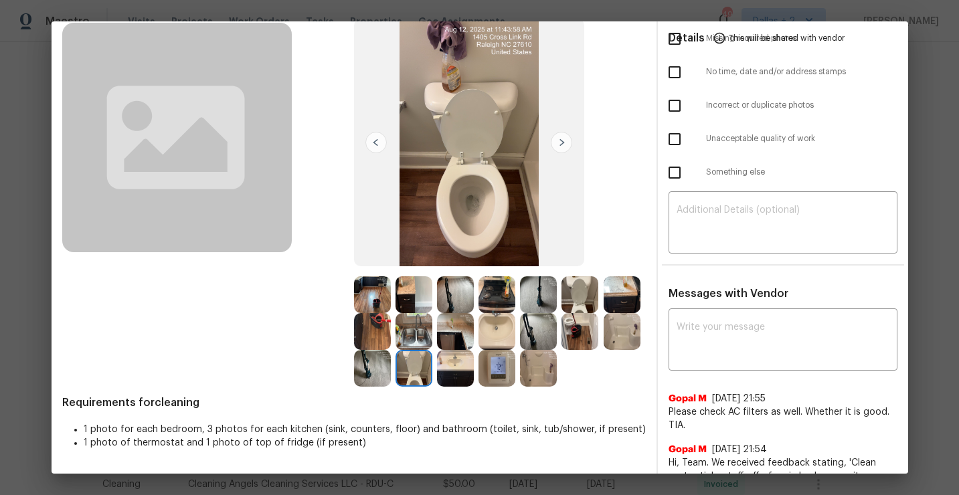
click at [362, 375] on img at bounding box center [372, 368] width 37 height 37
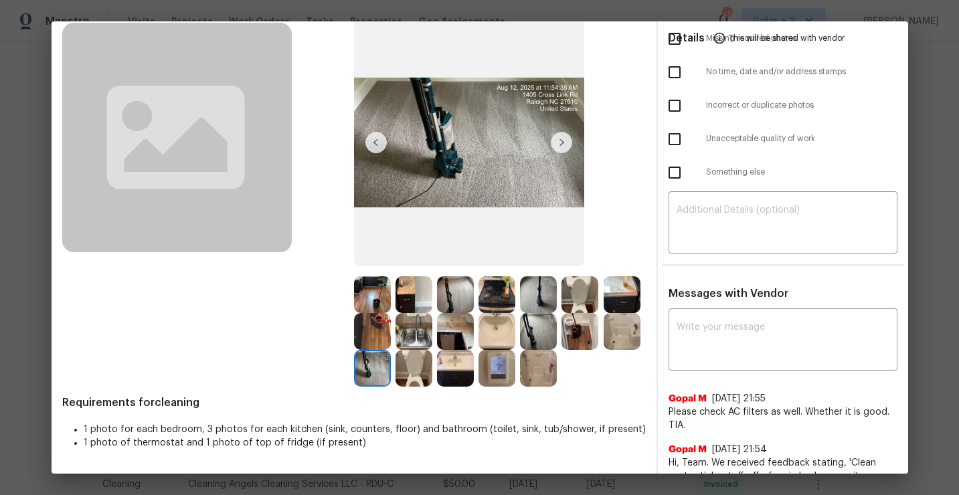
click at [365, 327] on img at bounding box center [372, 331] width 37 height 37
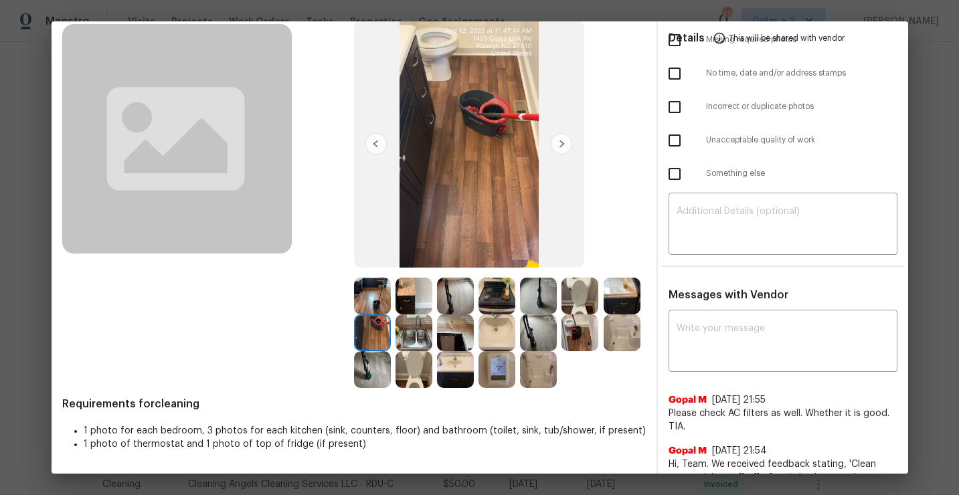
scroll to position [0, 0]
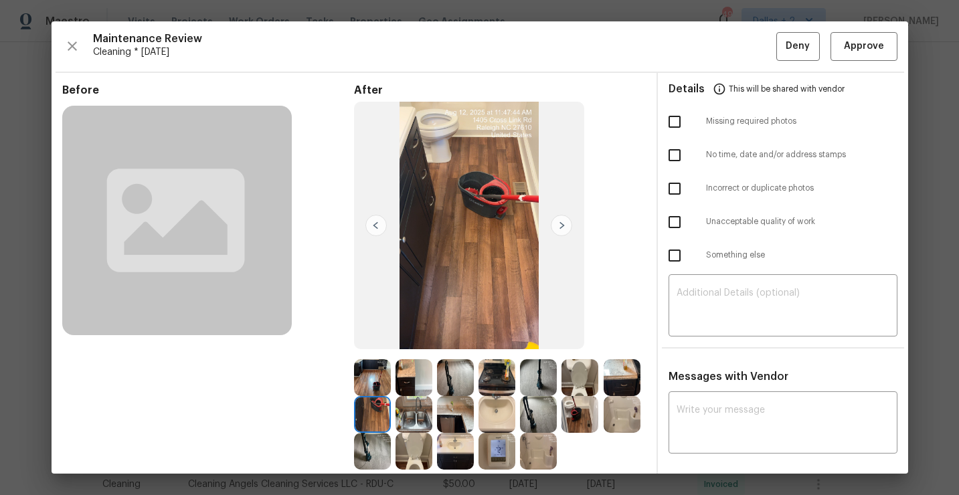
click at [382, 381] on img at bounding box center [372, 377] width 37 height 37
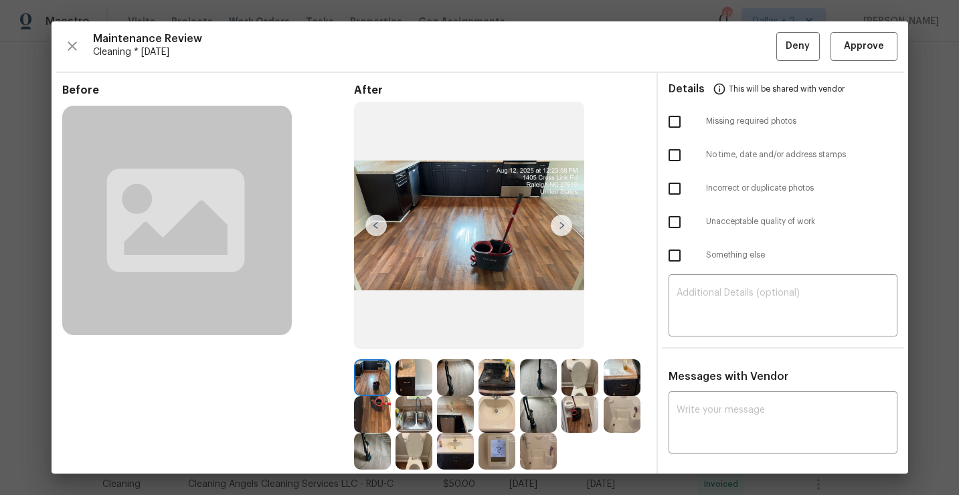
click at [414, 373] on img at bounding box center [413, 377] width 37 height 37
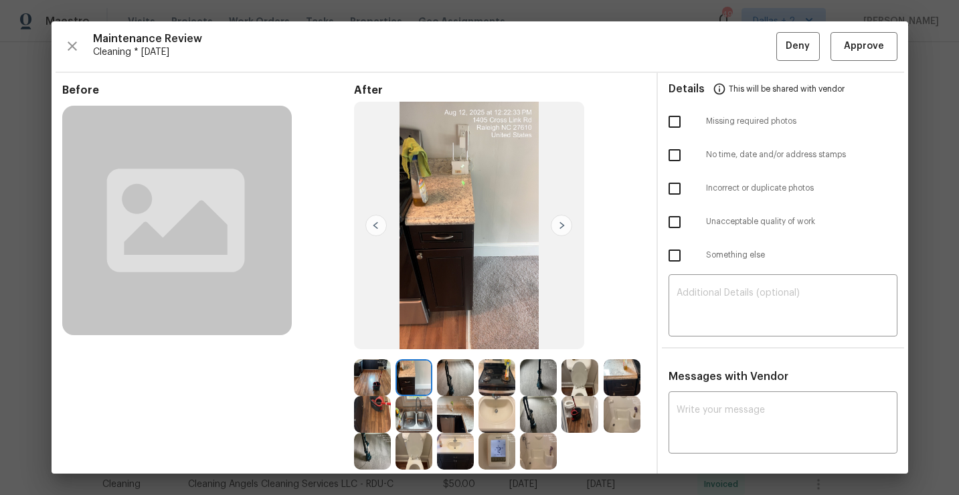
click at [452, 377] on img at bounding box center [455, 377] width 37 height 37
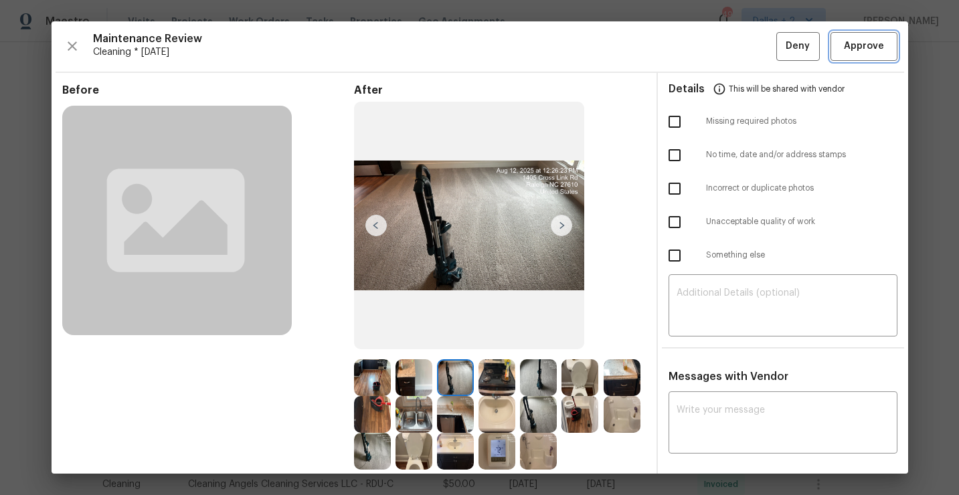
click at [841, 50] on span "Approve" at bounding box center [863, 46] width 45 height 17
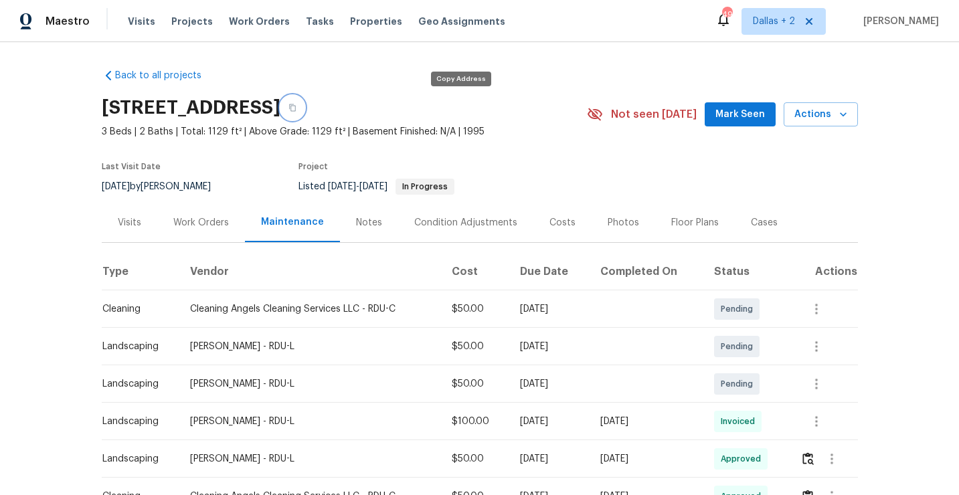
click at [296, 108] on icon "button" at bounding box center [292, 107] width 7 height 7
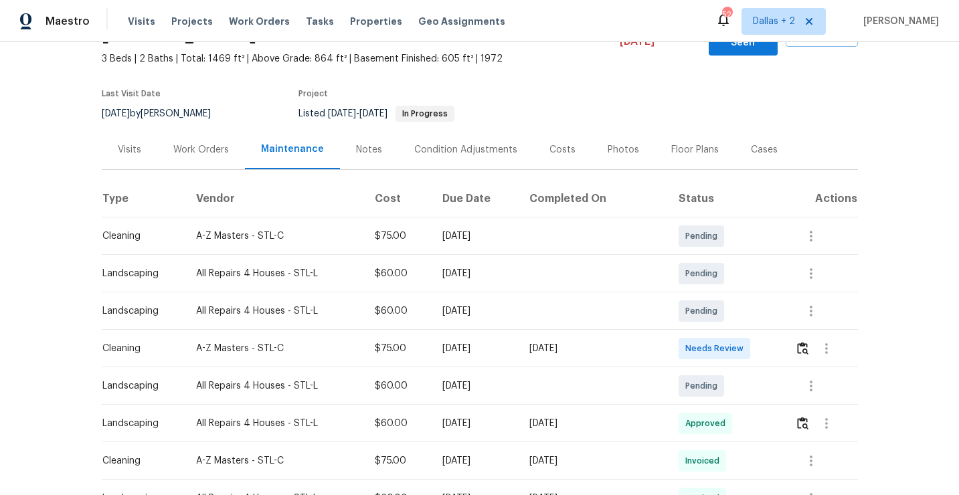
scroll to position [131, 0]
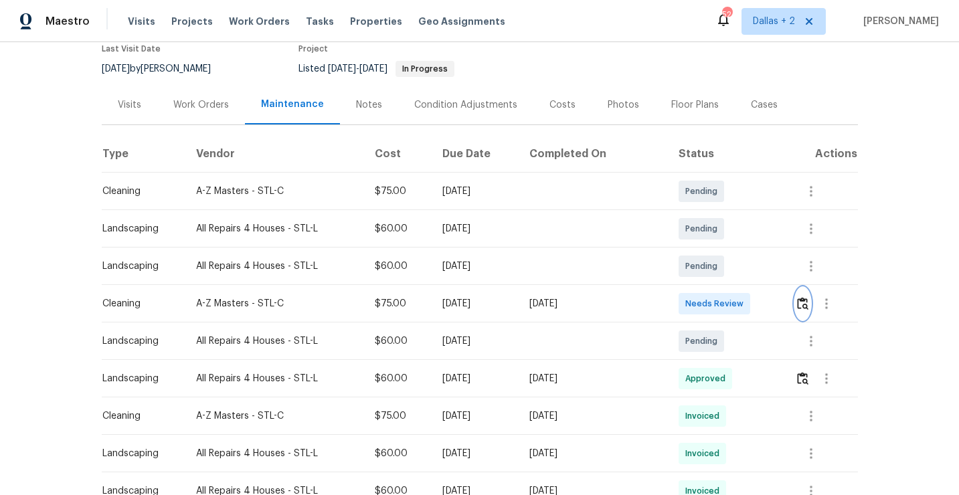
click at [804, 288] on button "button" at bounding box center [802, 304] width 15 height 32
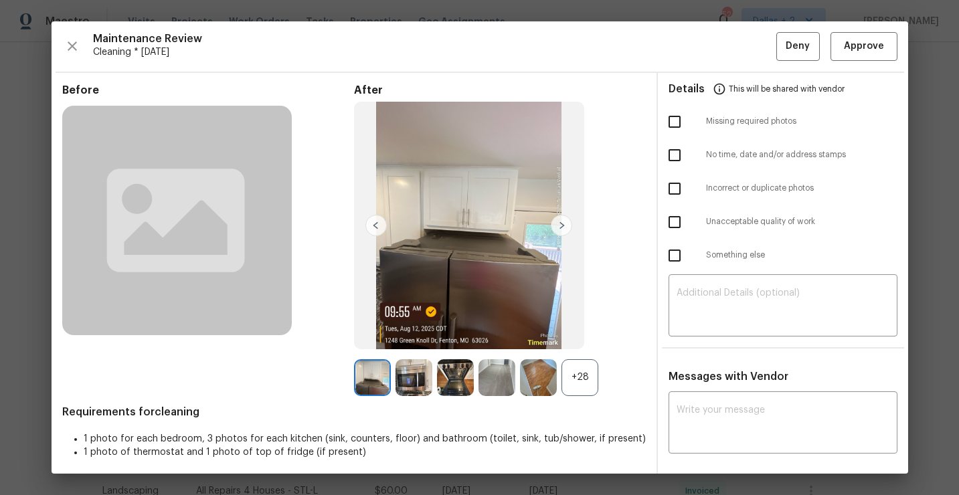
click at [571, 383] on div "+28" at bounding box center [579, 377] width 37 height 37
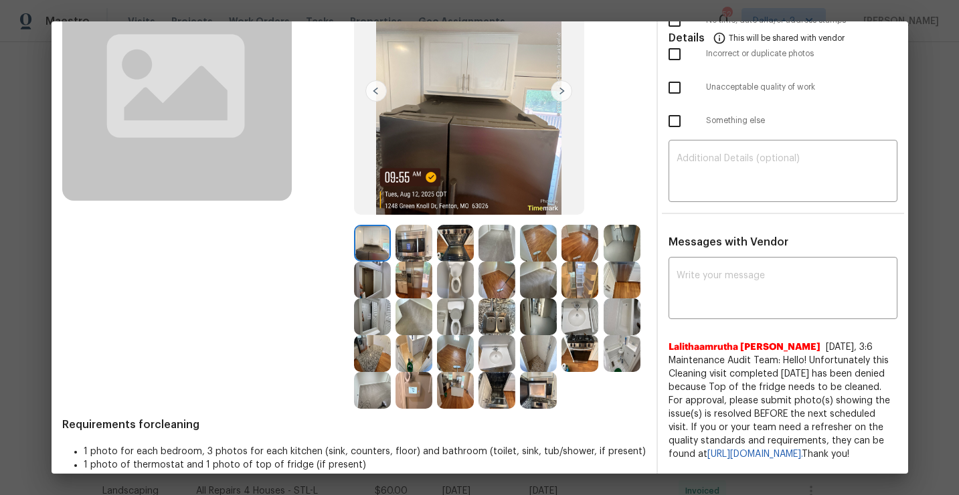
scroll to position [152, 0]
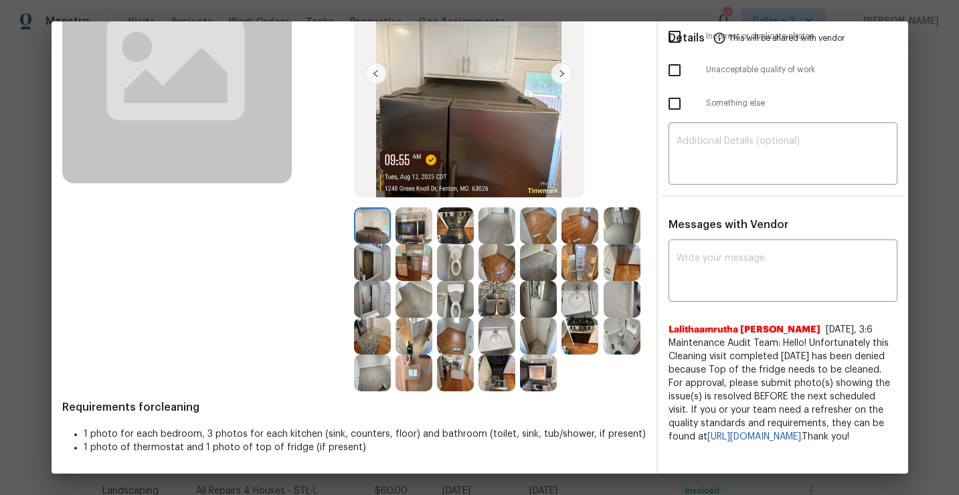
click at [417, 236] on img at bounding box center [413, 225] width 37 height 37
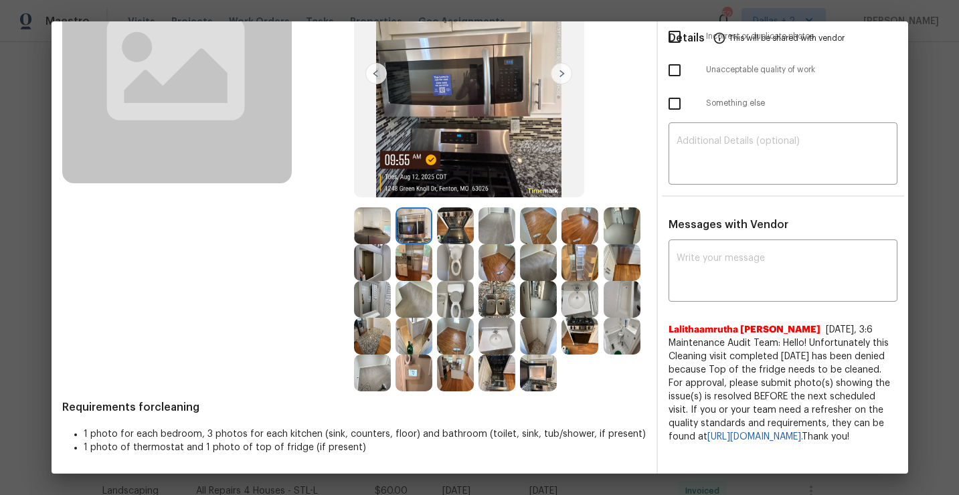
click at [452, 226] on img at bounding box center [455, 225] width 37 height 37
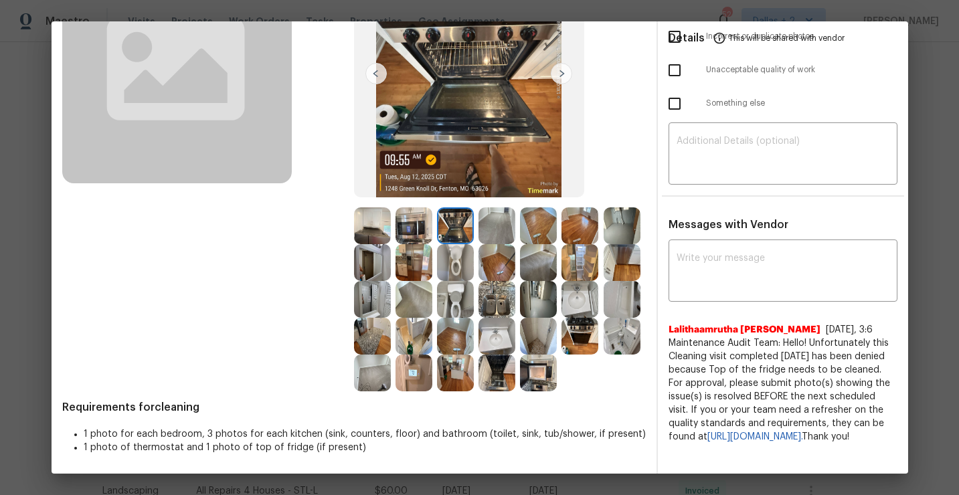
click at [495, 224] on img at bounding box center [496, 225] width 37 height 37
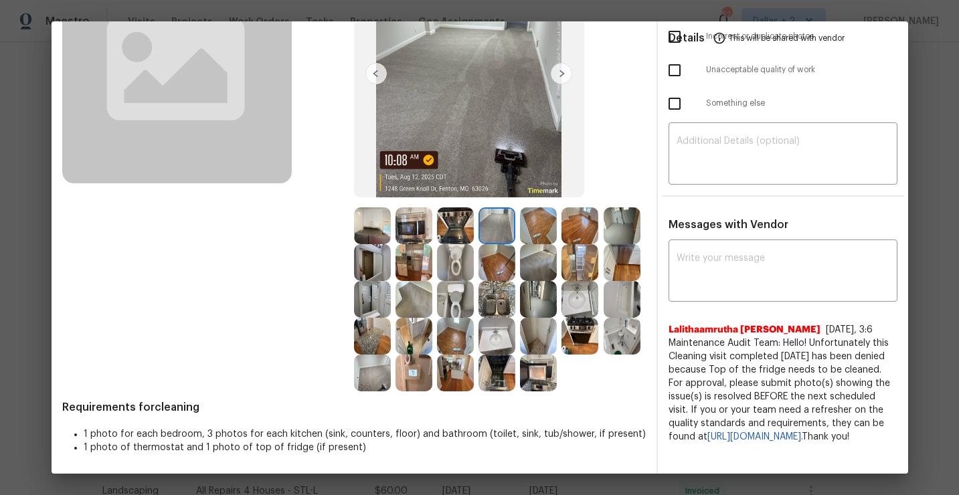
click at [369, 270] on img at bounding box center [372, 262] width 37 height 37
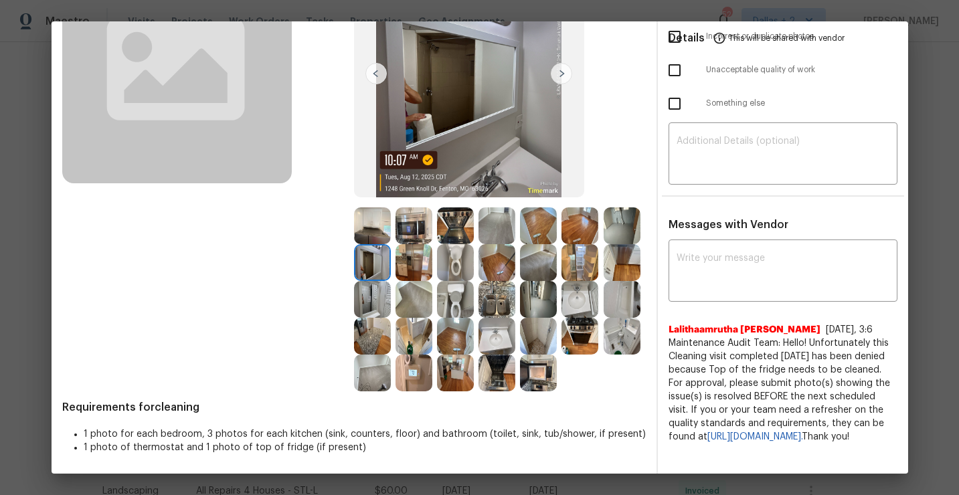
click at [377, 232] on img at bounding box center [372, 225] width 37 height 37
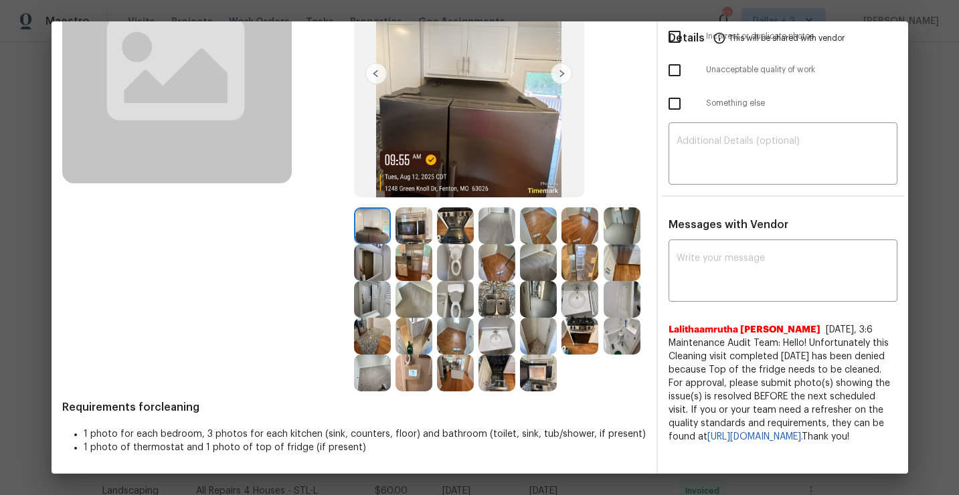
click at [583, 296] on img at bounding box center [579, 299] width 37 height 37
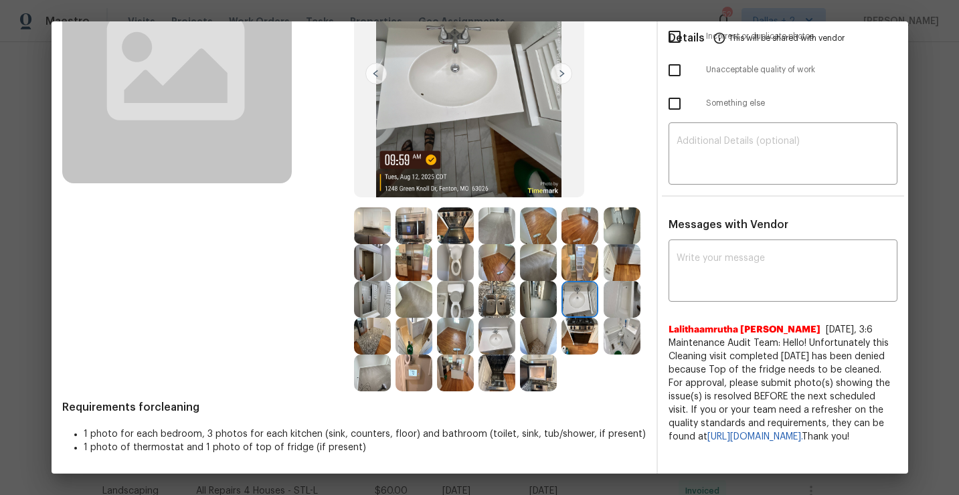
click at [628, 307] on img at bounding box center [622, 299] width 37 height 37
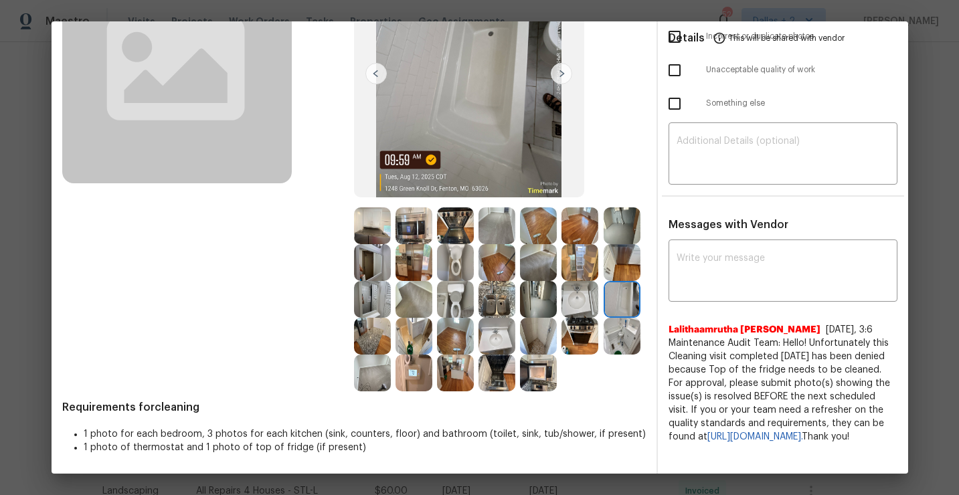
click at [416, 337] on img at bounding box center [413, 336] width 37 height 37
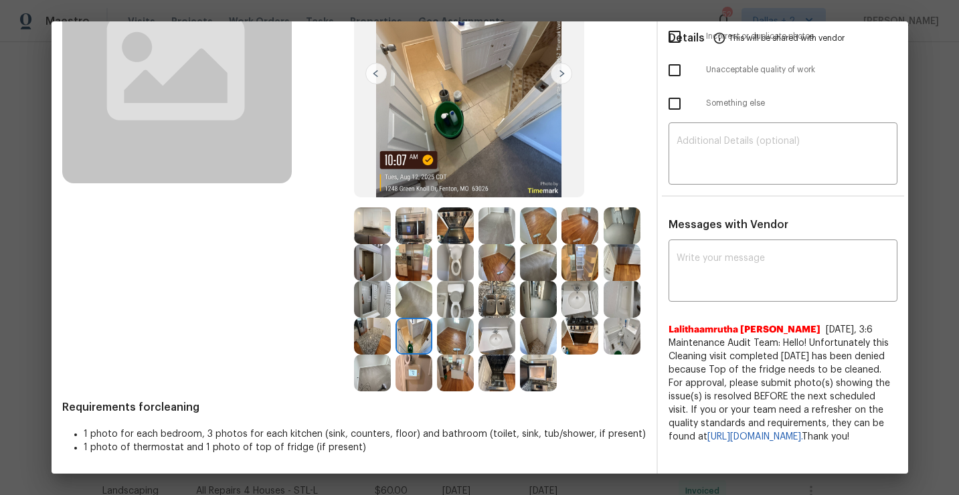
click at [537, 376] on img at bounding box center [538, 373] width 37 height 37
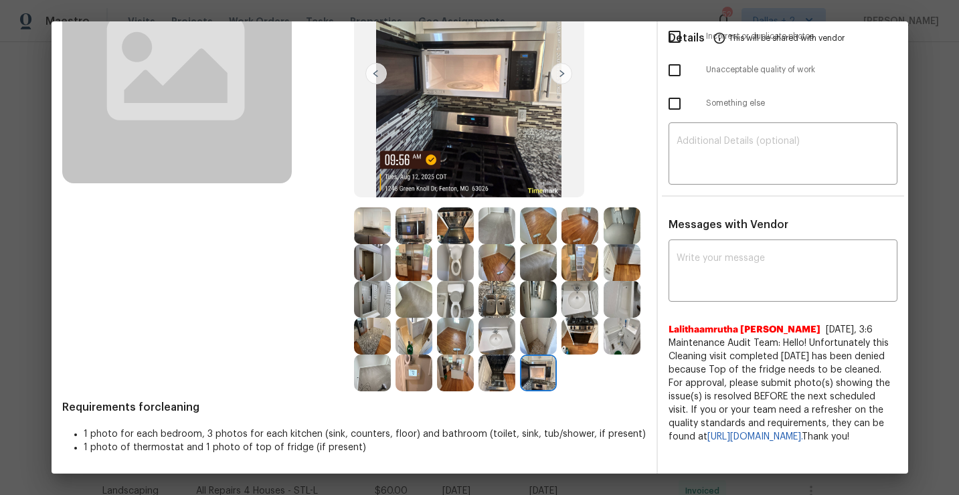
click at [373, 227] on img at bounding box center [372, 225] width 37 height 37
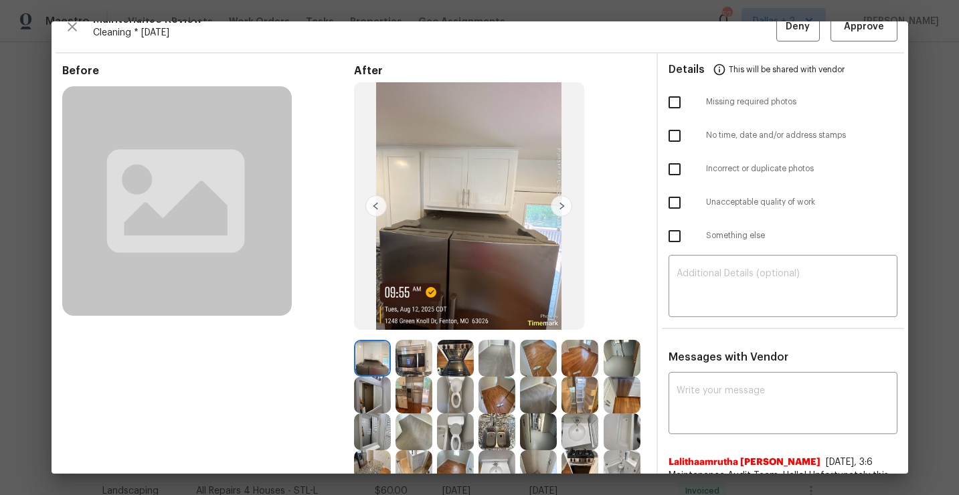
scroll to position [0, 0]
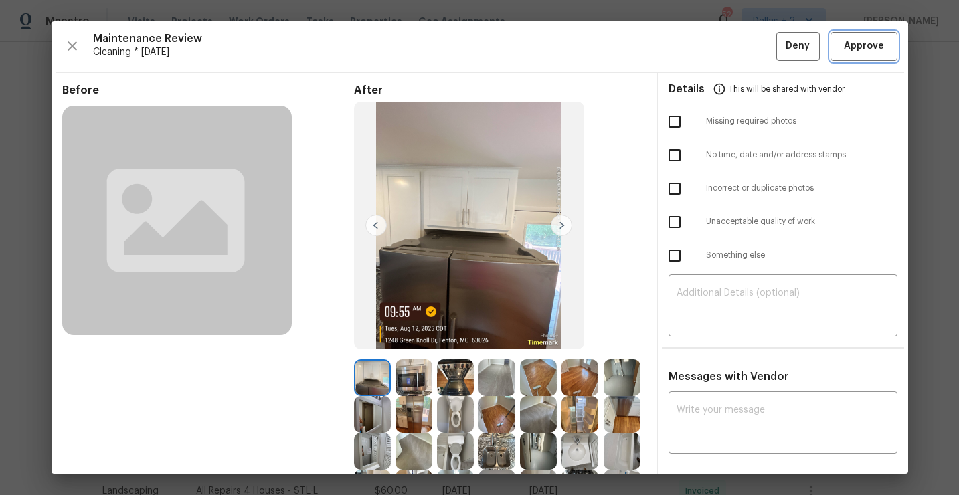
click at [869, 50] on span "Approve" at bounding box center [864, 46] width 40 height 17
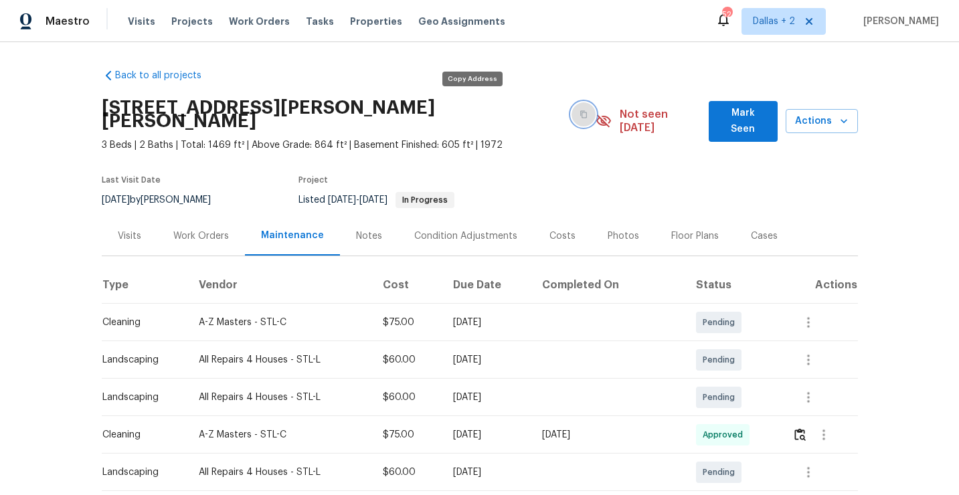
click at [571, 114] on button "button" at bounding box center [583, 114] width 24 height 24
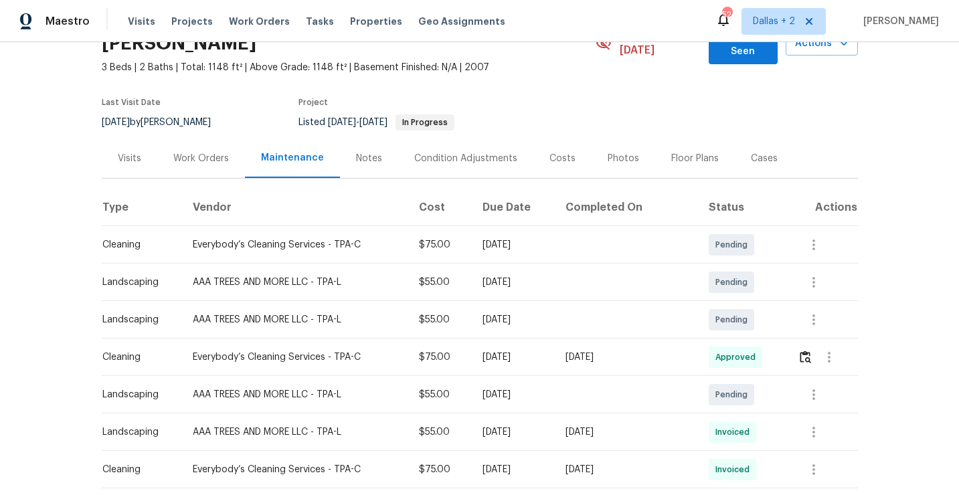
scroll to position [170, 0]
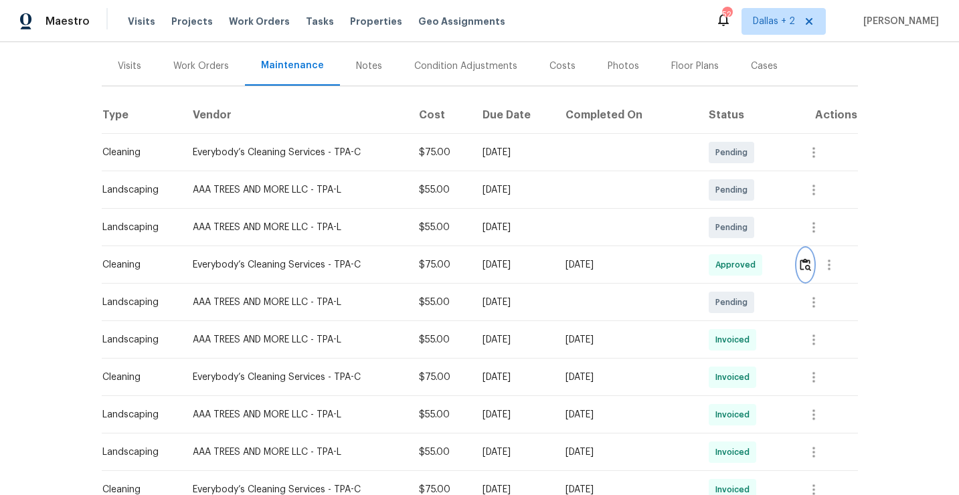
click at [803, 258] on img "button" at bounding box center [805, 264] width 11 height 13
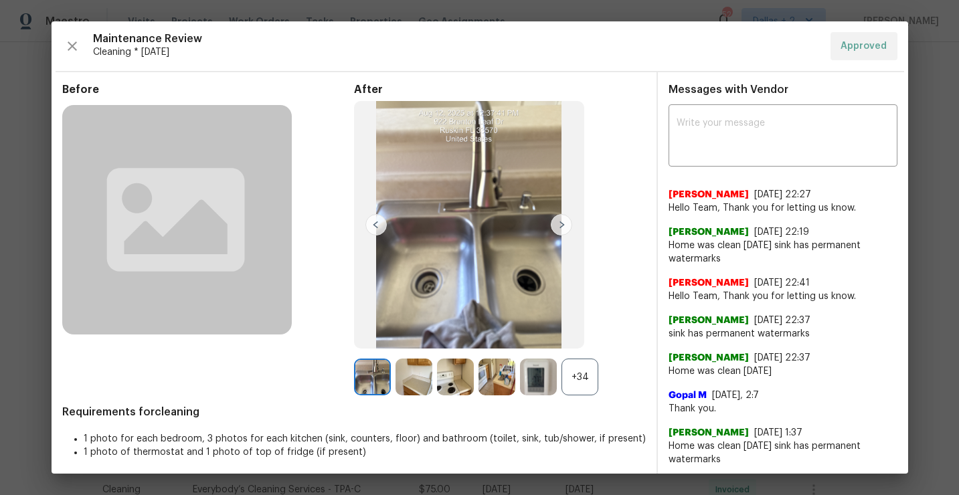
click at [581, 371] on div "+34" at bounding box center [579, 377] width 37 height 37
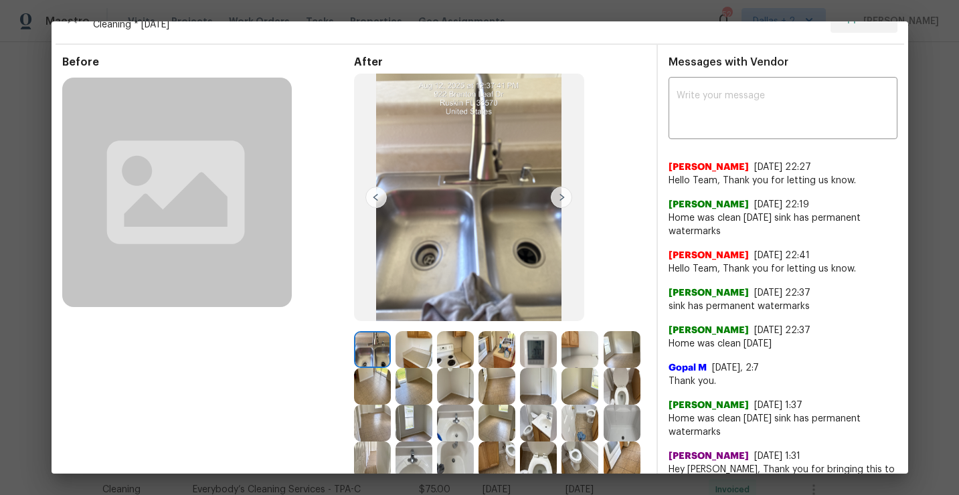
scroll to position [0, 0]
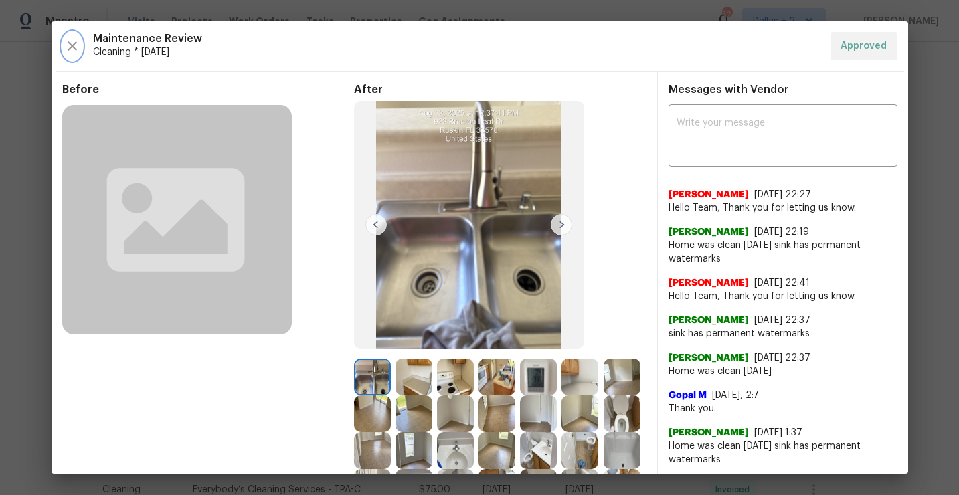
click at [75, 52] on icon "button" at bounding box center [72, 46] width 16 height 16
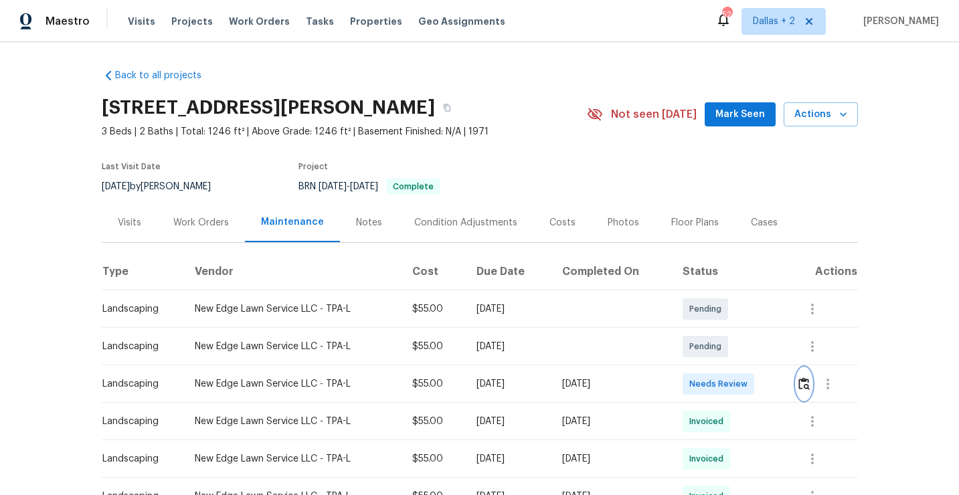
click at [807, 381] on img "button" at bounding box center [803, 383] width 11 height 13
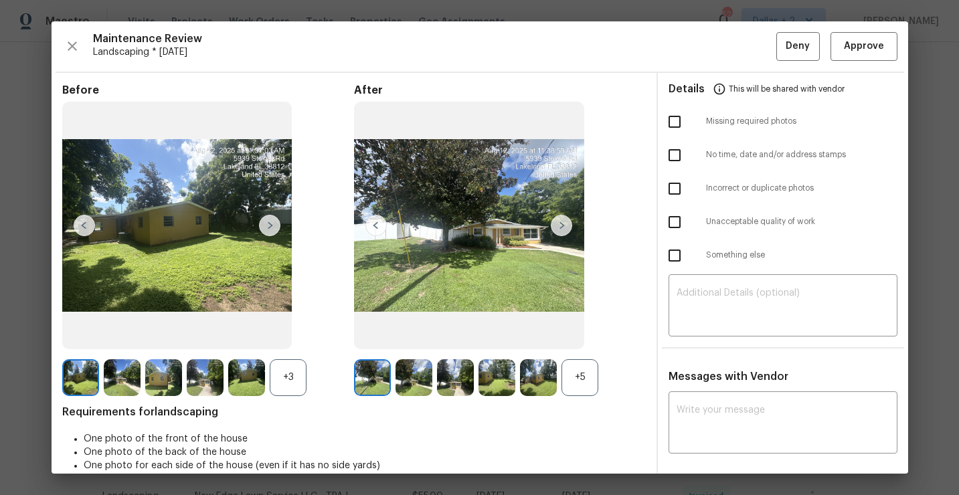
click at [583, 376] on div "+5" at bounding box center [579, 377] width 37 height 37
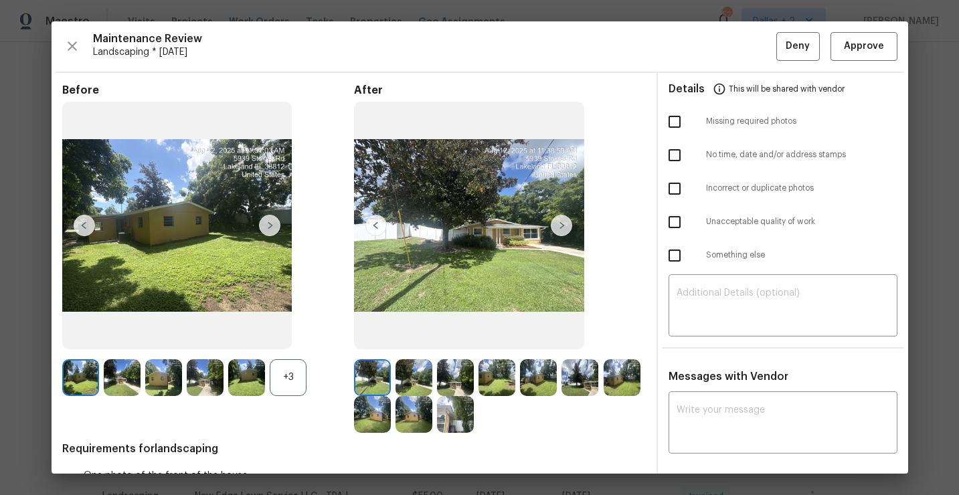
scroll to position [23, 0]
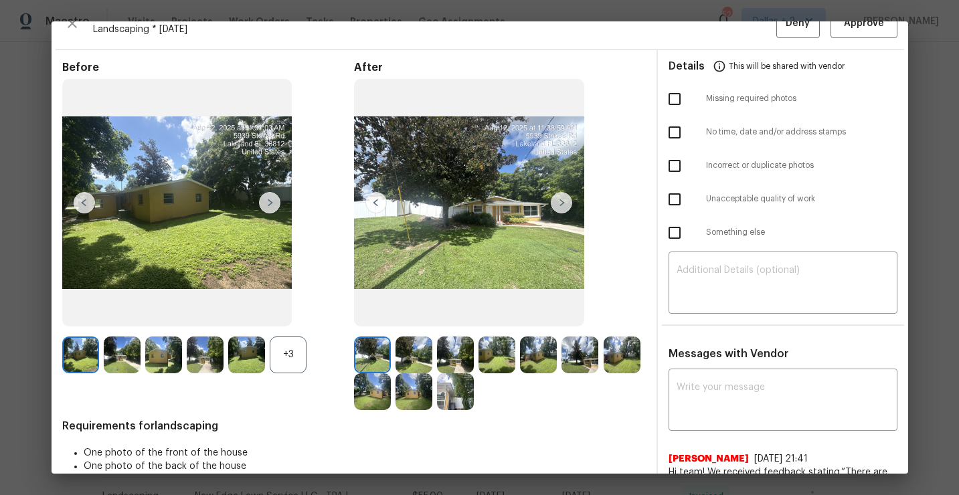
click at [294, 360] on div "+3" at bounding box center [288, 355] width 37 height 37
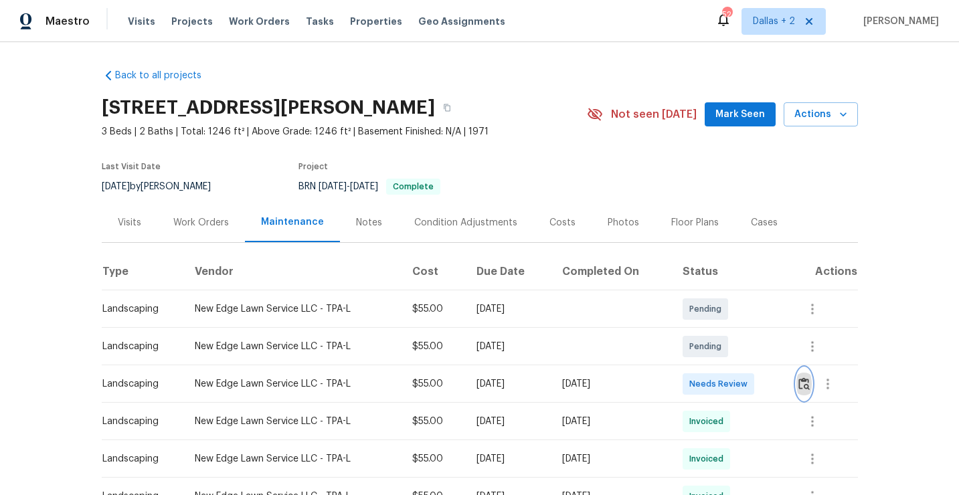
click at [804, 387] on img "button" at bounding box center [803, 383] width 11 height 13
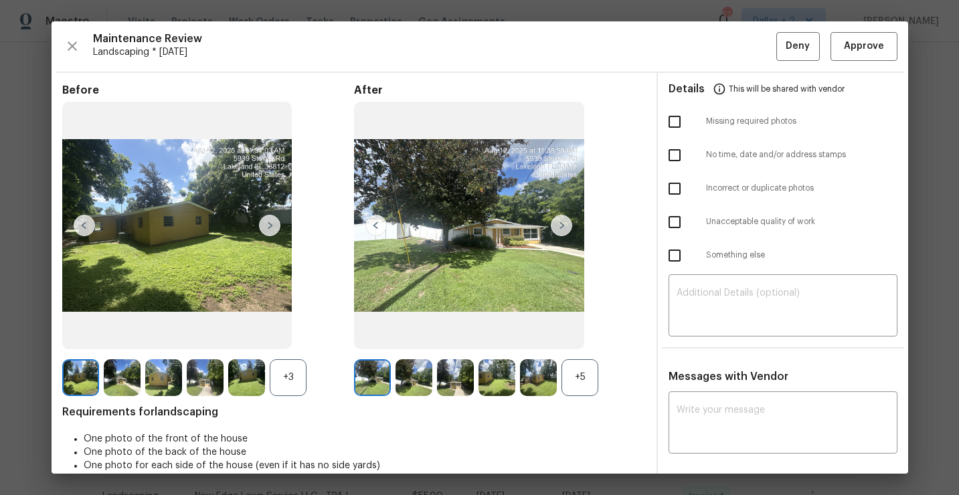
click at [286, 375] on div "+3" at bounding box center [288, 377] width 37 height 37
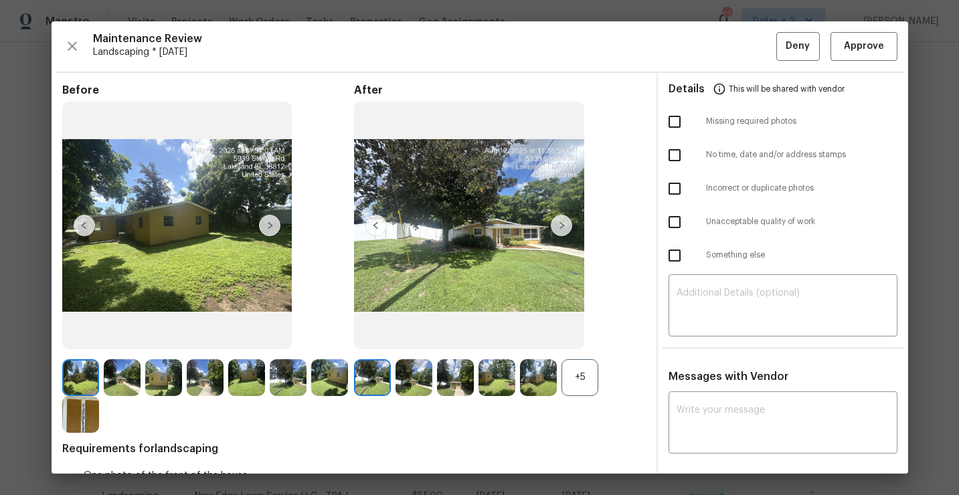
scroll to position [78, 0]
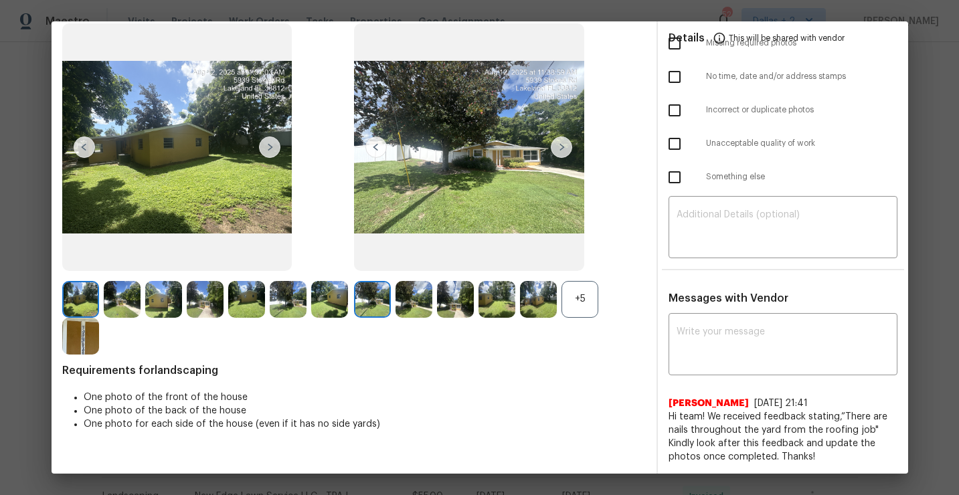
click at [70, 333] on img at bounding box center [80, 336] width 37 height 37
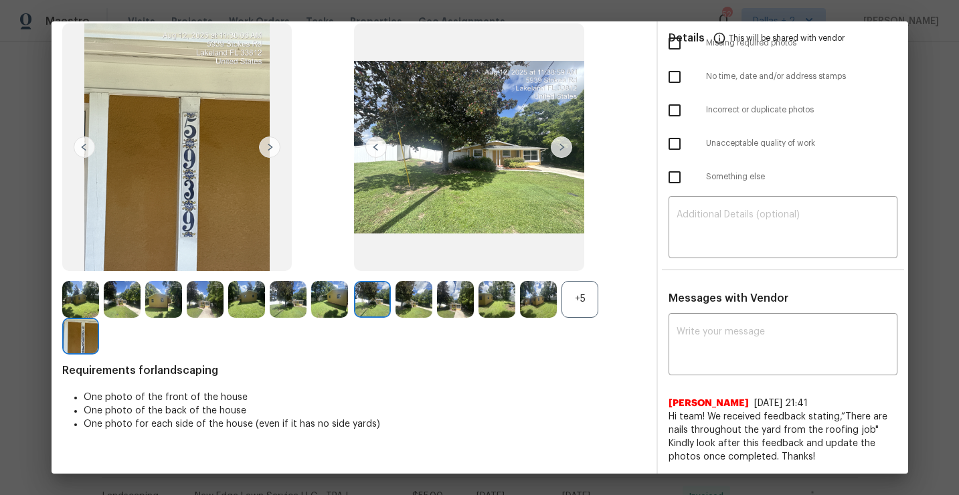
click at [575, 302] on div "+5" at bounding box center [579, 299] width 37 height 37
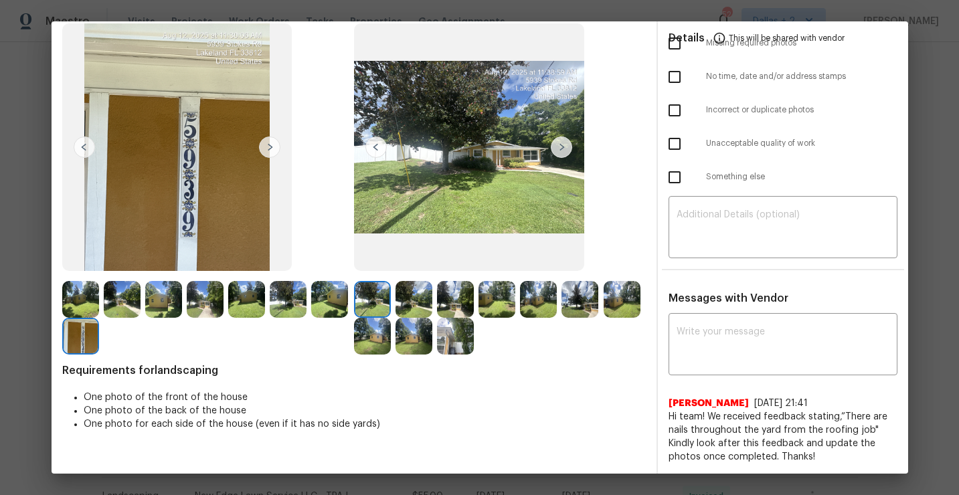
scroll to position [0, 0]
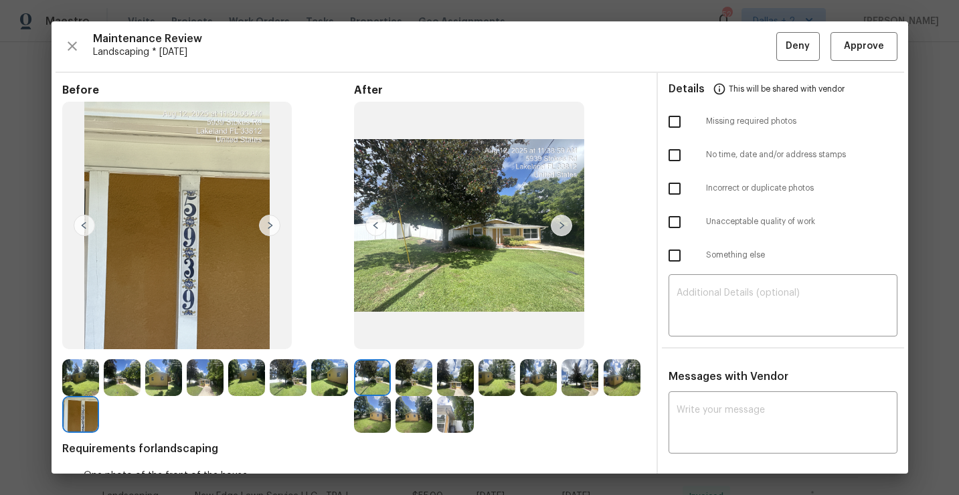
click at [54, 48] on div "Maintenance Review Landscaping * Mon, Aug 11 Deny Approve Before After Requirem…" at bounding box center [480, 247] width 856 height 452
click at [60, 48] on div "Maintenance Review Landscaping * Mon, Aug 11 Deny Approve Before After Requirem…" at bounding box center [480, 247] width 856 height 452
click at [68, 48] on icon "button" at bounding box center [72, 46] width 16 height 16
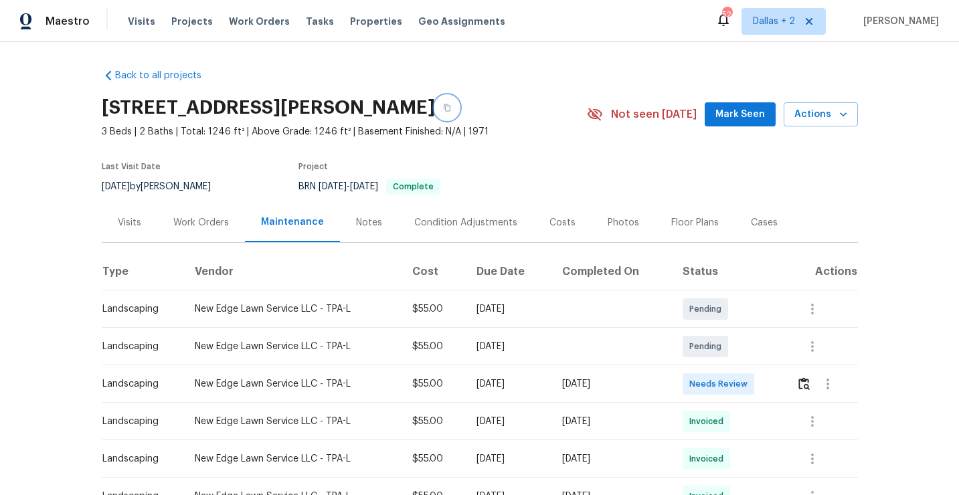
click at [443, 104] on button "button" at bounding box center [447, 108] width 24 height 24
click at [809, 381] on img "button" at bounding box center [803, 383] width 11 height 13
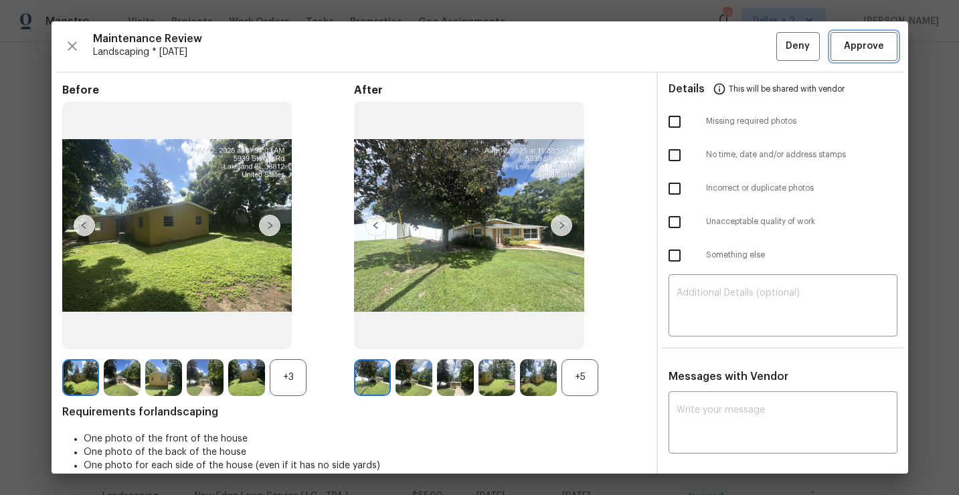
click at [863, 52] on span "Approve" at bounding box center [864, 46] width 40 height 17
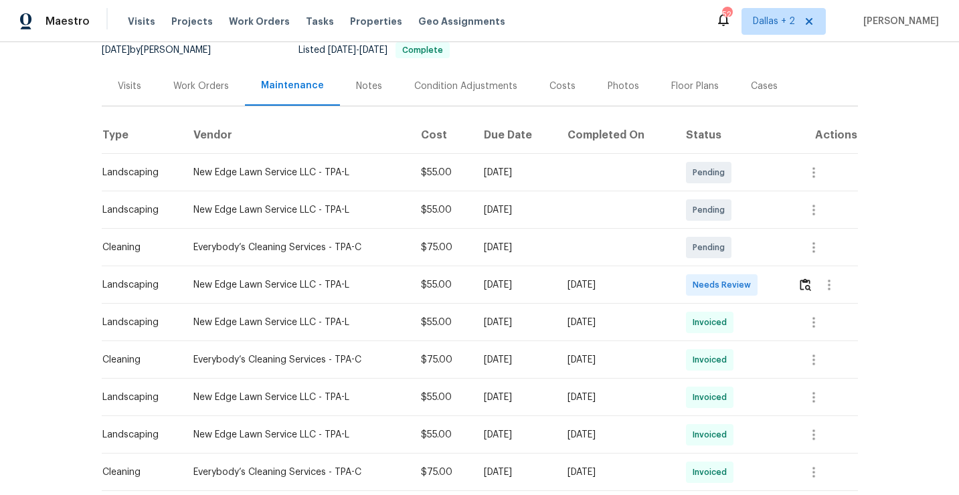
scroll to position [178, 0]
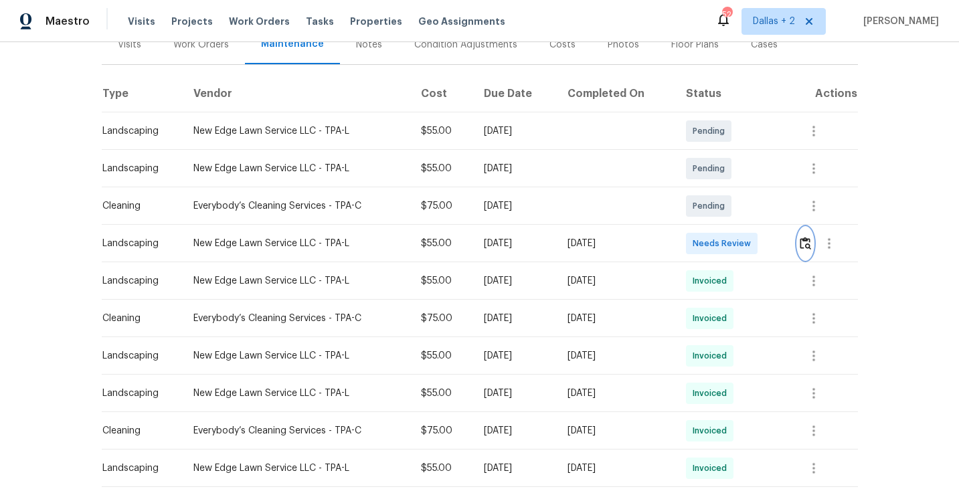
click at [808, 245] on img "button" at bounding box center [805, 243] width 11 height 13
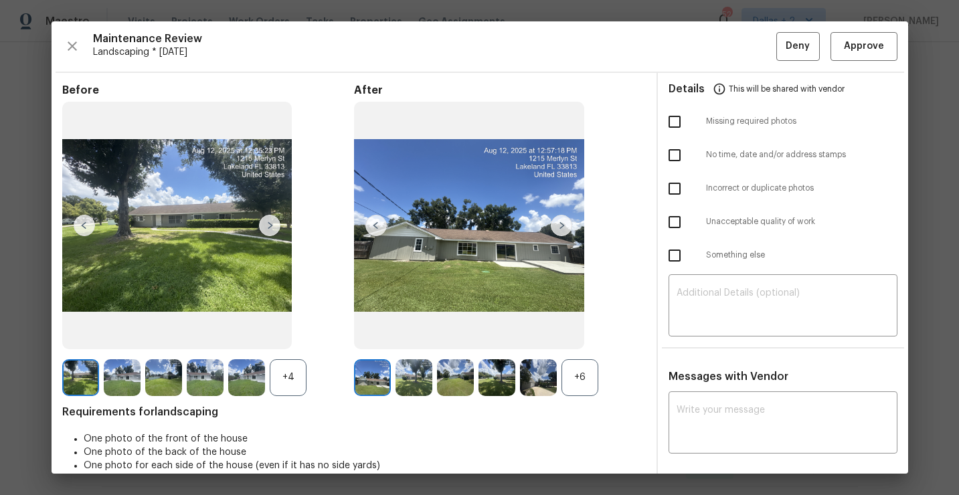
click at [584, 381] on div "+6" at bounding box center [579, 377] width 37 height 37
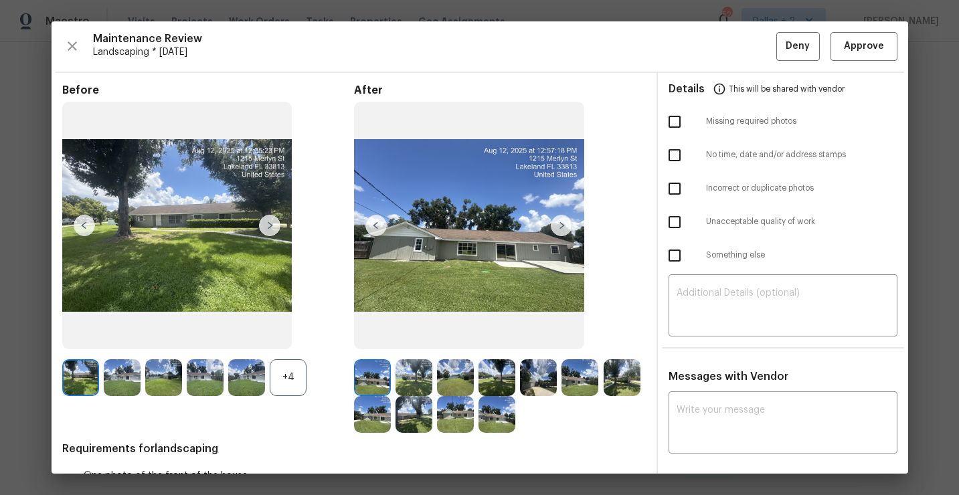
click at [296, 375] on div "+4" at bounding box center [288, 377] width 37 height 37
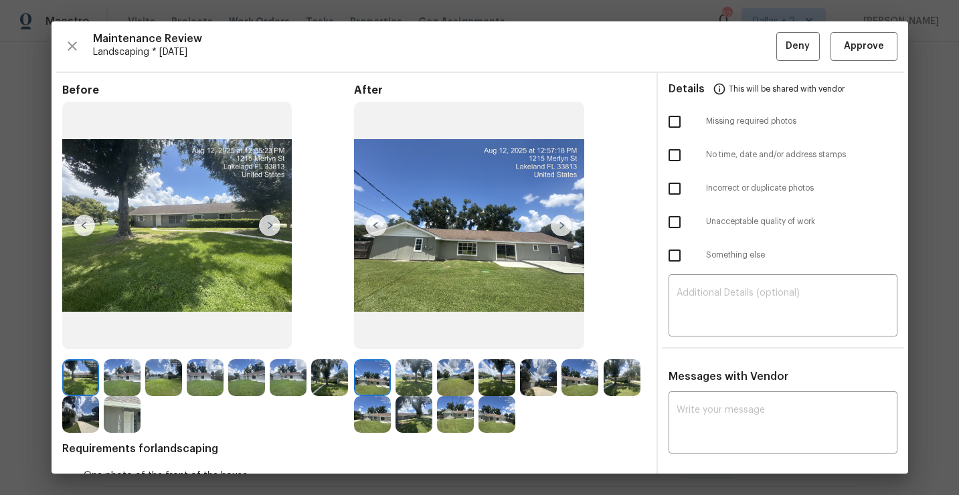
click at [380, 378] on img at bounding box center [372, 377] width 37 height 37
click at [565, 231] on img at bounding box center [561, 225] width 21 height 21
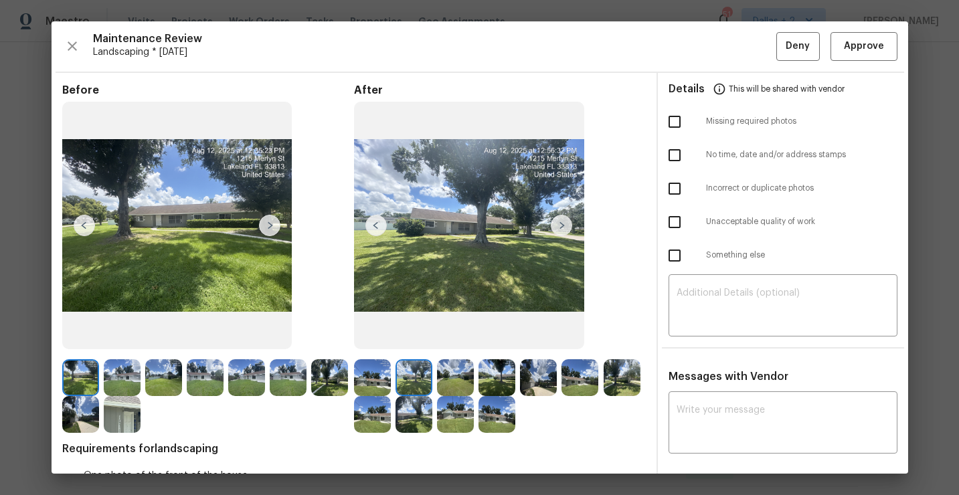
click at [381, 374] on img at bounding box center [372, 377] width 37 height 37
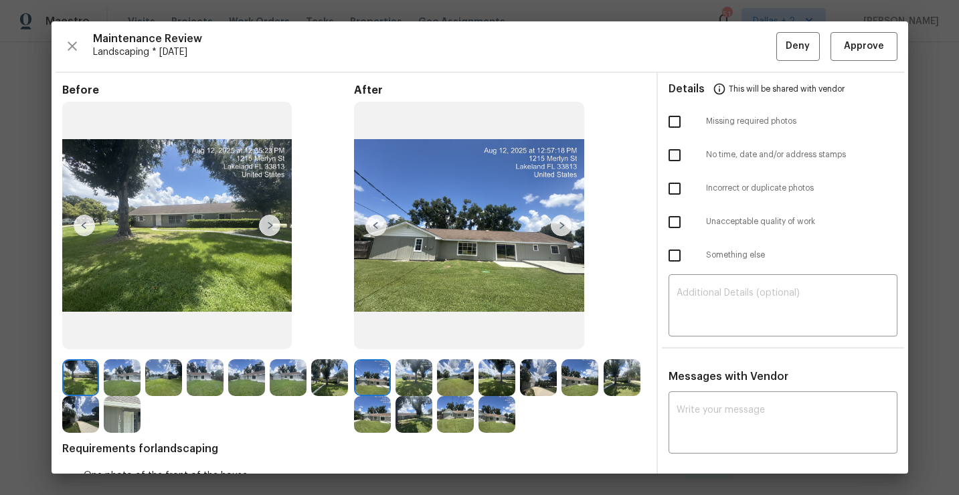
click at [124, 411] on img at bounding box center [122, 414] width 37 height 37
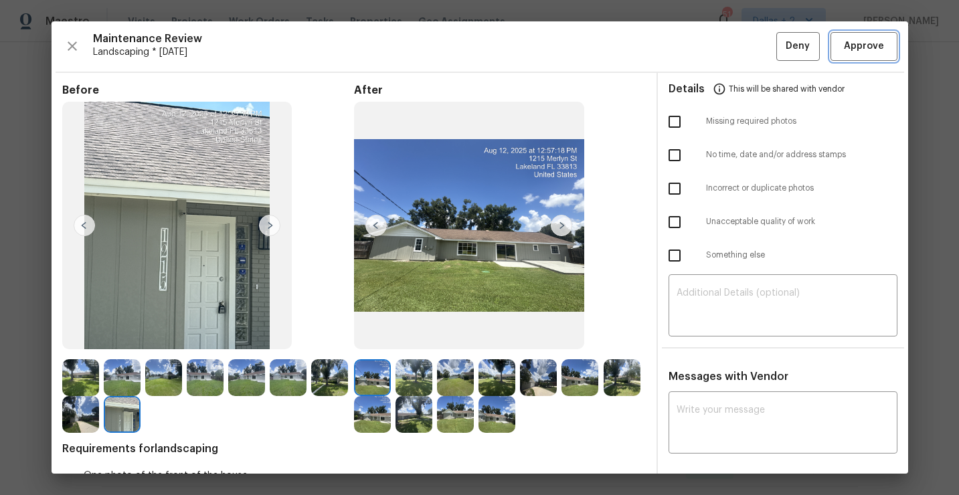
click at [865, 36] on button "Approve" at bounding box center [863, 46] width 67 height 29
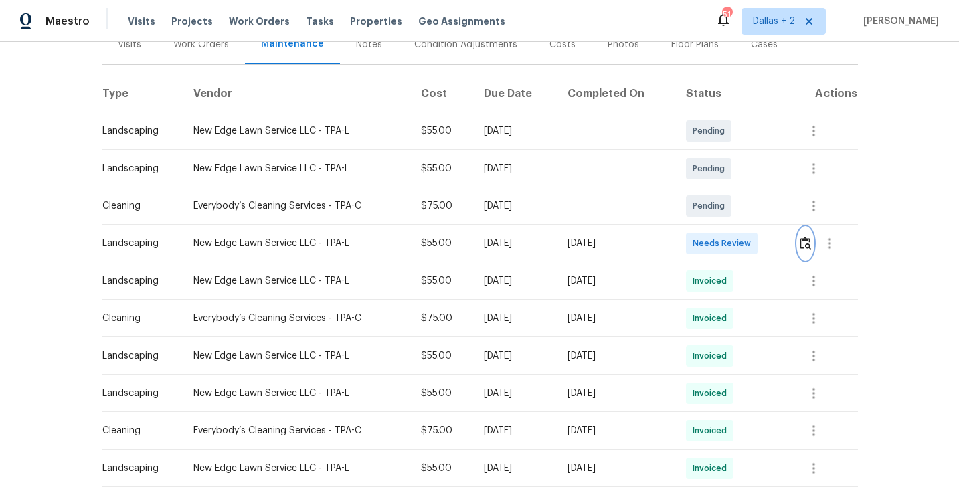
scroll to position [0, 0]
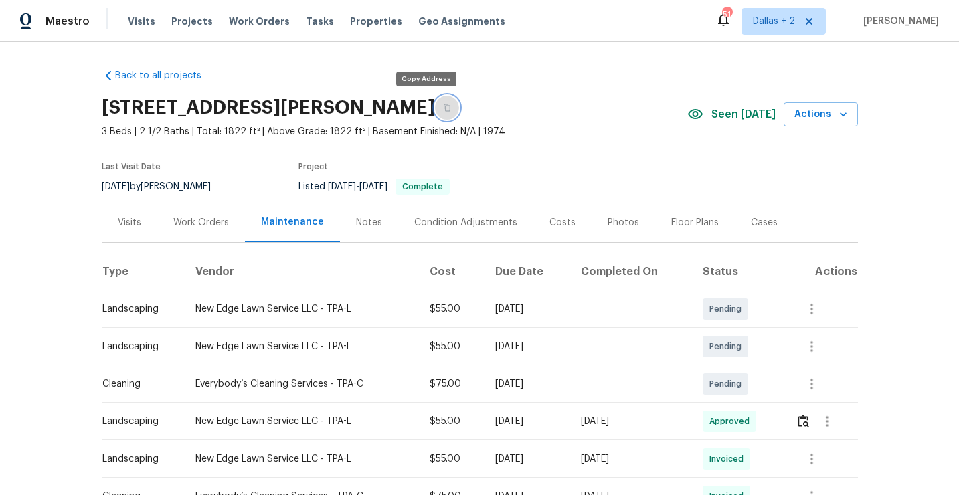
click at [443, 106] on icon "button" at bounding box center [447, 108] width 8 height 8
